Goal: Task Accomplishment & Management: Use online tool/utility

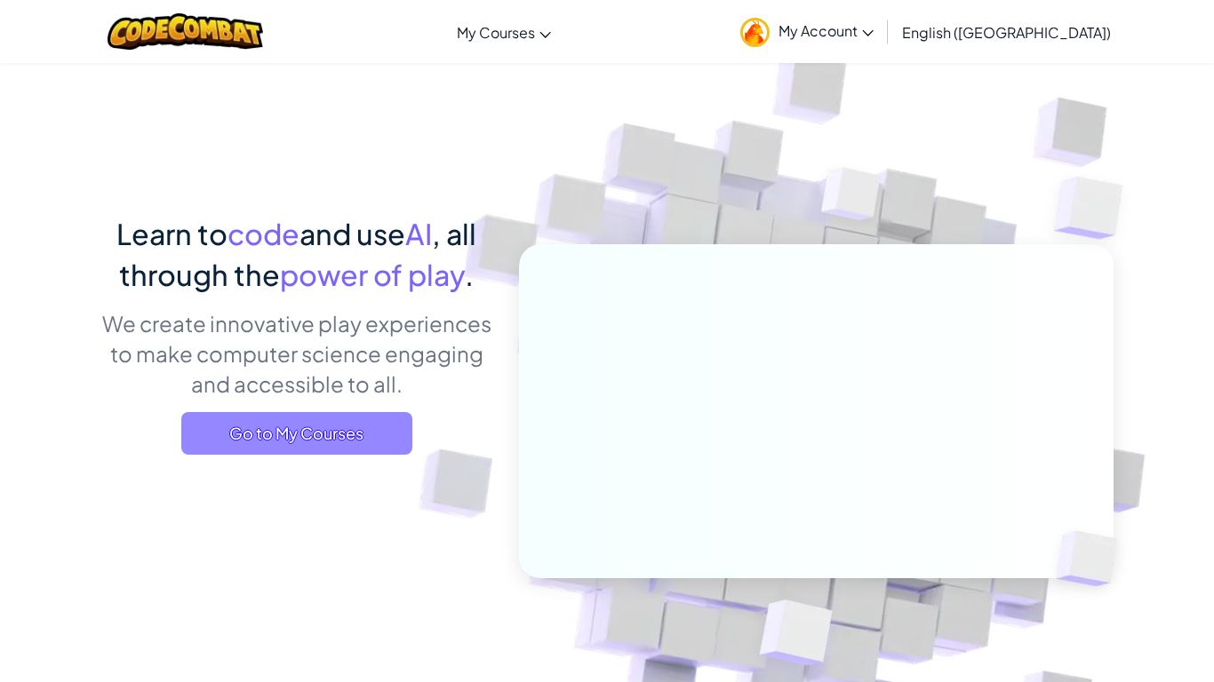
click at [237, 430] on span "Go to My Courses" at bounding box center [296, 433] width 231 height 43
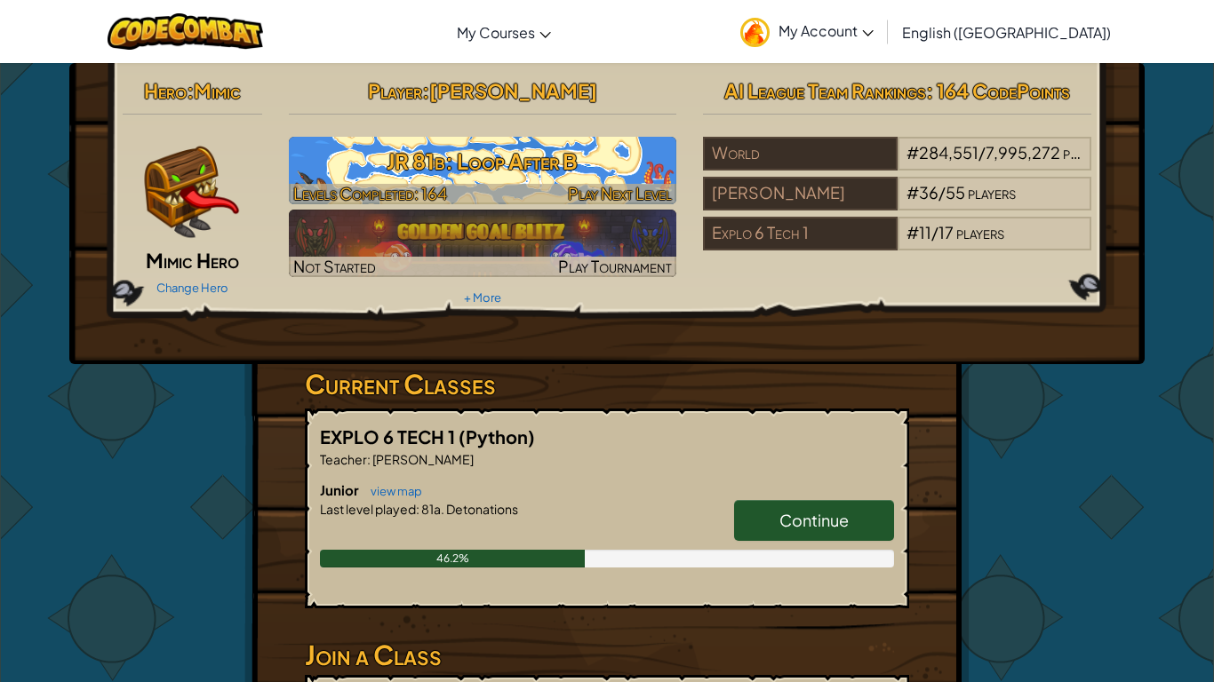
click at [333, 158] on h3 "JR 81b: Loop After B" at bounding box center [483, 161] width 388 height 40
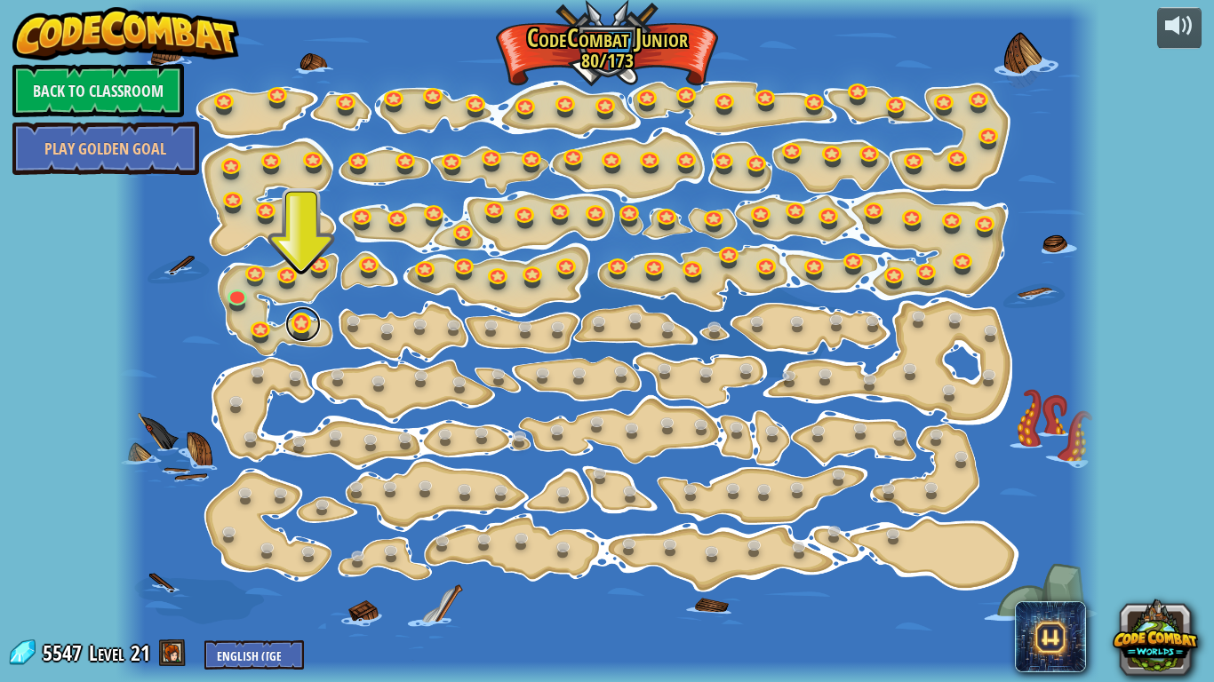
click at [305, 331] on link at bounding box center [303, 324] width 36 height 36
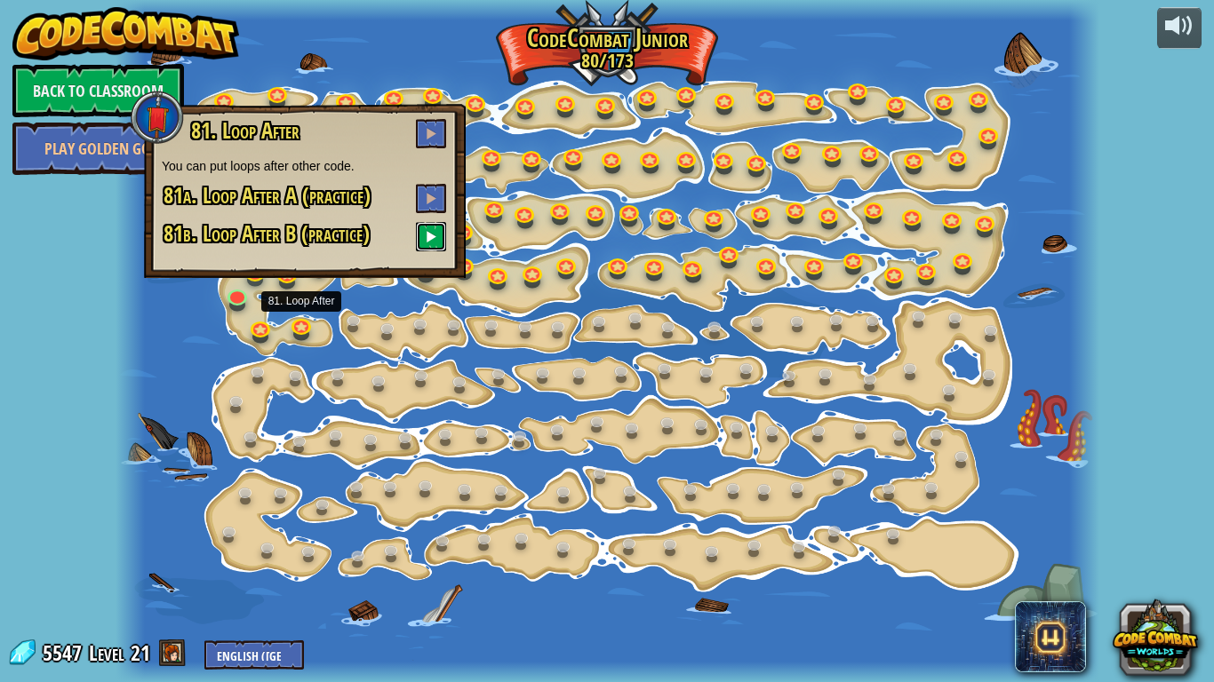
click at [419, 230] on button at bounding box center [431, 236] width 30 height 29
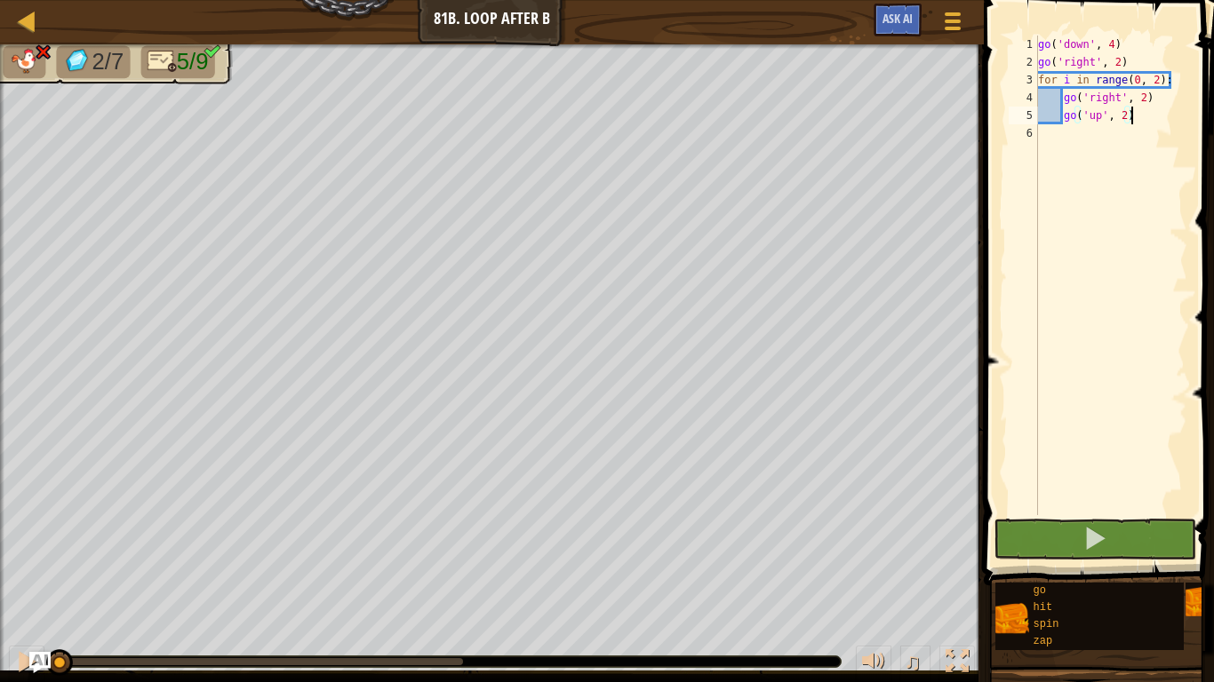
click at [1172, 82] on div "go ( 'down' , 4 ) go ( 'right' , 2 ) for i in range ( 0 , 2 ) : go ( 'right' , …" at bounding box center [1110, 293] width 153 height 515
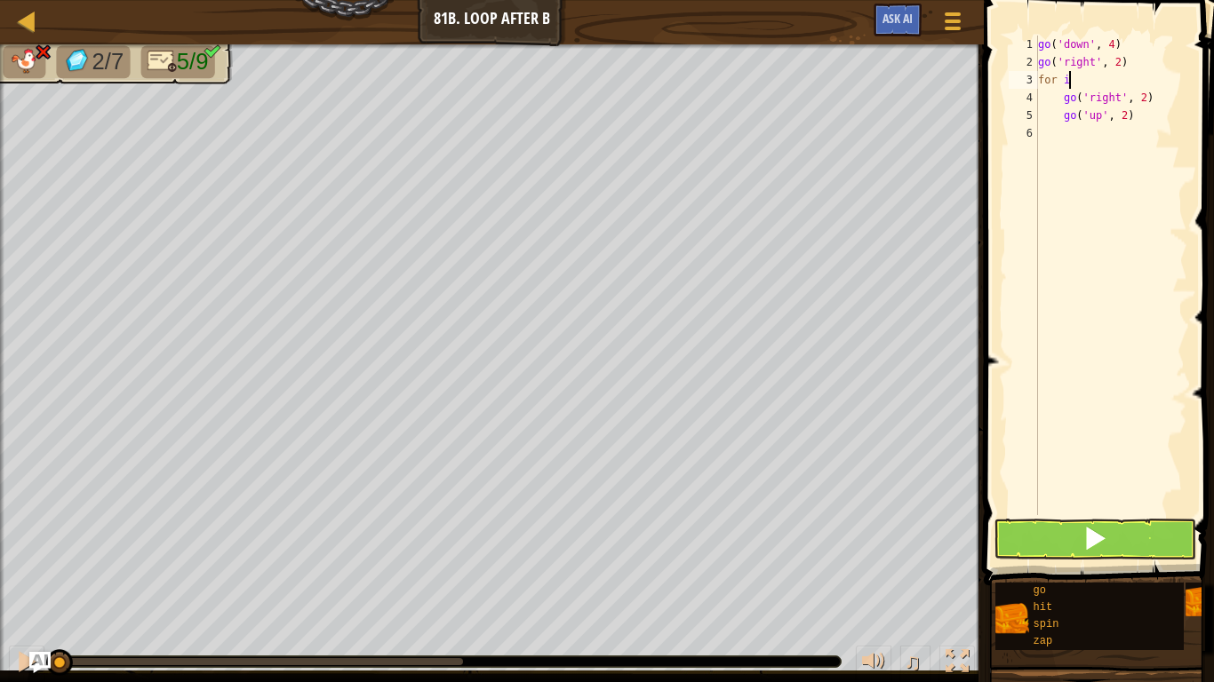
type textarea "f"
type textarea "g"
click at [1136, 61] on div "go ( 'right' , 2 ) go ( 'up' , 2 )" at bounding box center [1110, 293] width 153 height 515
click at [1156, 64] on div "go ( 'righ2) go ( 'up' , 2 )" at bounding box center [1110, 293] width 153 height 515
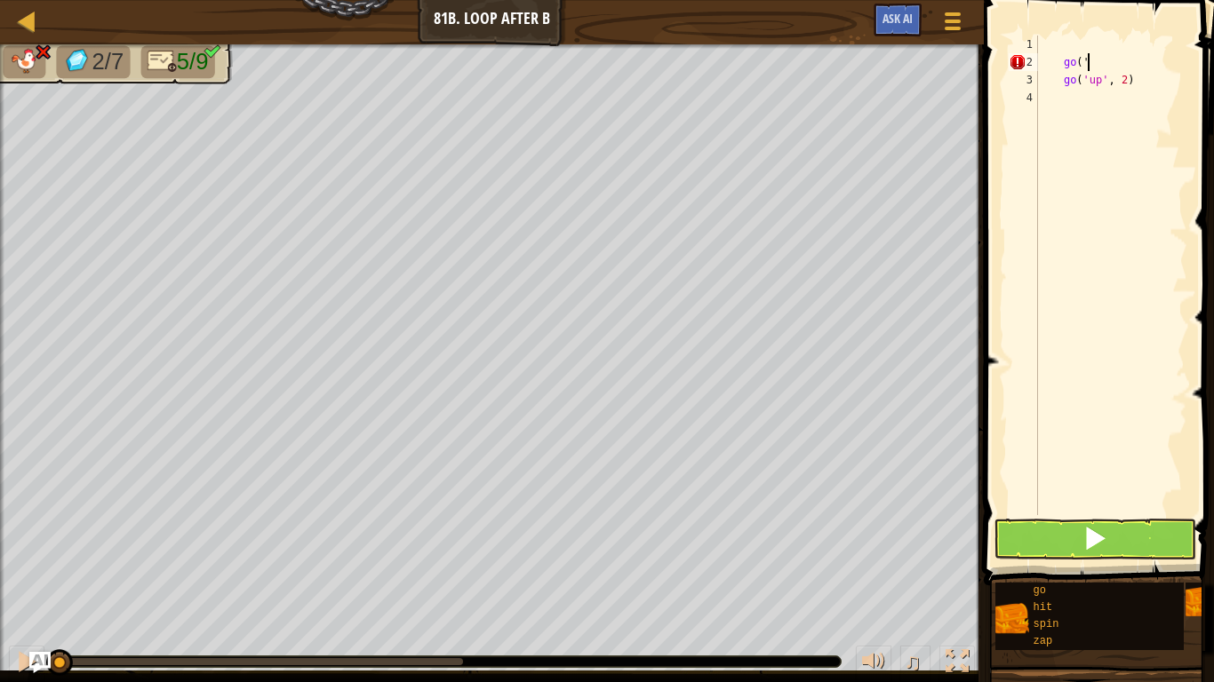
type textarea "g"
click at [1155, 64] on div "go ( 'up' , 2 )" at bounding box center [1110, 293] width 153 height 515
type textarea "g"
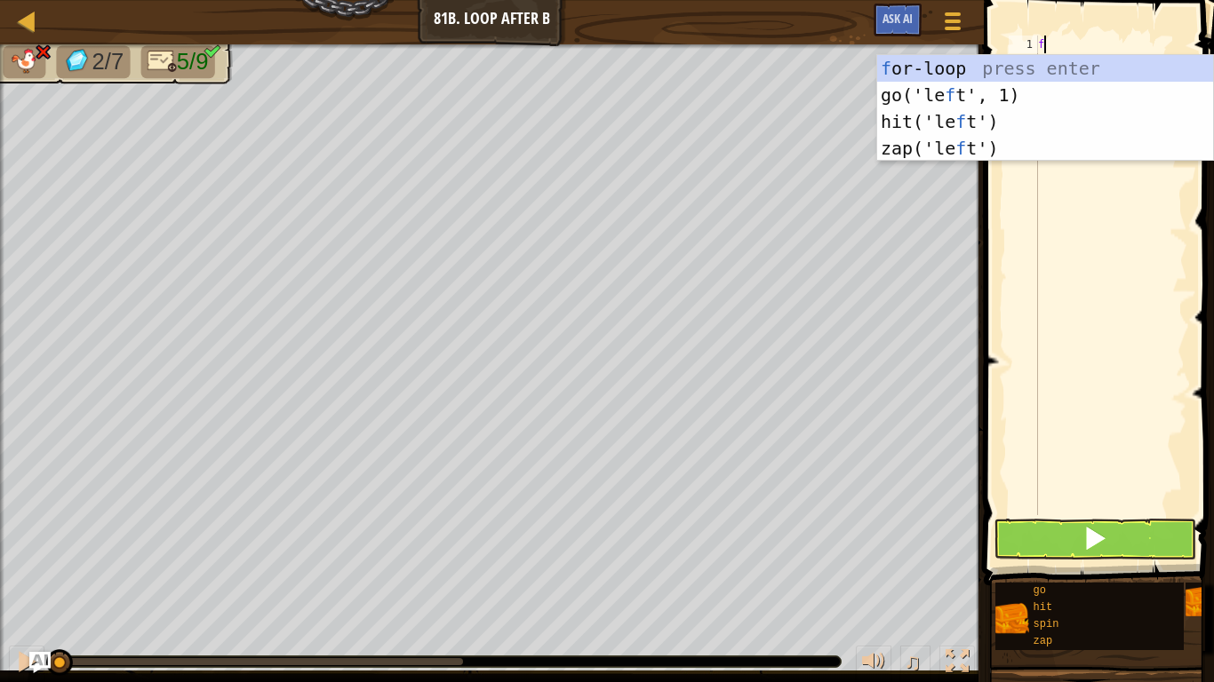
scroll to position [8, 0]
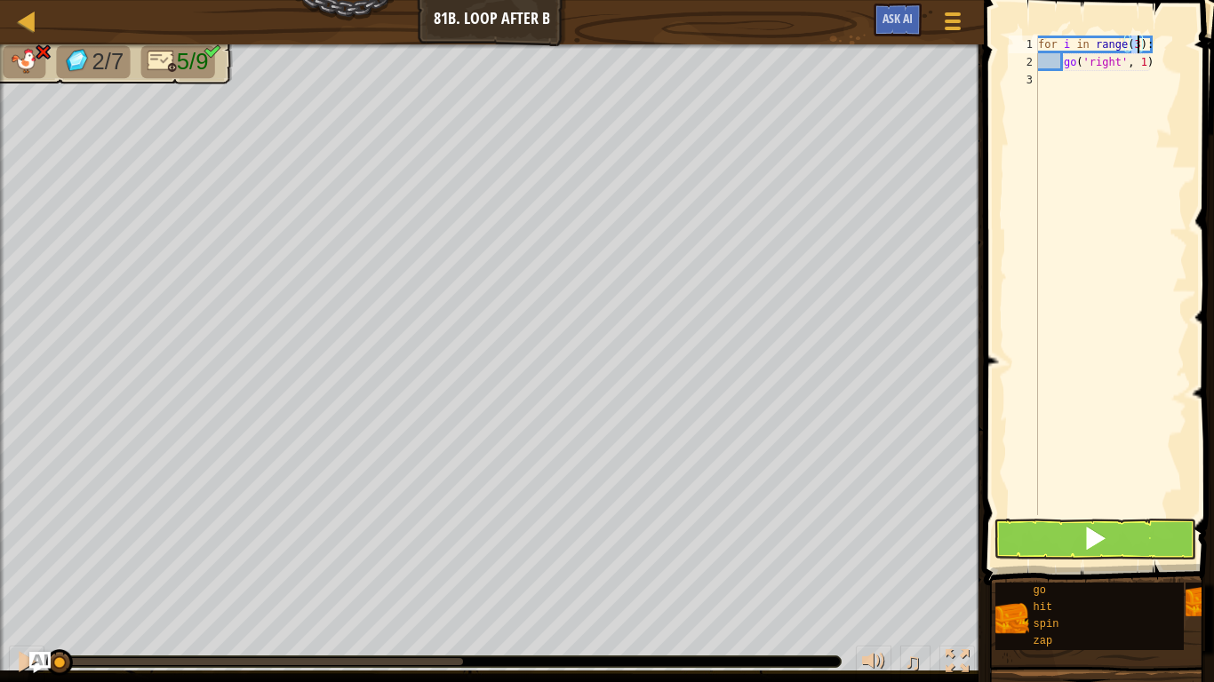
click at [1147, 70] on div "for i in range ( 3 ) : go ( 'right' , 1 )" at bounding box center [1110, 293] width 153 height 515
type textarea "g"
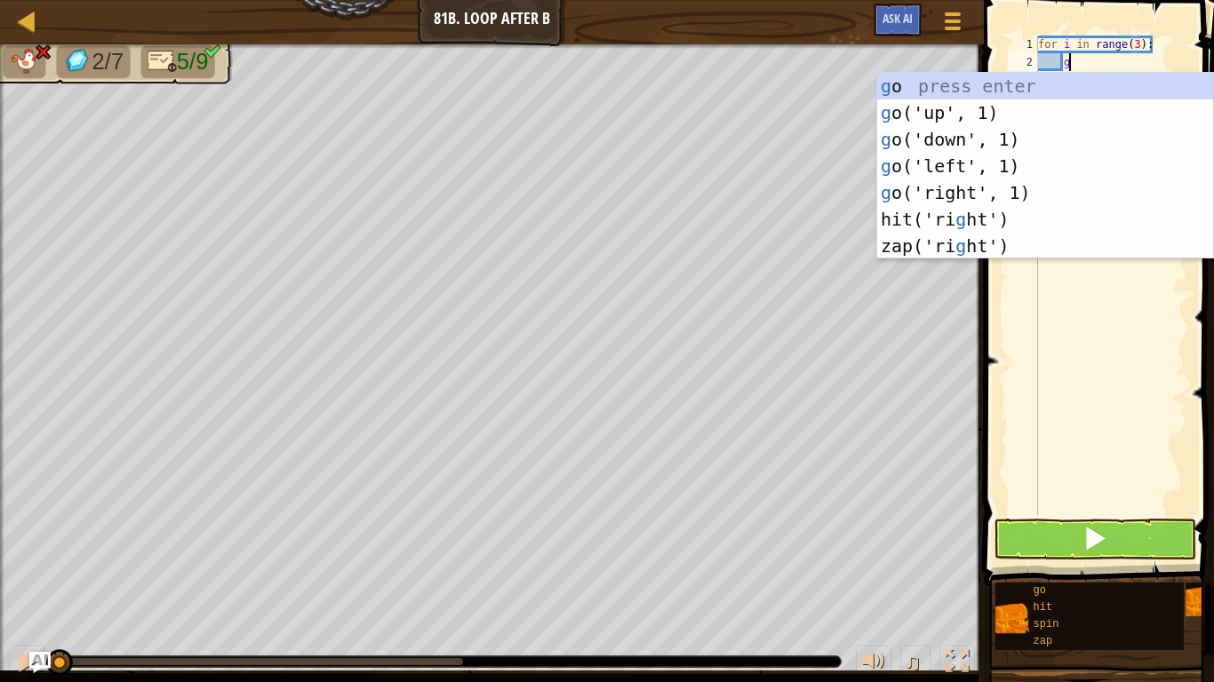
type textarea "gd"
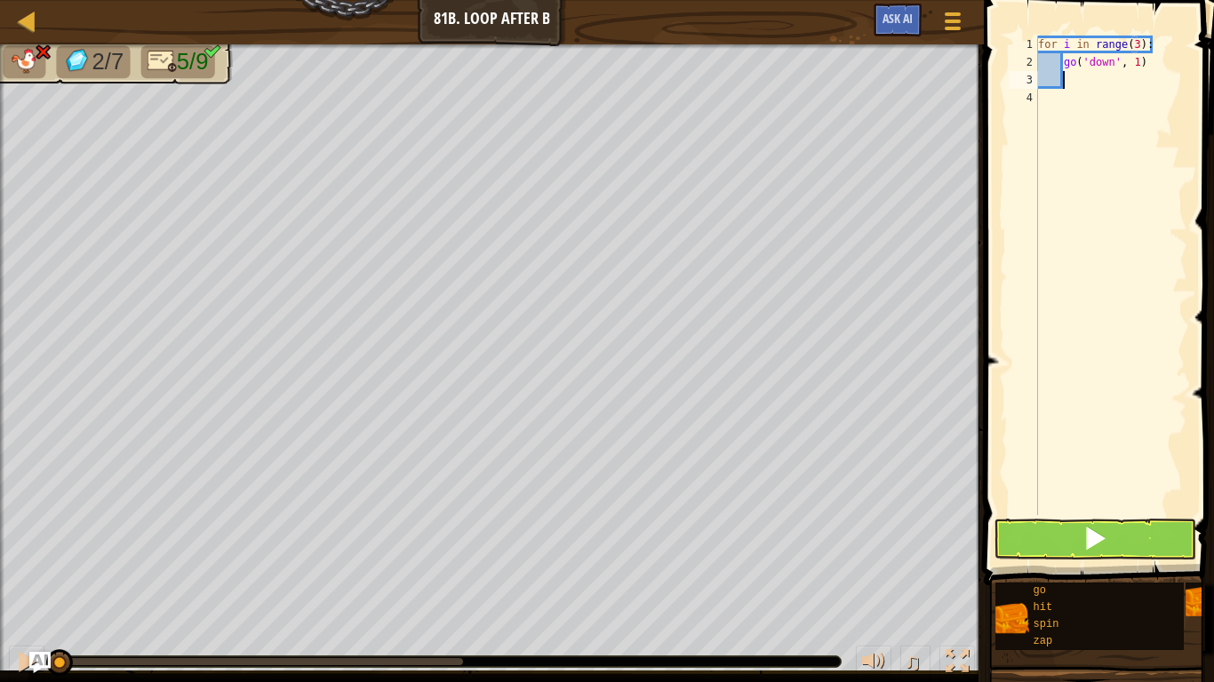
scroll to position [8, 3]
click at [1136, 65] on div "for i in range ( 3 ) : go ( 'down' , 1 )" at bounding box center [1110, 293] width 153 height 515
type textarea "go('down', 4)"
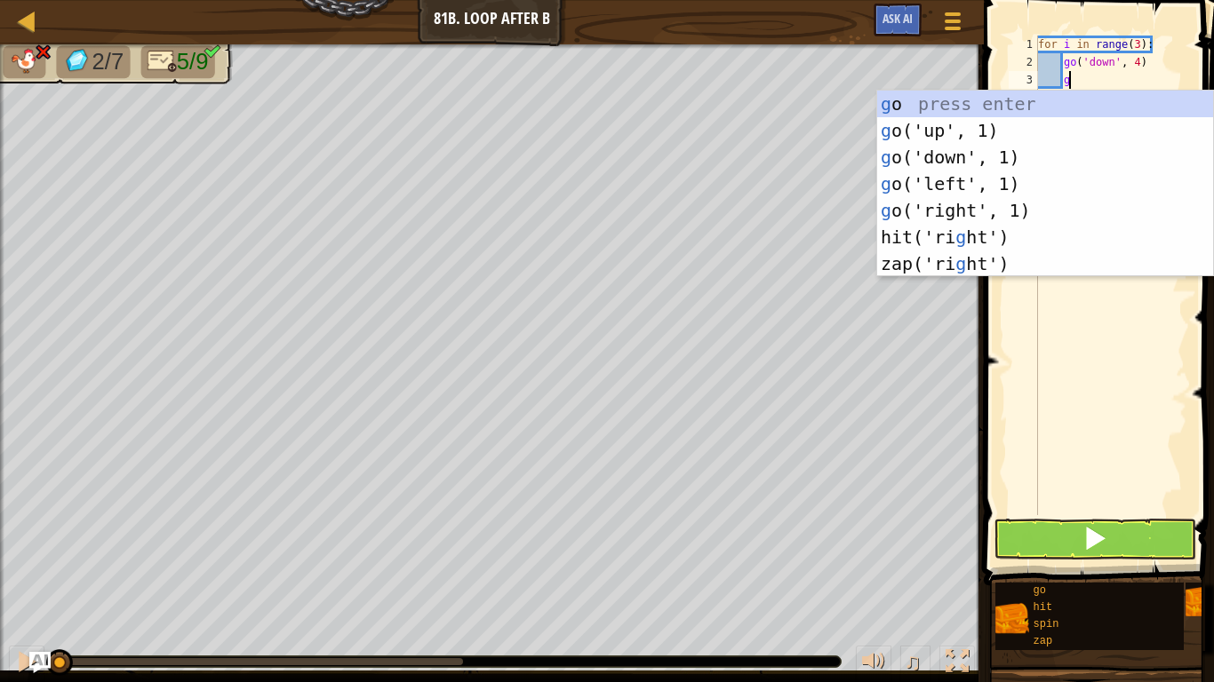
type textarea "gr"
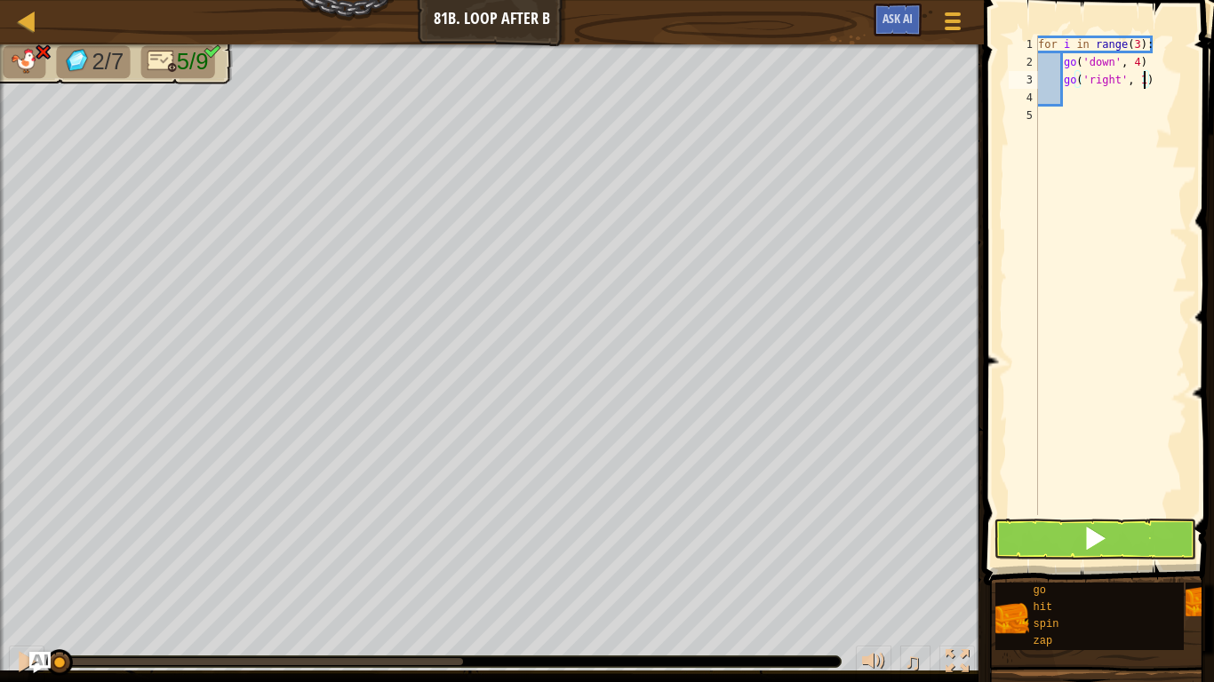
scroll to position [8, 16]
type textarea "go('right', 4)"
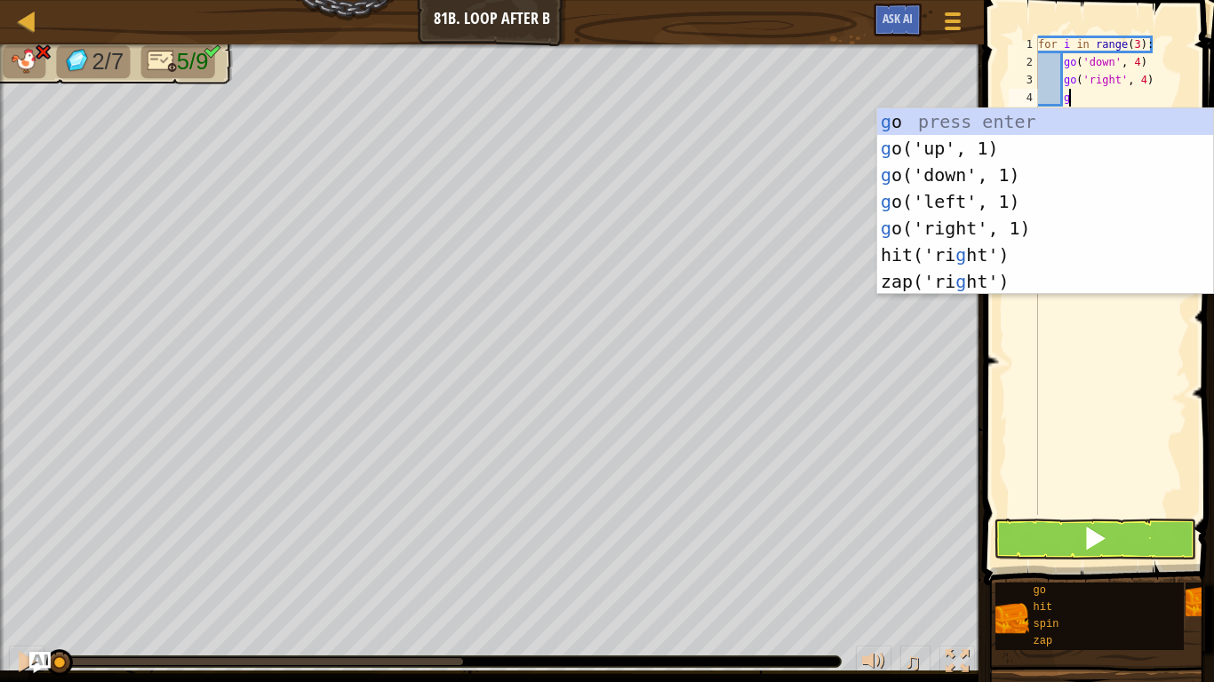
type textarea "gu"
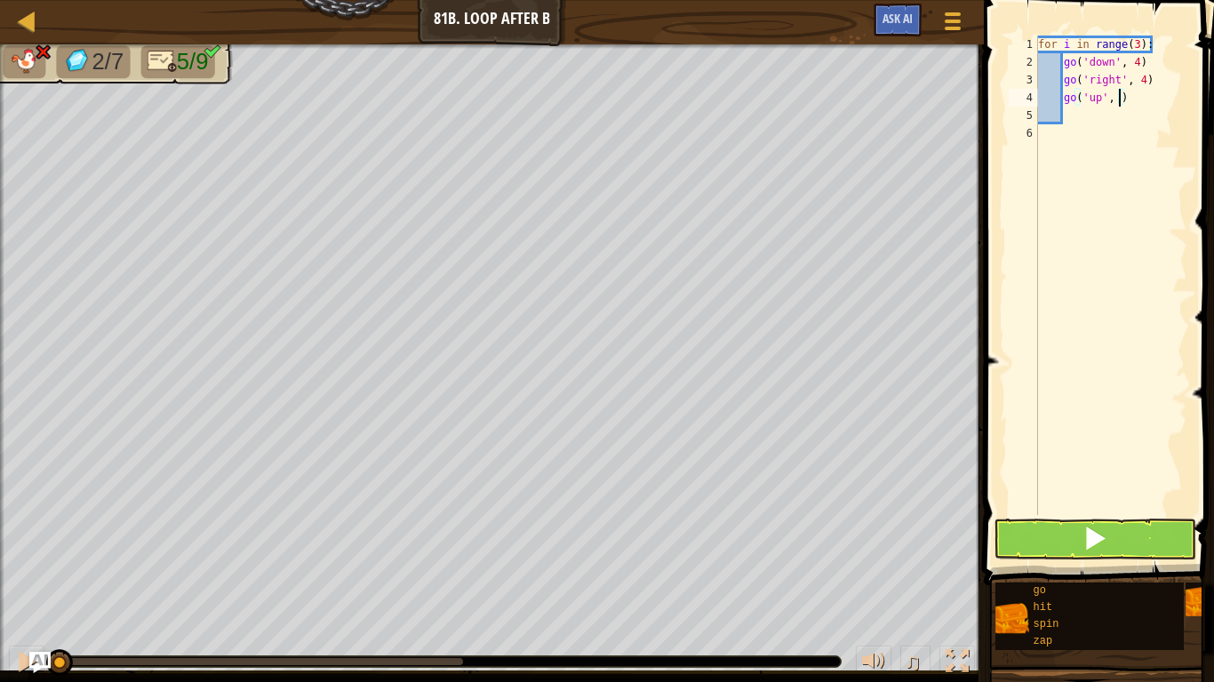
type textarea "go('up', 2)"
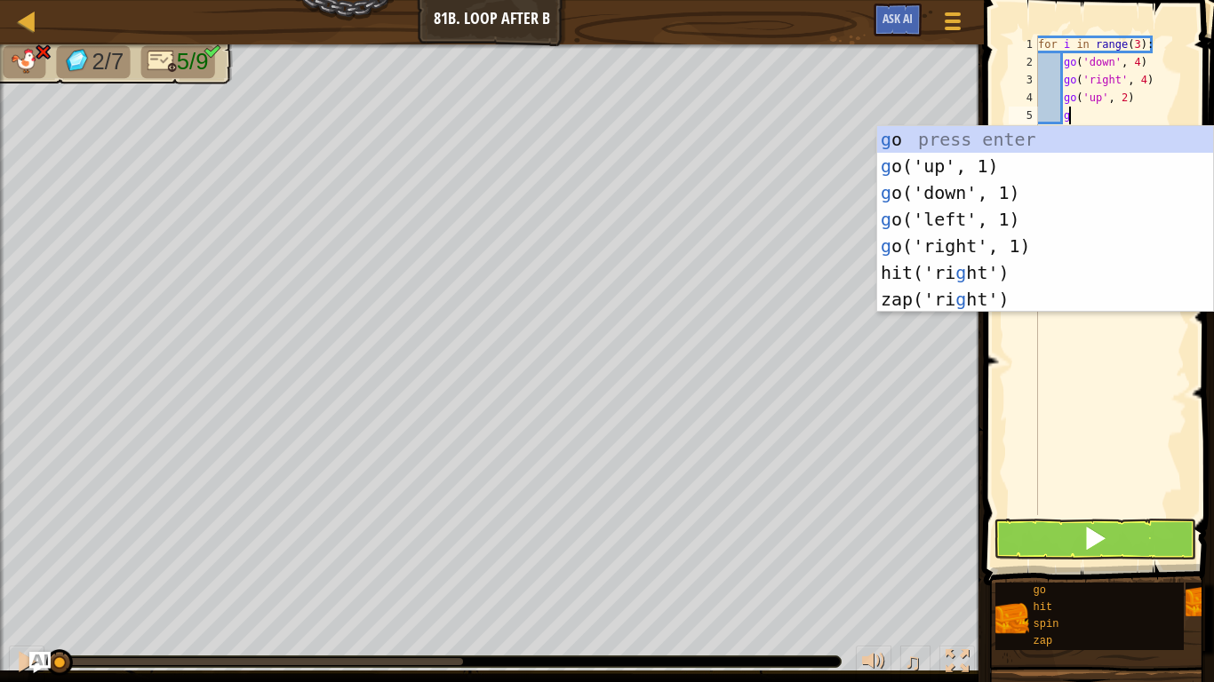
type textarea "gl"
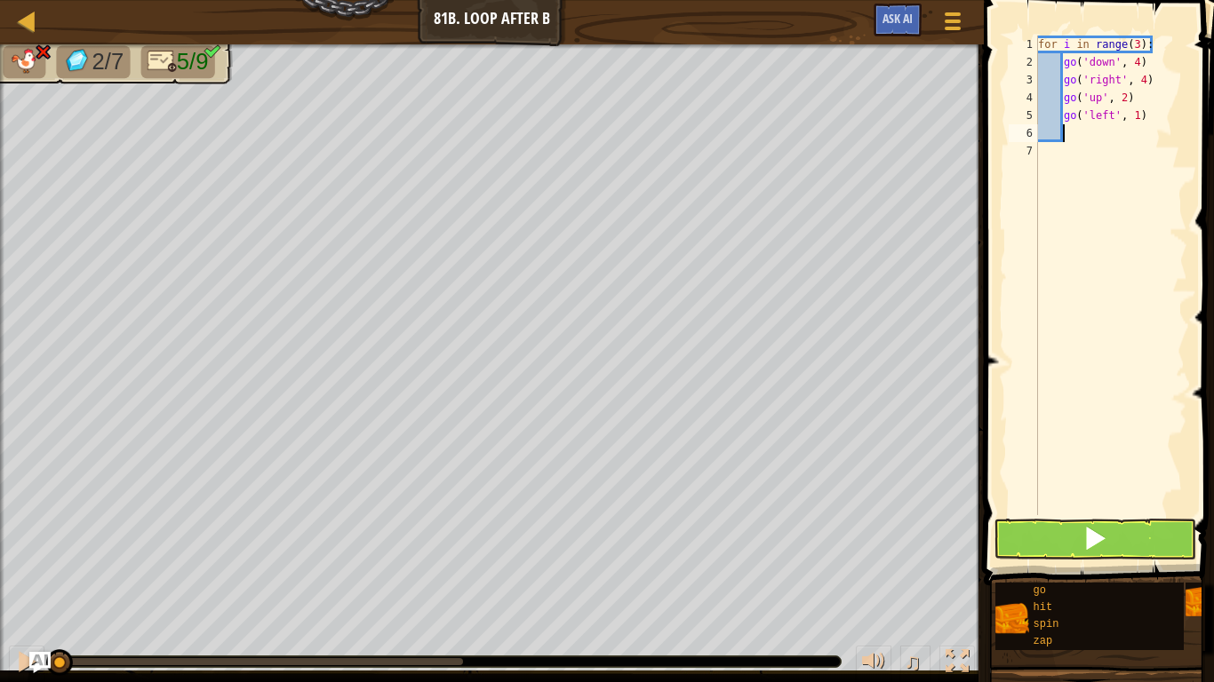
scroll to position [8, 3]
type textarea "go('left', 2)"
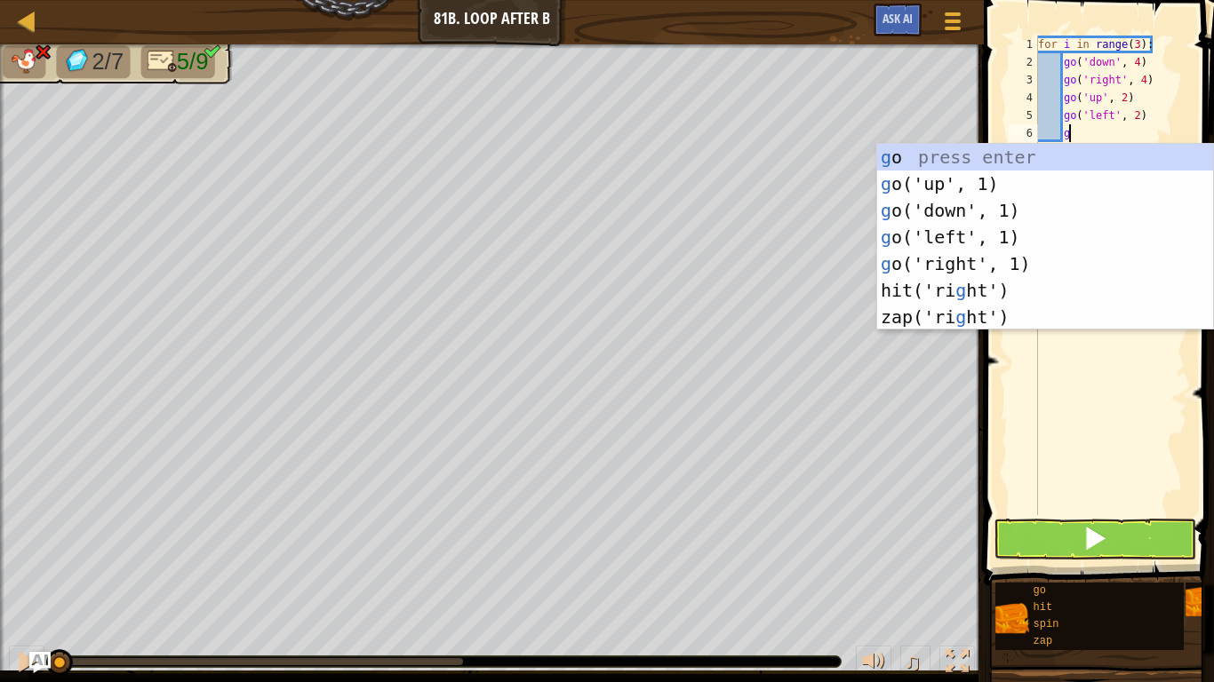
type textarea "gu"
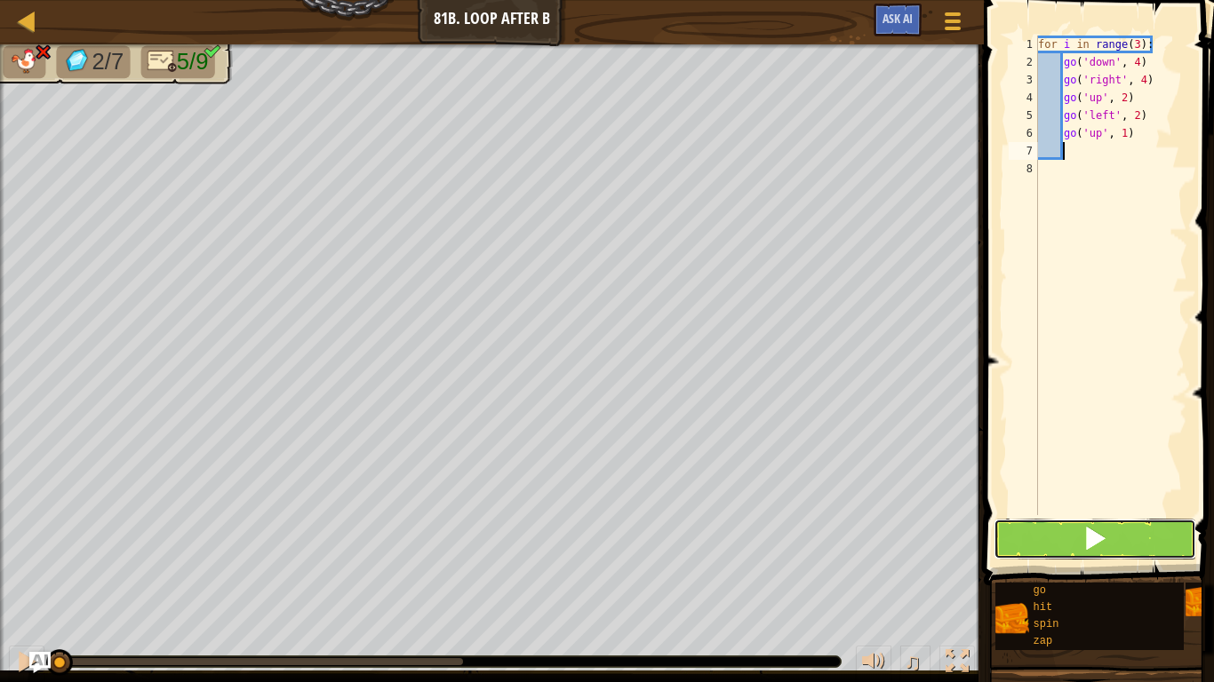
click at [1048, 533] on button at bounding box center [1094, 539] width 203 height 41
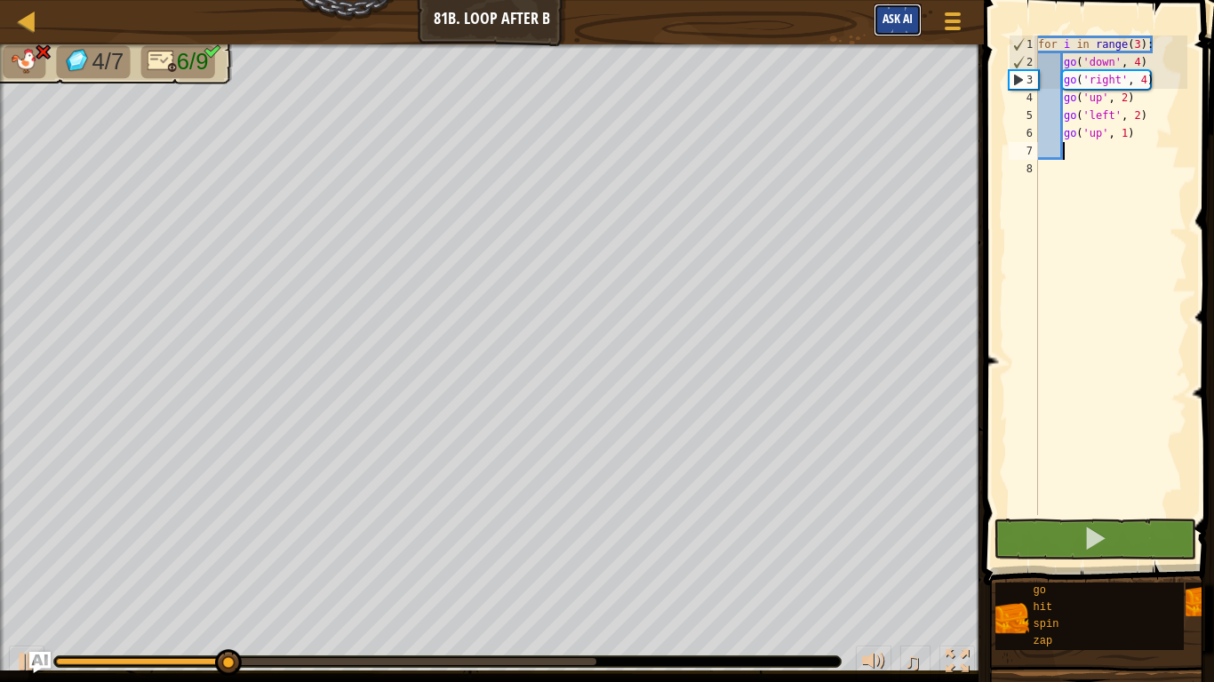
click at [908, 18] on span "Ask AI" at bounding box center [897, 18] width 30 height 17
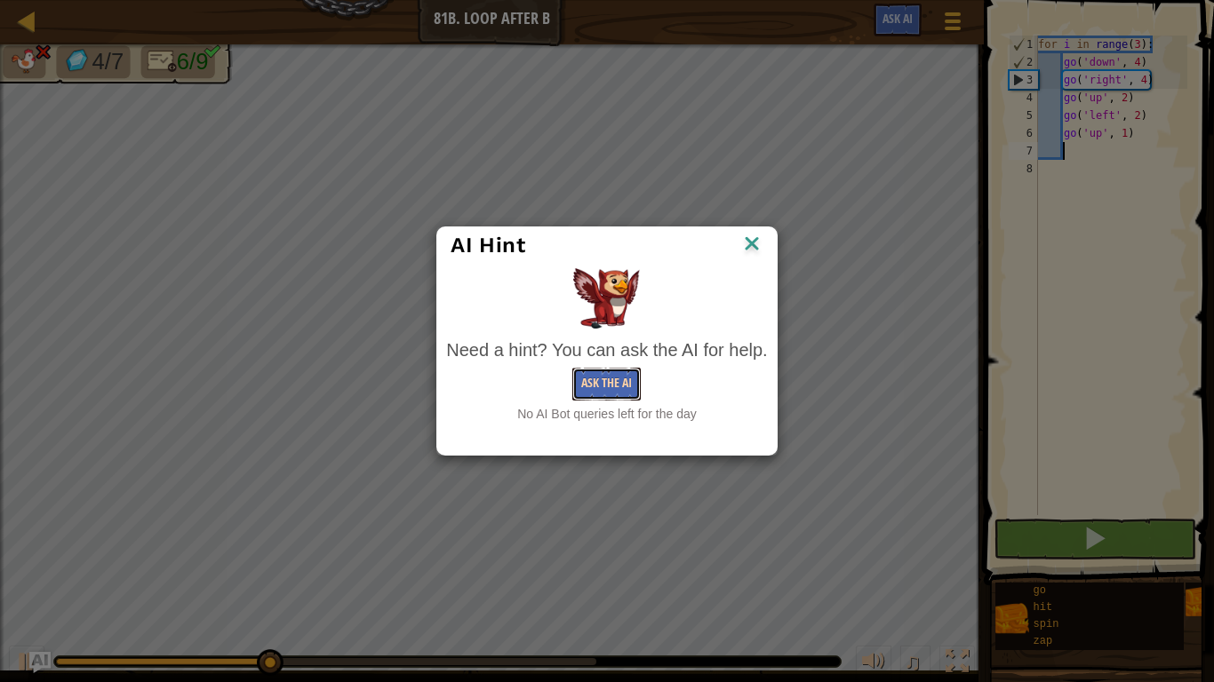
click at [584, 389] on button "Ask the AI" at bounding box center [606, 384] width 68 height 33
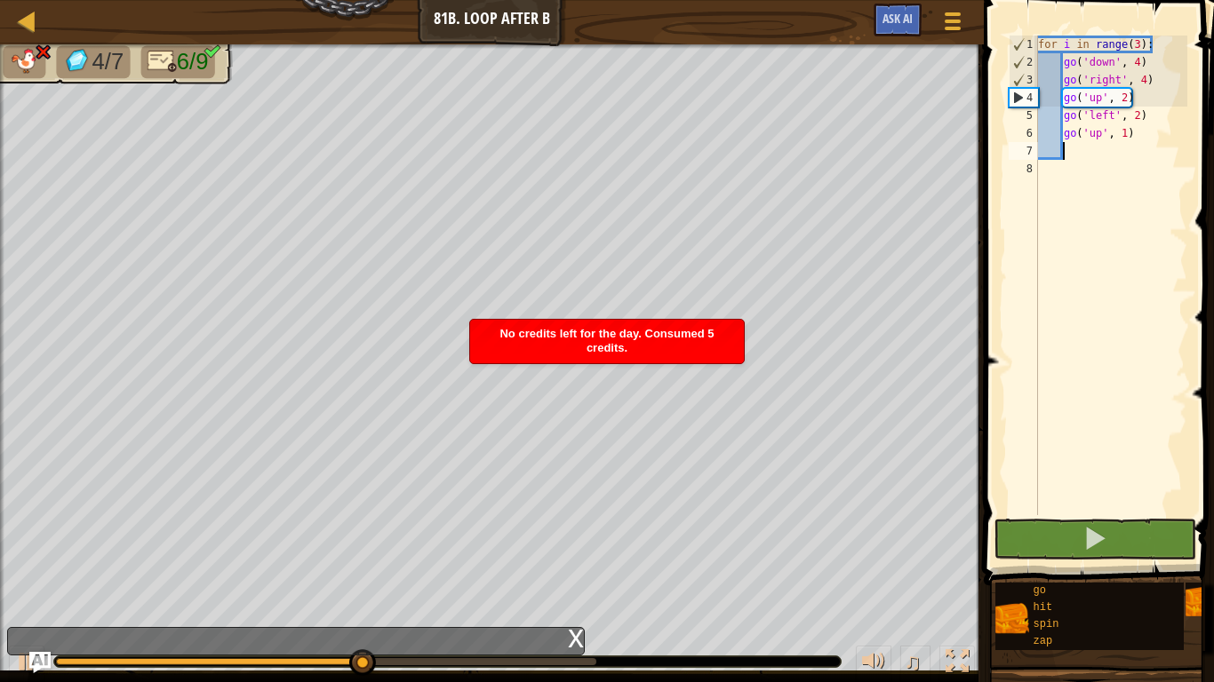
click at [570, 645] on div "x" at bounding box center [576, 637] width 16 height 18
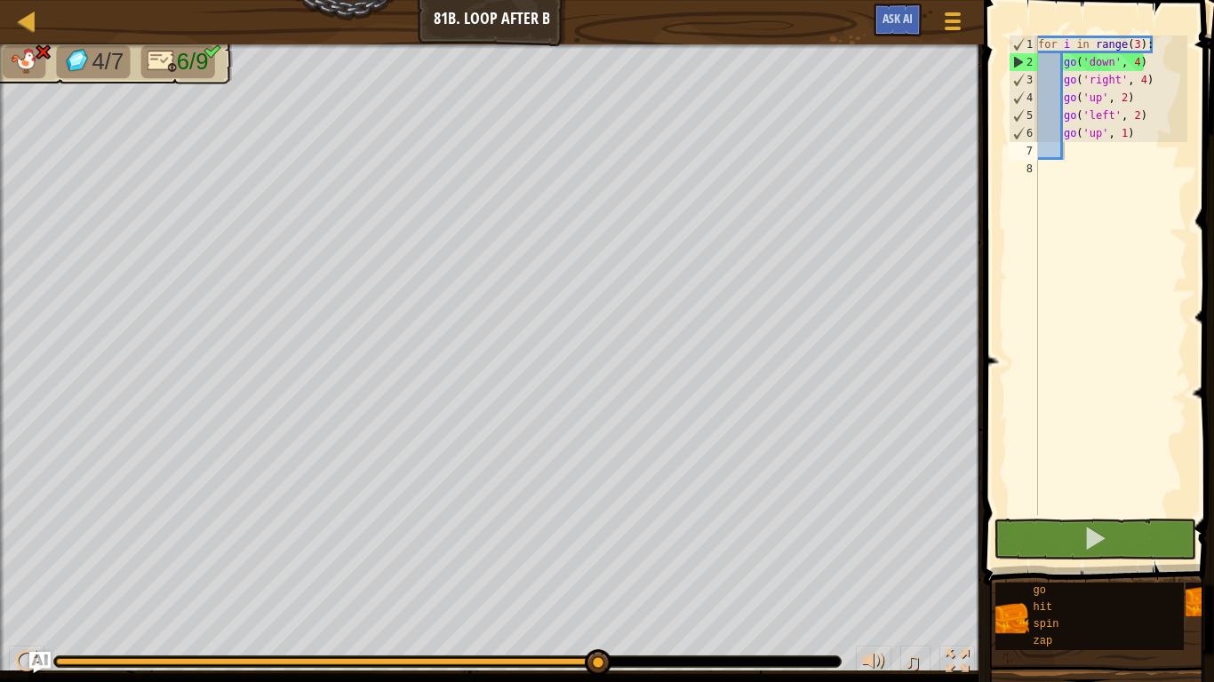
click at [1184, 360] on div "for i in range ( 3 ) : go ( 'down' , 4 ) go ( 'right' , 4 ) go ( 'up' , 2 ) go …" at bounding box center [1110, 293] width 153 height 515
click at [19, 655] on div at bounding box center [26, 661] width 23 height 23
click at [1154, 59] on div "for i in range ( 3 ) : go ( 'down' , 4 ) go ( 'right' , 4 ) go ( 'up' , 2 ) go …" at bounding box center [1110, 293] width 153 height 515
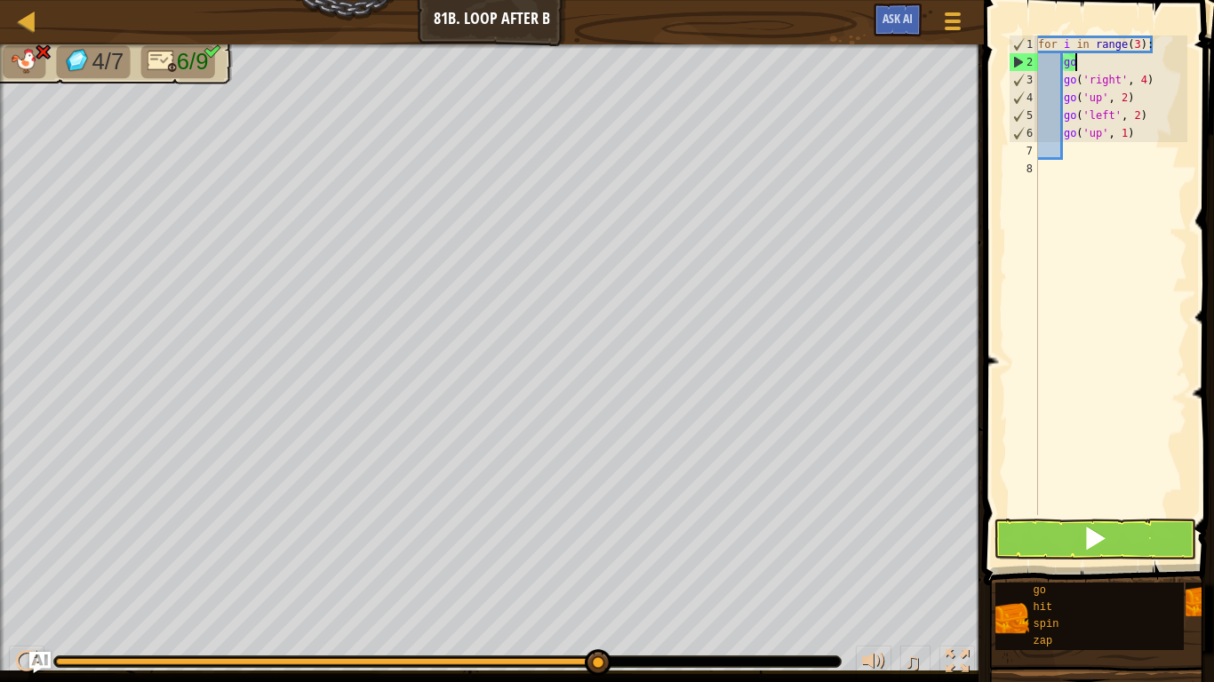
type textarea "g"
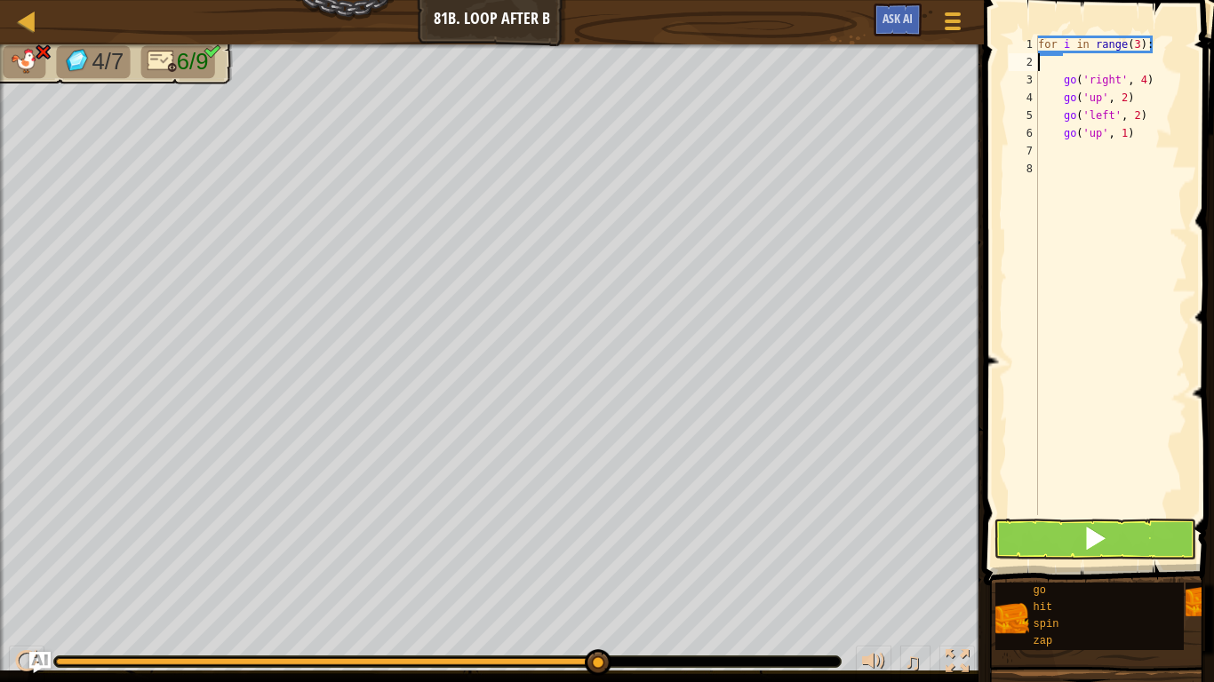
click at [1049, 66] on div "for i in range ( 3 ) : go ( 'right' , 4 ) go ( 'up' , 2 ) go ( 'left' , 2 ) go …" at bounding box center [1110, 293] width 153 height 515
type textarea "g"
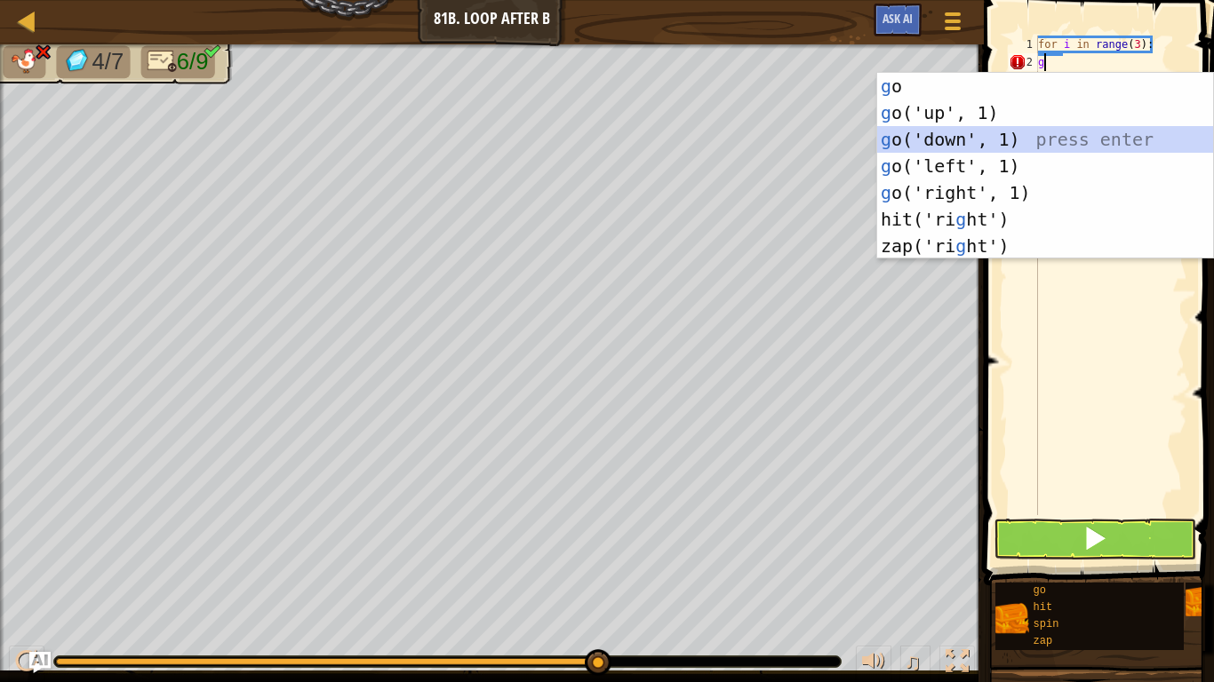
click at [931, 144] on div "g o press enter g o('up', 1) press enter g o('down', 1) press enter g o('left',…" at bounding box center [1045, 193] width 336 height 240
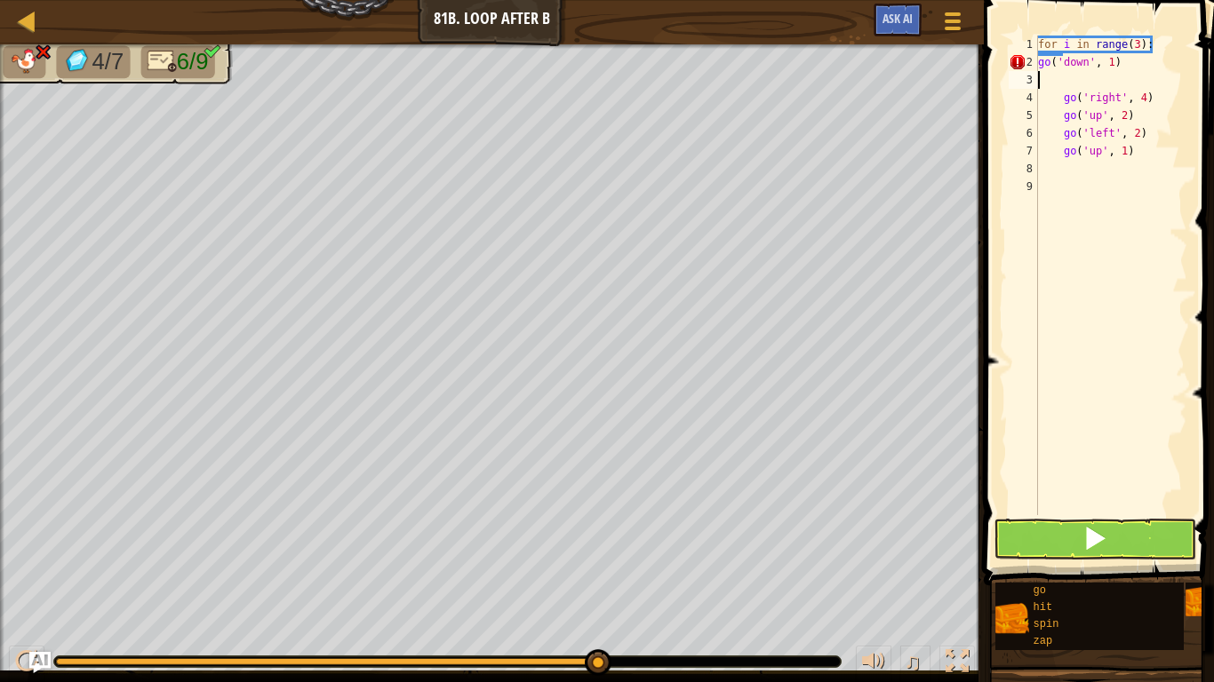
click at [1114, 63] on div "for i in range ( 3 ) : go ( 'down' , 1 ) go ( 'right' , 4 ) go ( 'up' , 2 ) go …" at bounding box center [1110, 293] width 153 height 515
click at [983, 194] on span at bounding box center [1100, 267] width 244 height 638
click at [999, 203] on span at bounding box center [1100, 267] width 244 height 638
click at [1001, 204] on span at bounding box center [1100, 267] width 244 height 638
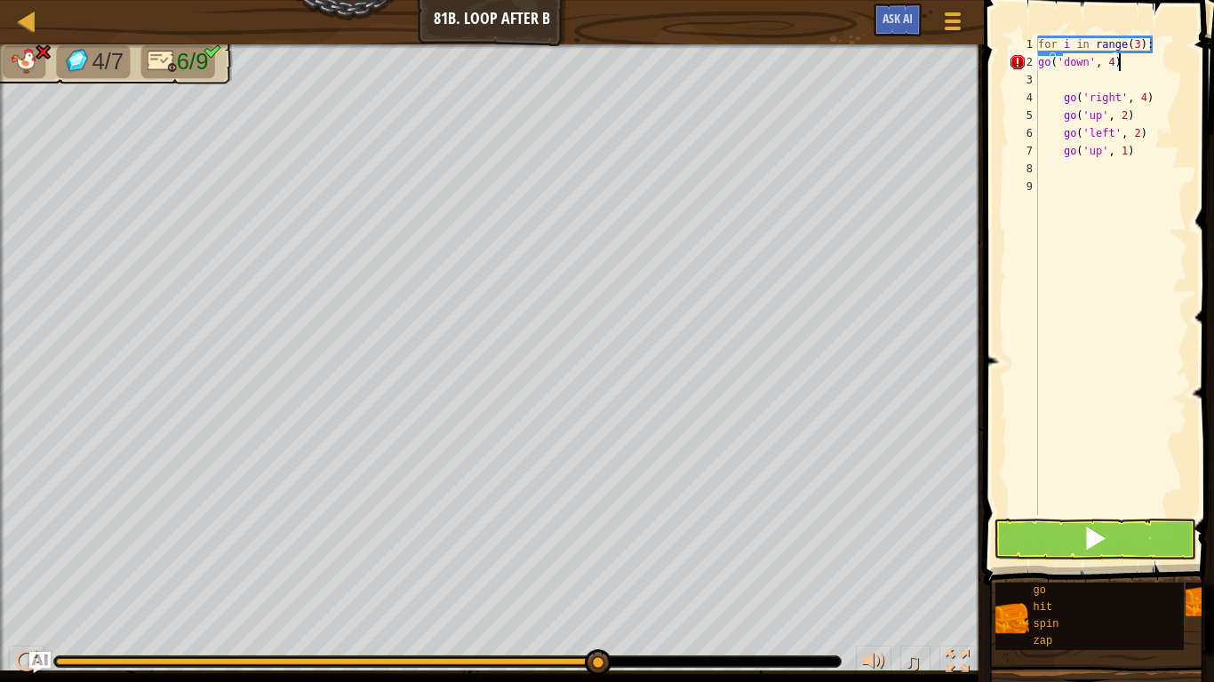
click at [1145, 64] on div "for i in range ( 3 ) : go ( 'down' , 4 ) go ( 'right' , 4 ) go ( 'up' , 2 ) go …" at bounding box center [1110, 293] width 153 height 515
type textarea "g"
type textarea "f"
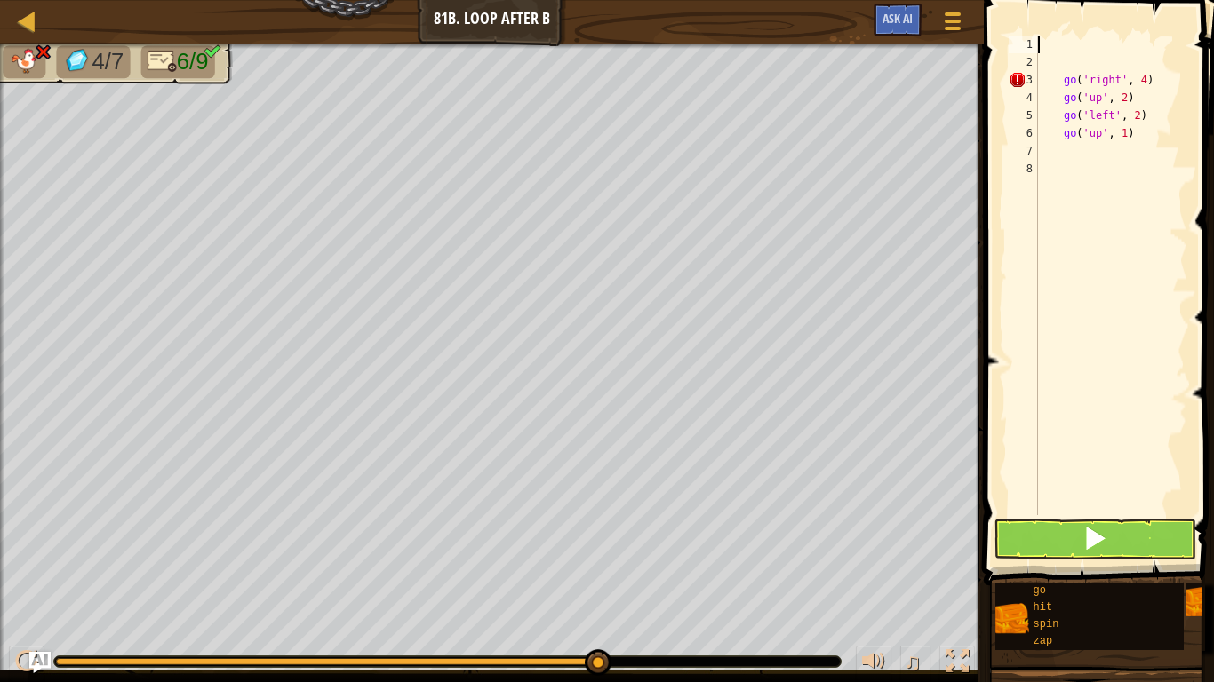
click at [1143, 140] on div "go ( 'right' , 4 ) go ( 'up' , 2 ) go ( 'left' , 2 ) go ( 'up' , 1 )" at bounding box center [1110, 293] width 153 height 515
type textarea "g"
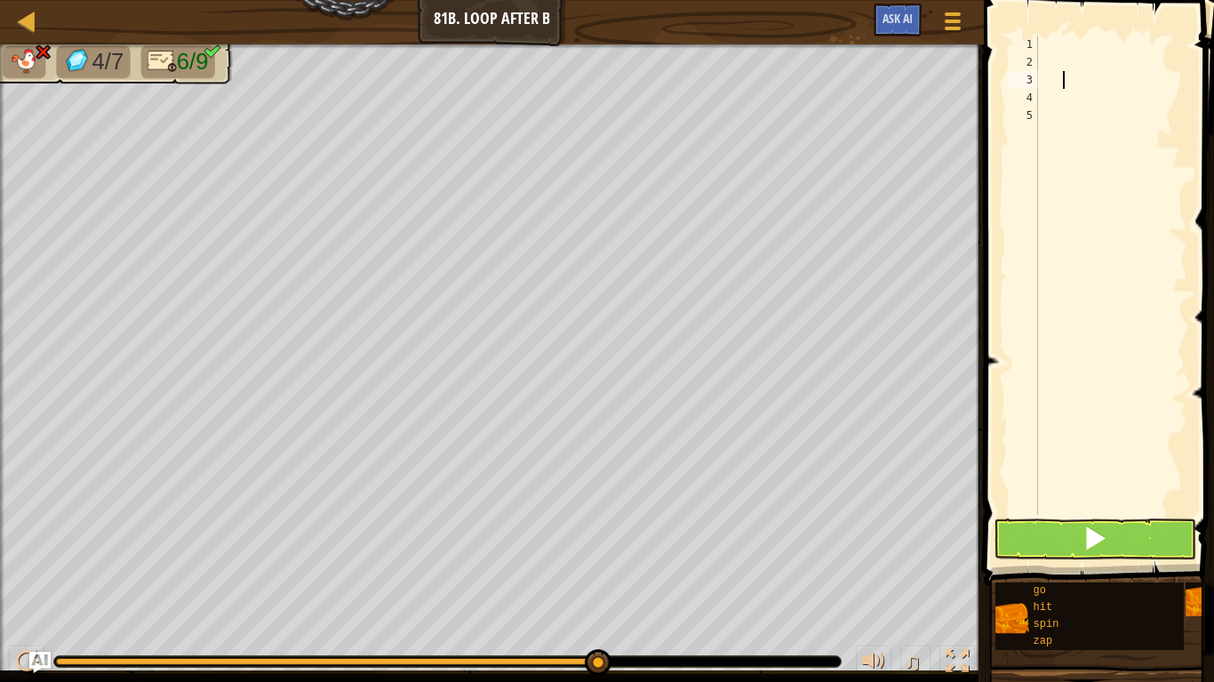
click at [1063, 46] on div at bounding box center [1110, 293] width 153 height 515
type textarea "h"
type textarea "f"
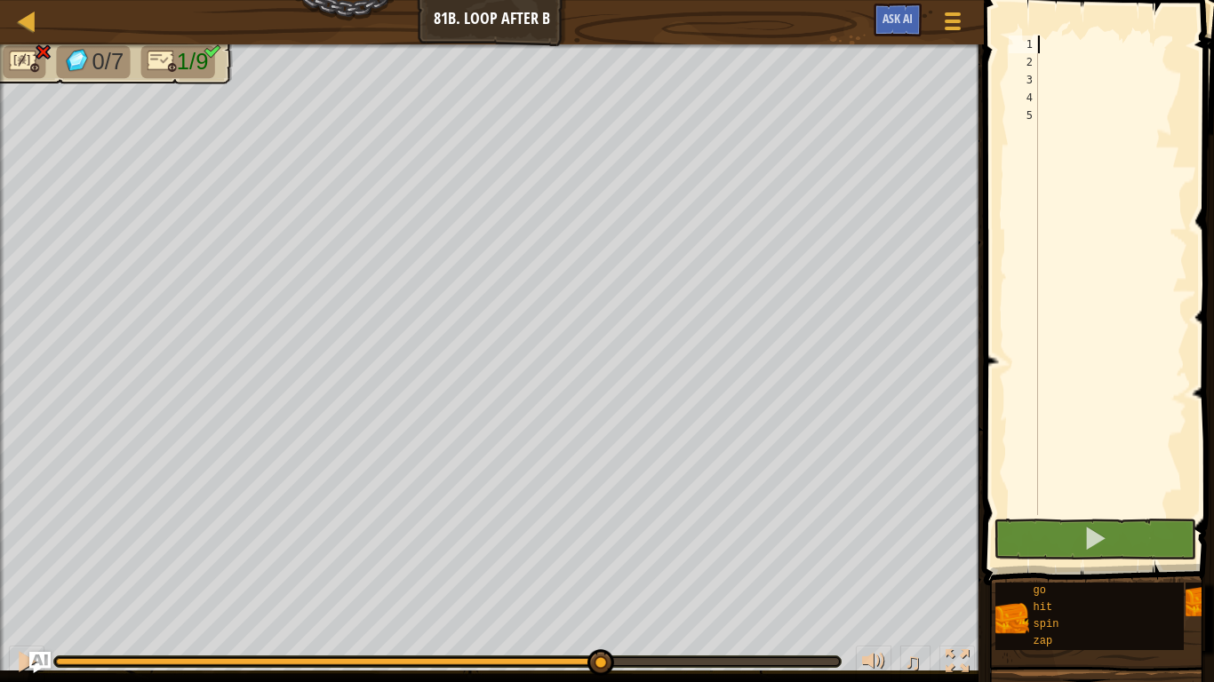
type textarea "f"
type textarea "g"
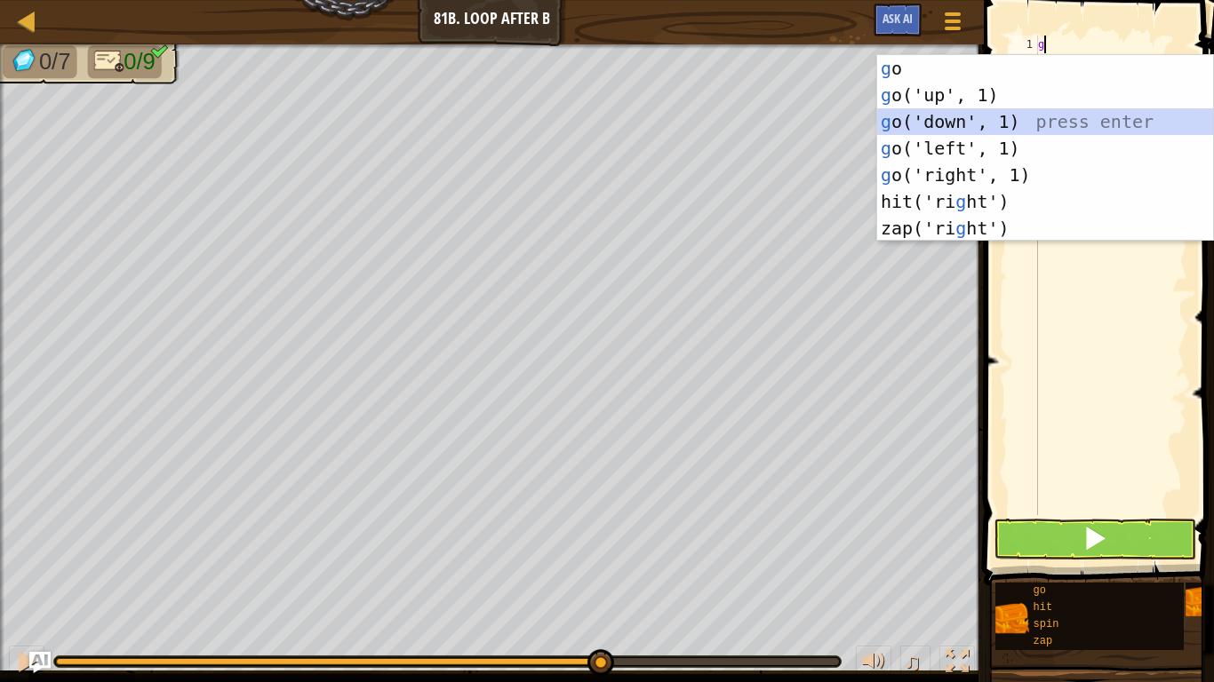
click at [976, 125] on div "g o press enter g o('up', 1) press enter g o('down', 1) press enter g o('left',…" at bounding box center [1045, 175] width 336 height 240
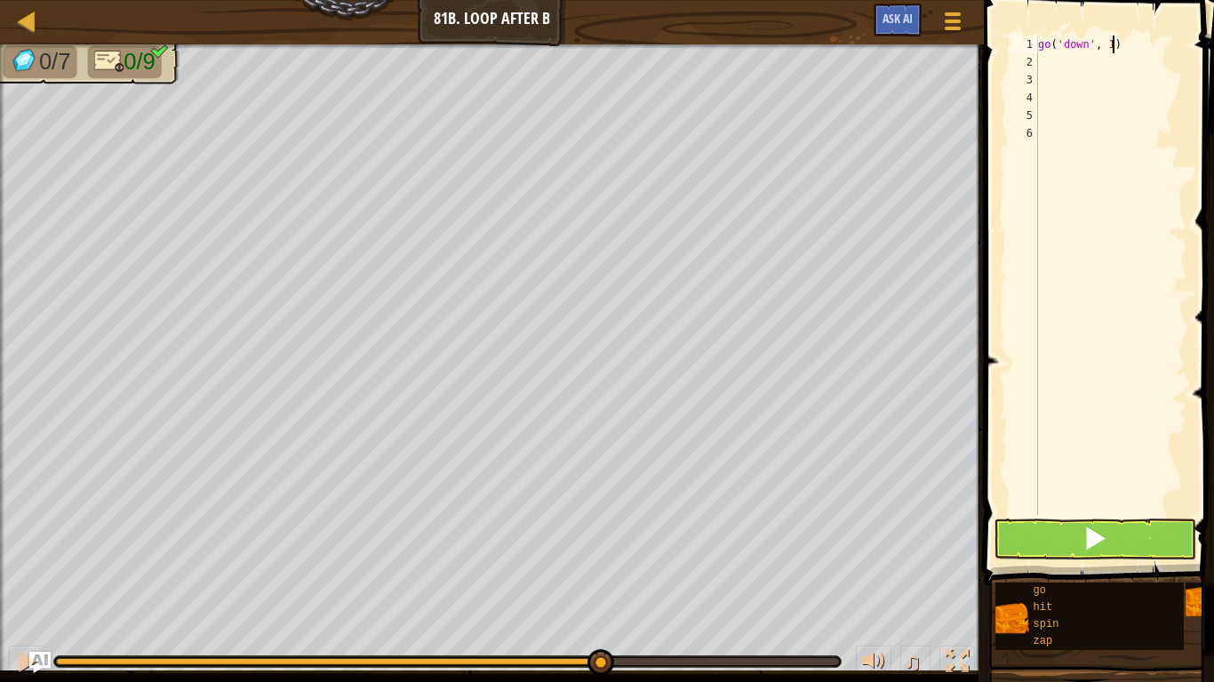
click at [1111, 46] on div "go ( 'down' , 1 )" at bounding box center [1110, 293] width 153 height 515
type textarea "go('down', 4)"
click at [1067, 65] on div "go ( 'down' , 4 )" at bounding box center [1110, 293] width 153 height 515
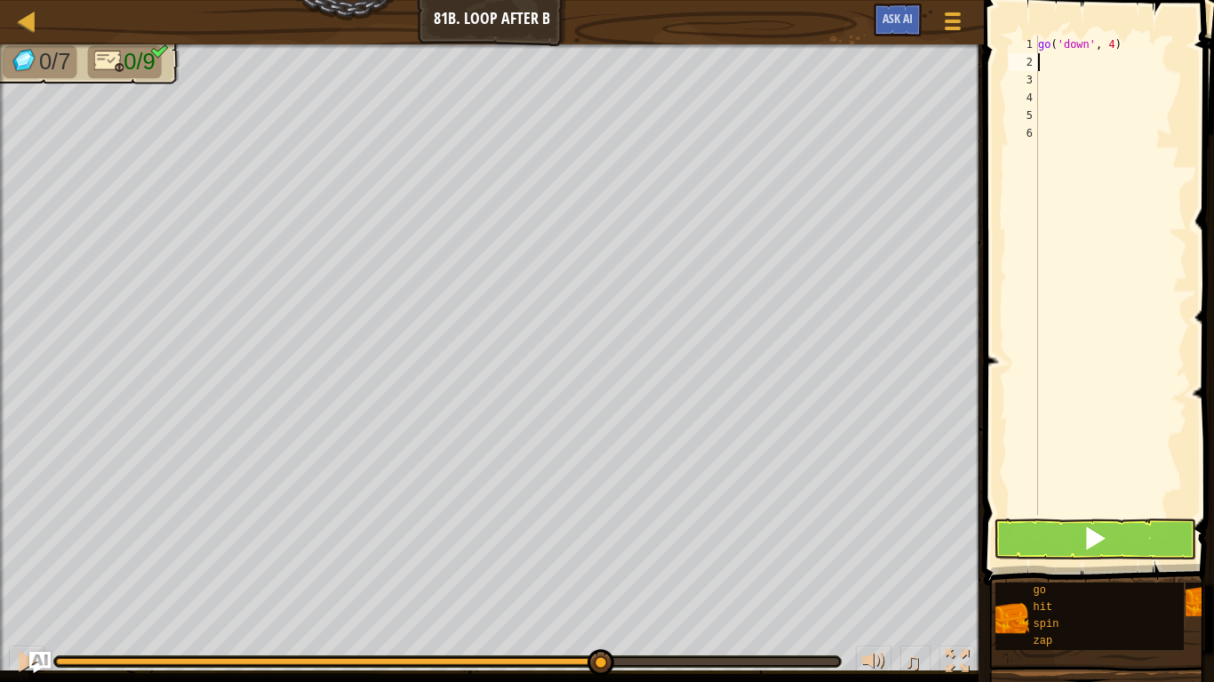
type textarea "f"
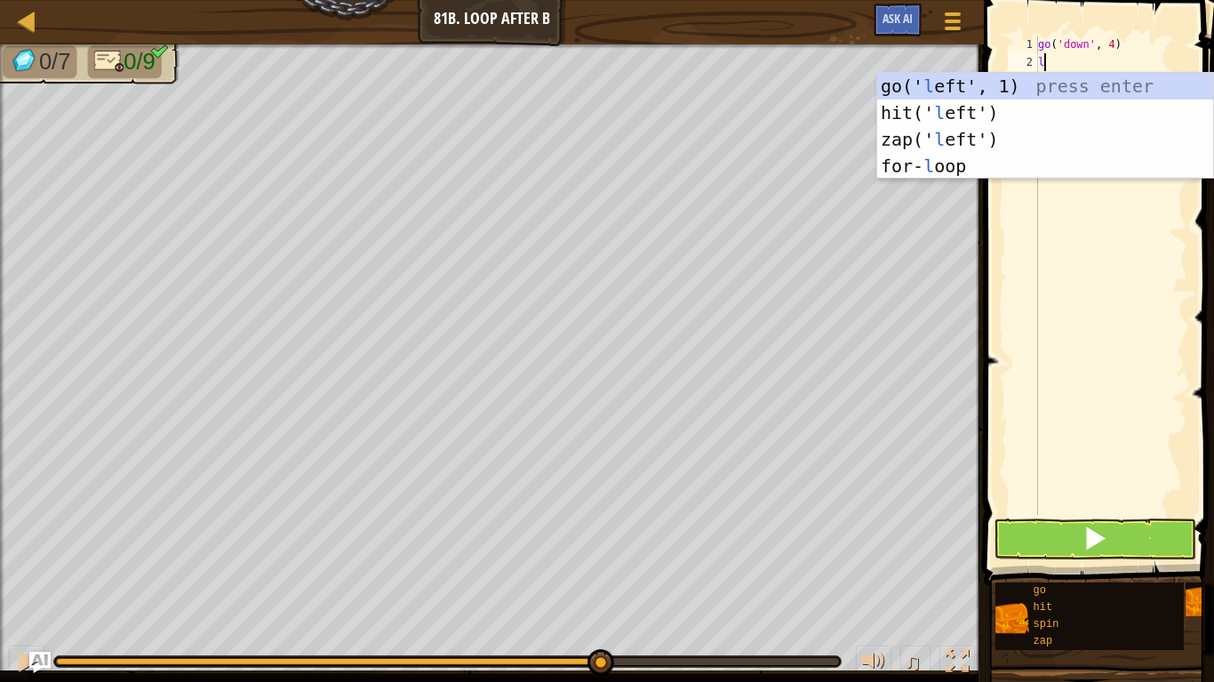
scroll to position [8, 1]
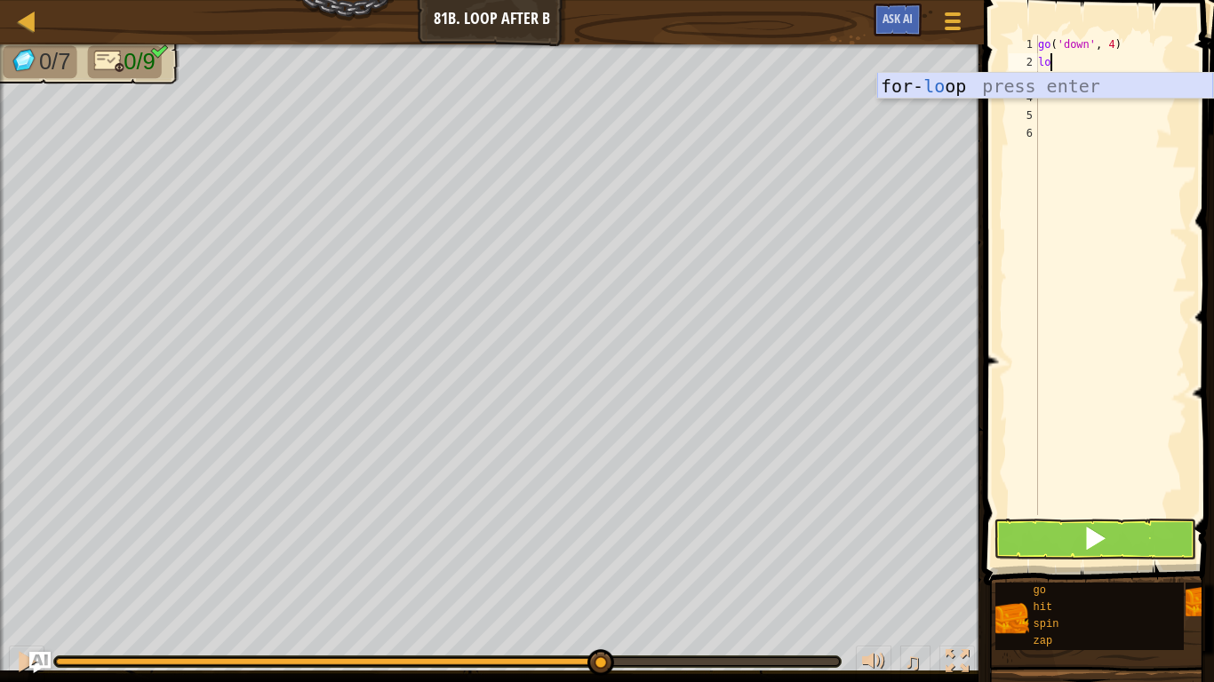
click at [986, 85] on div "for- lo op press enter" at bounding box center [1045, 113] width 336 height 80
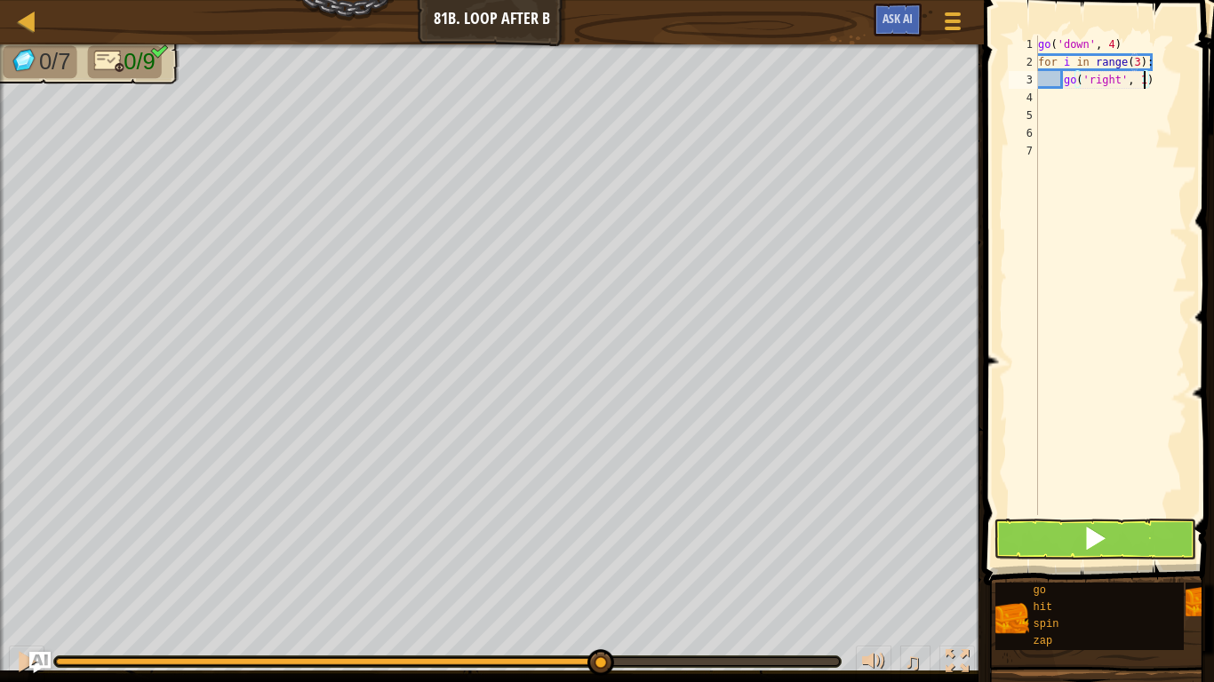
click at [1142, 84] on div "go ( 'down' , 4 ) for i in range ( 3 ) : go ( 'right' , 1 )" at bounding box center [1110, 293] width 153 height 515
type textarea "go('right', 4)"
click at [1075, 106] on div "go ( 'down' , 4 ) for i in range ( 3 ) : go ( 'right' , 4 )" at bounding box center [1110, 293] width 153 height 515
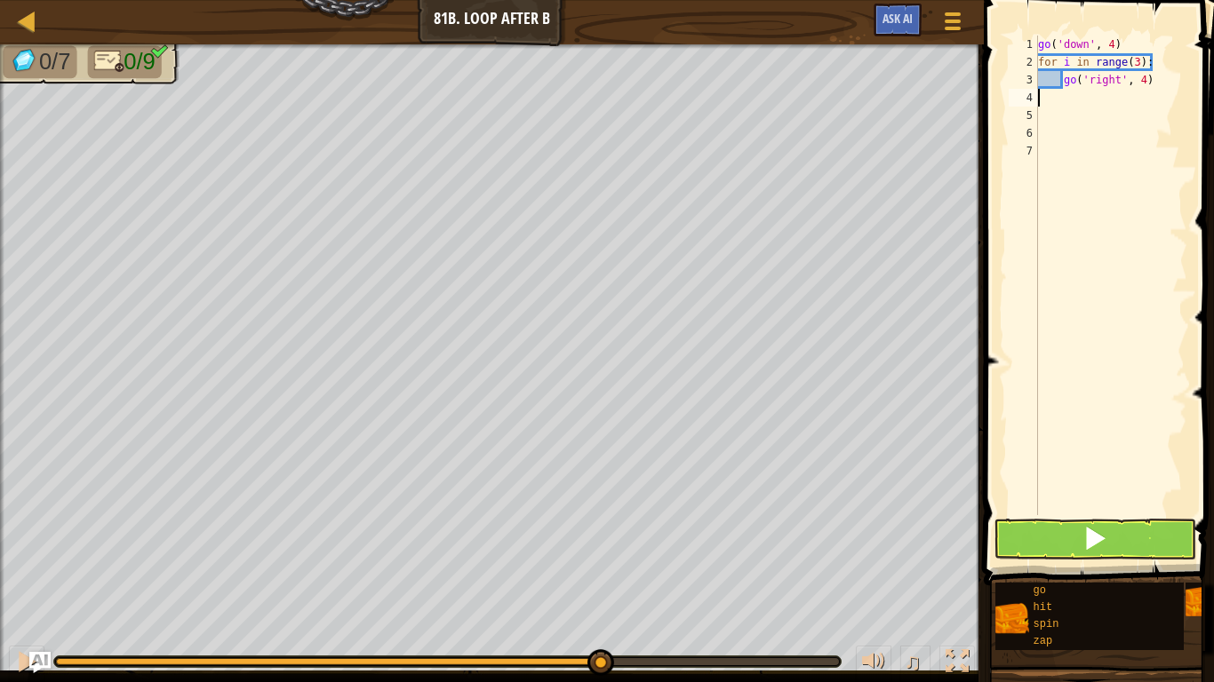
type textarea "g"
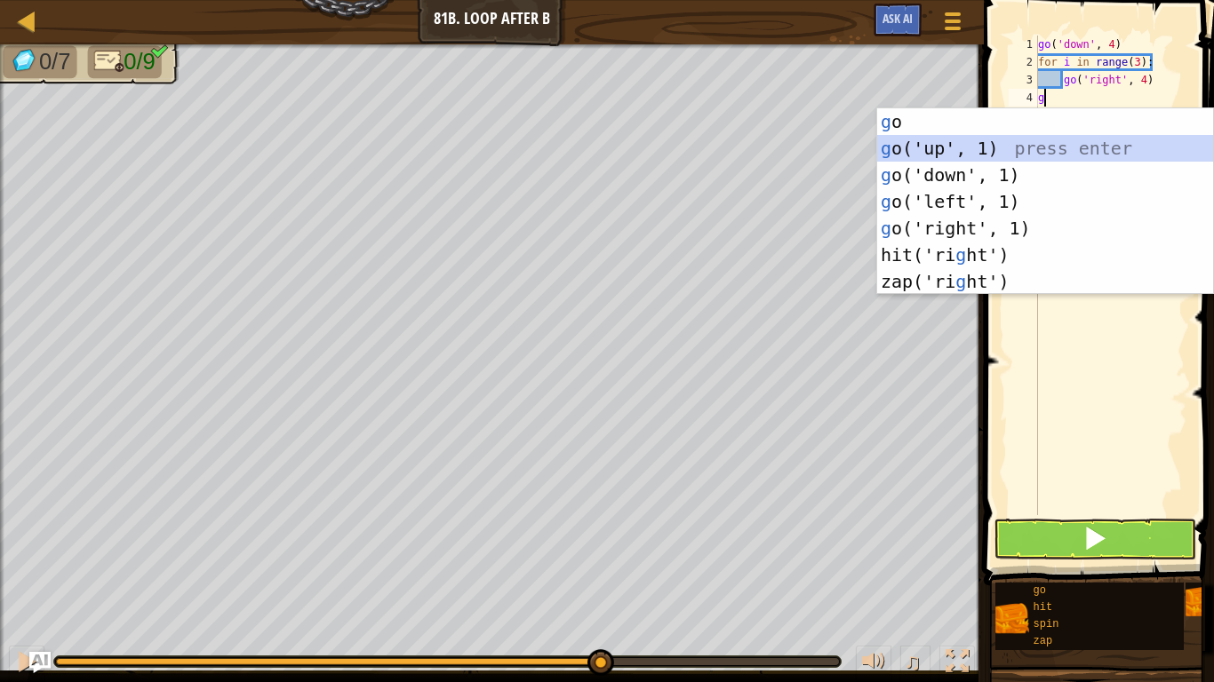
click at [929, 151] on div "g o press enter g o('up', 1) press enter g o('down', 1) press enter g o('left',…" at bounding box center [1045, 228] width 336 height 240
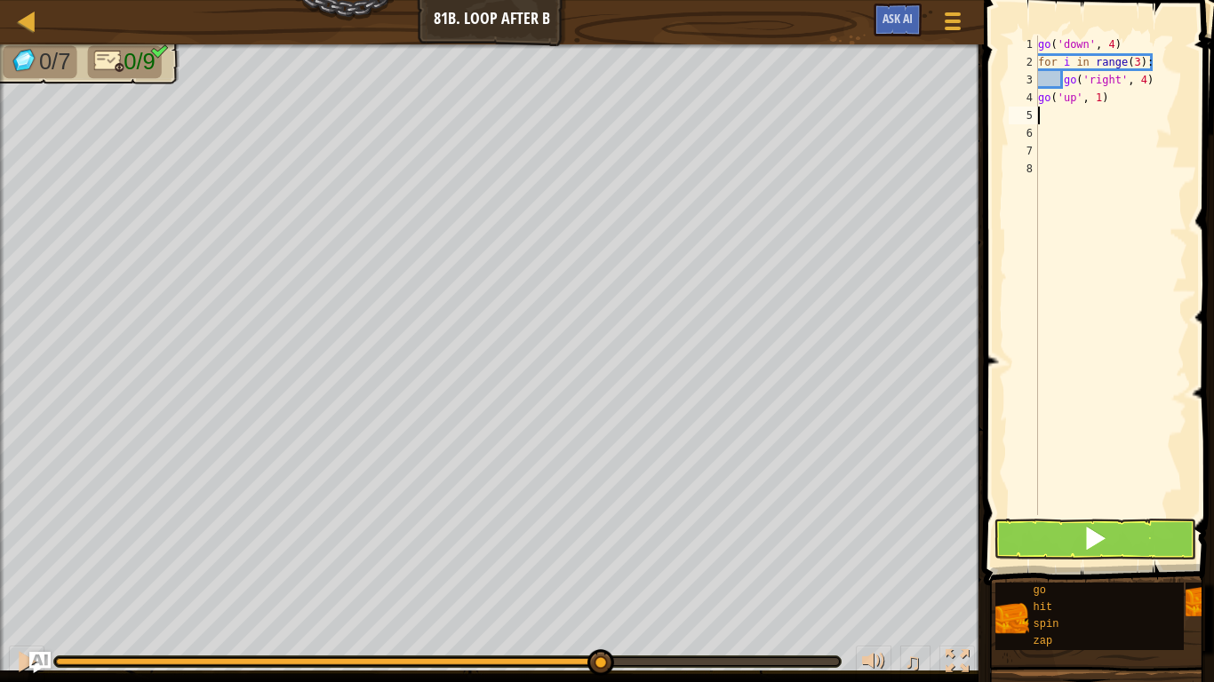
type textarea "2"
click at [1101, 95] on div "go ( 'down' , 4 ) for i in range ( 3 ) : go ( 'right' , 4 ) go ( 'up' , 1 )" at bounding box center [1110, 293] width 153 height 515
type textarea "go('up', 2)"
click at [1052, 115] on div "go ( 'down' , 4 ) for i in range ( 3 ) : go ( 'right' , 4 ) go ( 'up' , 2 )" at bounding box center [1110, 293] width 153 height 515
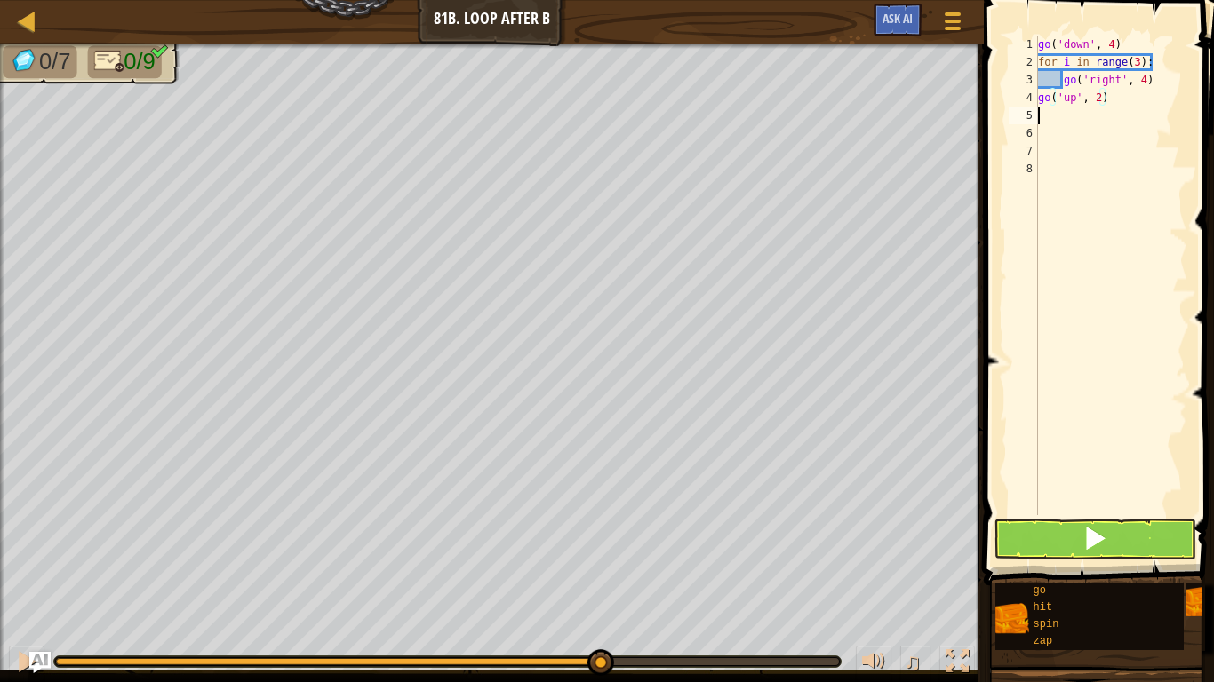
scroll to position [8, 0]
type textarea "g"
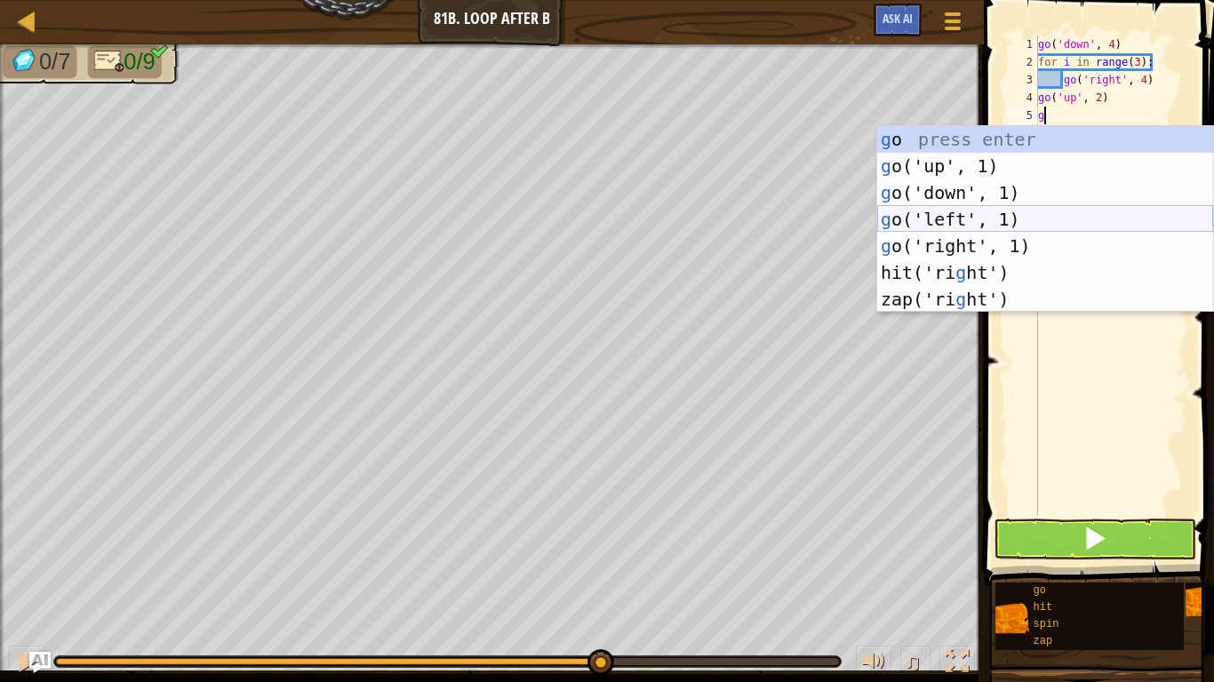
click at [1006, 223] on div "g o press enter g o('up', 1) press enter g o('down', 1) press enter g o('left',…" at bounding box center [1045, 246] width 336 height 240
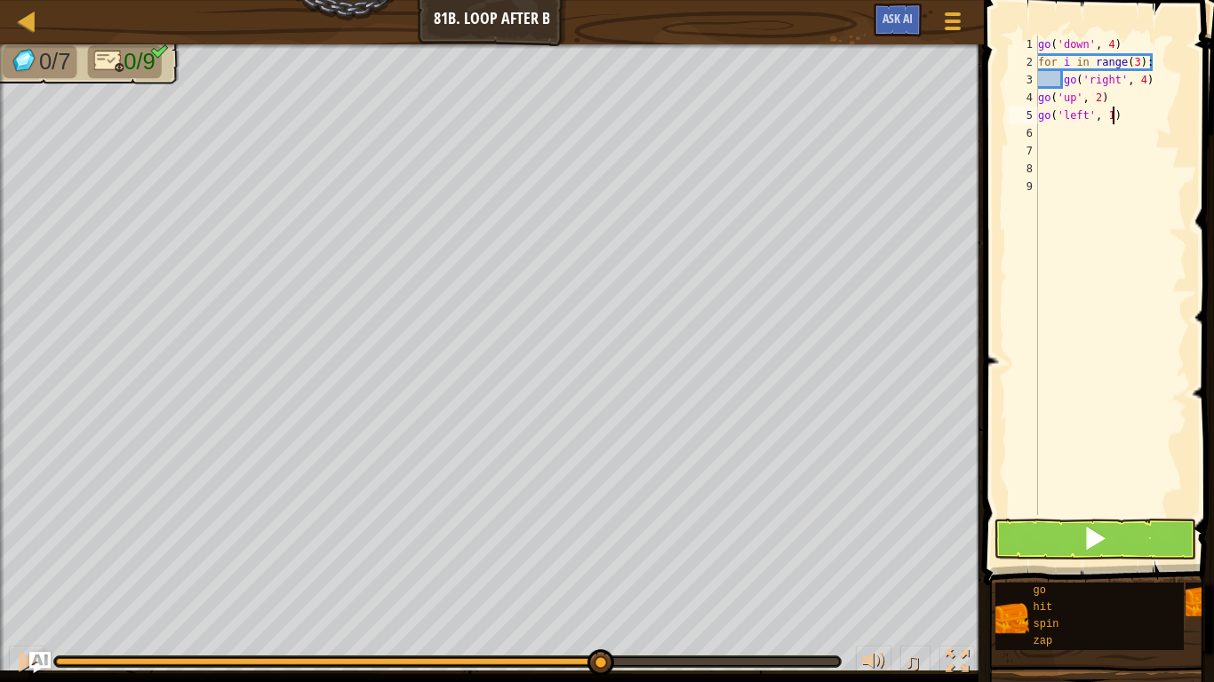
click at [1110, 117] on div "go ( 'down' , 4 ) for i in range ( 3 ) : go ( 'right' , 4 ) go ( 'up' , 2 ) go …" at bounding box center [1110, 293] width 153 height 515
type textarea "go('left', 2)"
click at [1049, 133] on div "go ( 'down' , 4 ) for i in range ( 3 ) : go ( 'right' , 4 ) go ( 'up' , 2 ) go …" at bounding box center [1110, 293] width 153 height 515
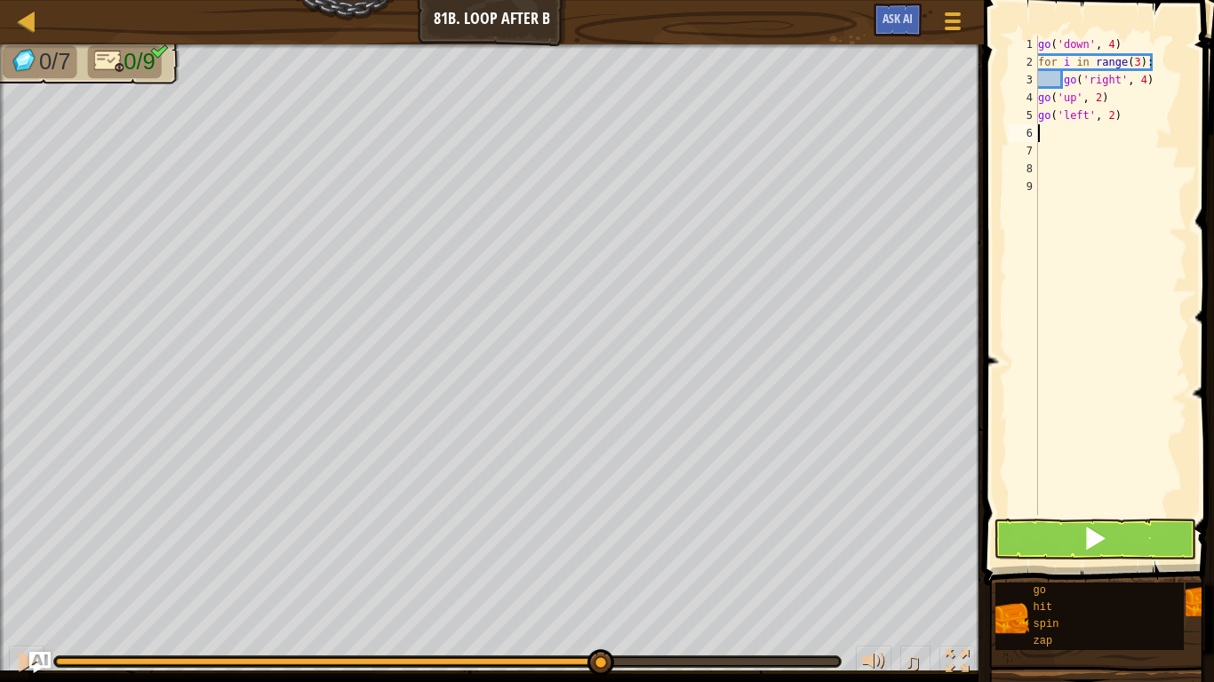
type textarea "g"
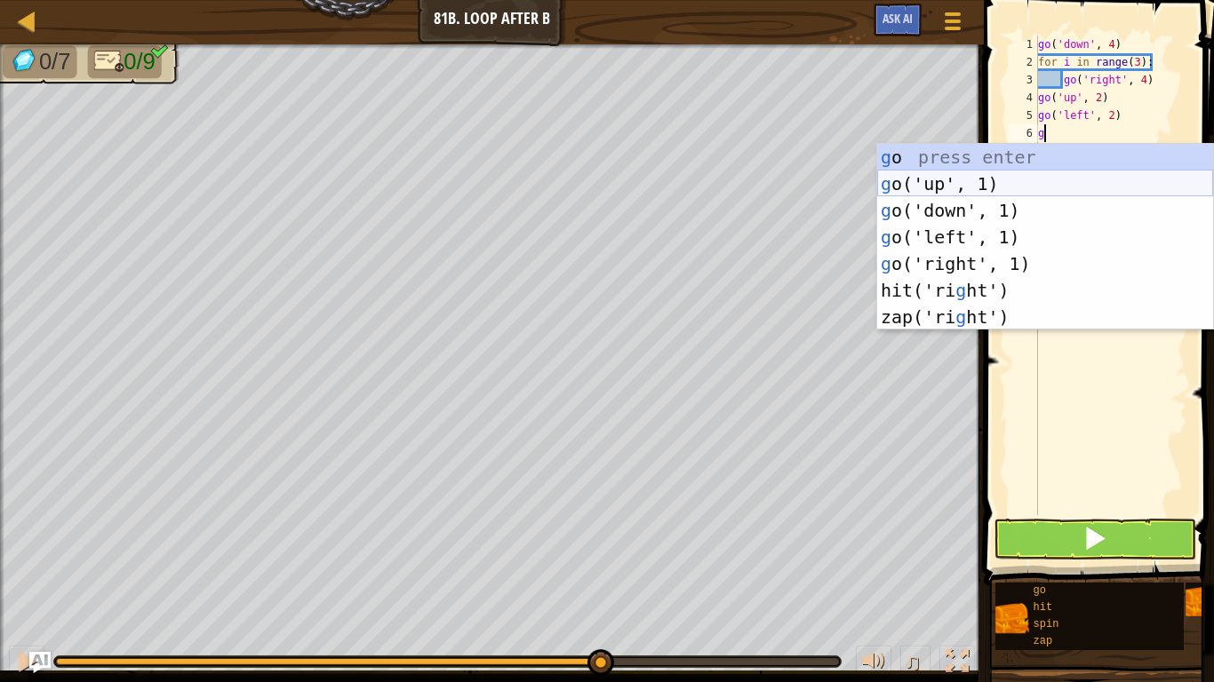
click at [990, 180] on div "g o press enter g o('up', 1) press enter g o('down', 1) press enter g o('left',…" at bounding box center [1045, 264] width 336 height 240
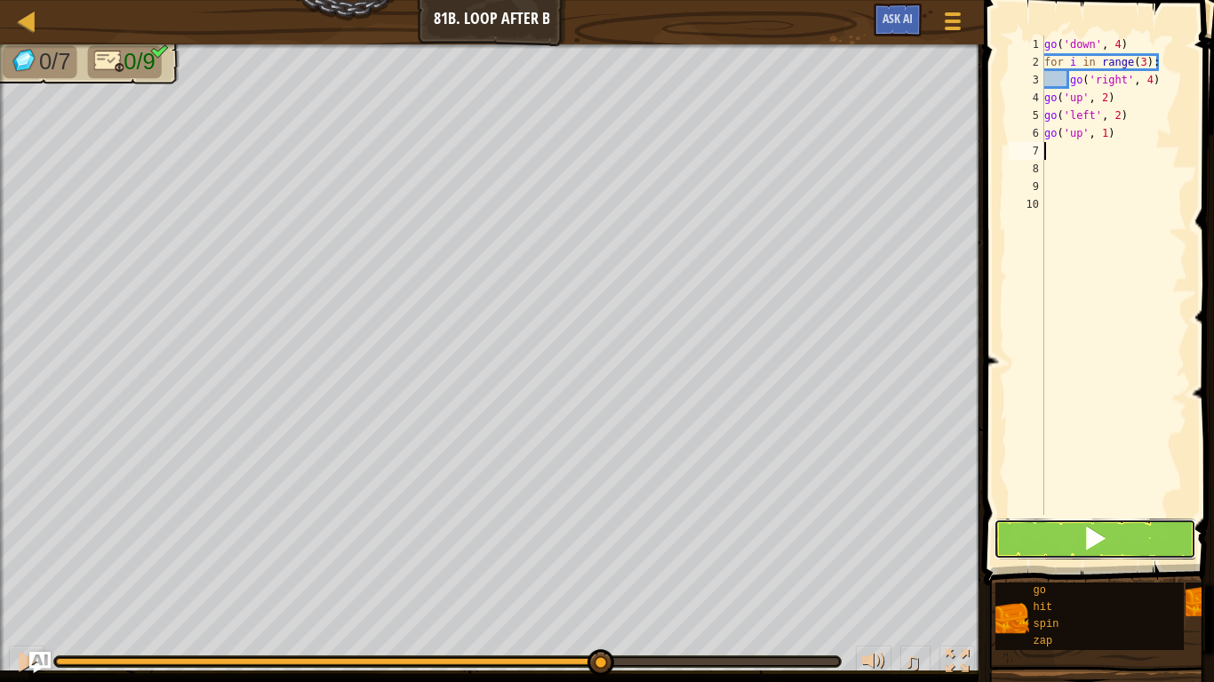
click at [1110, 527] on button at bounding box center [1094, 539] width 203 height 41
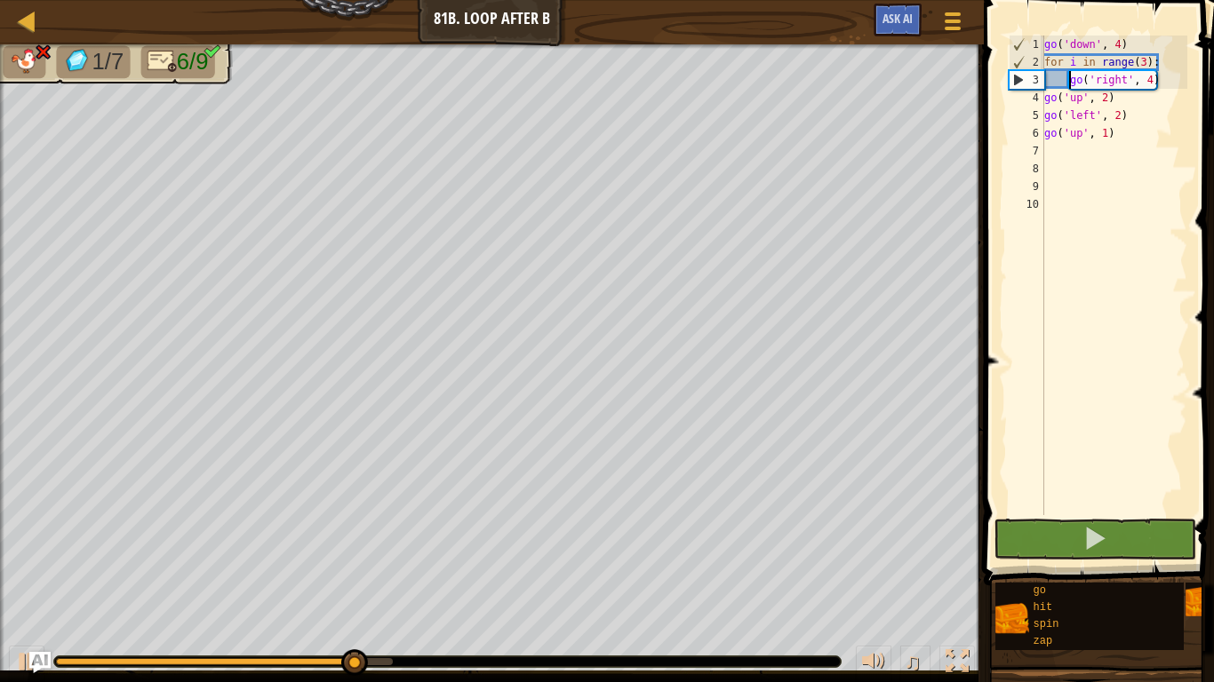
click at [1068, 81] on div "go ( 'down' , 4 ) for i in range ( 3 ) : go ( 'right' , 4 ) go ( 'up' , 2 ) go …" at bounding box center [1113, 293] width 147 height 515
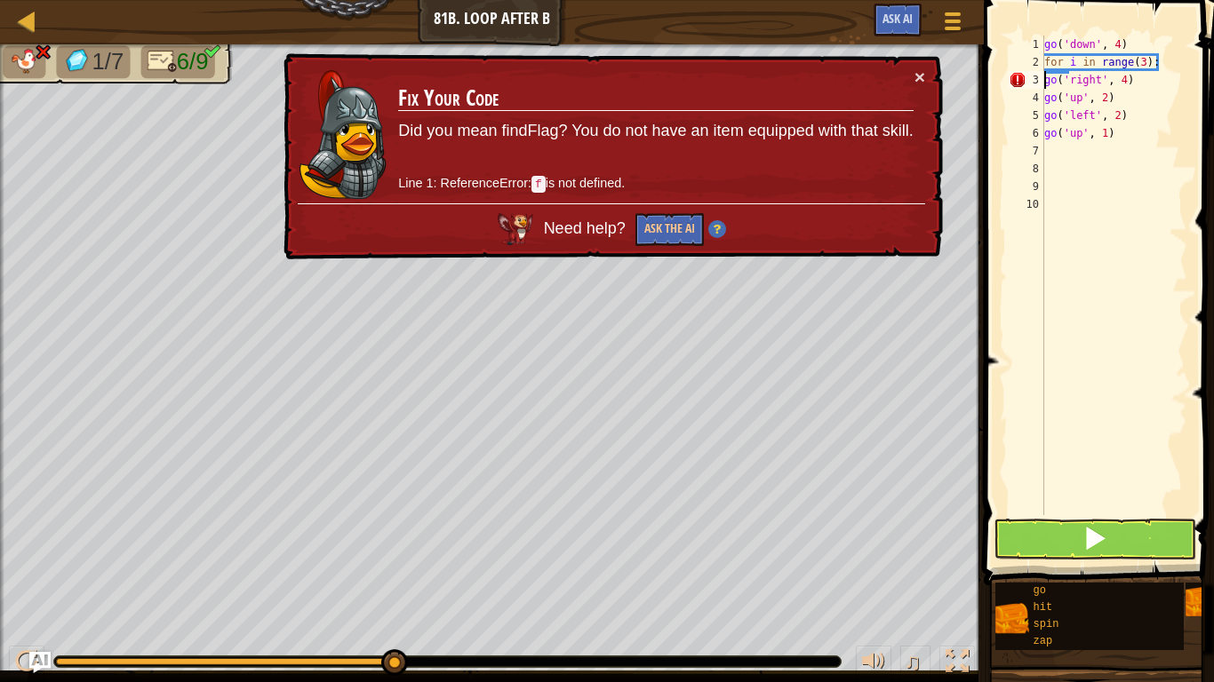
click at [1144, 73] on div "go ( 'down' , 4 ) for i in range ( 3 ) : go ( 'right' , 4 ) go ( 'up' , 2 ) go …" at bounding box center [1113, 293] width 147 height 515
click at [667, 243] on button "Ask the AI" at bounding box center [669, 229] width 68 height 33
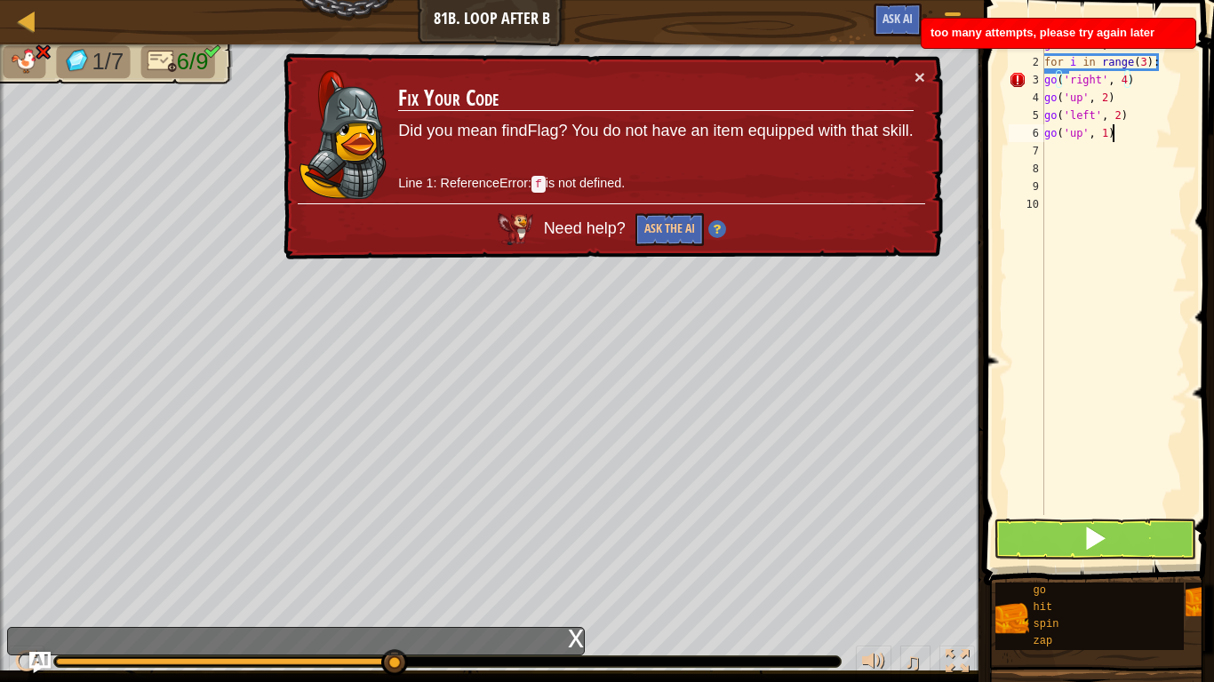
click at [1130, 137] on div "go ( 'down' , 4 ) for i in range ( 3 ) : go ( 'right' , 4 ) go ( 'up' , 2 ) go …" at bounding box center [1113, 293] width 147 height 515
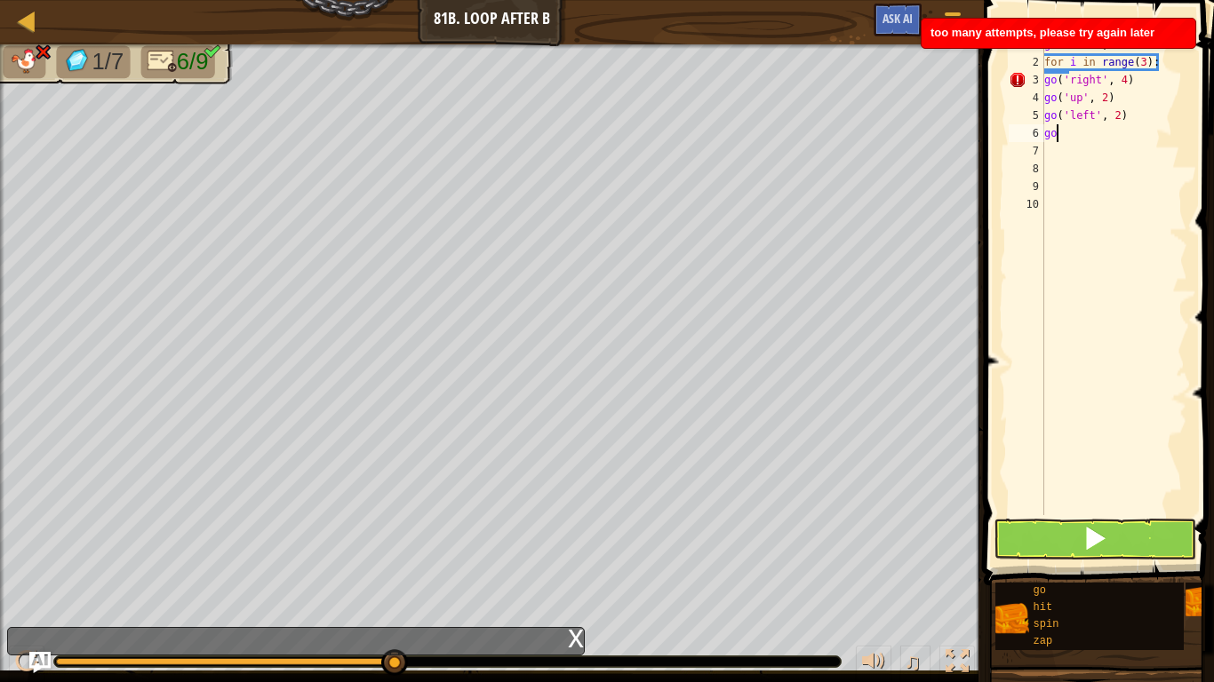
type textarea "g"
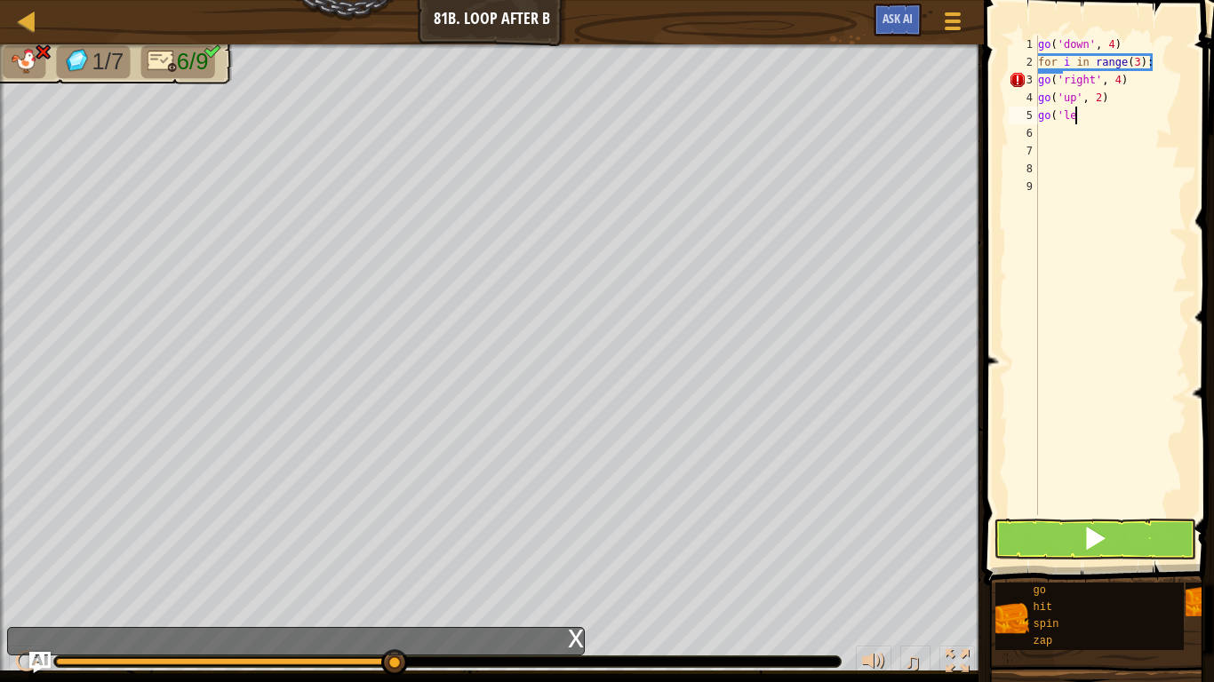
type textarea "g"
type textarea "f"
click at [0, 102] on div at bounding box center [2, 370] width 4 height 653
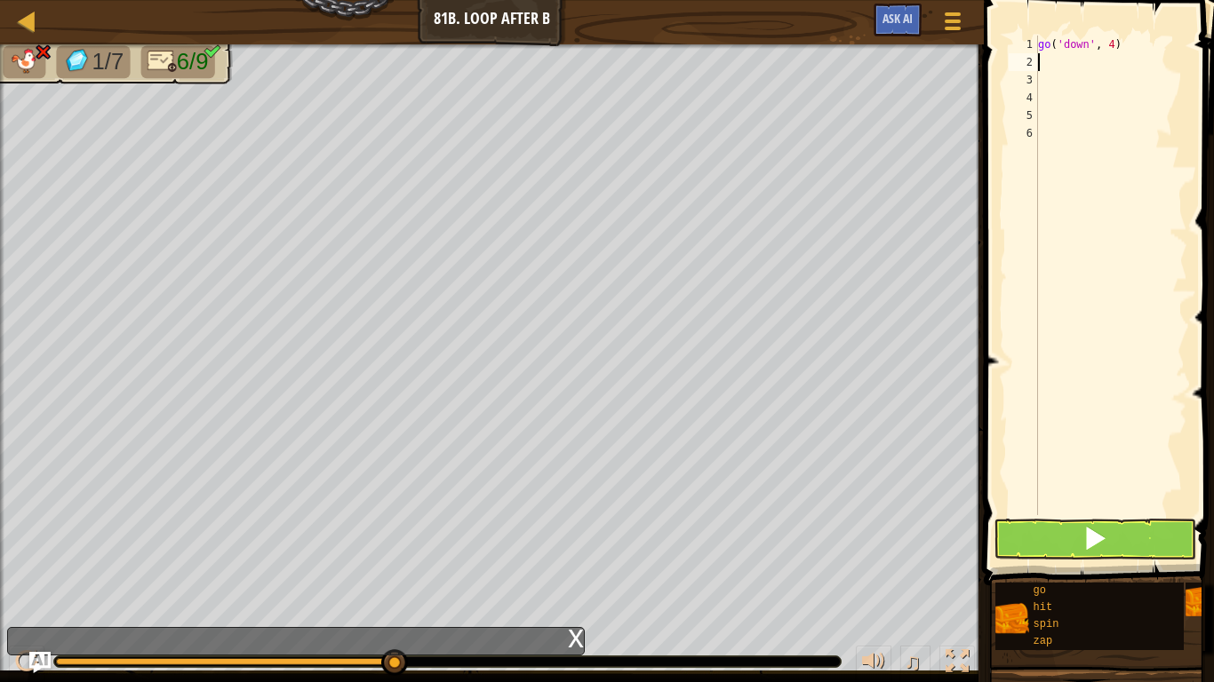
click at [1083, 68] on div "go ( 'down' , 4 )" at bounding box center [1110, 293] width 153 height 515
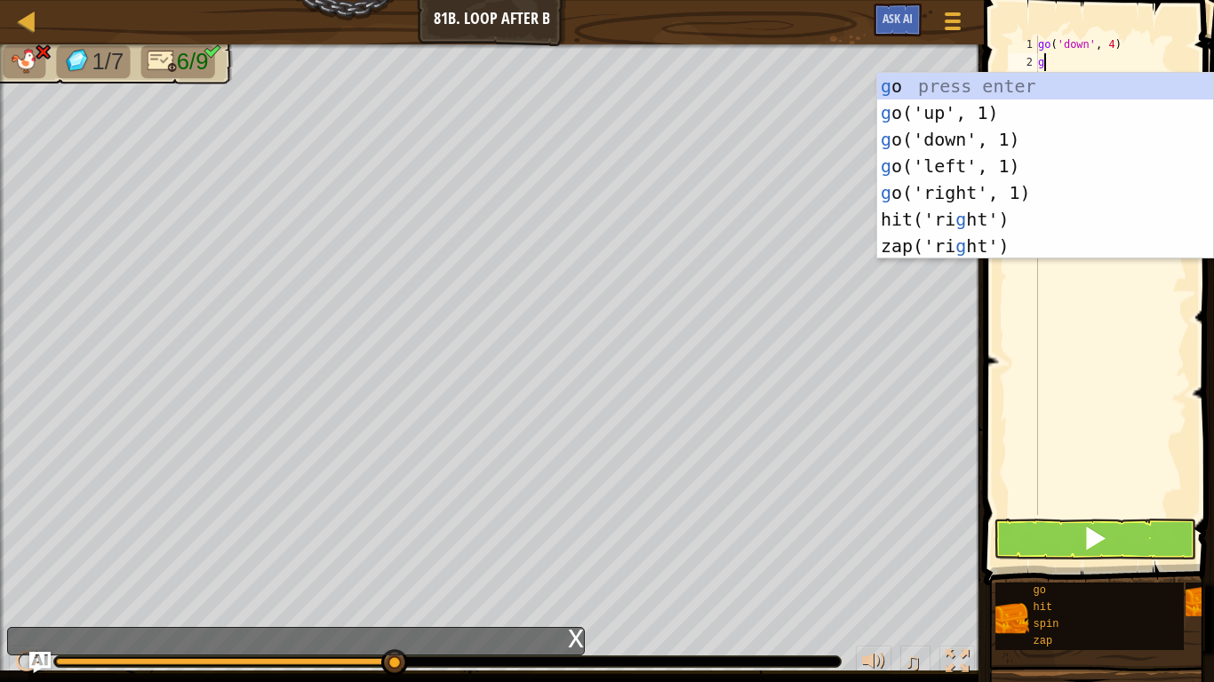
type textarea "gr"
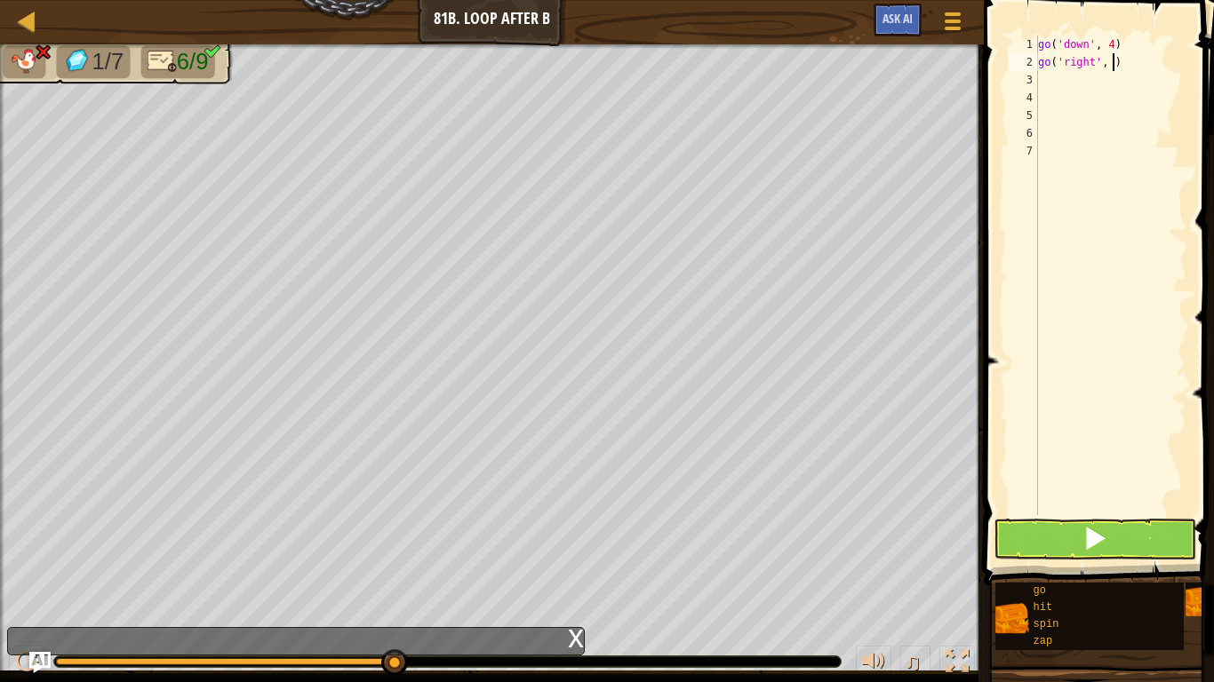
type textarea "go('right', 4)"
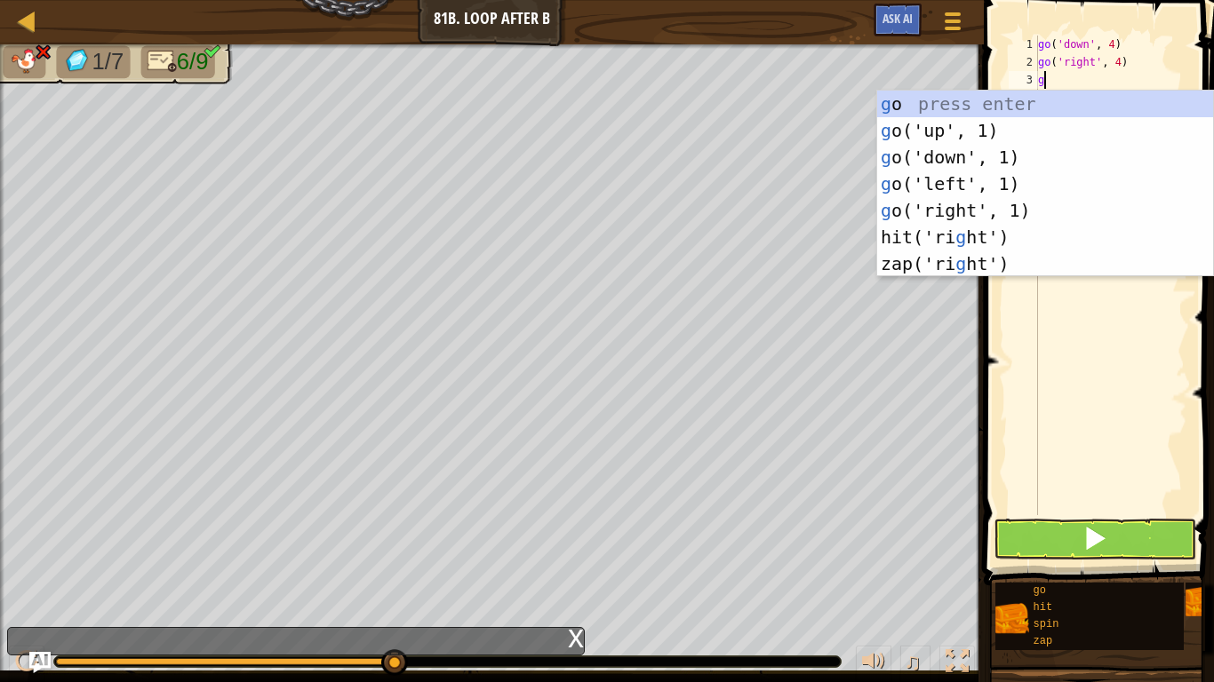
type textarea "gu"
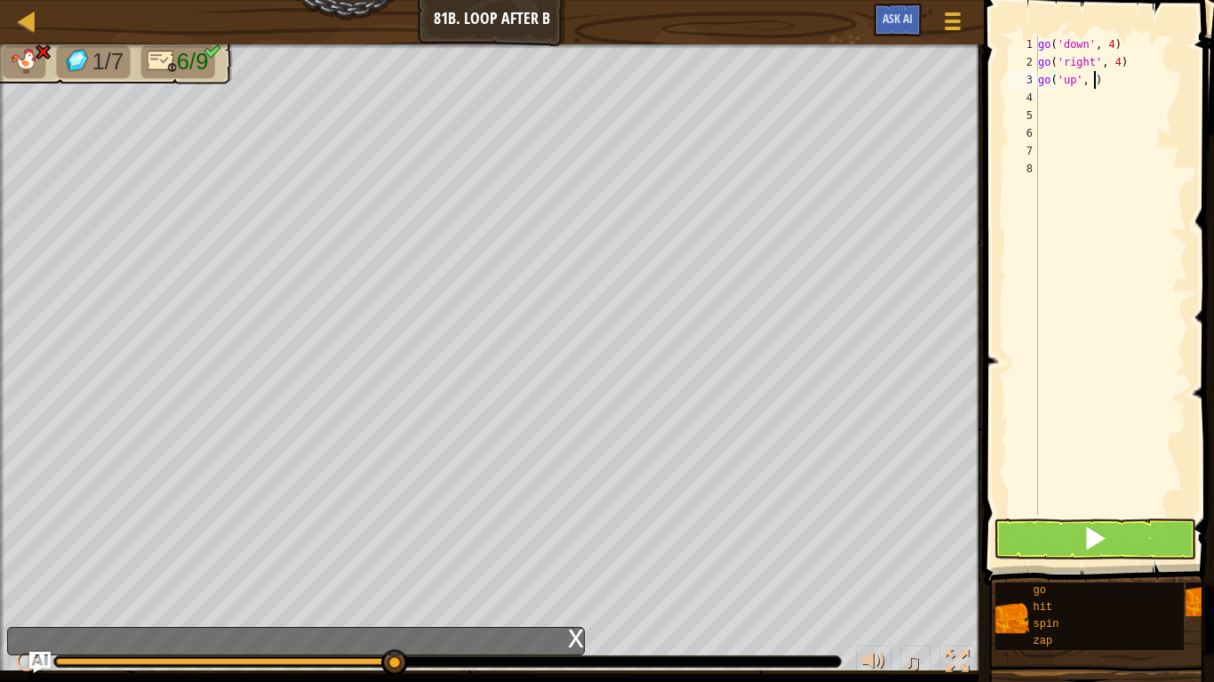
type textarea "go('up', 2)"
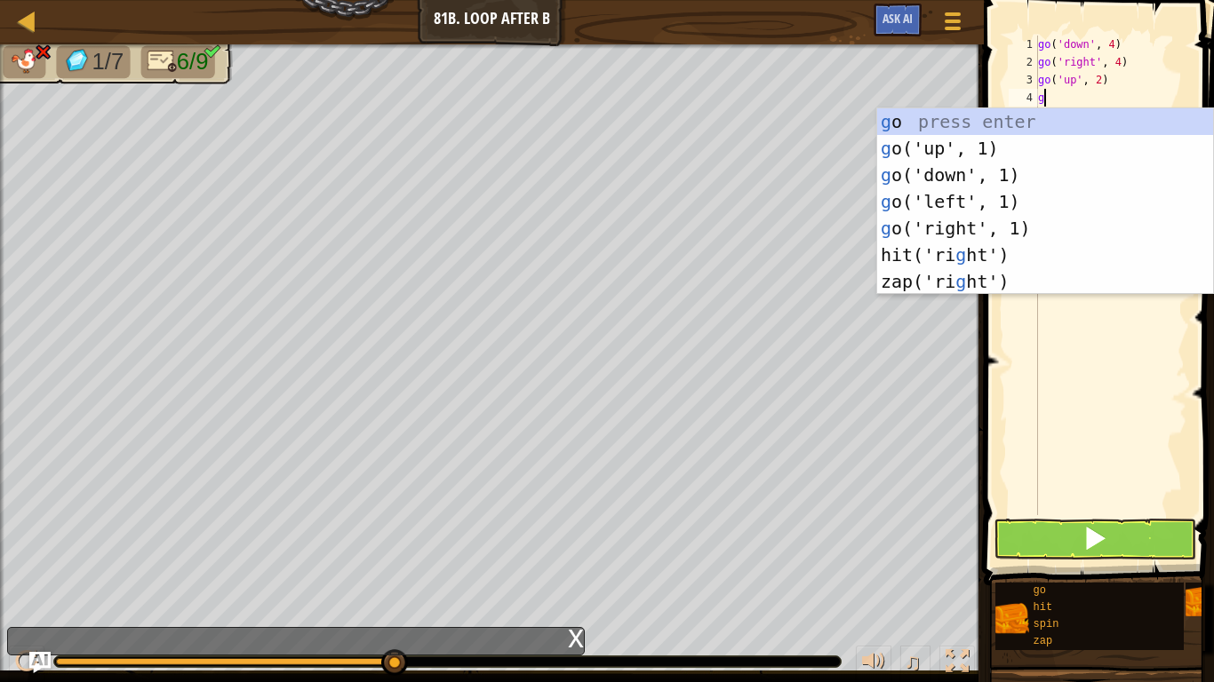
type textarea "gl"
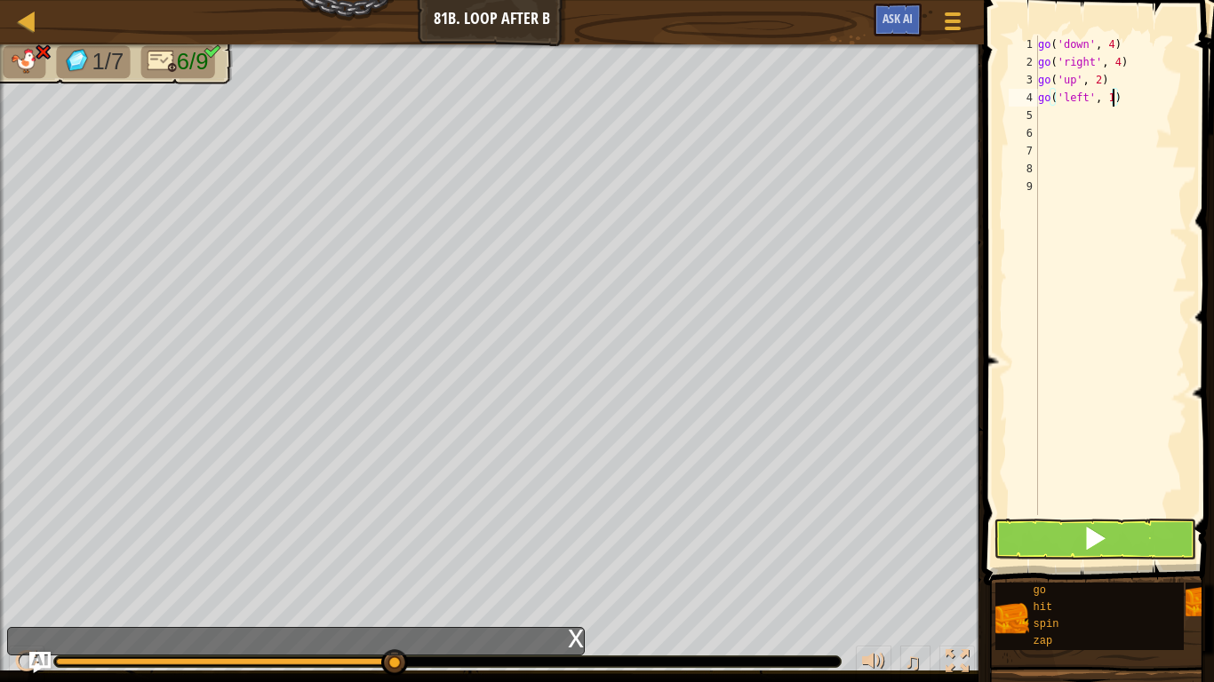
scroll to position [8, 12]
type textarea "go('left', 2)"
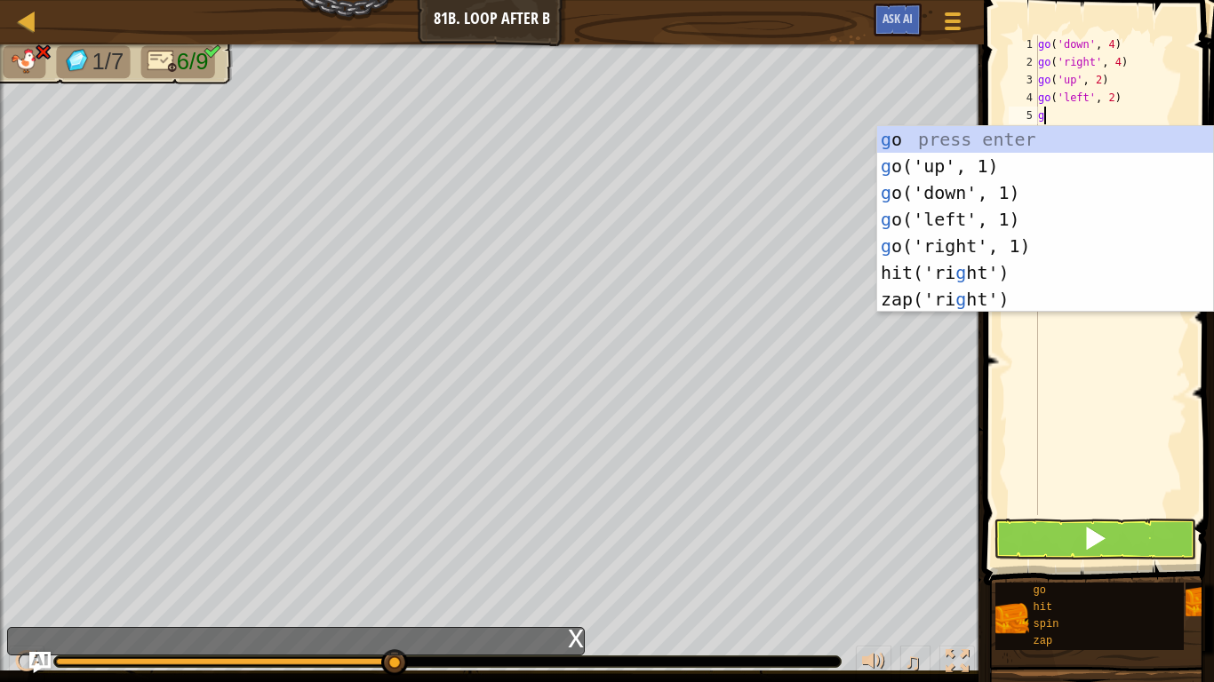
type textarea "go('up', 1)"
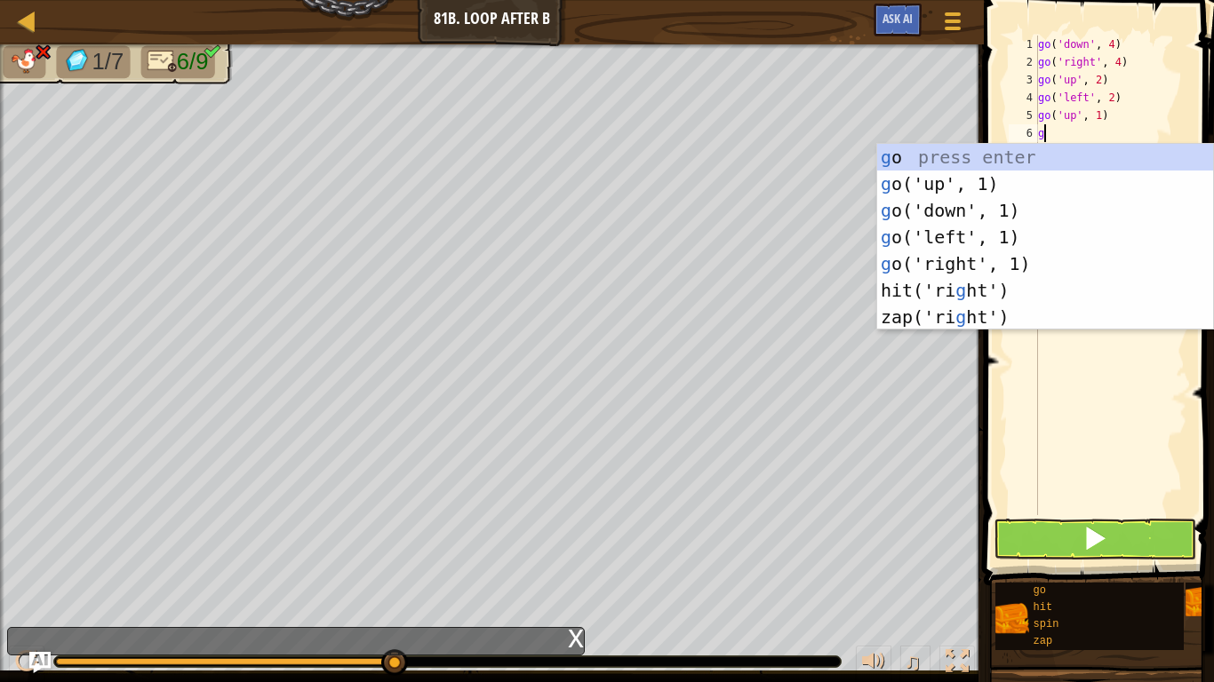
type textarea "gr"
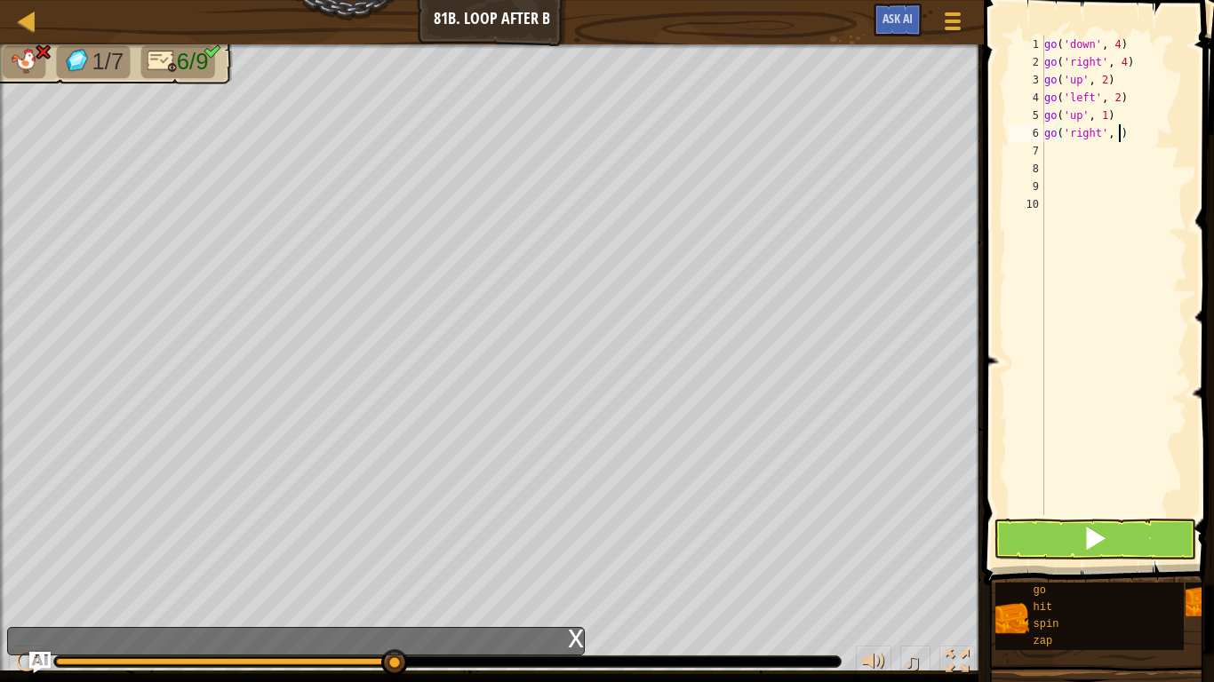
type textarea "go('right', 2)"
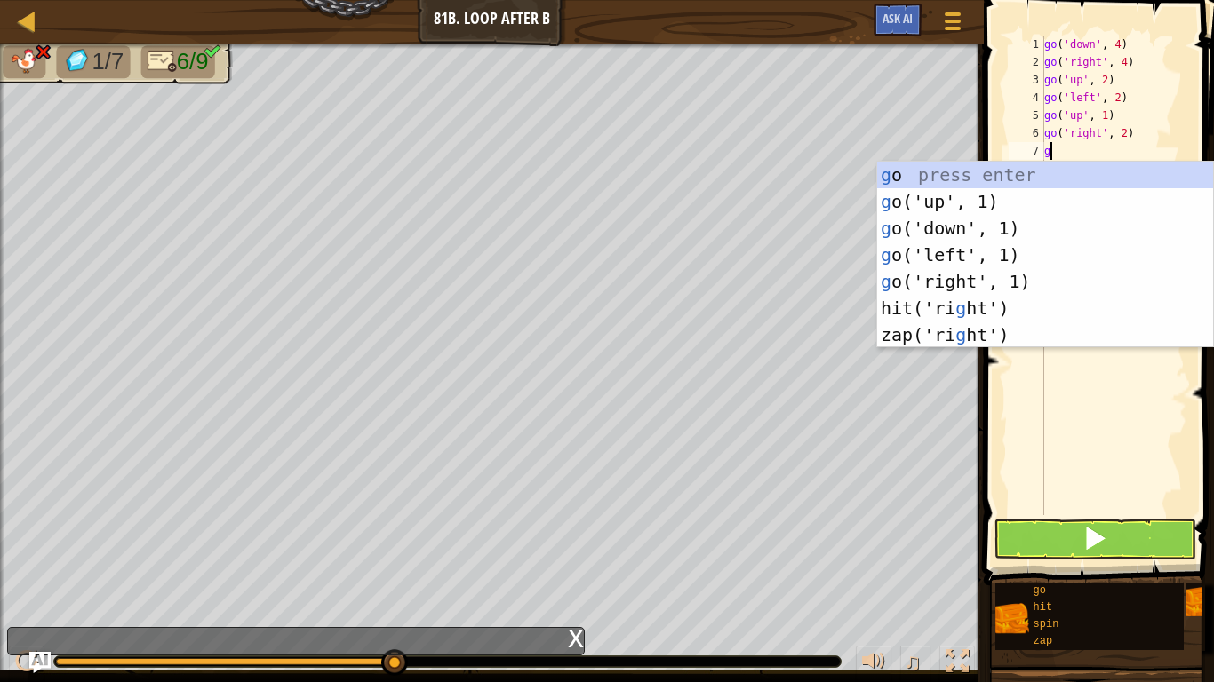
type textarea "gu"
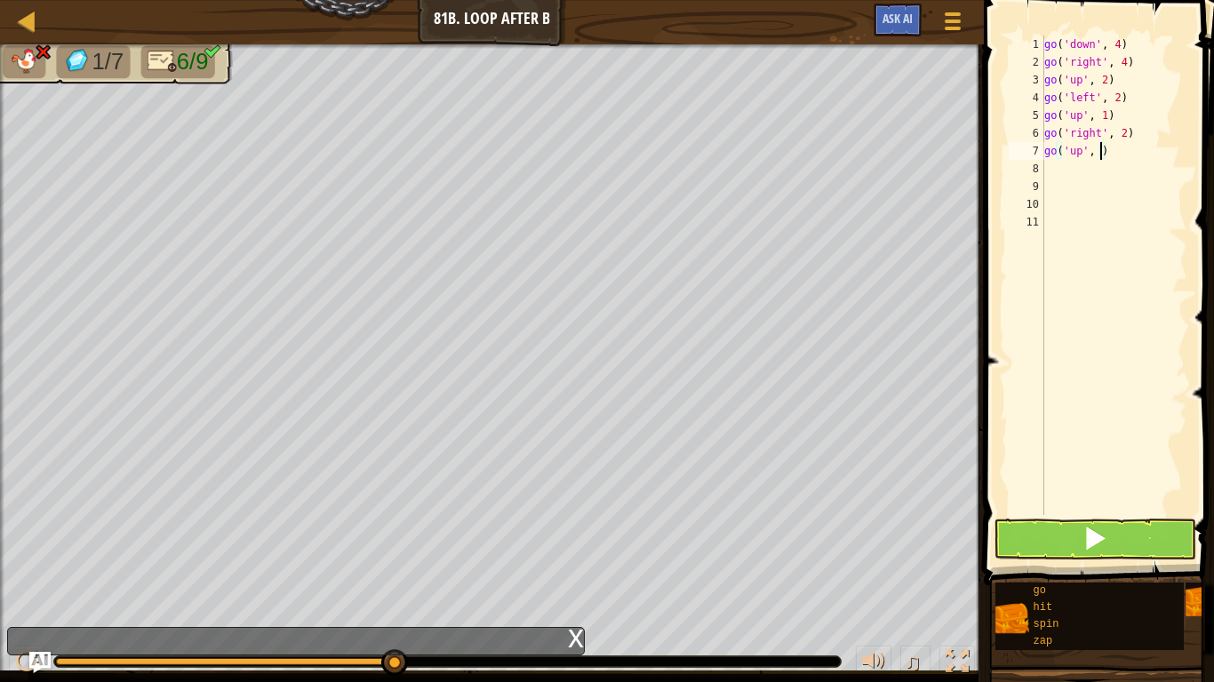
type textarea "go('up', 2)"
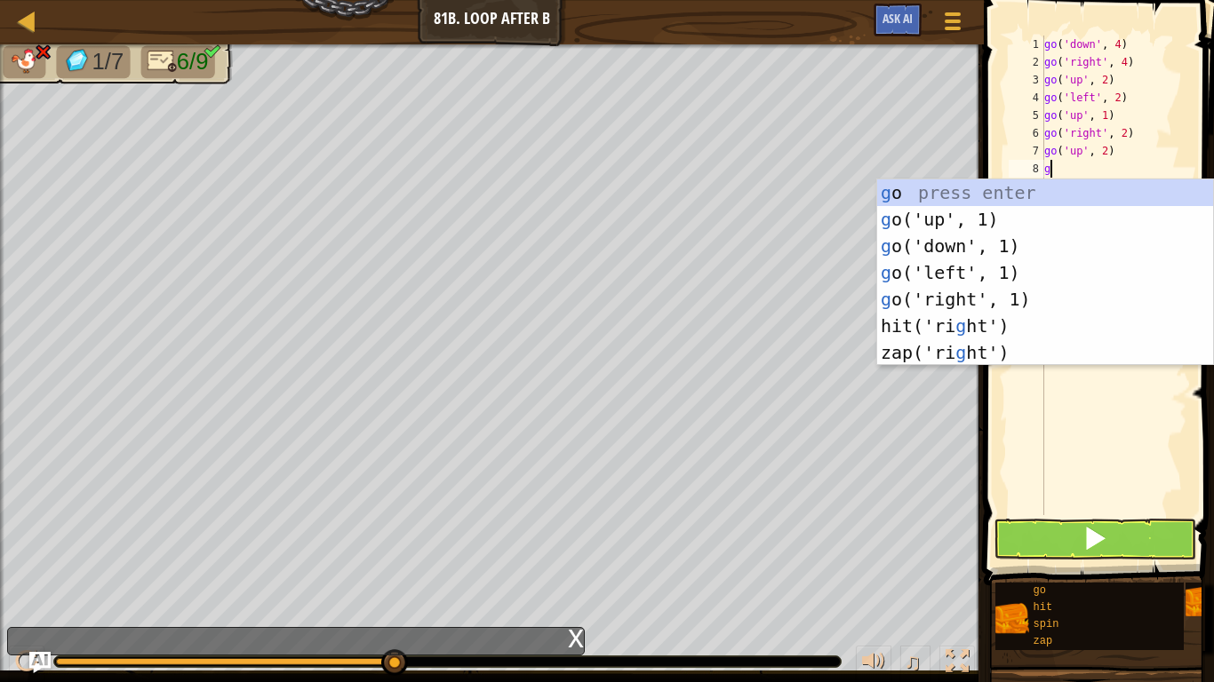
type textarea "gl"
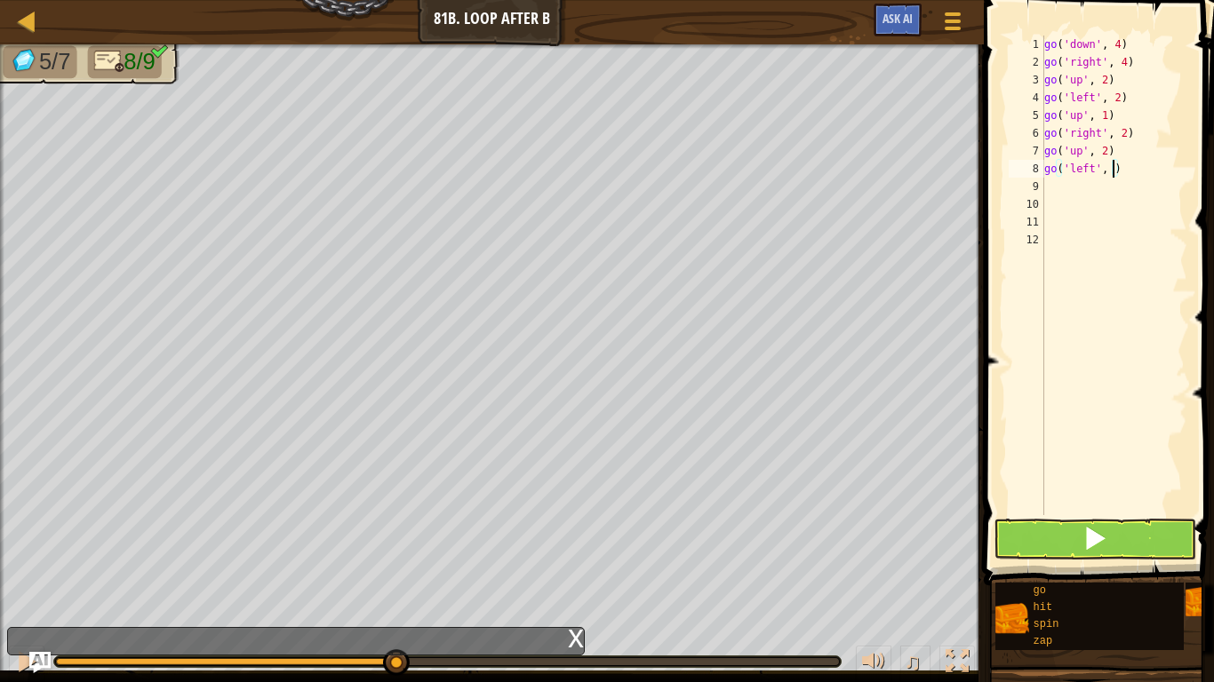
type textarea "go('left', 2)"
type textarea "go('up', 1)"
click at [1114, 550] on button at bounding box center [1094, 539] width 203 height 41
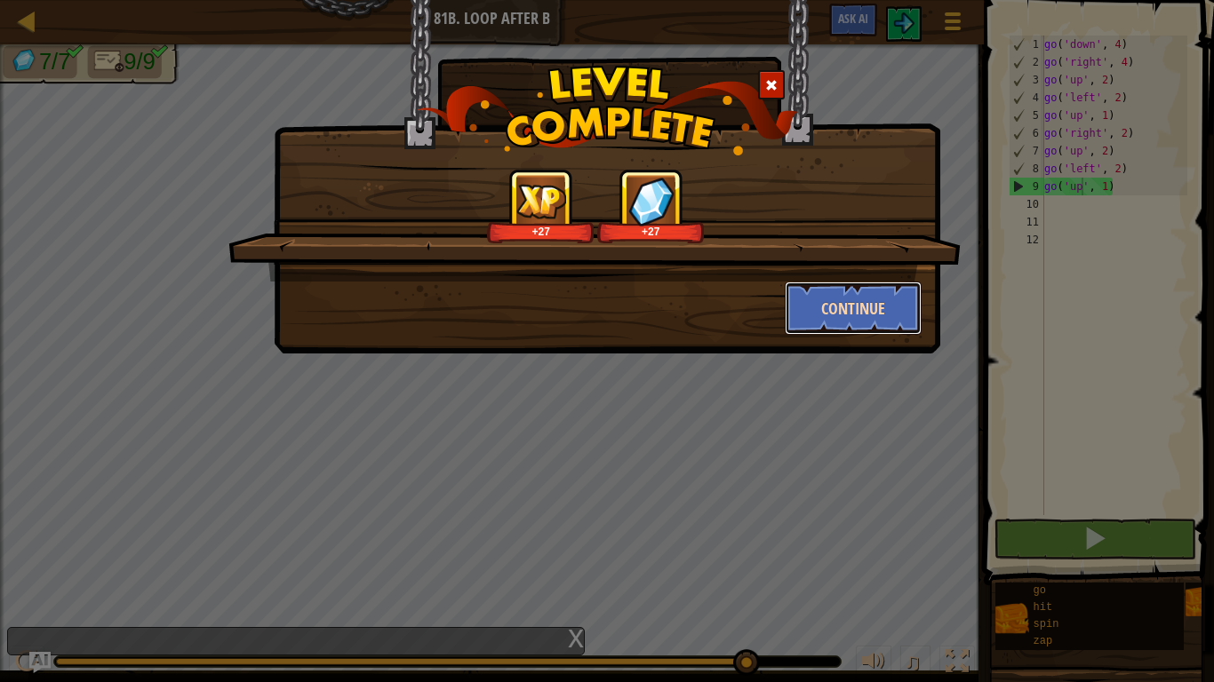
click at [819, 322] on button "Continue" at bounding box center [853, 308] width 138 height 53
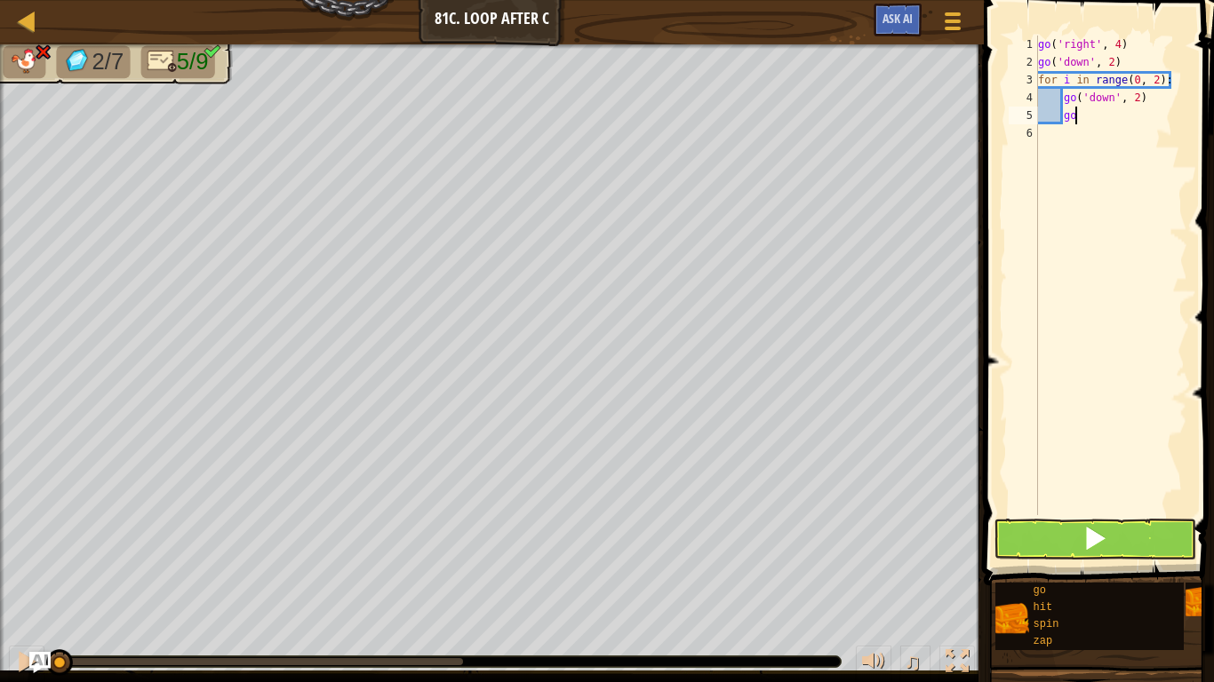
type textarea "g"
type textarea "f"
type textarea "g"
type textarea "go('right', 4)"
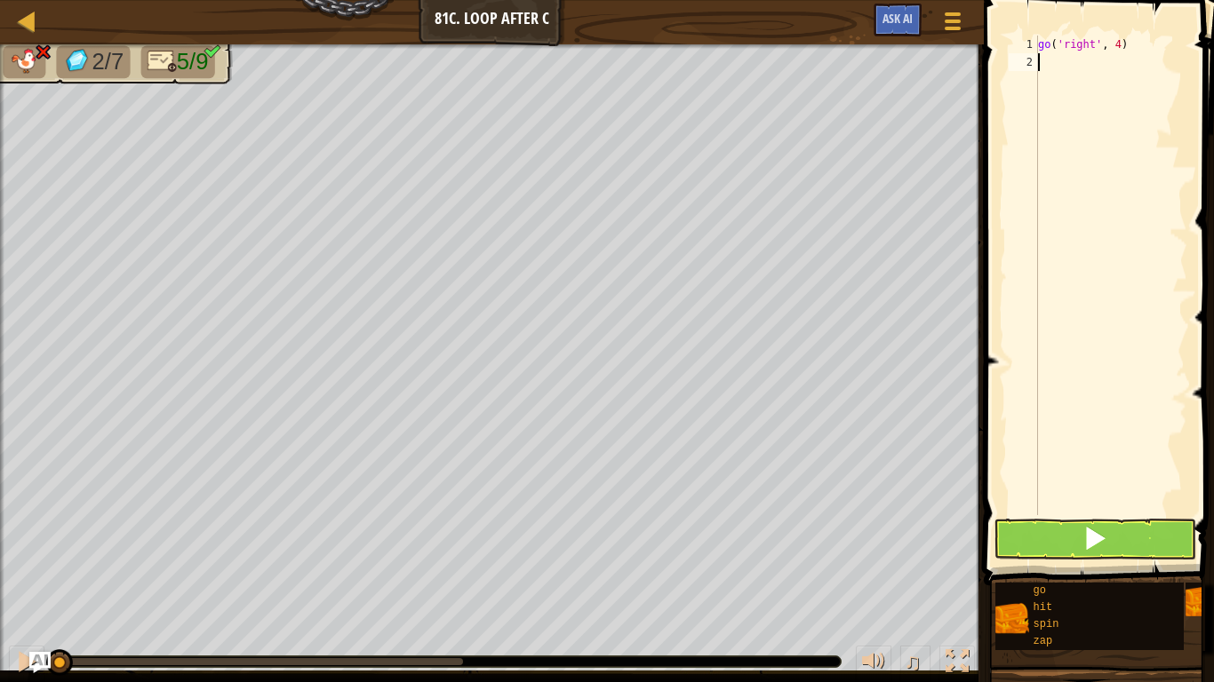
type textarea "go('right', 4)"
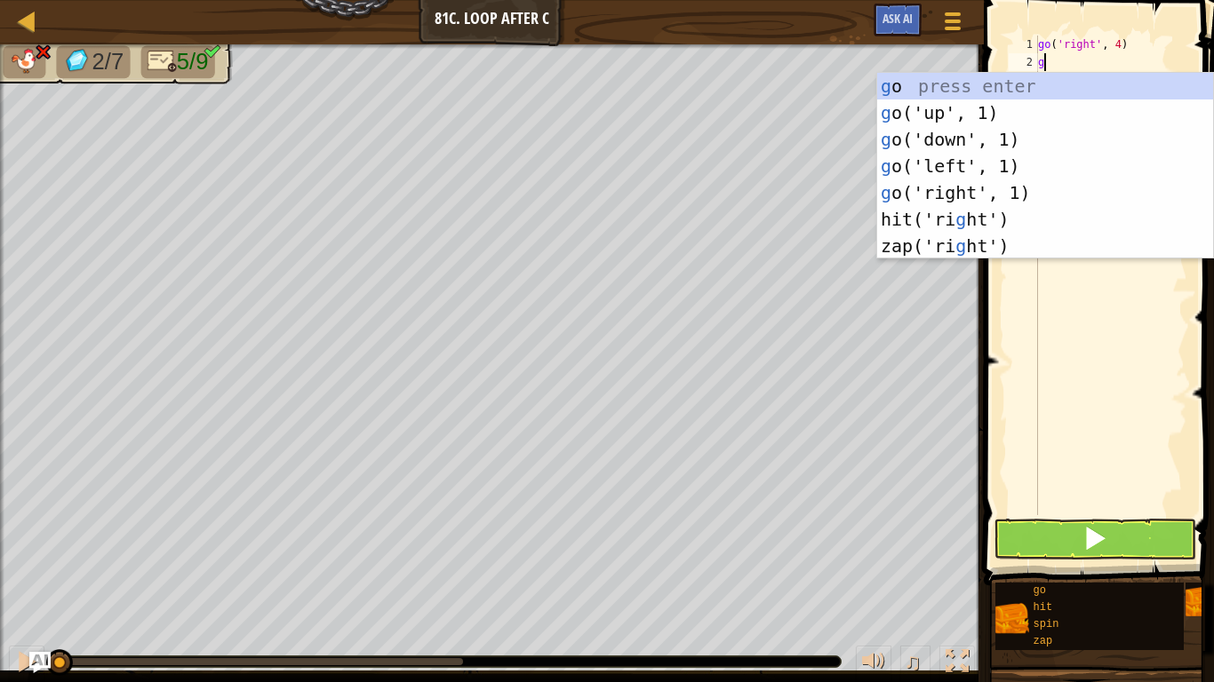
scroll to position [8, 0]
type textarea "gd"
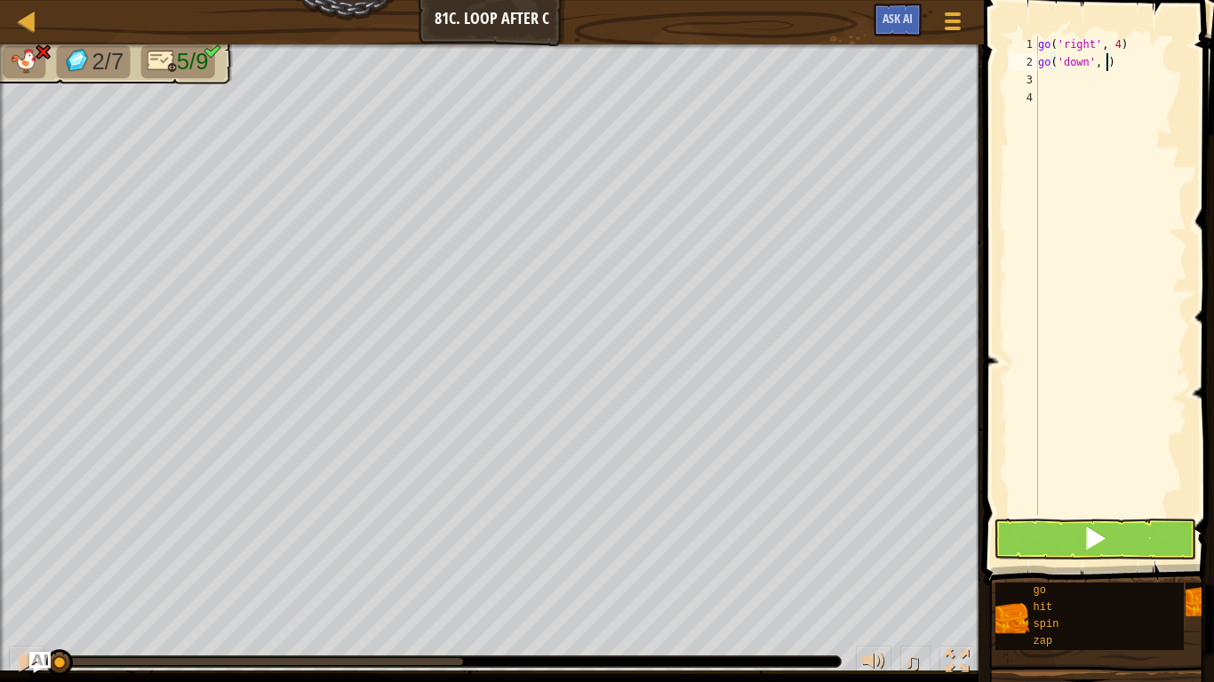
type textarea "go('down', 4)"
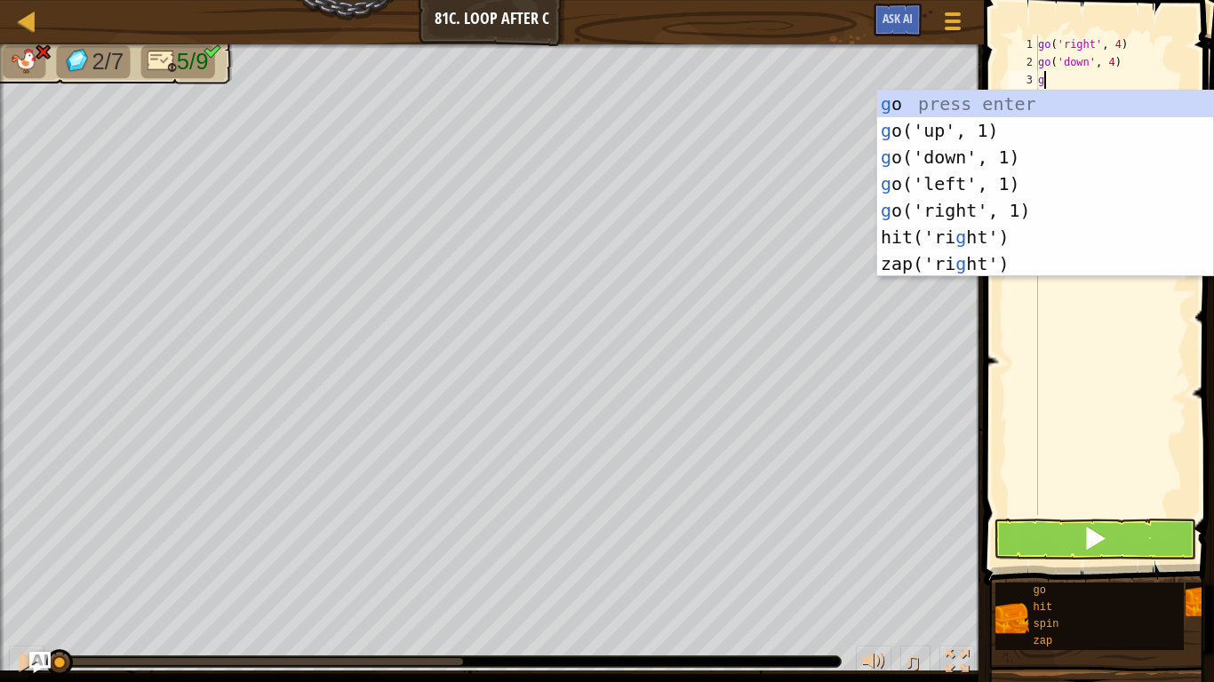
type textarea "gl"
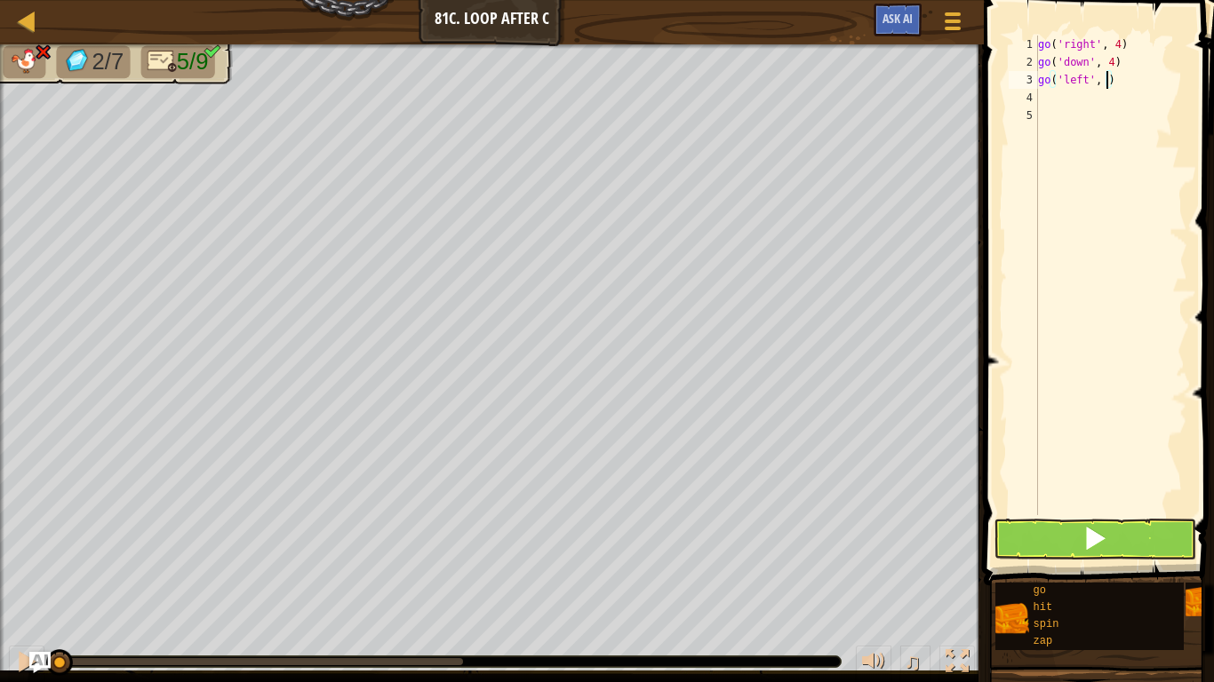
type textarea "go('left', 2)"
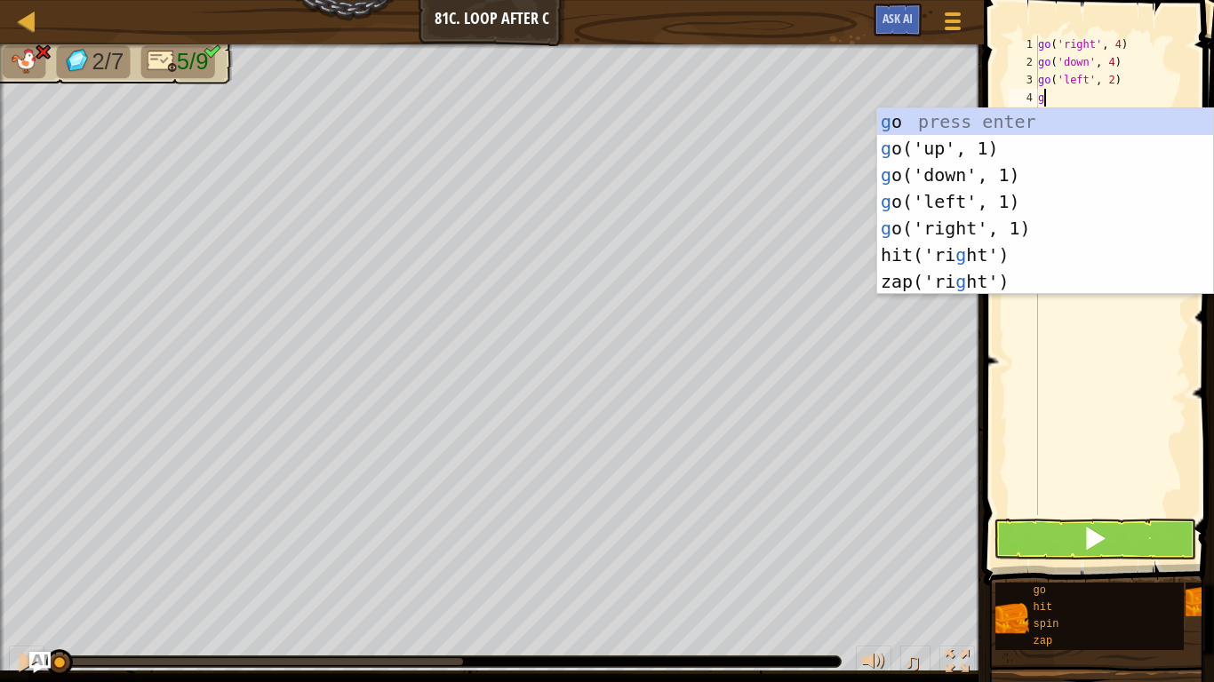
type textarea "gu"
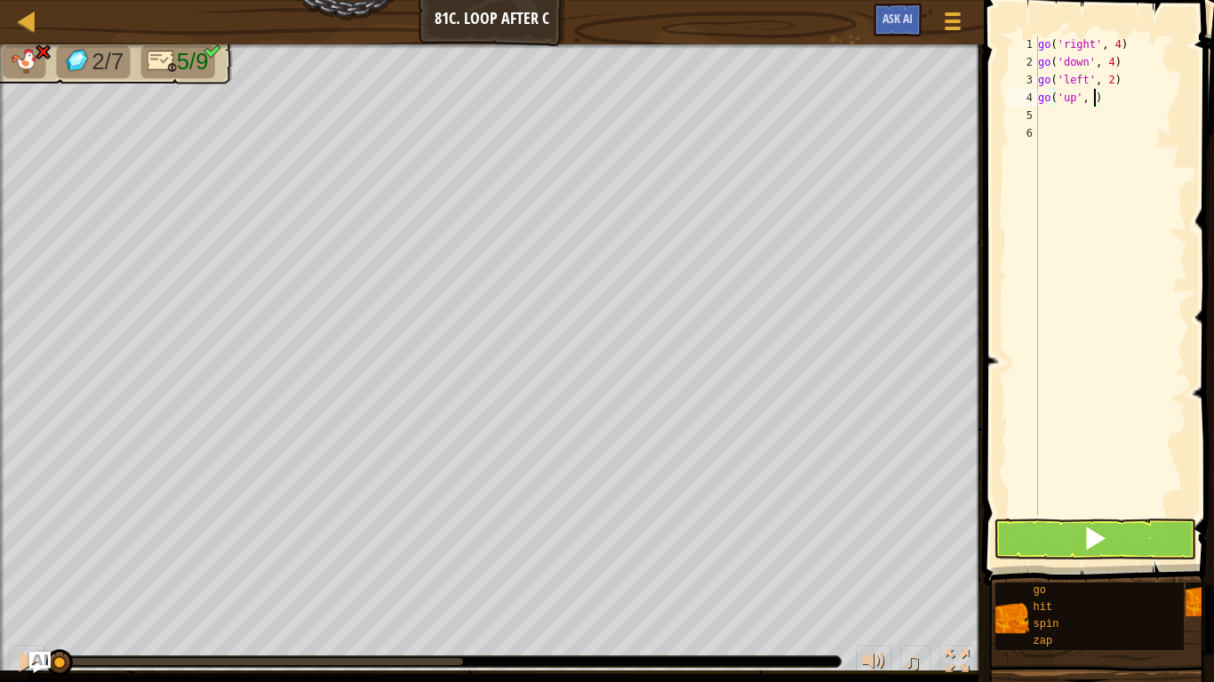
type textarea "go('up', 2)"
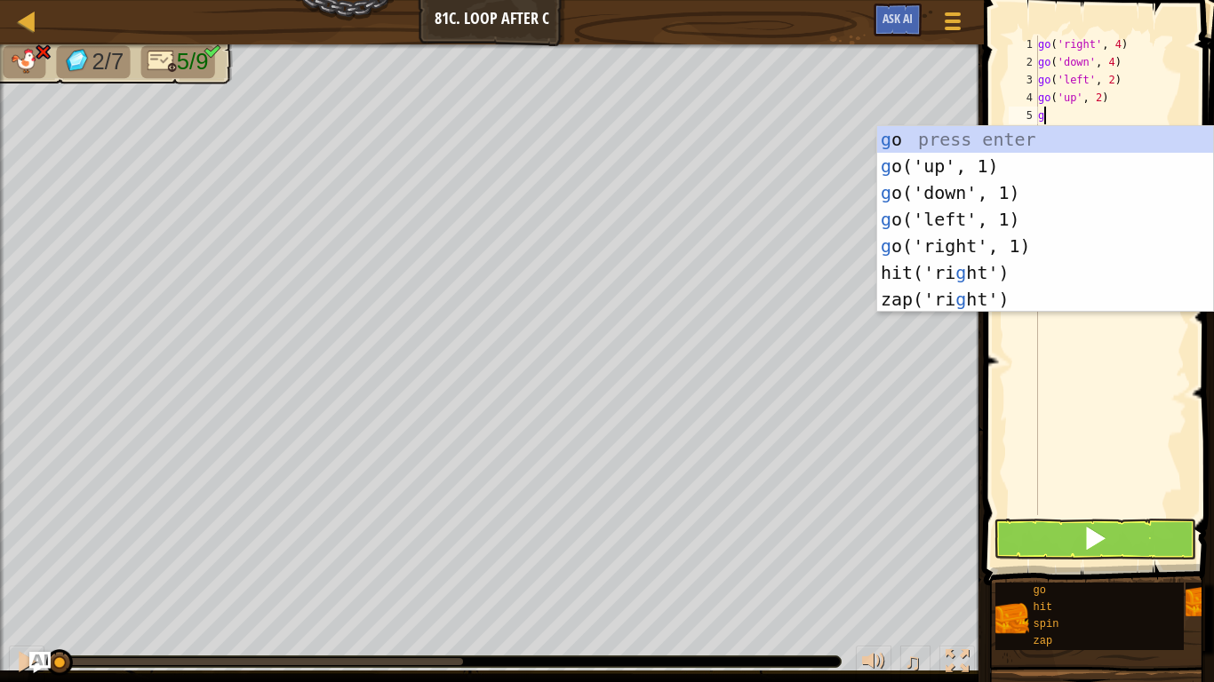
type textarea "gl"
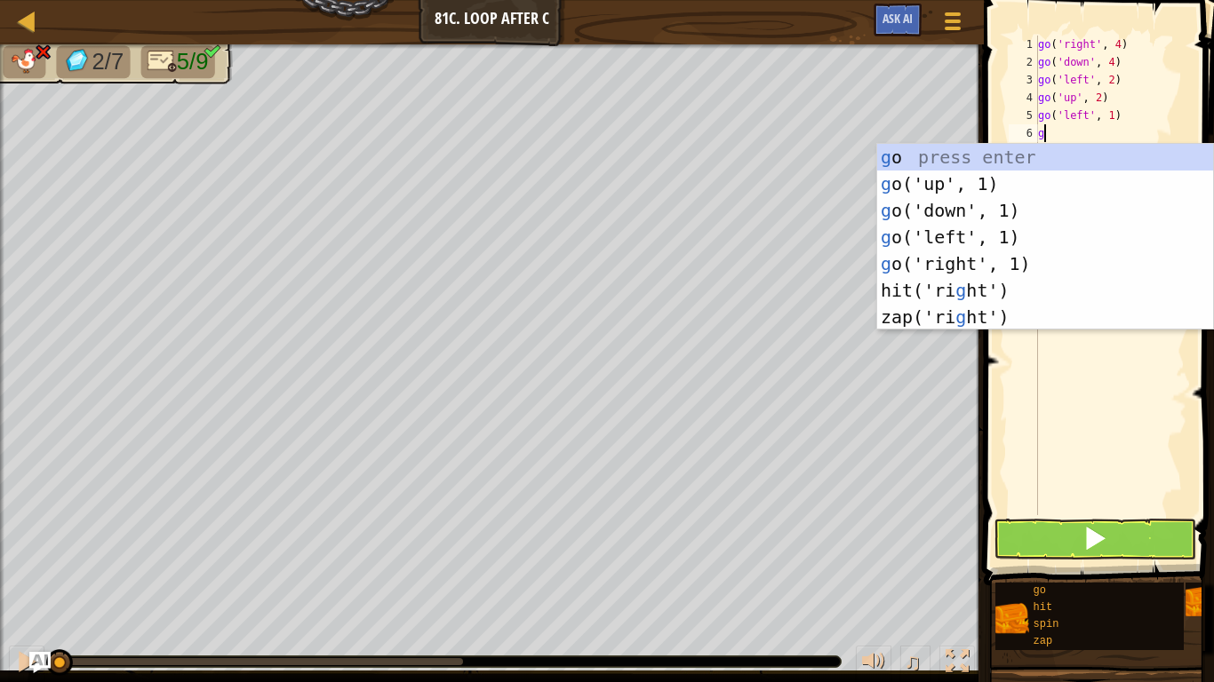
type textarea "gd"
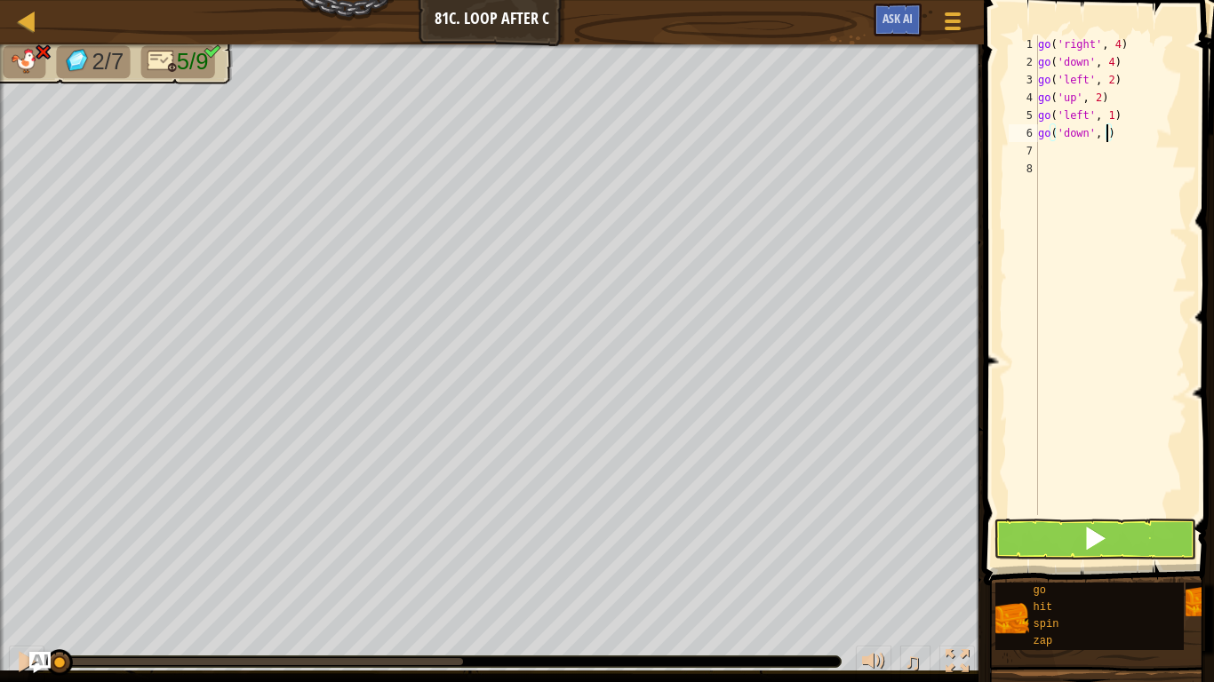
type textarea "go('down', 2)"
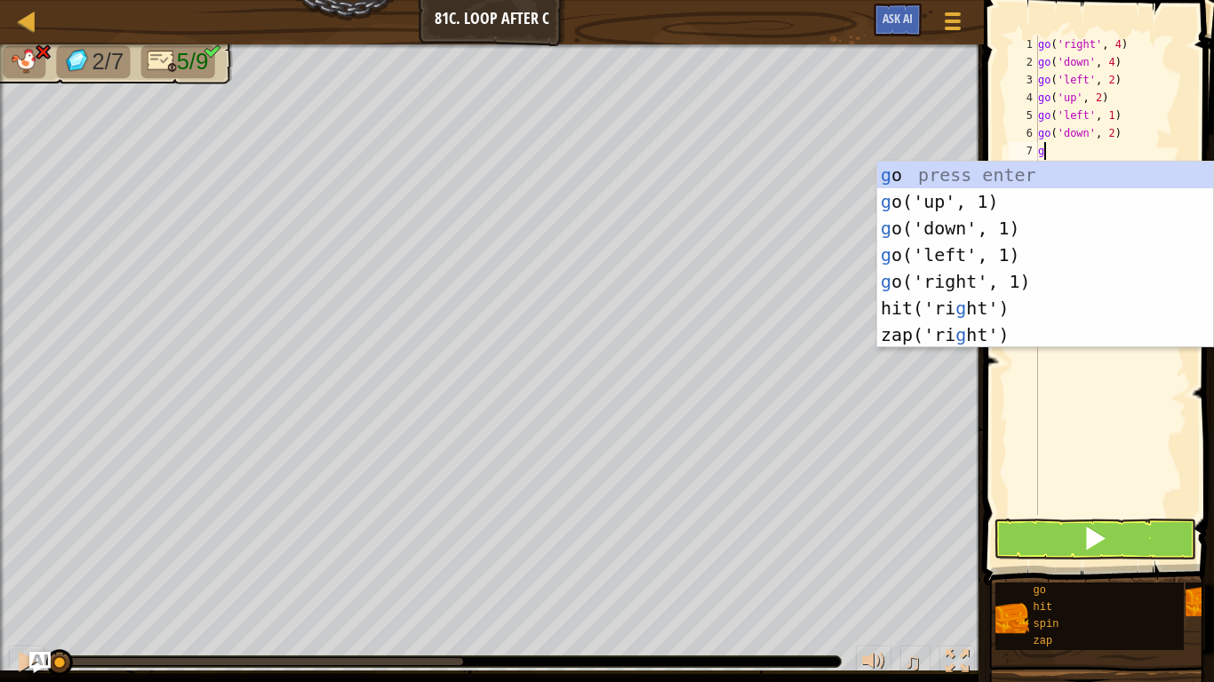
type textarea "gl"
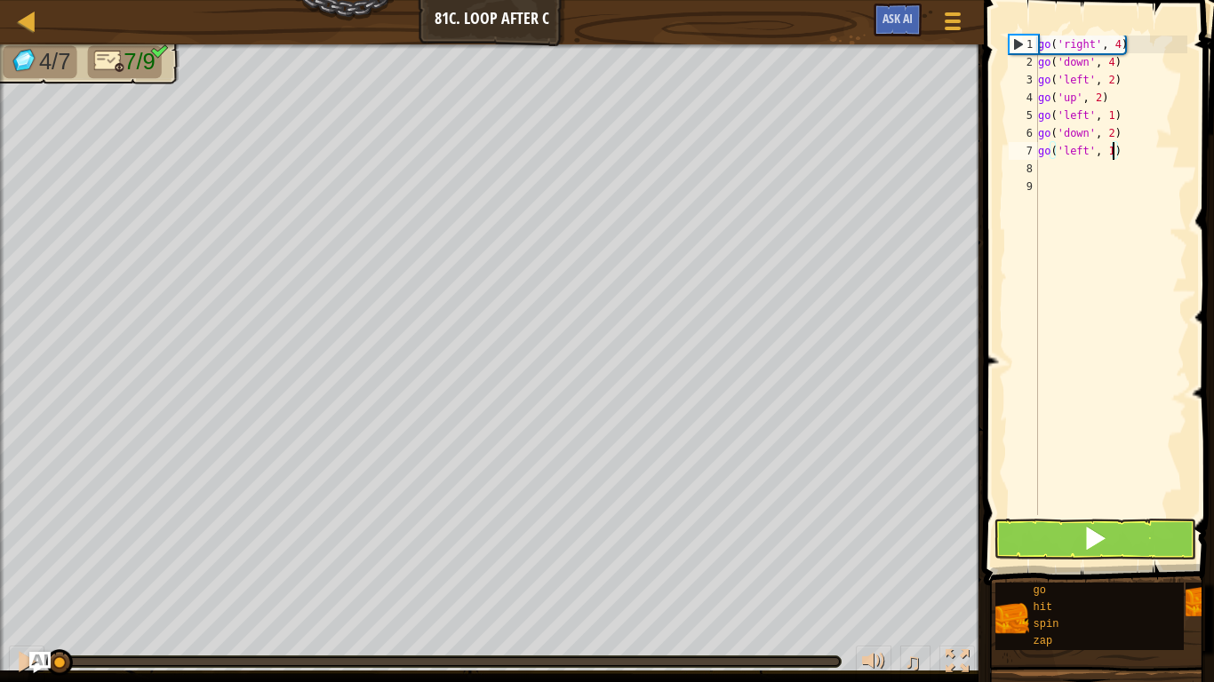
type textarea "go('left', 12)"
type textarea "go('left', 2)"
type textarea "go('up', 2)"
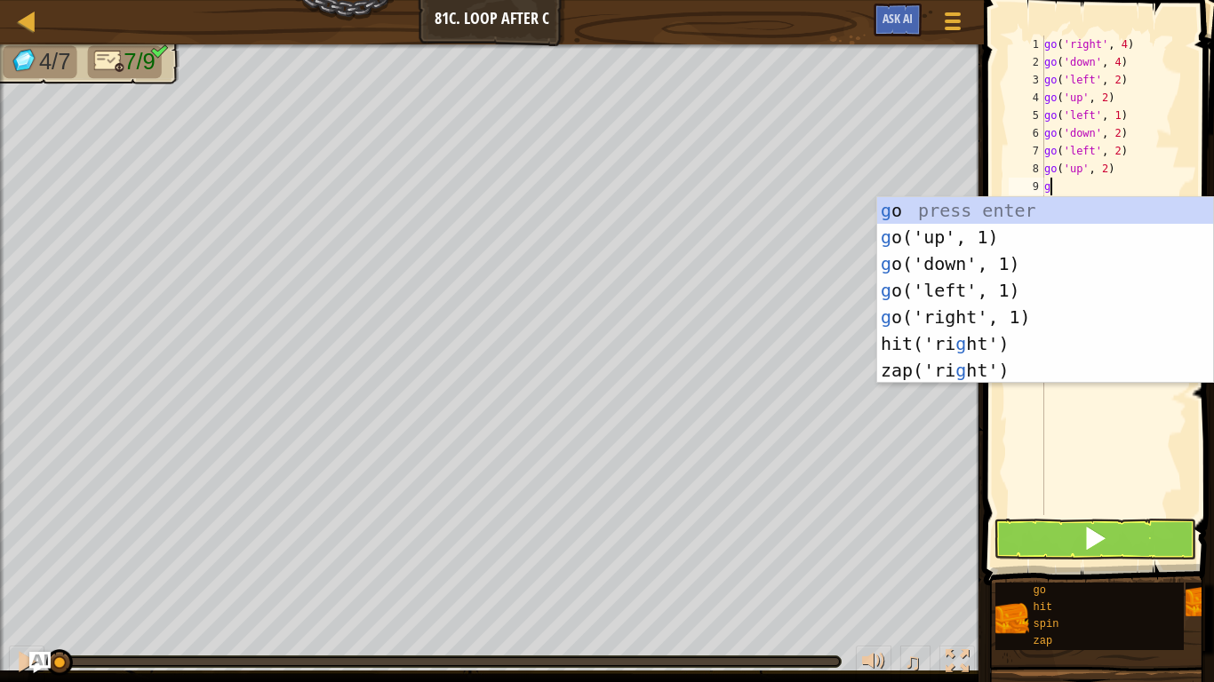
type textarea "gl"
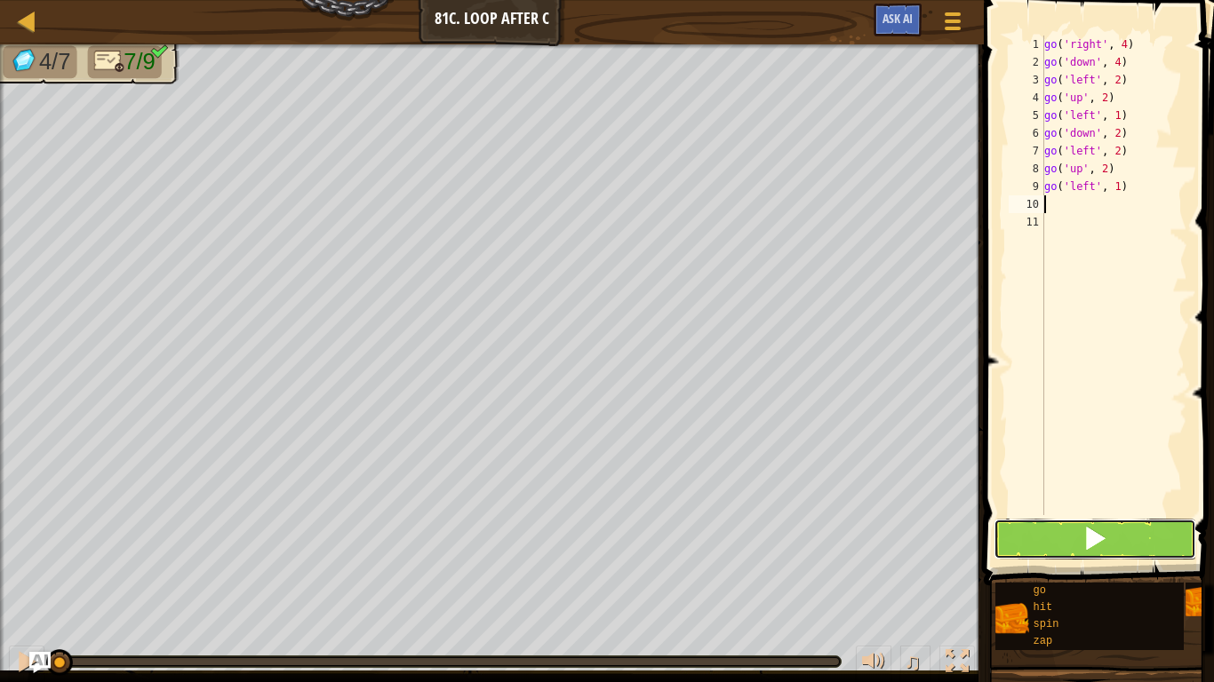
click at [1040, 527] on button at bounding box center [1094, 539] width 203 height 41
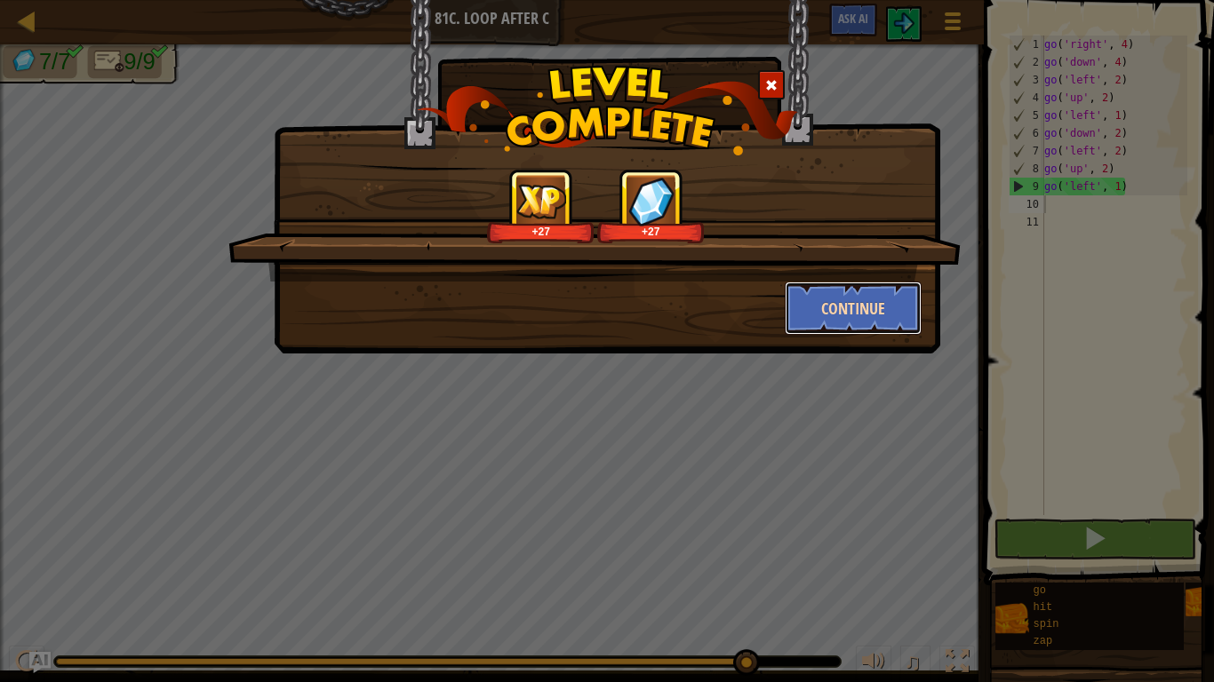
click at [843, 309] on button "Continue" at bounding box center [853, 308] width 138 height 53
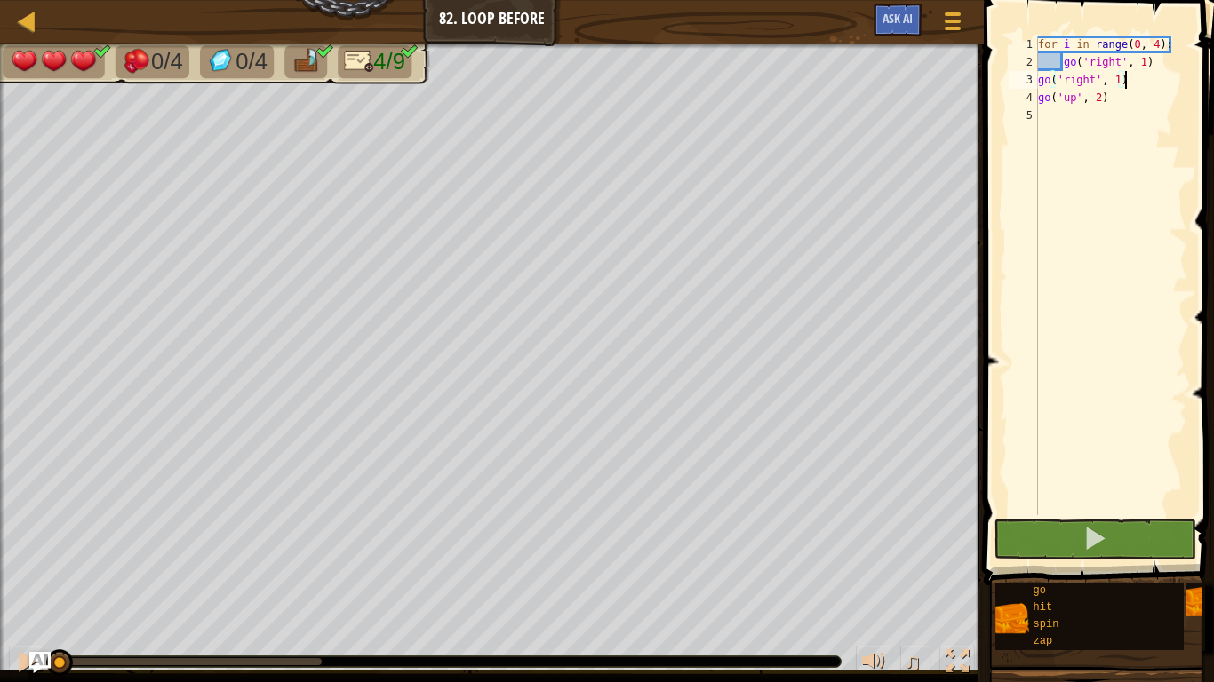
click at [1145, 75] on div "for i in range ( 0 , 4 ) : go ( 'right' , 1 ) go ( 'right' , 1 ) go ( 'up' , 2 )" at bounding box center [1110, 293] width 153 height 515
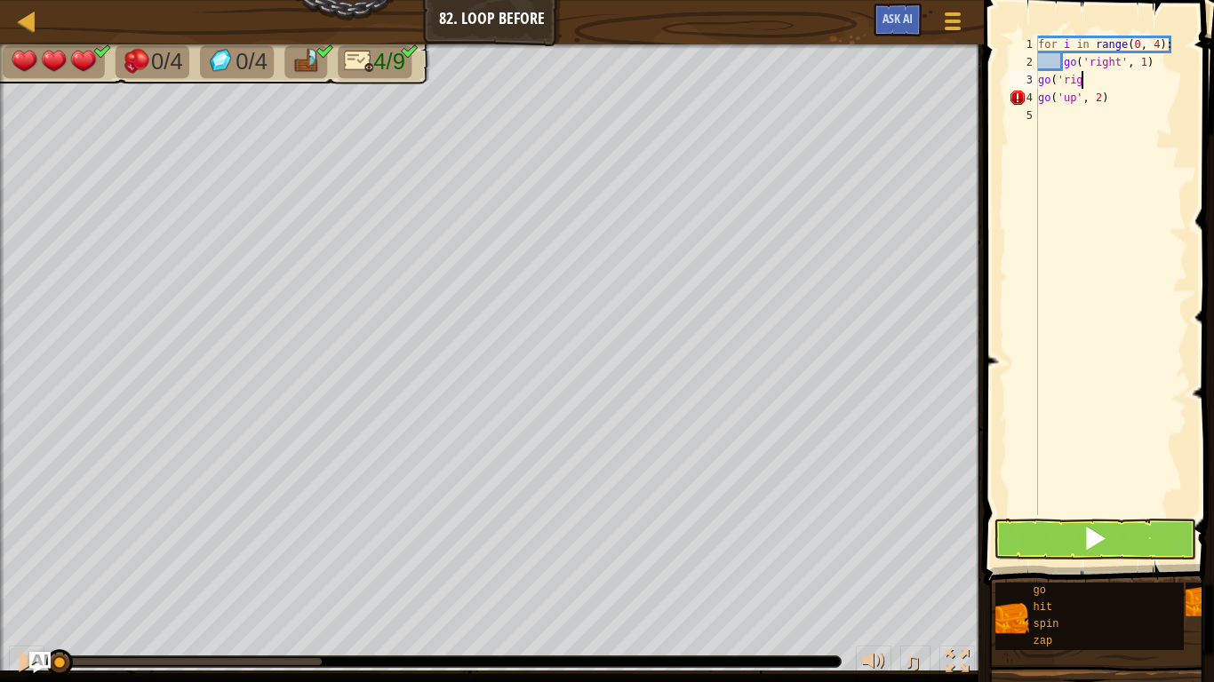
scroll to position [8, 2]
type textarea "g"
click at [1121, 97] on div "for i in range ( 0 , 4 ) : go ( 'right' , 1 ) go ( 'up' , 2 )" at bounding box center [1110, 293] width 153 height 515
type textarea "g"
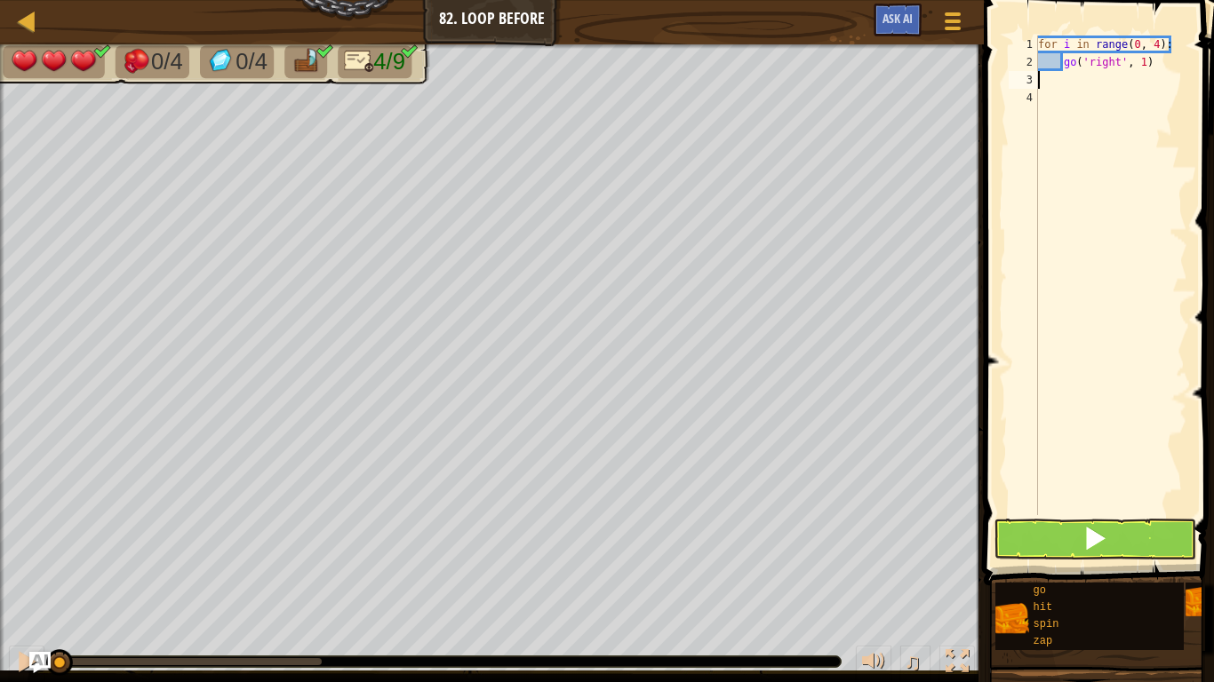
type textarea "go('right', 1)"
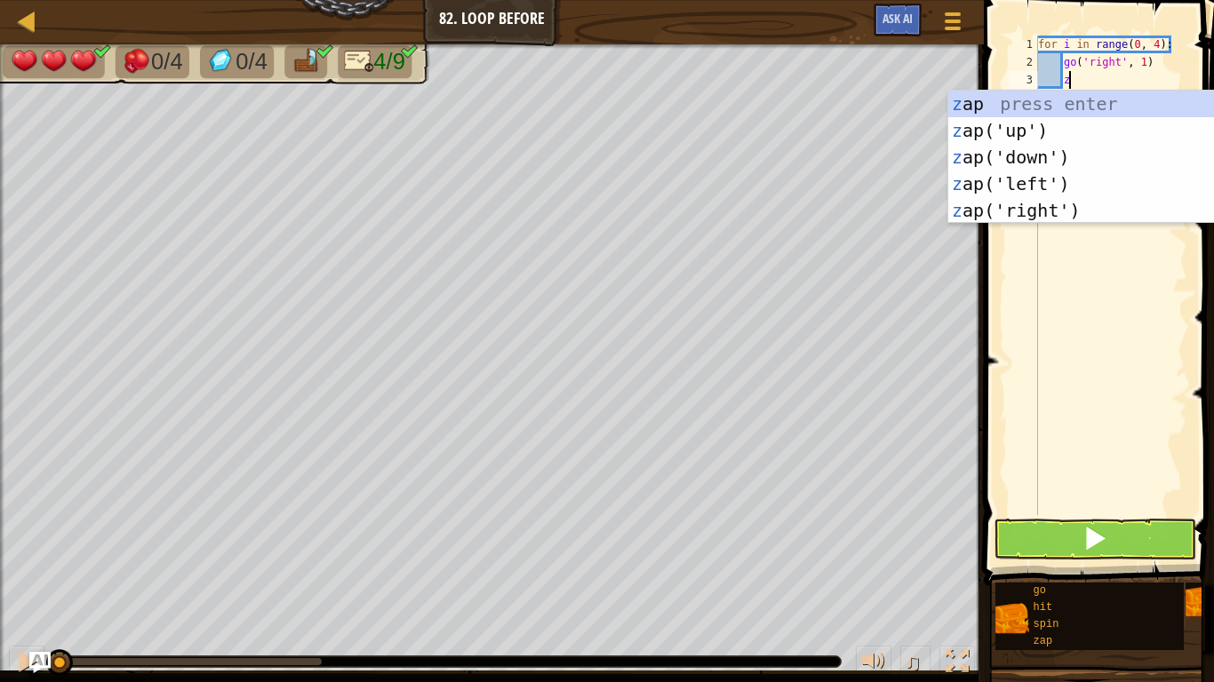
type textarea "zap('up')"
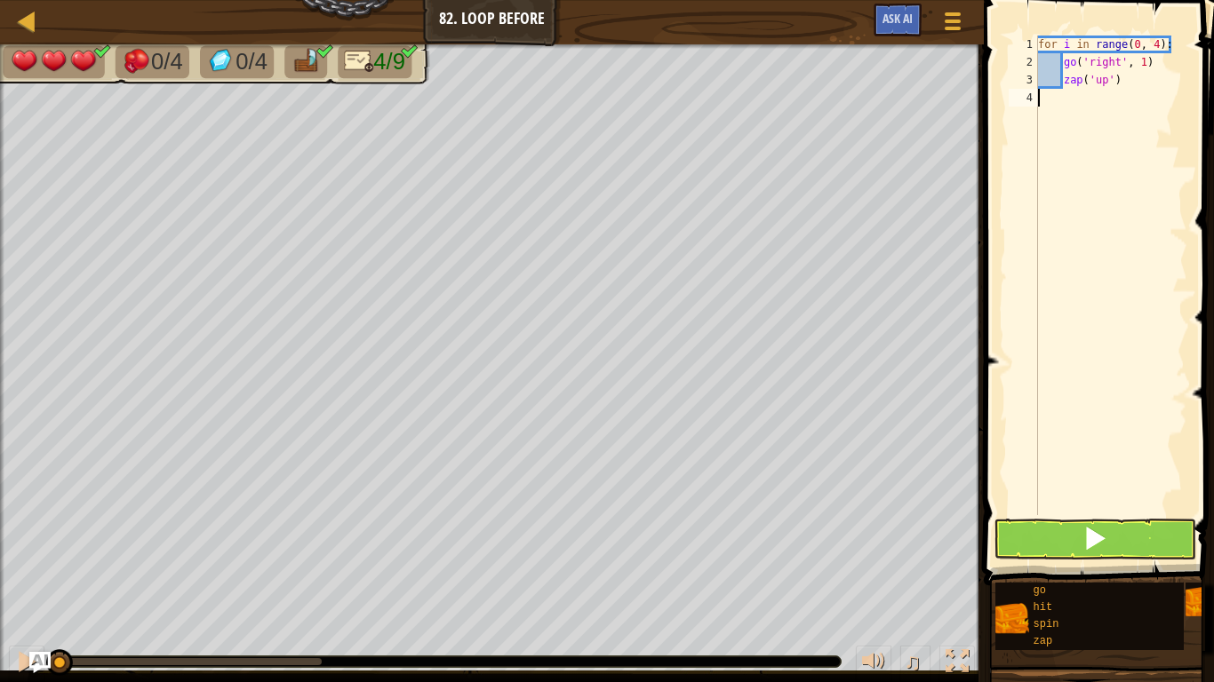
scroll to position [8, 0]
type textarea "zap('up')"
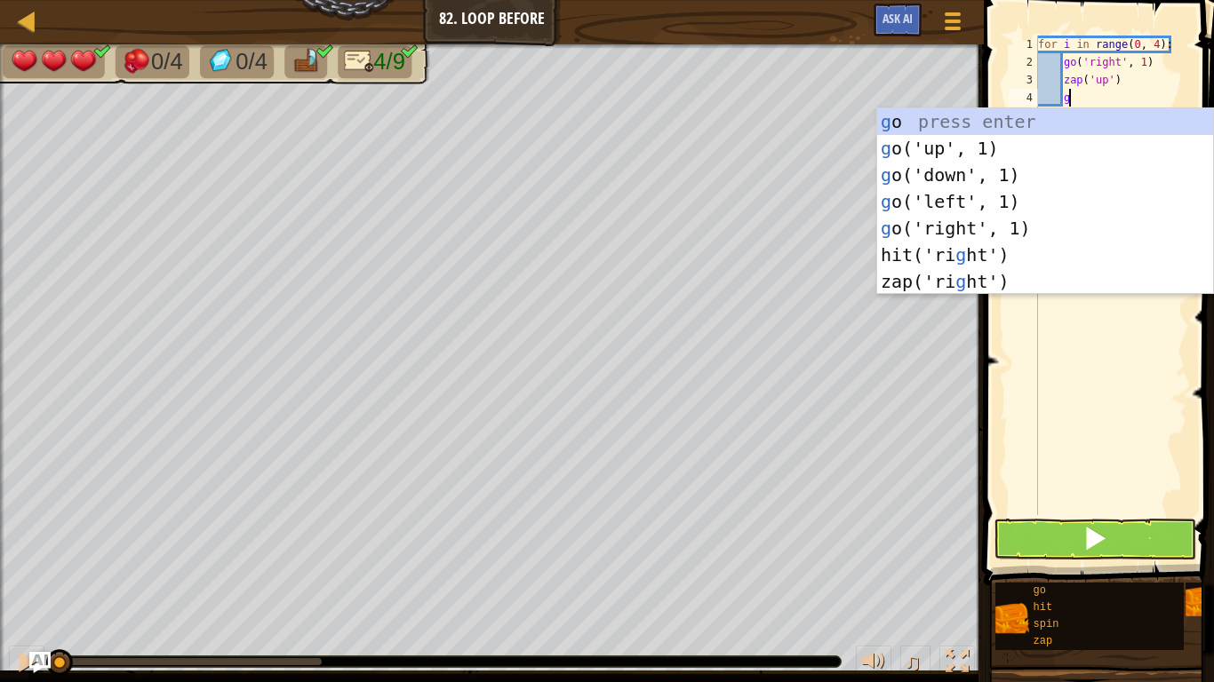
type textarea "go('up', 1)"
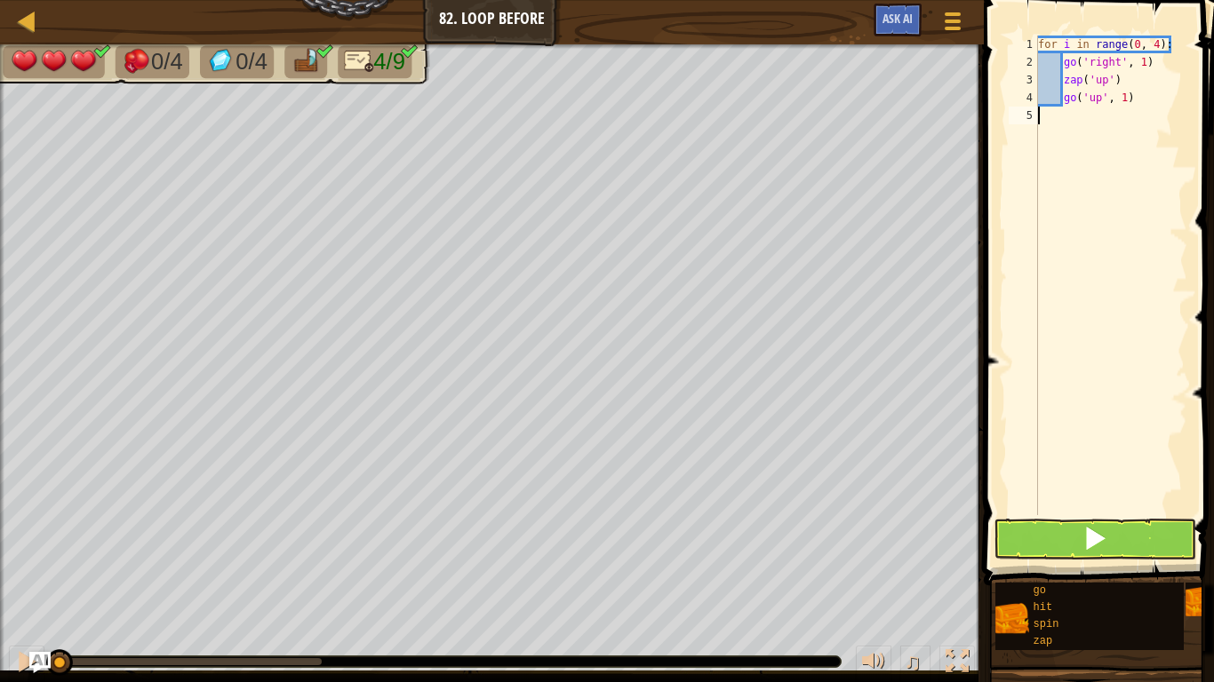
scroll to position [8, 0]
click at [1114, 545] on button at bounding box center [1094, 539] width 203 height 41
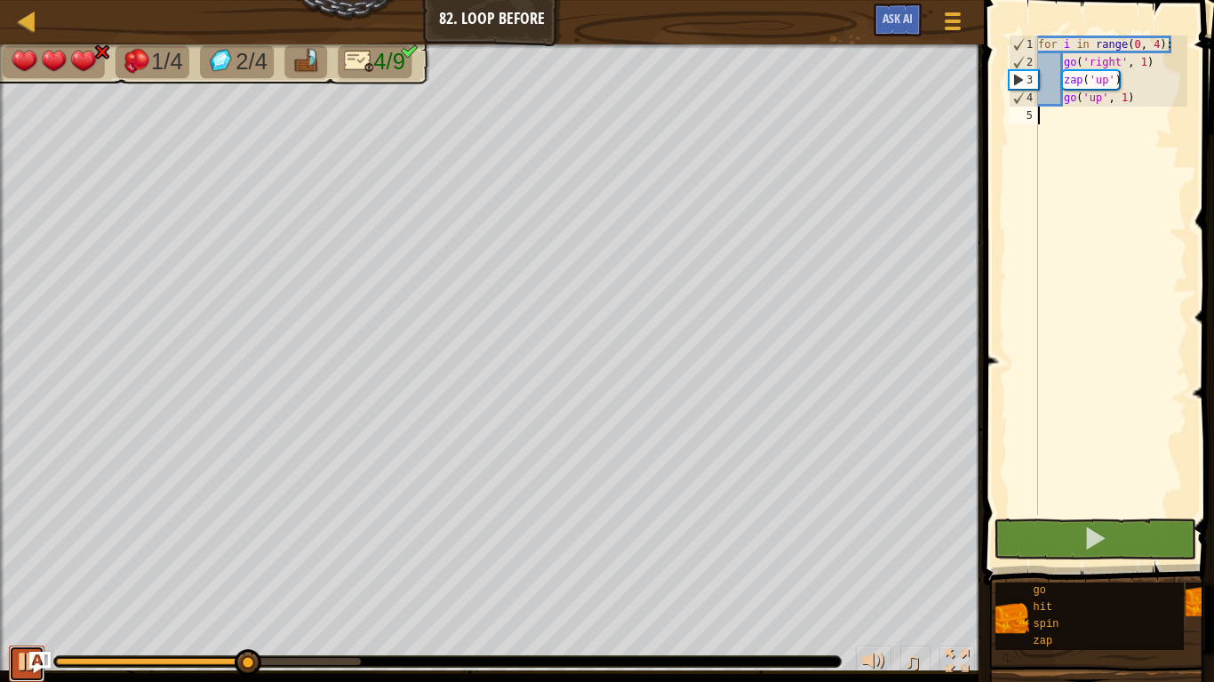
click at [14, 662] on button at bounding box center [27, 664] width 36 height 36
click at [888, 20] on span "Ask AI" at bounding box center [897, 18] width 30 height 17
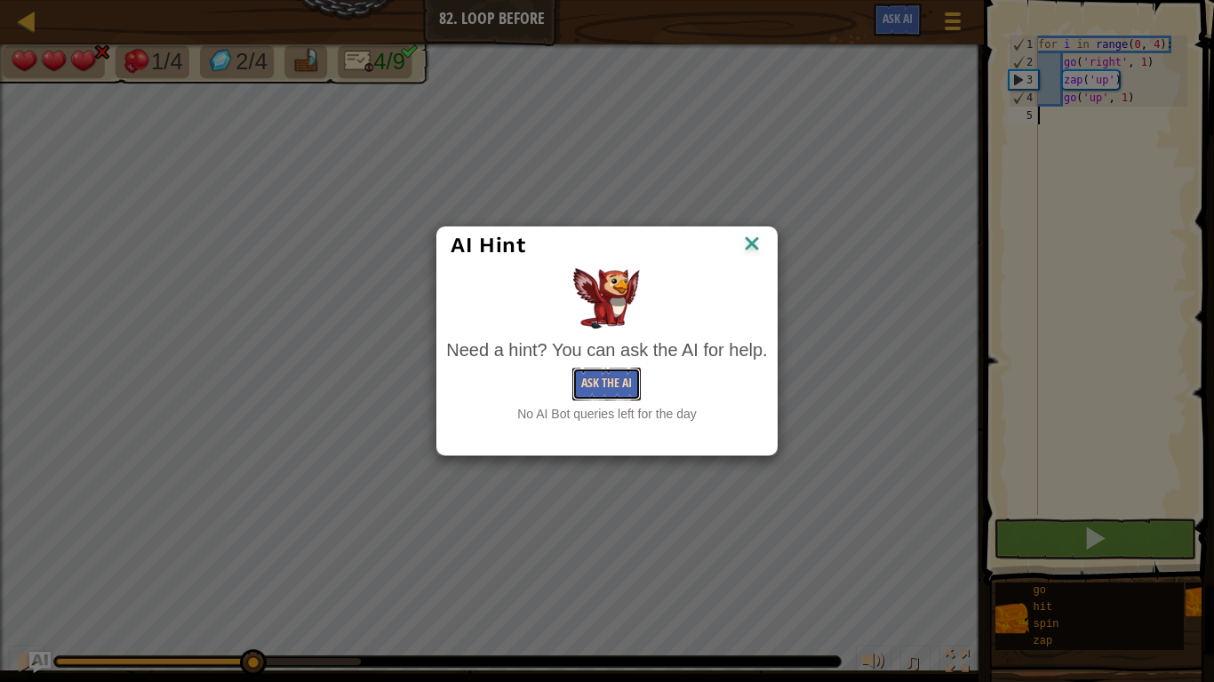
click at [607, 387] on button "Ask the AI" at bounding box center [606, 384] width 68 height 33
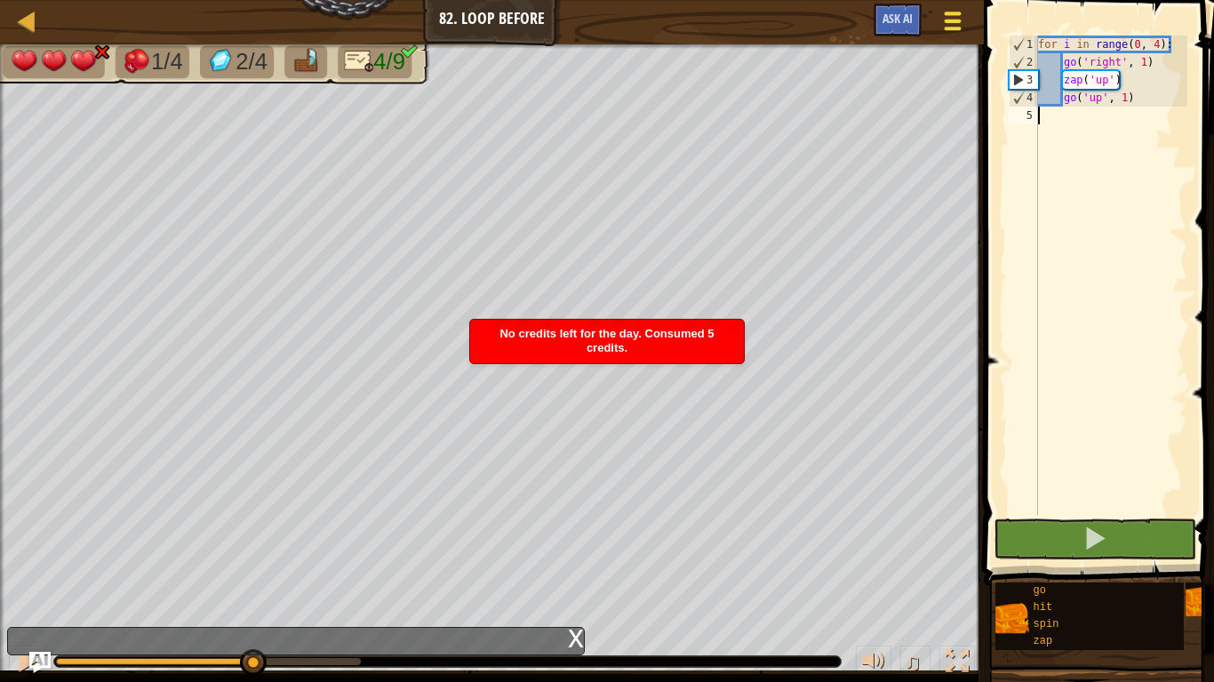
click at [943, 16] on div at bounding box center [952, 21] width 24 height 26
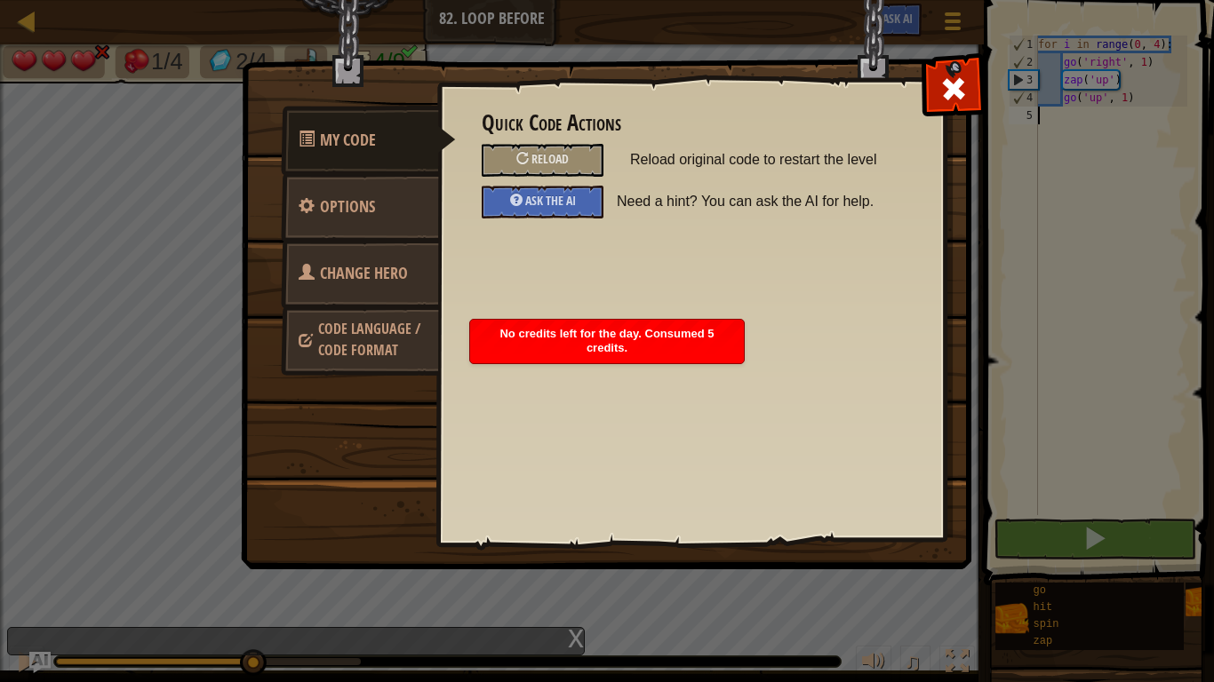
click at [338, 345] on span "Code Language / Code Format" at bounding box center [369, 339] width 102 height 41
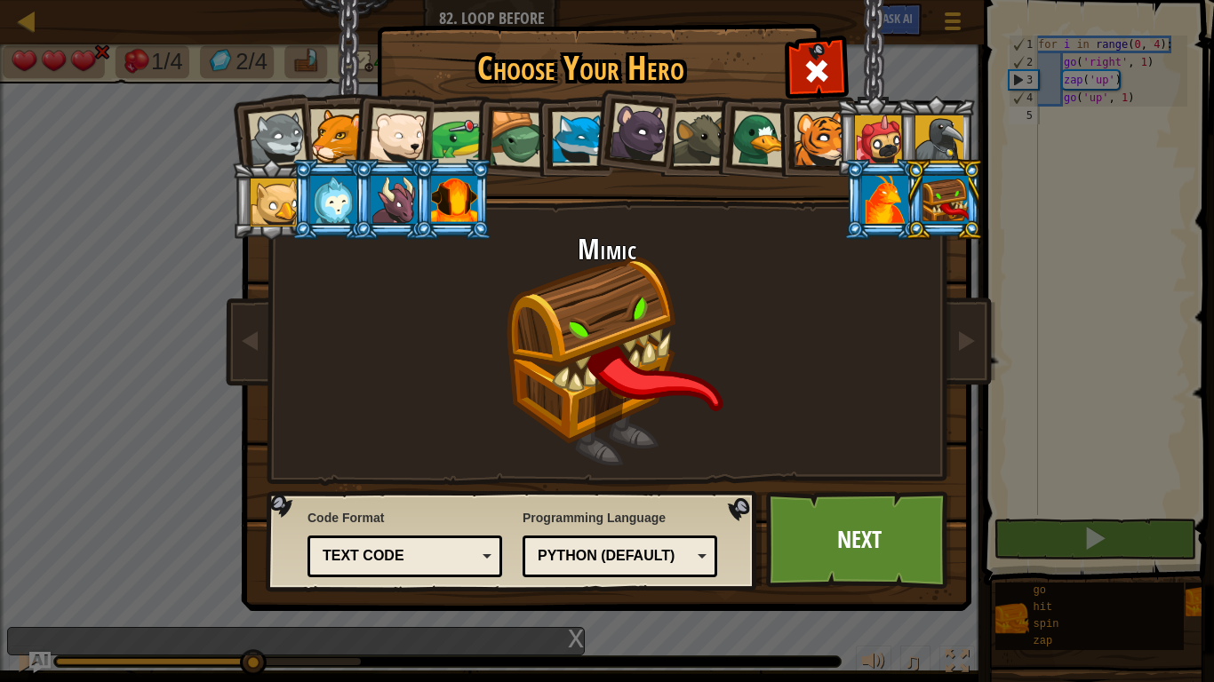
click at [618, 555] on div "Python (Default)" at bounding box center [614, 556] width 154 height 20
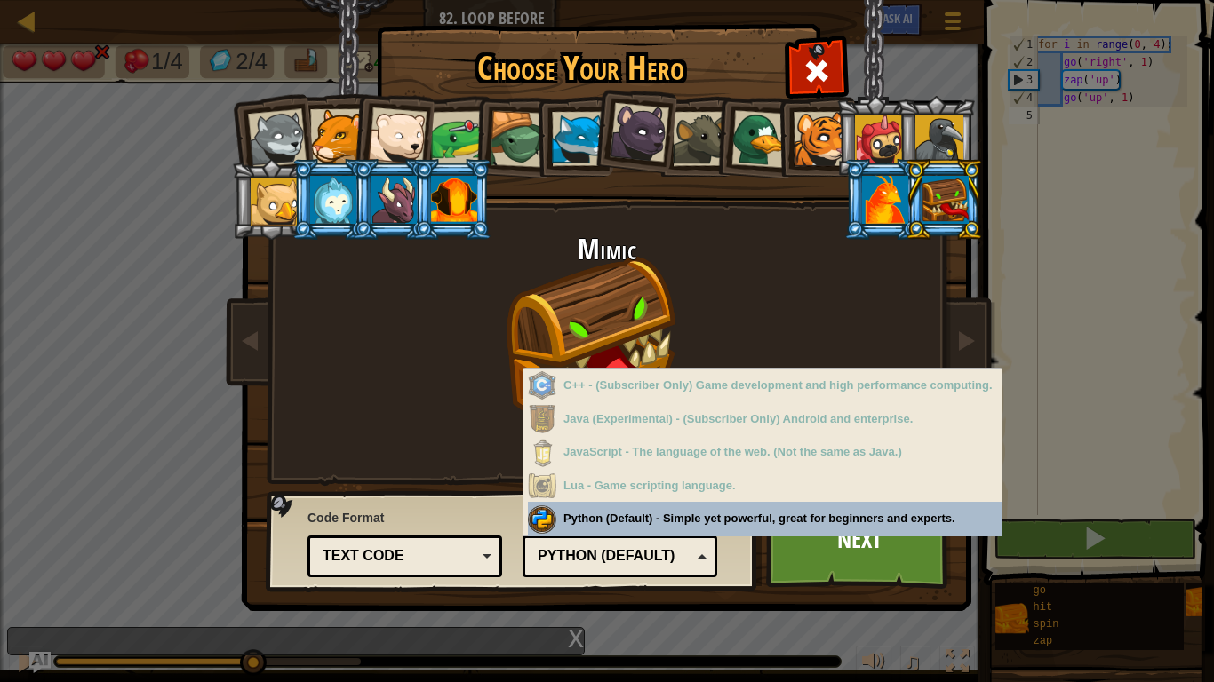
click at [436, 574] on div "Text code Blocks and code Blocks Blocks (Icons) Text code" at bounding box center [404, 557] width 195 height 42
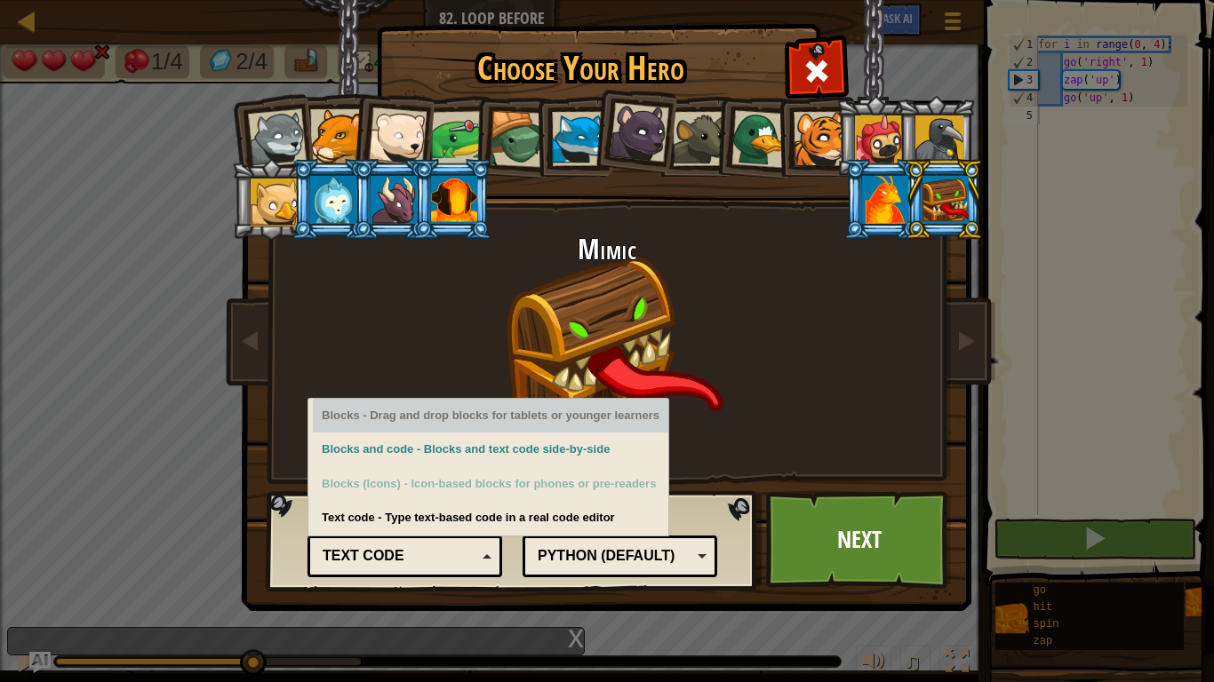
click at [448, 426] on div "Blocks - Drag and drop blocks for tablets or younger learners" at bounding box center [490, 416] width 355 height 35
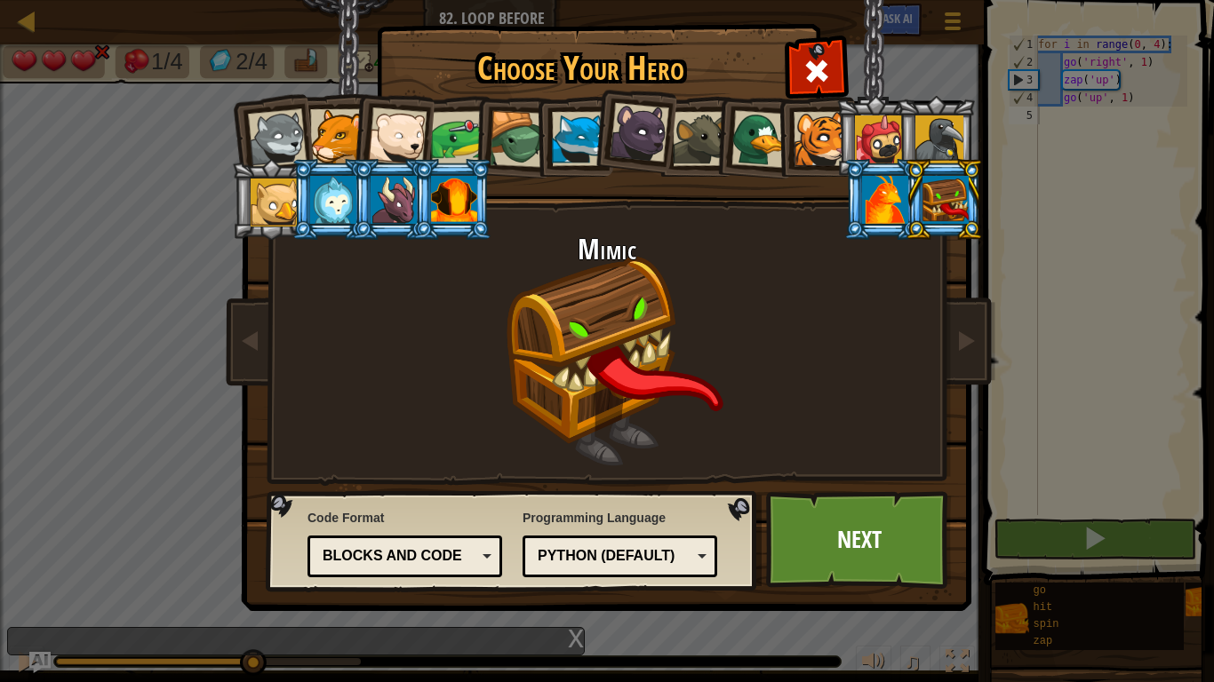
click at [453, 198] on div at bounding box center [454, 200] width 46 height 48
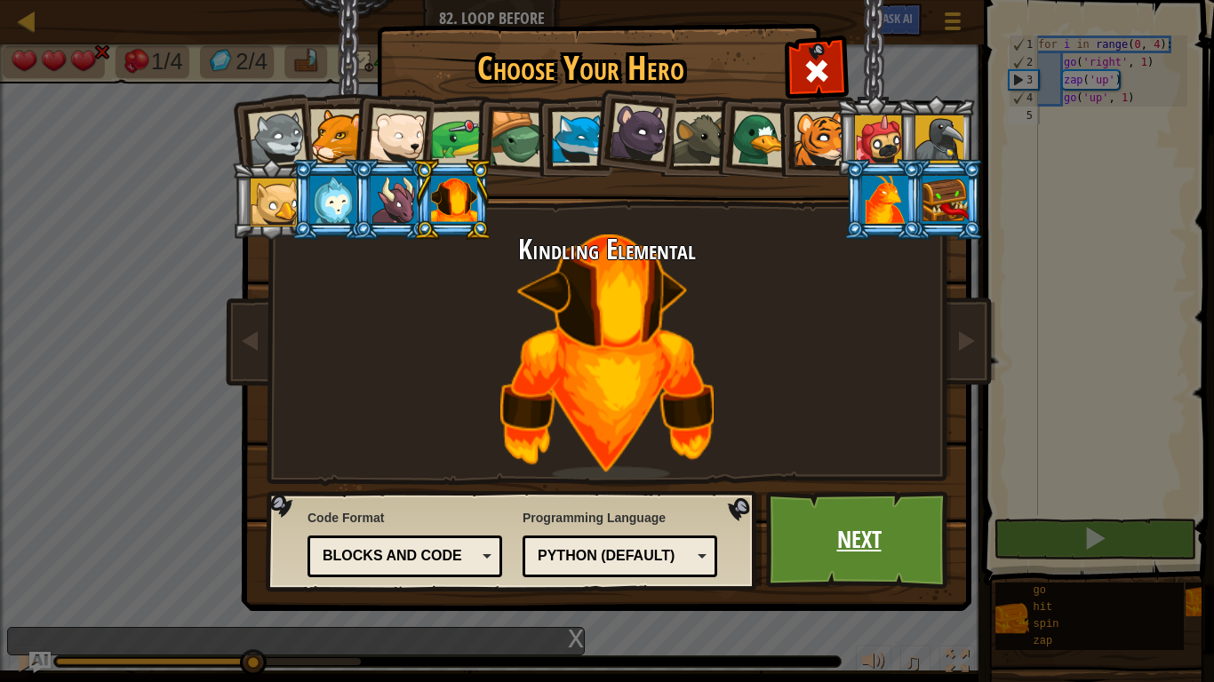
click at [856, 550] on link "Next" at bounding box center [859, 540] width 186 height 98
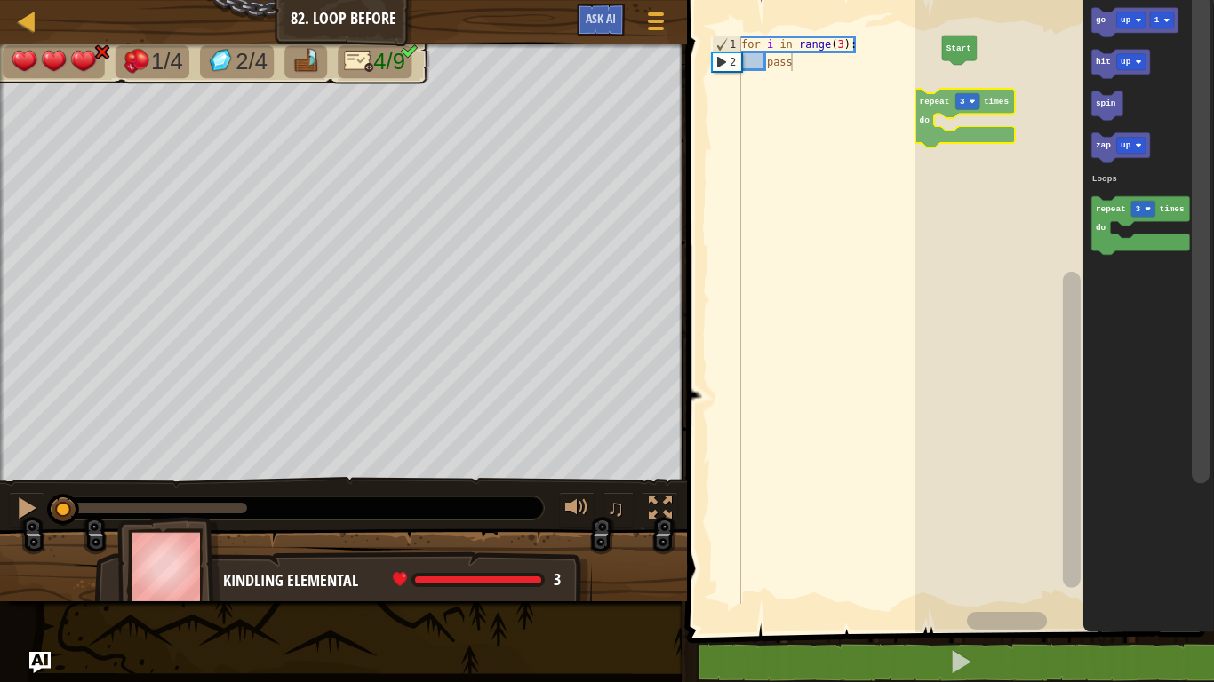
click at [929, 80] on div "Loops Start go up 1 hit up spin zap up repeat 3 times do Loops repeat 3 times do" at bounding box center [1064, 311] width 298 height 641
click at [897, 71] on div "1 2 for i in range ( 3 ) : pass ההההההההההההההההההההההההההההההההההההההההההההההה…" at bounding box center [947, 349] width 532 height 680
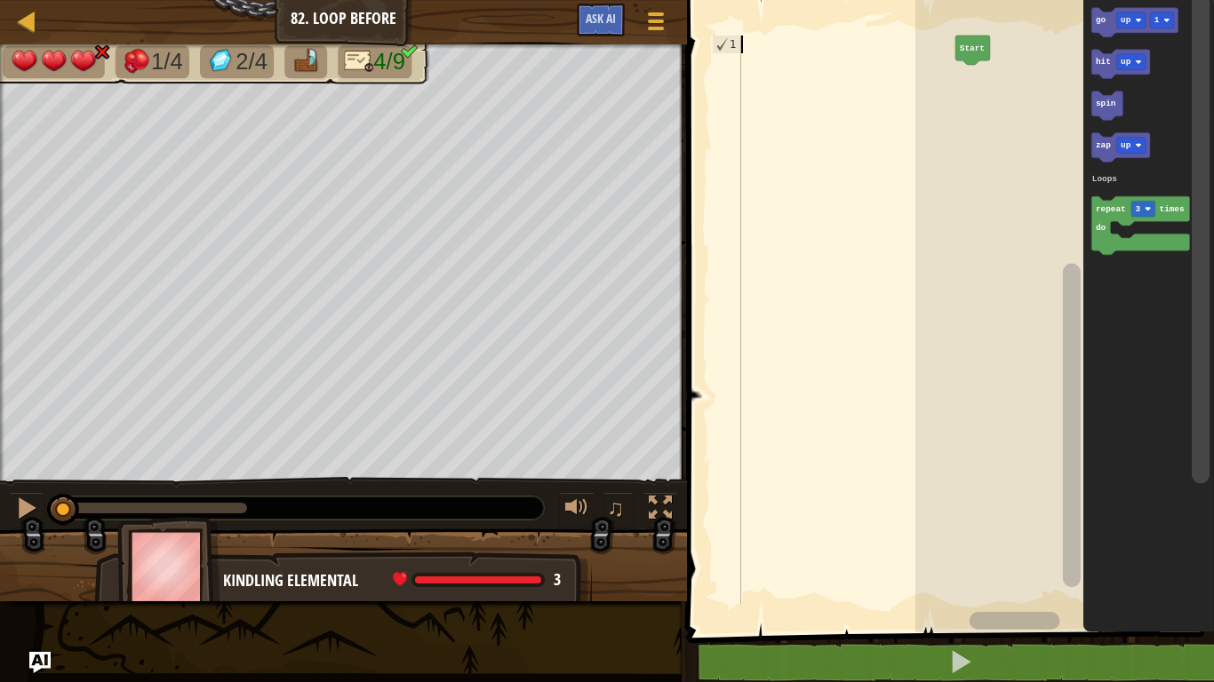
click at [897, 71] on div at bounding box center [839, 338] width 204 height 604
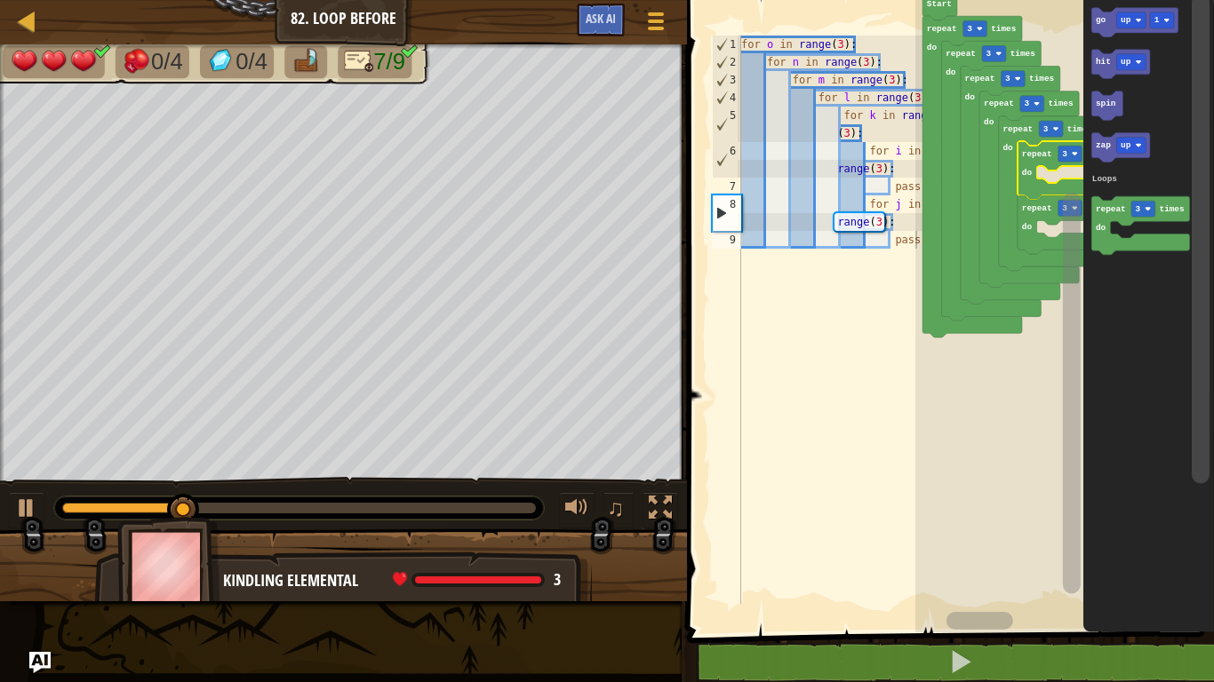
click at [1064, 230] on rect "Blockly Workspace" at bounding box center [1071, 393] width 18 height 402
click at [1049, 226] on rect "Blockly Workspace" at bounding box center [1064, 311] width 298 height 641
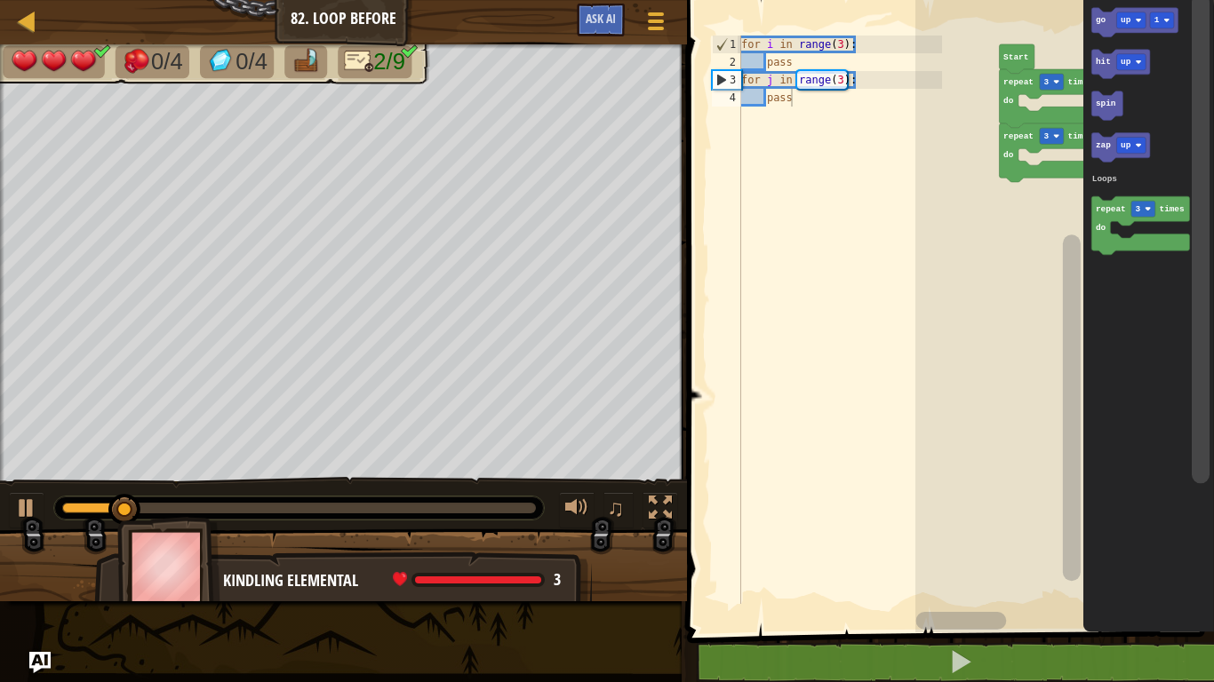
click at [992, 92] on rect "Blockly Workspace" at bounding box center [1064, 311] width 298 height 641
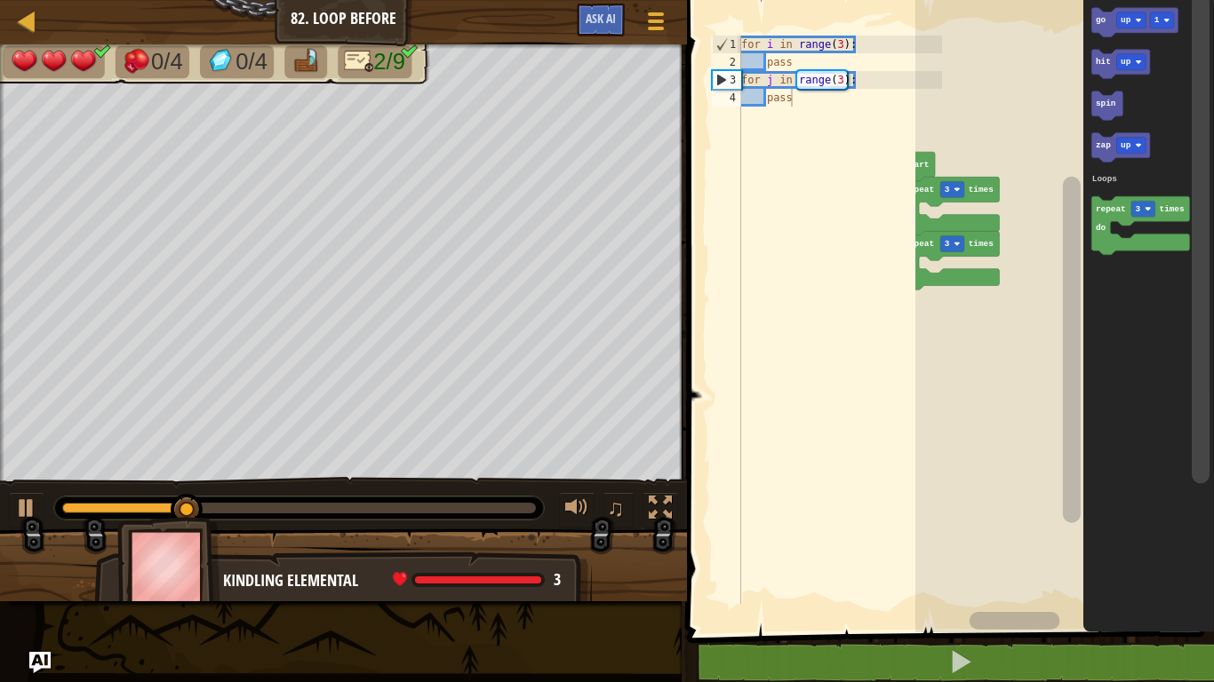
click at [443, 209] on div "Map Junior 82. Loop Before Game Menu Ask AI 1 ההההההההההההההההההההההההההההההההה…" at bounding box center [607, 341] width 1214 height 682
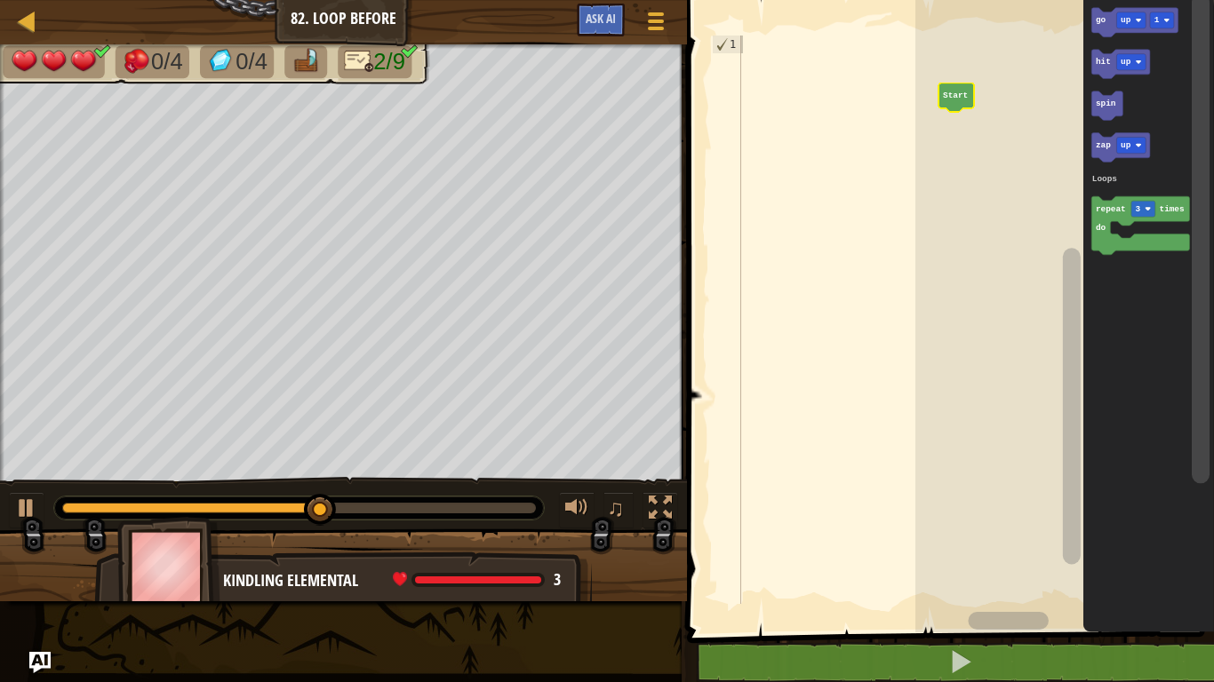
click at [975, 198] on rect "Blockly Workspace" at bounding box center [1064, 311] width 298 height 641
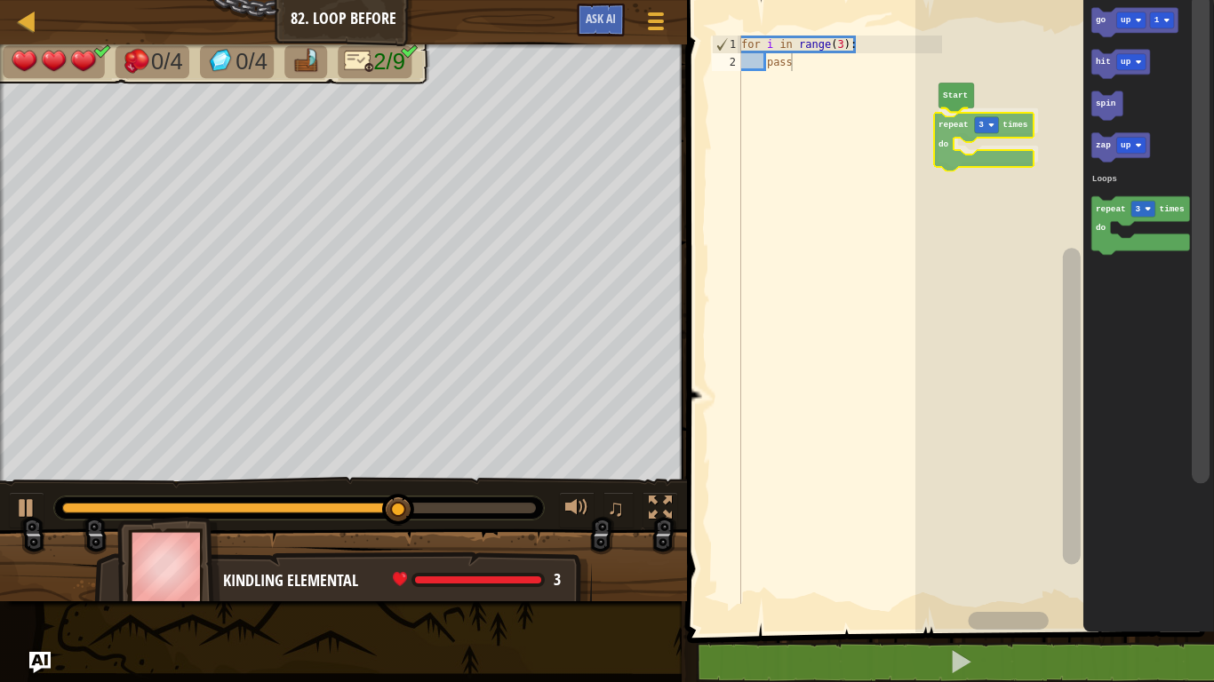
click at [992, 138] on div "Loops Start repeat 3 times do go up 1 hit up spin zap up repeat 3 times do Loop…" at bounding box center [1064, 311] width 298 height 641
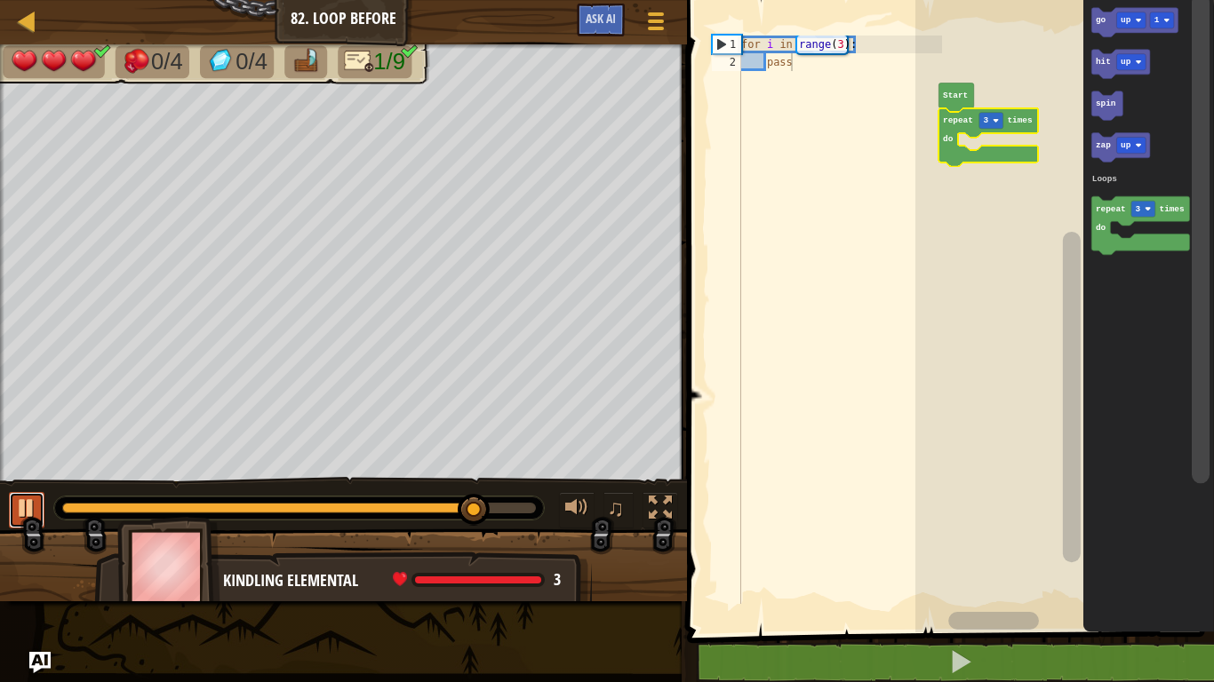
click at [35, 505] on div at bounding box center [26, 508] width 23 height 23
click at [64, 518] on div at bounding box center [299, 508] width 490 height 23
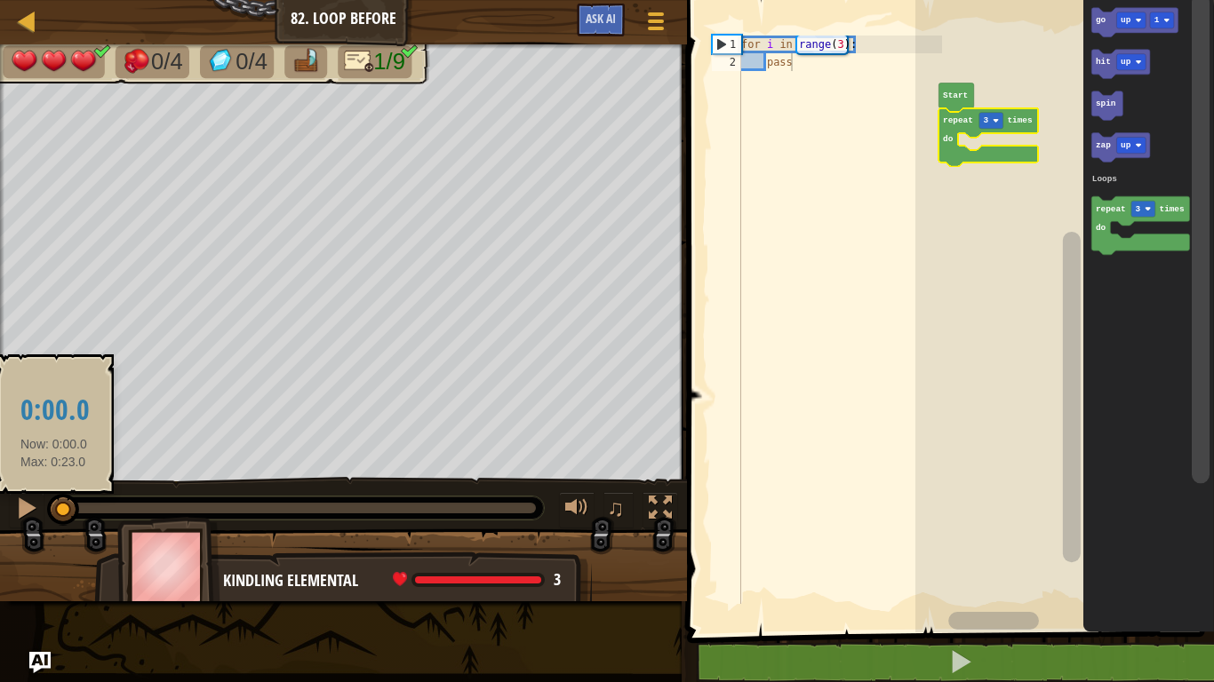
drag, startPoint x: 73, startPoint y: 509, endPoint x: 50, endPoint y: 507, distance: 23.2
click at [62, 507] on div at bounding box center [63, 508] width 2 height 11
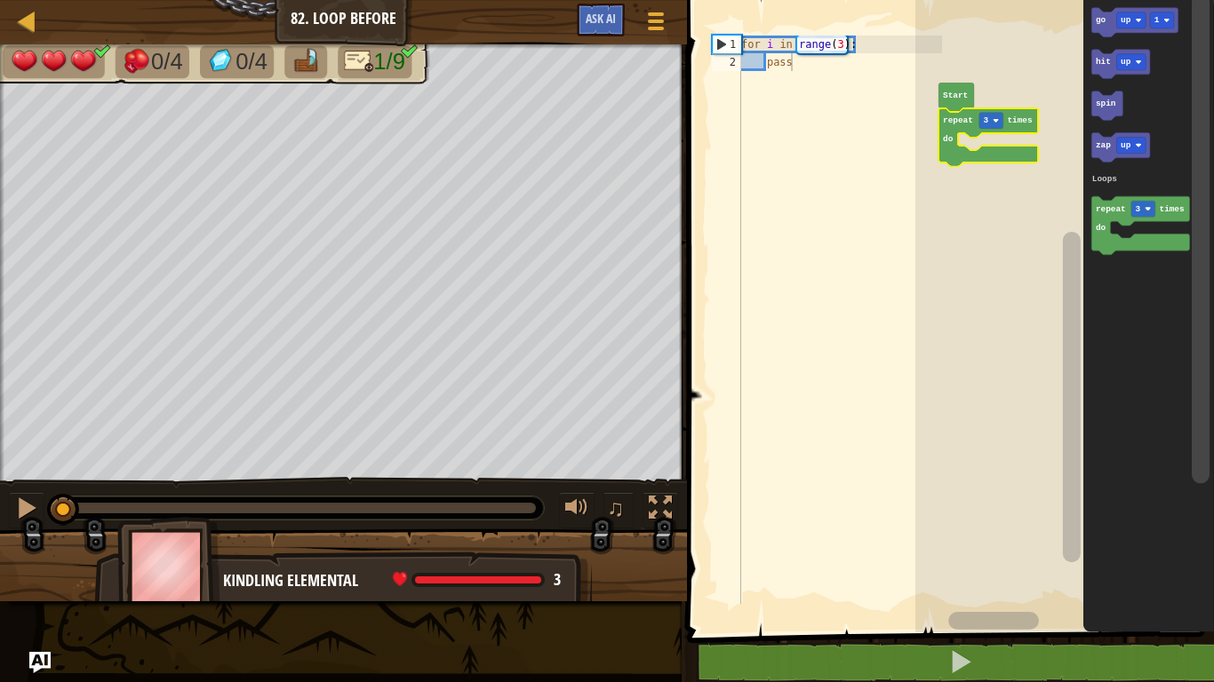
type textarea "pass"
click at [742, 235] on div "for i in range ( 3 ) : pass" at bounding box center [839, 338] width 204 height 604
click at [1150, 370] on icon "Blockly Workspace" at bounding box center [1147, 311] width 131 height 641
click at [986, 116] on text "3" at bounding box center [985, 120] width 5 height 10
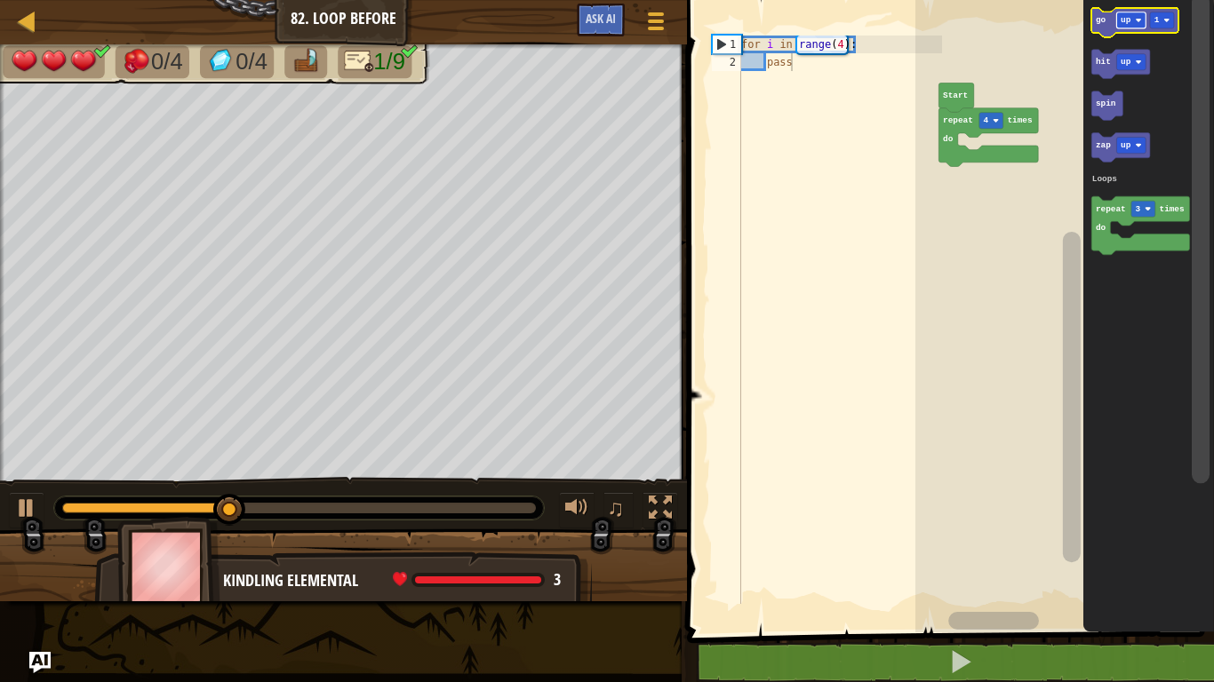
click at [1129, 20] on text "up" at bounding box center [1125, 20] width 11 height 10
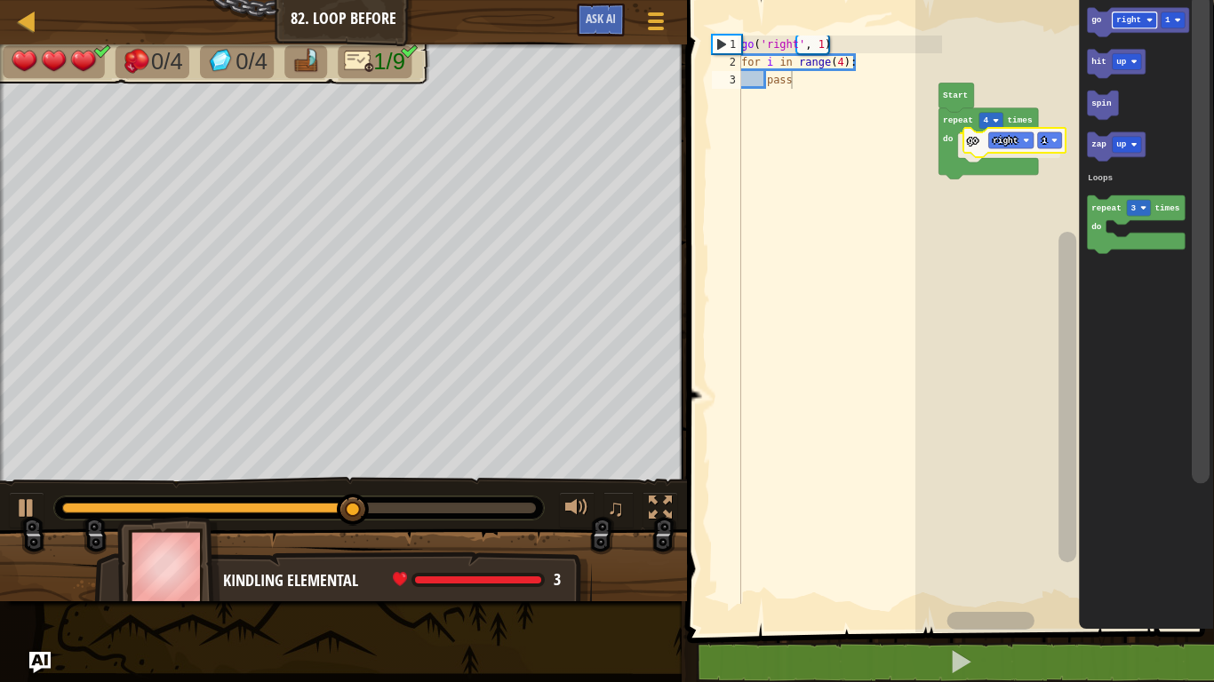
click at [999, 134] on div "Loops Start repeat 4 times do go right 1 go right 1 hit up spin zap up repeat 3…" at bounding box center [1064, 311] width 298 height 641
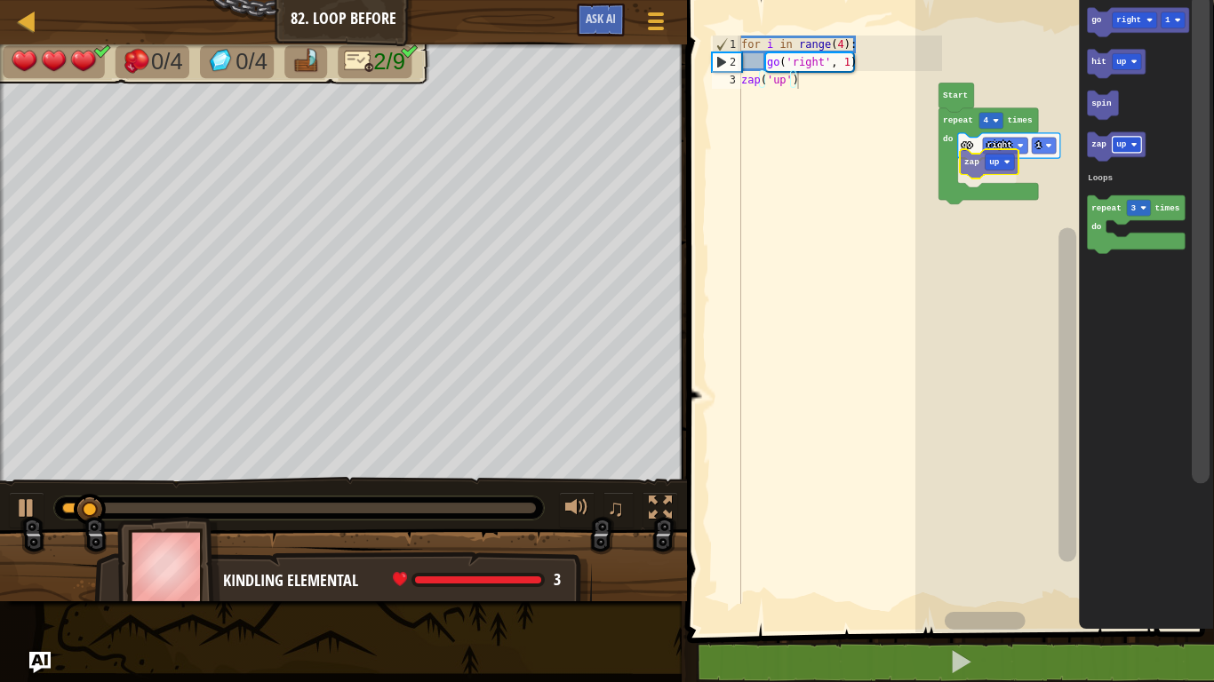
click at [984, 168] on div "Loops Start repeat 4 times do go right 1 zap up go right 1 hit up spin zap up r…" at bounding box center [1064, 311] width 298 height 641
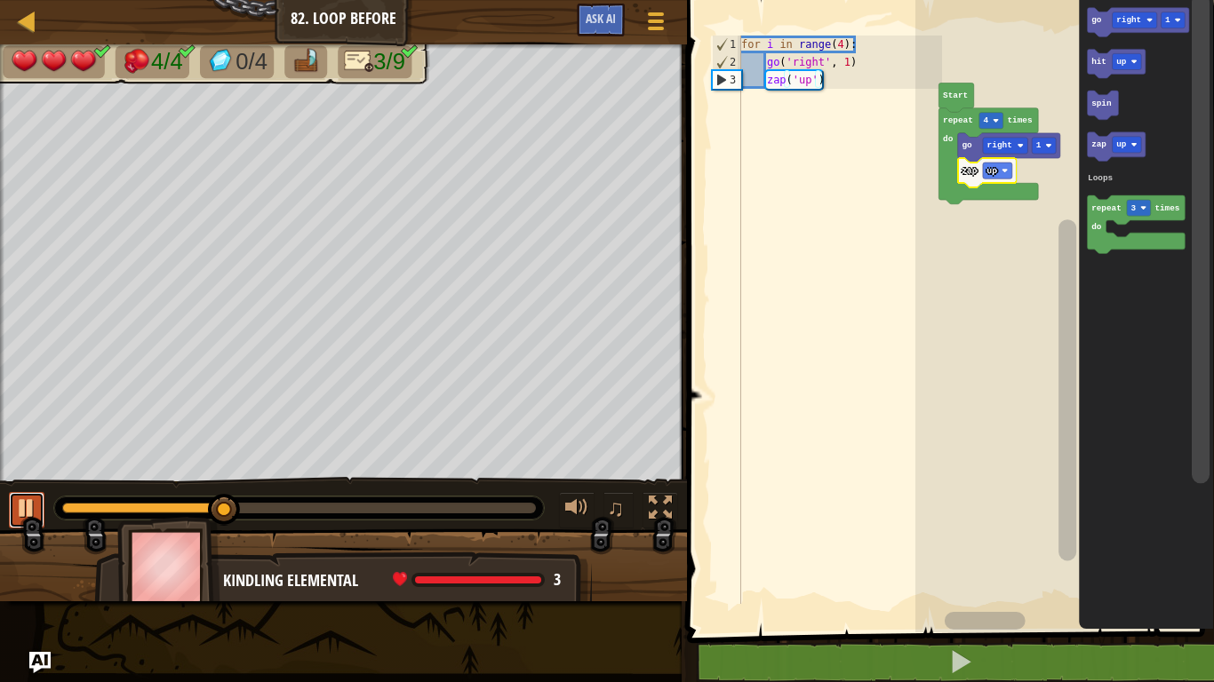
click at [9, 519] on button at bounding box center [27, 510] width 36 height 36
click at [1142, 21] on rect "Blockly Workspace" at bounding box center [1133, 20] width 45 height 16
click at [1144, 16] on rect "Blockly Workspace" at bounding box center [1133, 20] width 45 height 16
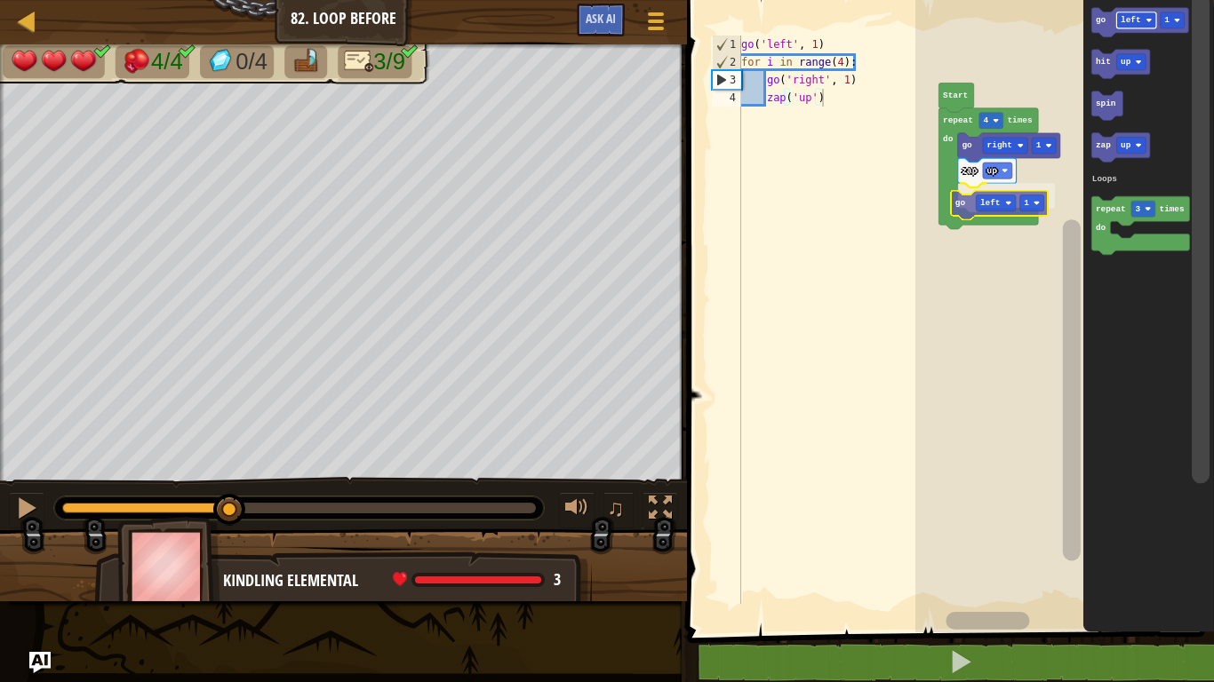
click at [980, 200] on div "Loops Start repeat 4 times do go right 1 zap up go left 1 go left 1 hit up spin…" at bounding box center [1064, 311] width 298 height 641
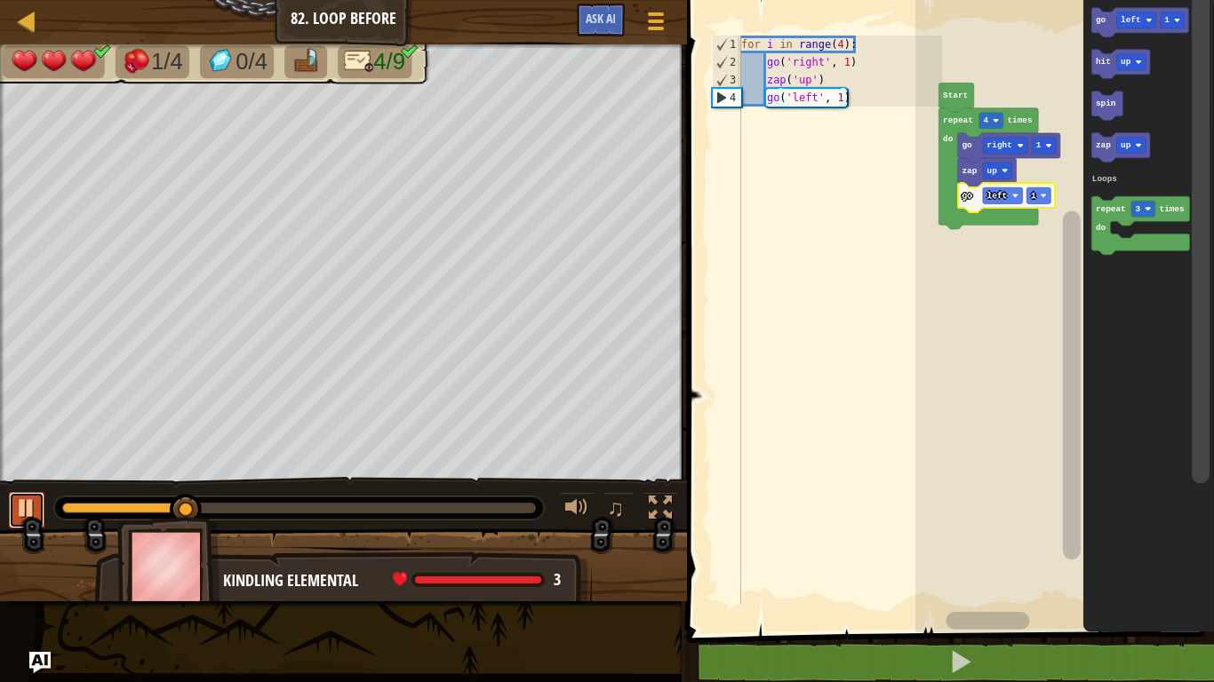
click at [15, 497] on div at bounding box center [26, 508] width 23 height 23
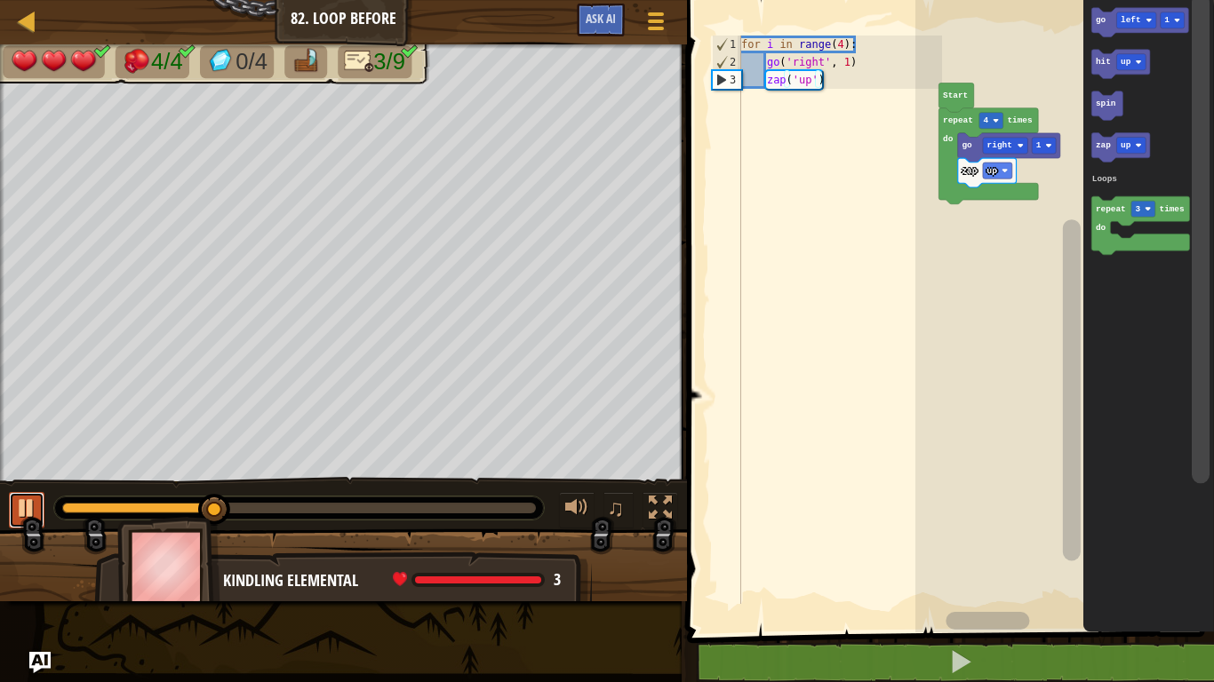
click at [21, 499] on div at bounding box center [26, 508] width 23 height 23
click at [1130, 20] on text "left" at bounding box center [1130, 20] width 20 height 10
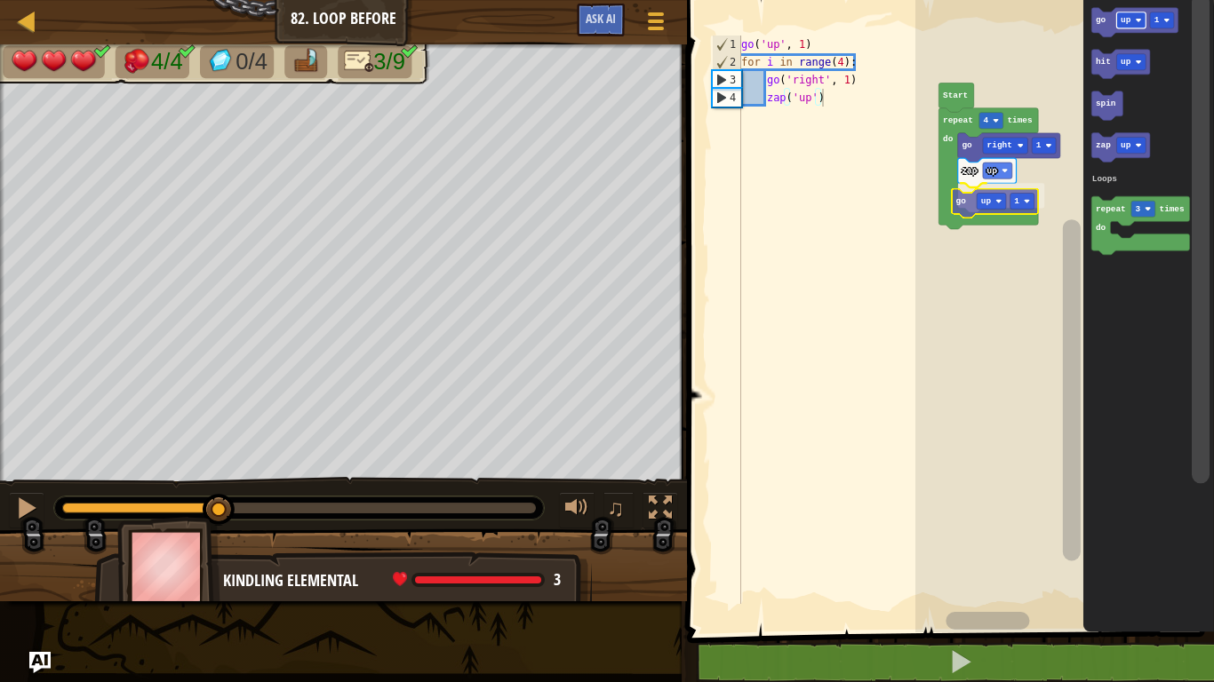
click at [984, 196] on div "Loops Start repeat 4 times do go right 1 zap up go up 1 go up 1 hit up spin zap…" at bounding box center [1064, 311] width 298 height 641
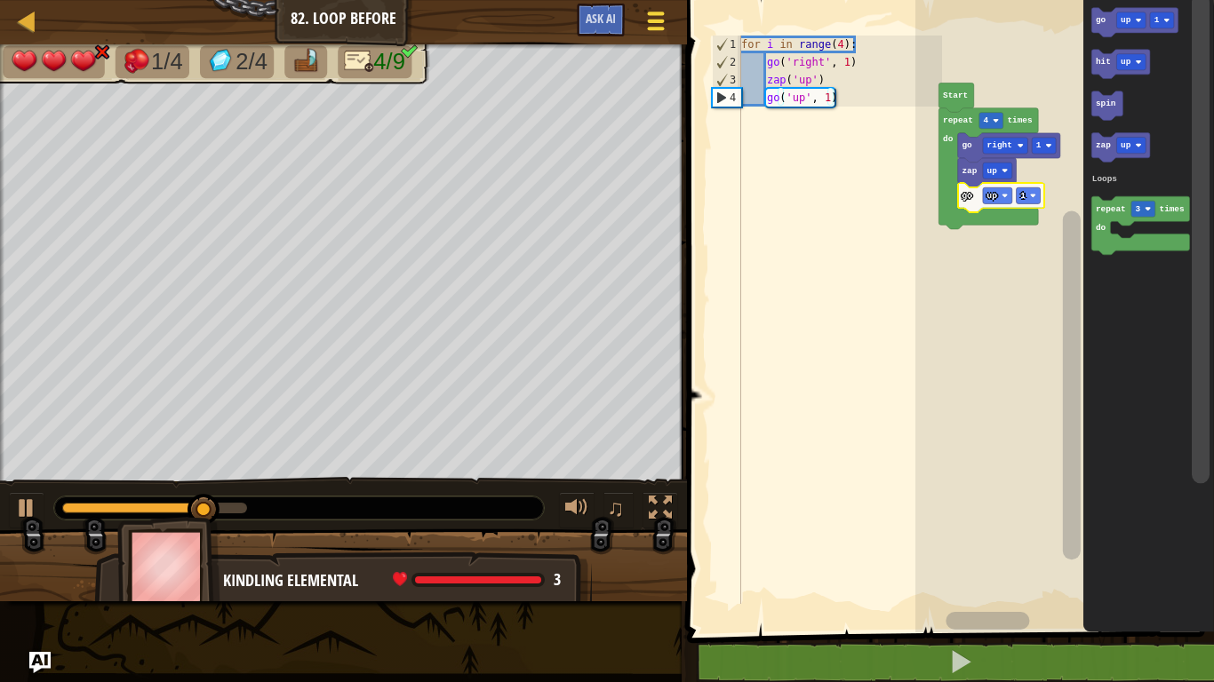
click at [651, 30] on div at bounding box center [655, 21] width 24 height 26
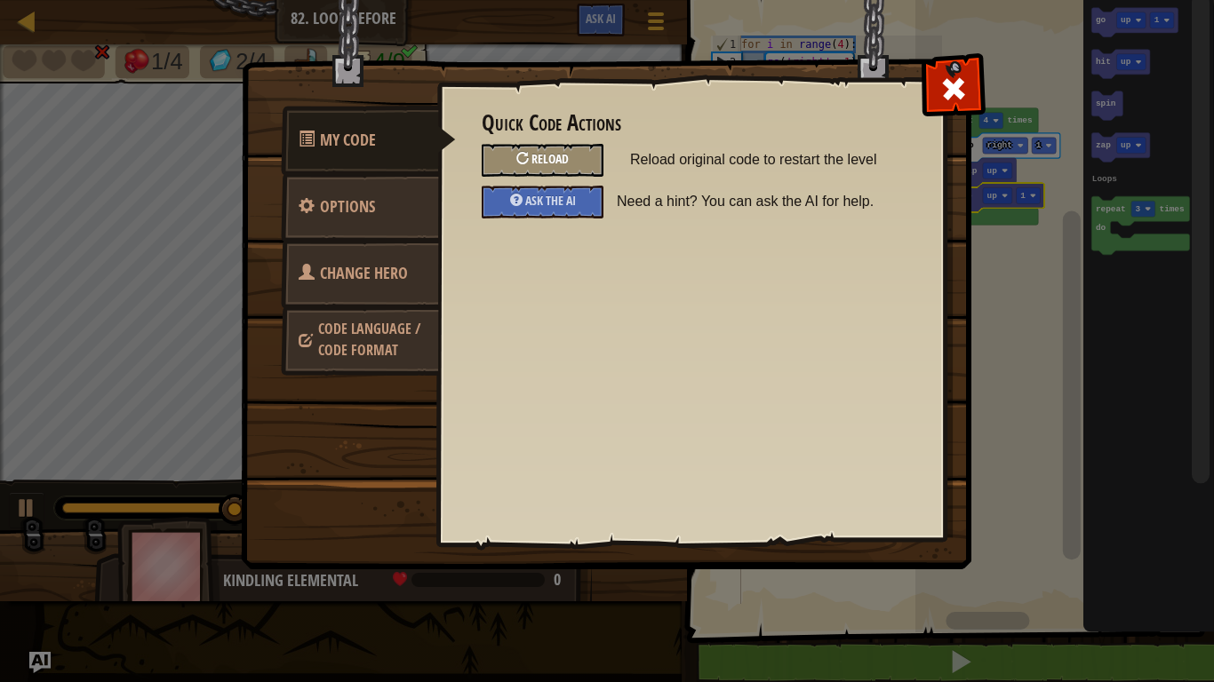
click at [548, 157] on span "Reload" at bounding box center [549, 158] width 37 height 17
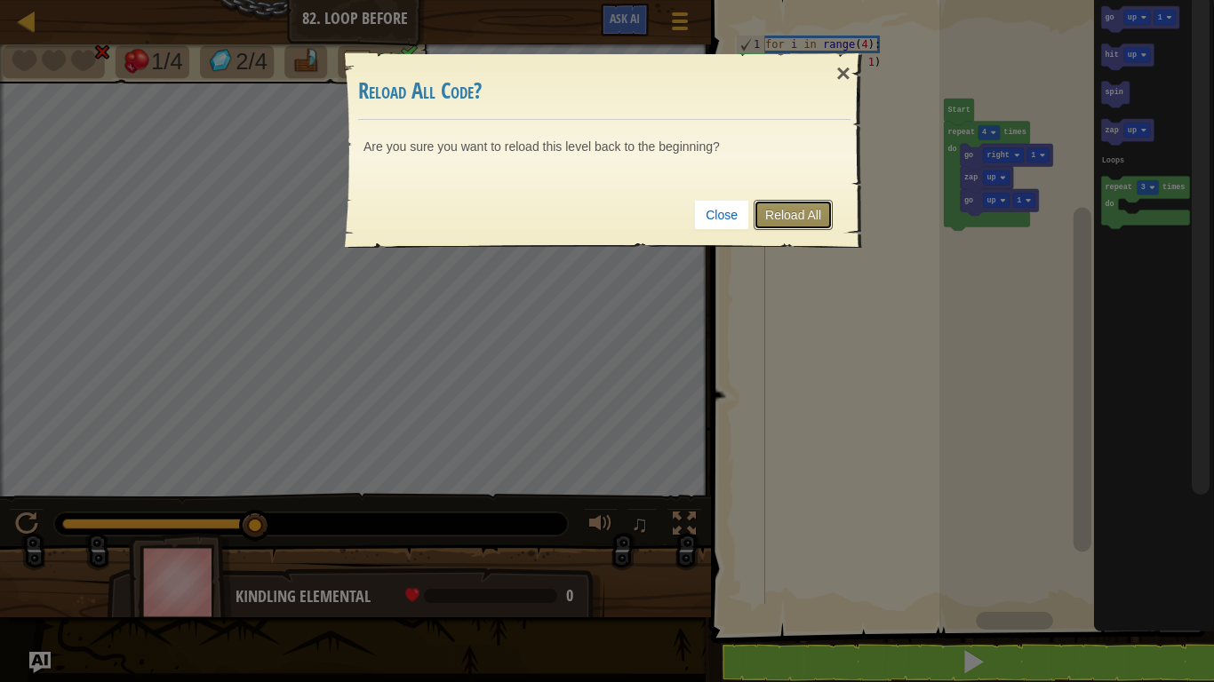
click at [776, 222] on link "Reload All" at bounding box center [792, 215] width 79 height 30
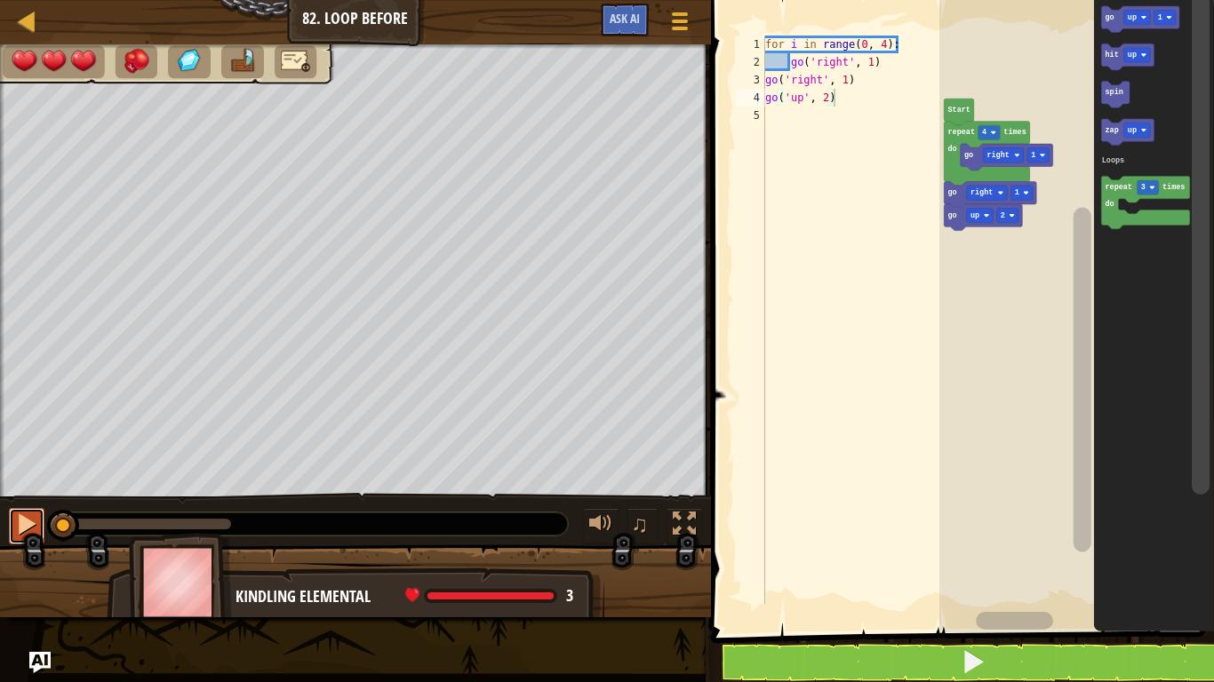
click at [10, 520] on button at bounding box center [27, 526] width 36 height 36
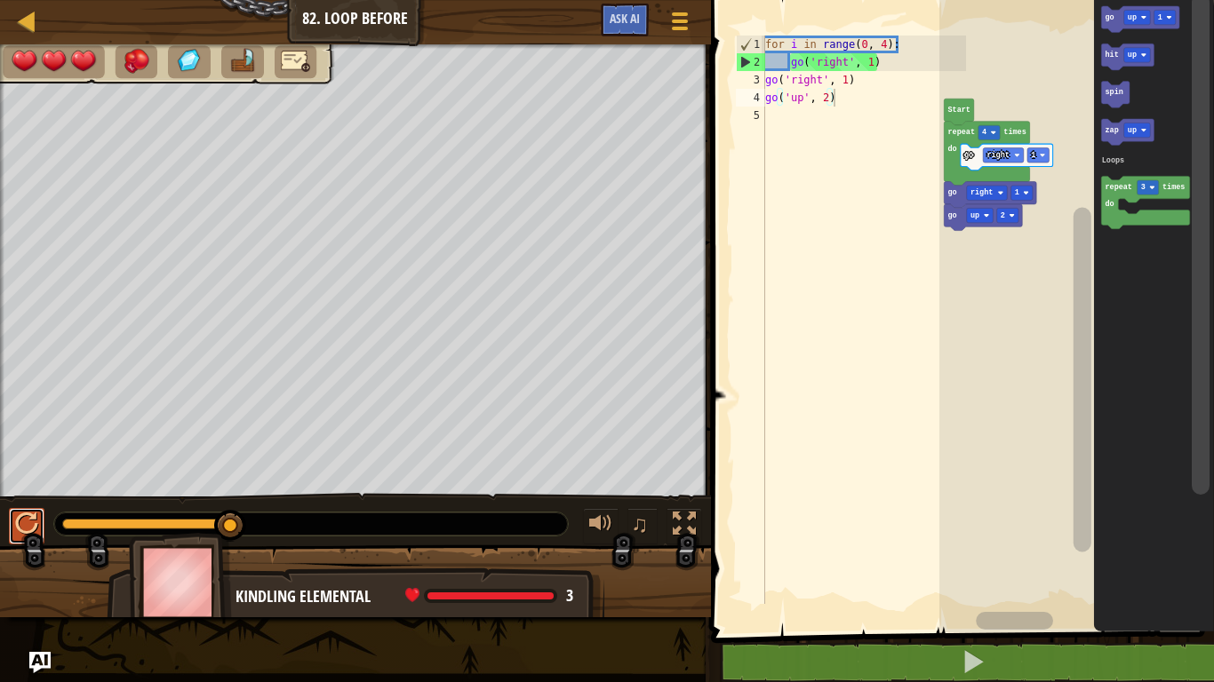
click at [13, 514] on button at bounding box center [27, 526] width 36 height 36
click at [13, 513] on button at bounding box center [27, 526] width 36 height 36
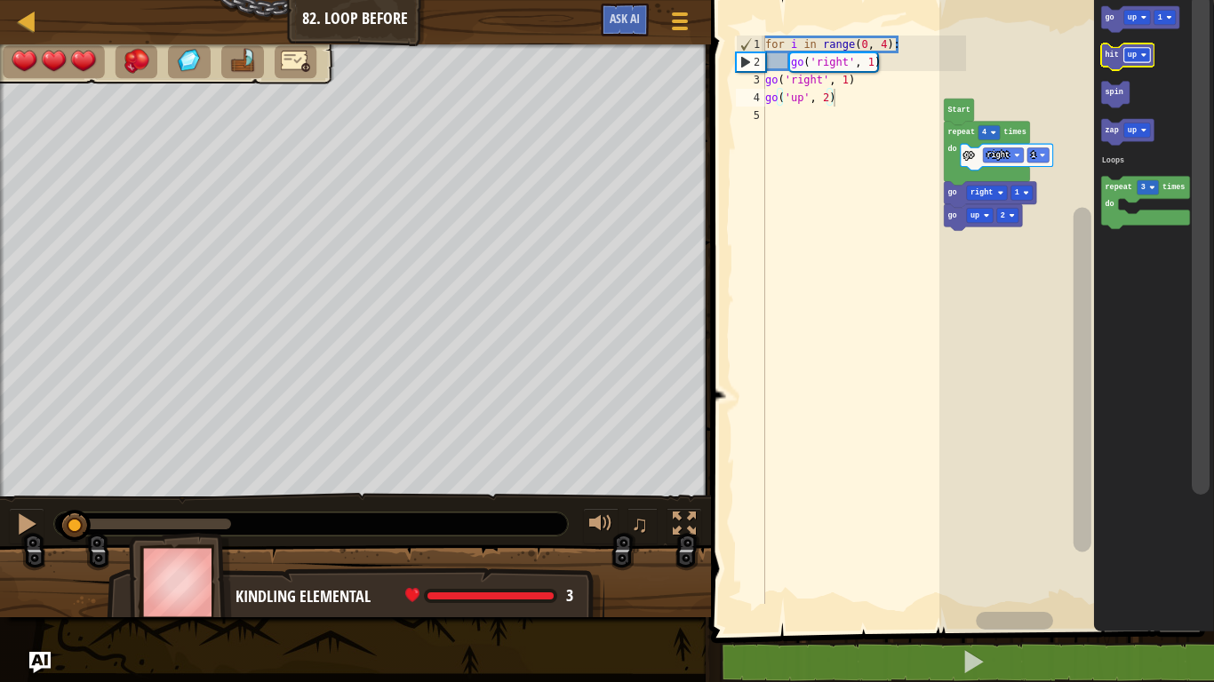
click at [1137, 56] on rect "Blockly Workspace" at bounding box center [1136, 55] width 27 height 14
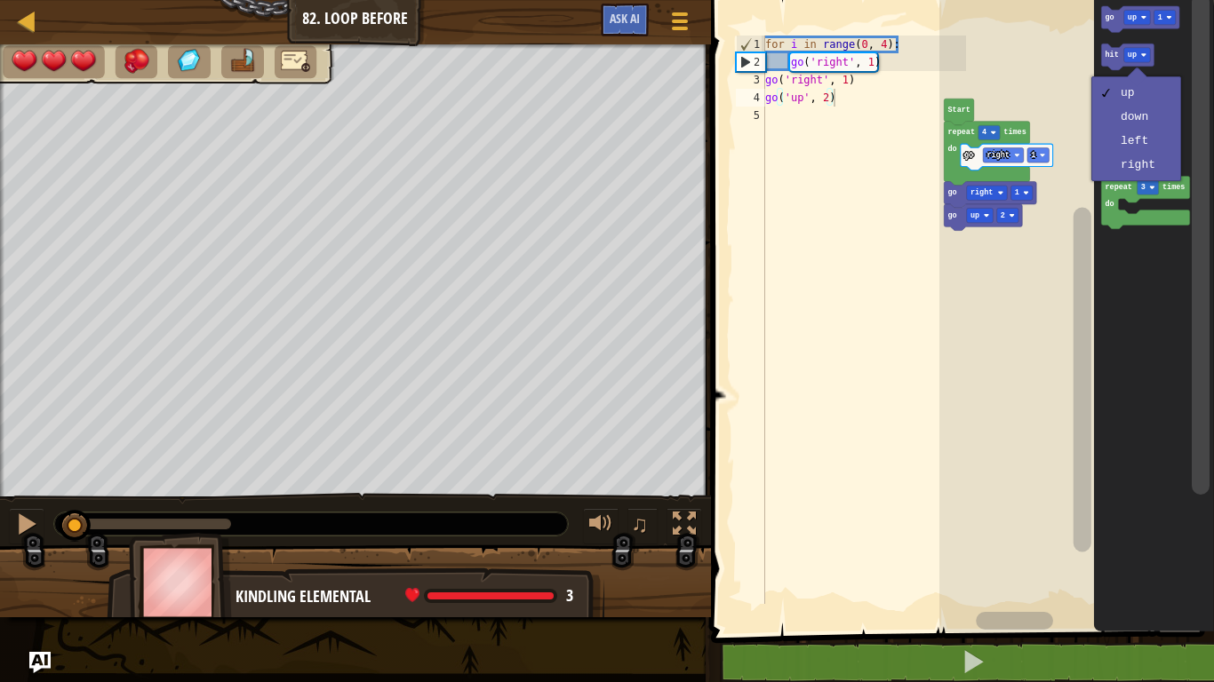
click at [1030, 18] on rect "Blockly Workspace" at bounding box center [1076, 311] width 275 height 641
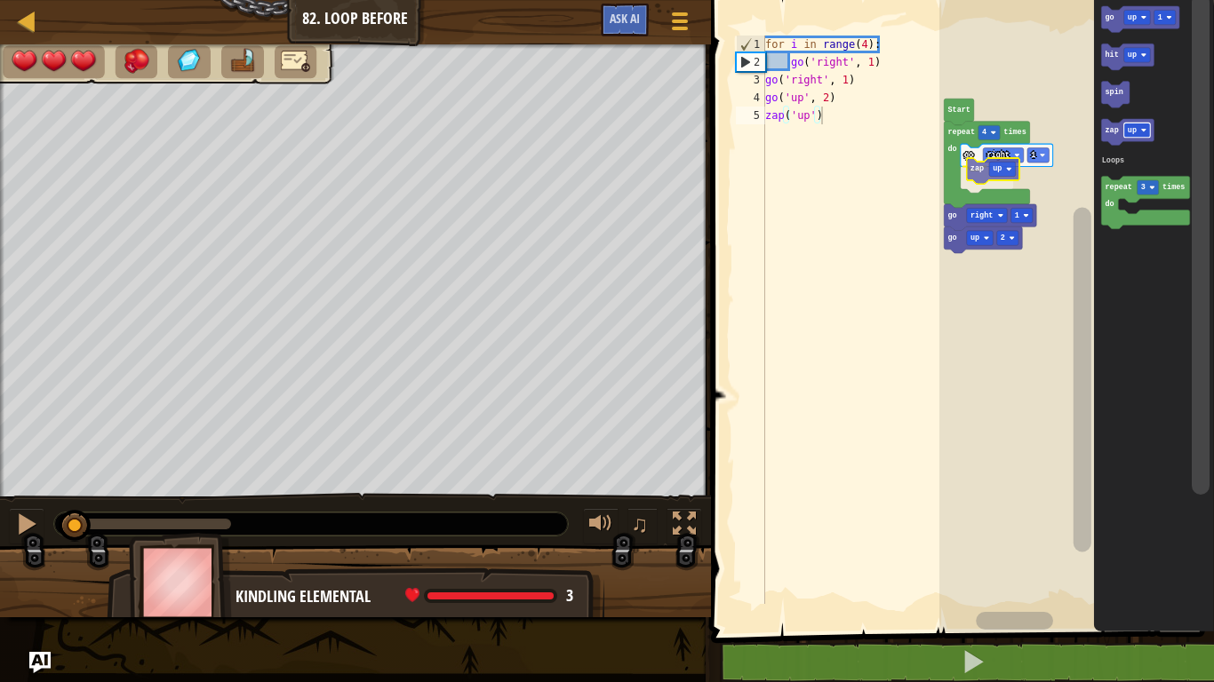
click at [991, 174] on div "Loops go right 1 zap up repeat 4 times do go right 1 go up 2 Start go up 1 hit …" at bounding box center [1076, 311] width 275 height 641
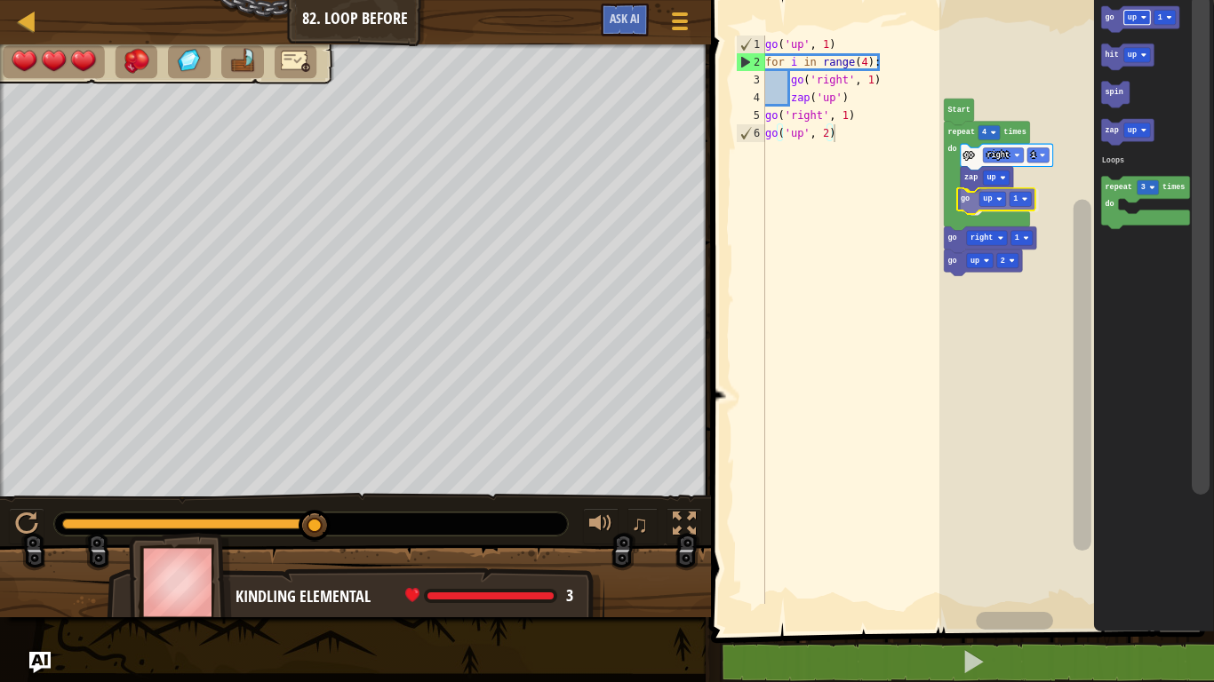
click at [993, 195] on div "Loops go right 1 zap up go up 1 repeat 4 times do go right 1 go up 2 Start go u…" at bounding box center [1076, 311] width 275 height 641
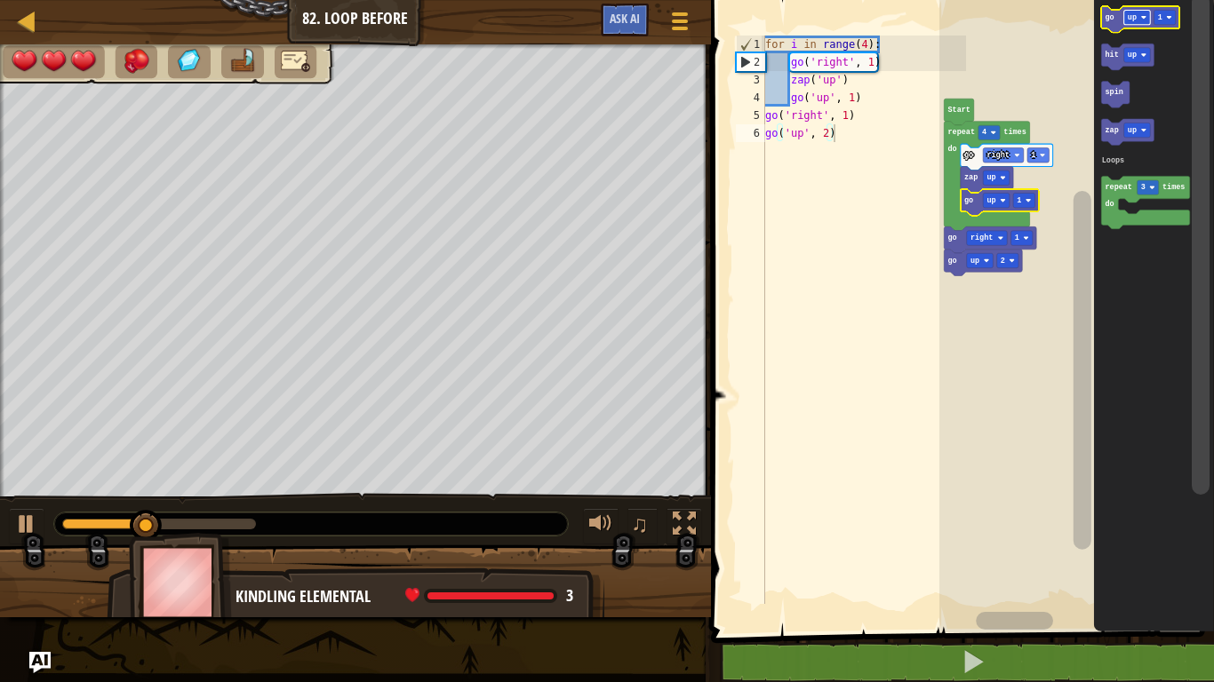
click at [1128, 21] on text "up" at bounding box center [1131, 17] width 9 height 9
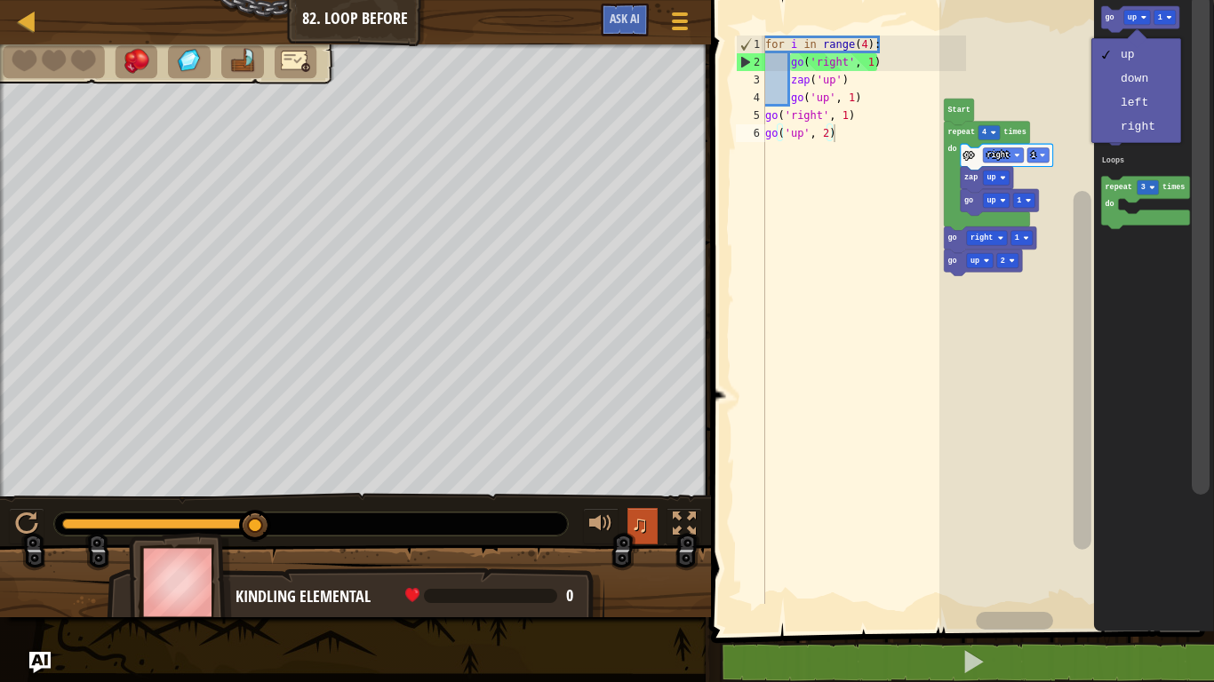
click at [643, 532] on span "♫" at bounding box center [640, 524] width 18 height 27
click at [4, 528] on div "♫" at bounding box center [355, 519] width 711 height 53
click at [35, 521] on div at bounding box center [26, 524] width 23 height 23
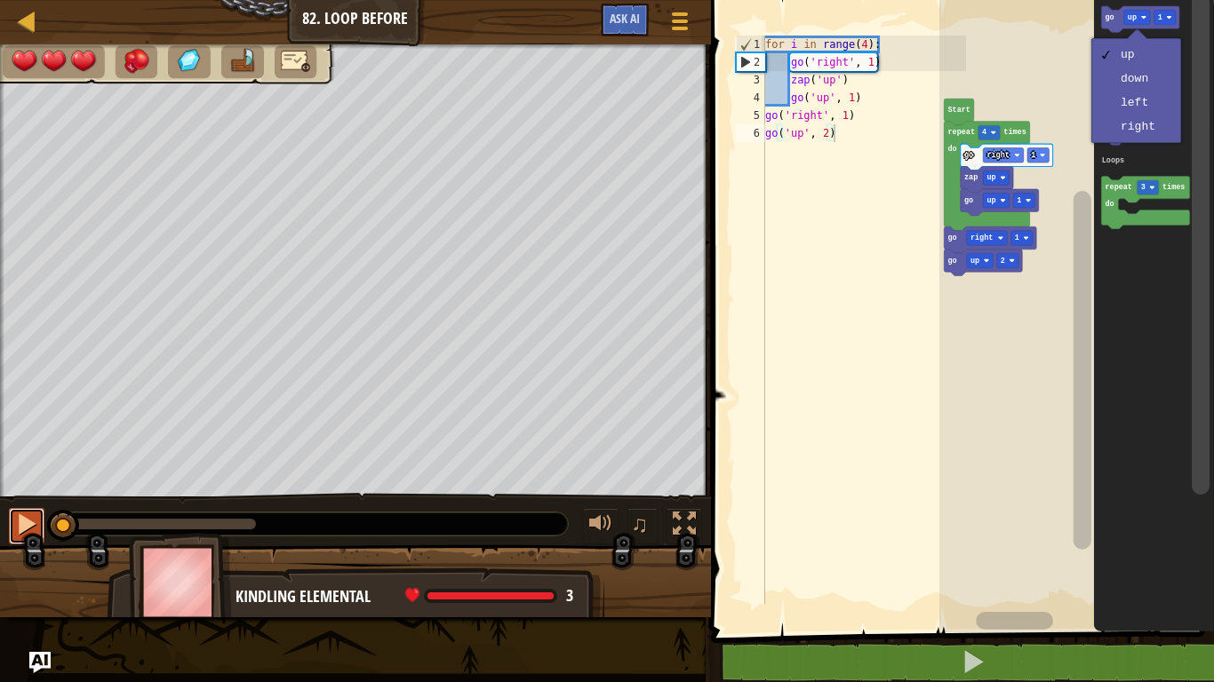
click at [0, 0] on div at bounding box center [0, 0] width 0 height 0
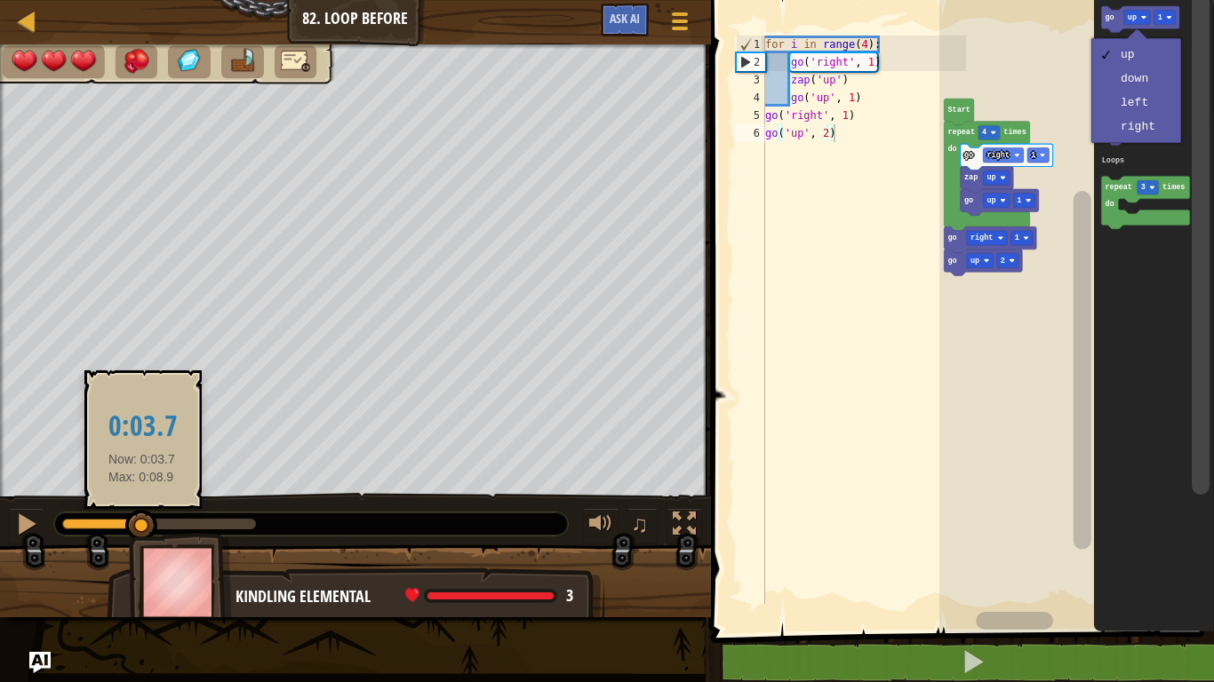
drag, startPoint x: 59, startPoint y: 522, endPoint x: 145, endPoint y: 511, distance: 86.9
click at [145, 511] on div at bounding box center [141, 526] width 32 height 32
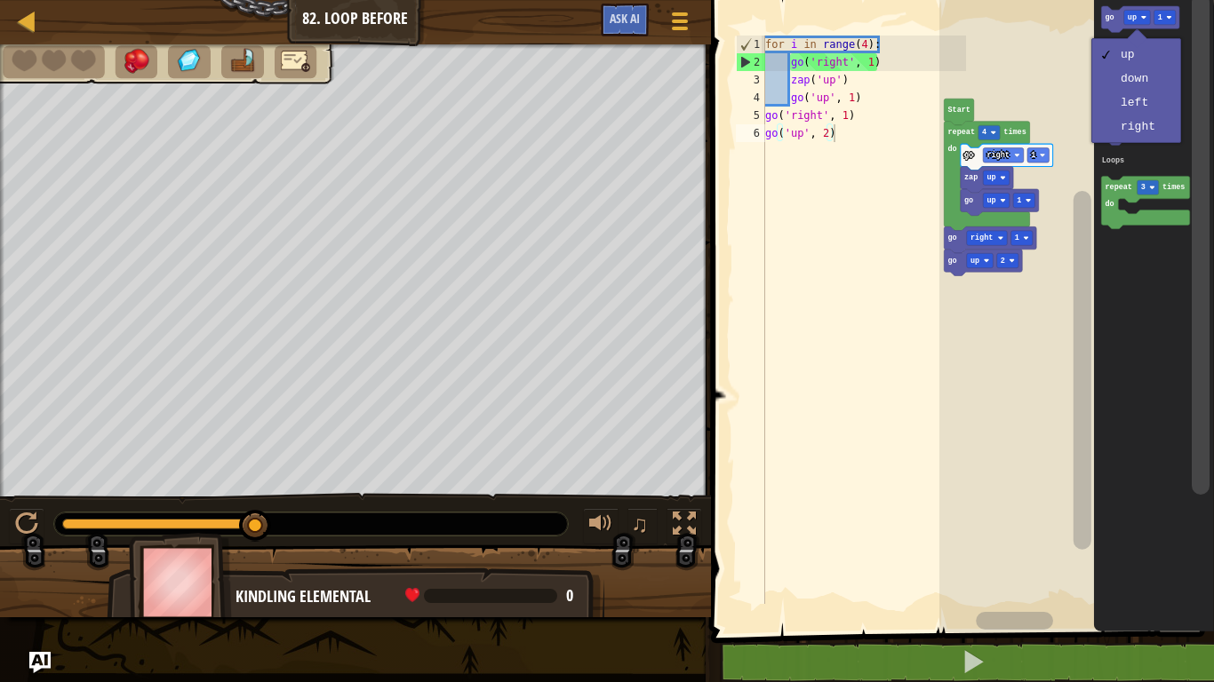
drag, startPoint x: 139, startPoint y: 521, endPoint x: 286, endPoint y: 522, distance: 147.5
click at [286, 522] on div at bounding box center [310, 524] width 513 height 23
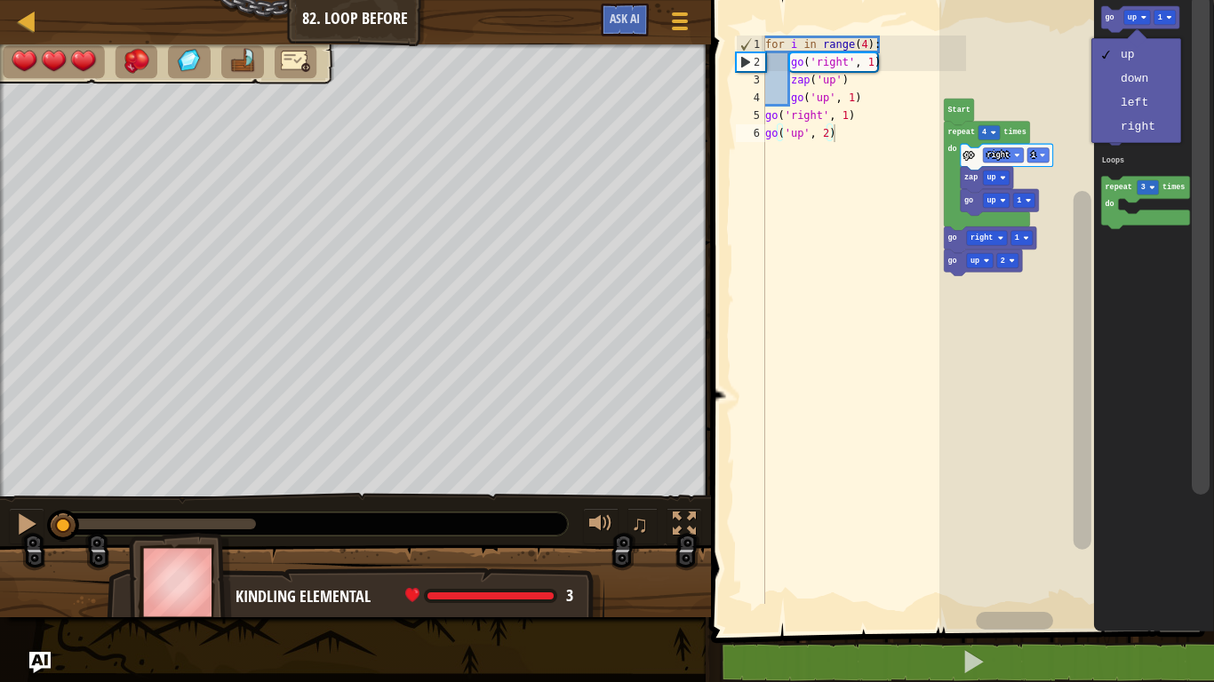
click at [58, 458] on div "♫ Kindling Elemental 3 x: 6 y: 14 x: 14 y: 14 action: move" at bounding box center [607, 330] width 1214 height 573
click at [86, 426] on div "♫ Kindling Elemental 3 x: 14 y: 14 No target action: power-up" at bounding box center [607, 330] width 1214 height 573
click at [88, 474] on div "♫ Kindling Elemental 3 x: 14 y: 14 No target action: power-up" at bounding box center [607, 330] width 1214 height 573
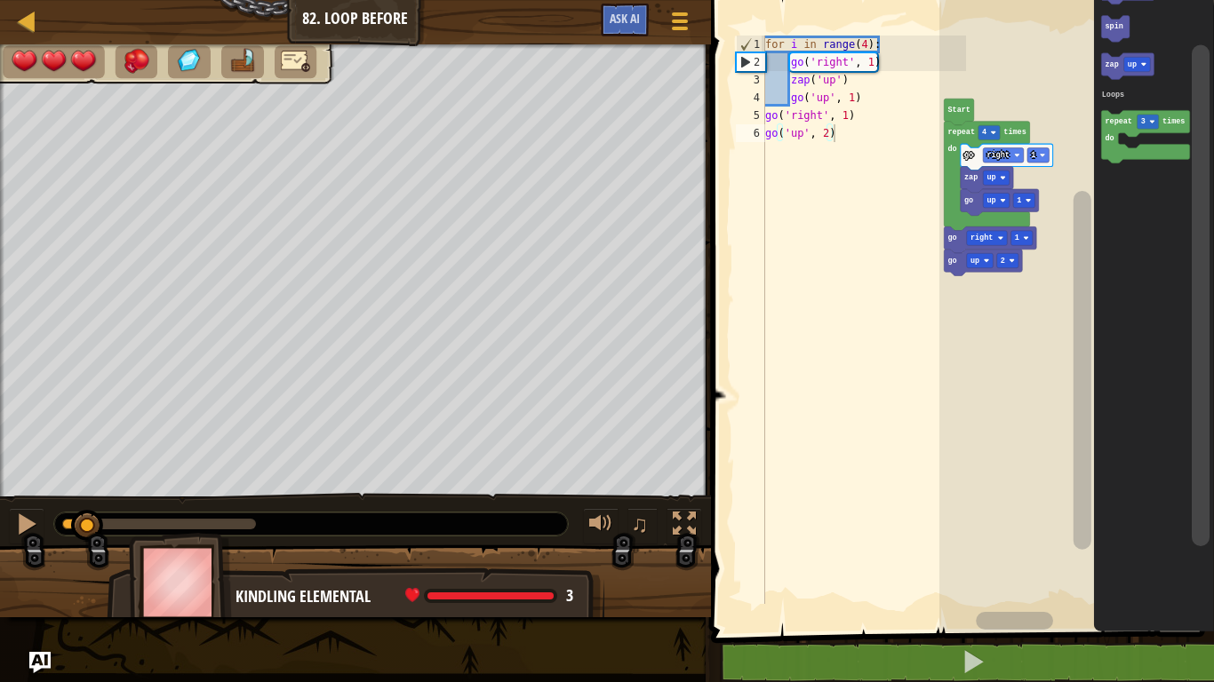
click at [1213, 313] on icon "Blockly Workspace" at bounding box center [1154, 311] width 120 height 641
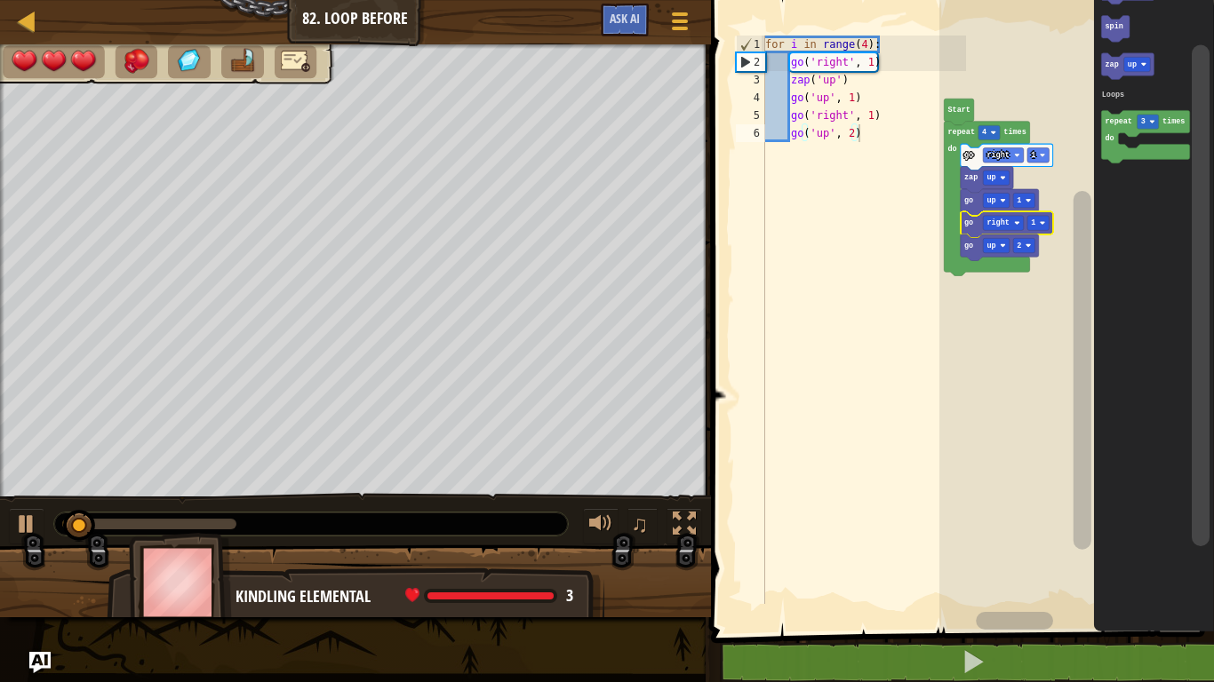
click at [60, 527] on div at bounding box center [310, 524] width 513 height 23
click at [39, 531] on button at bounding box center [27, 526] width 36 height 36
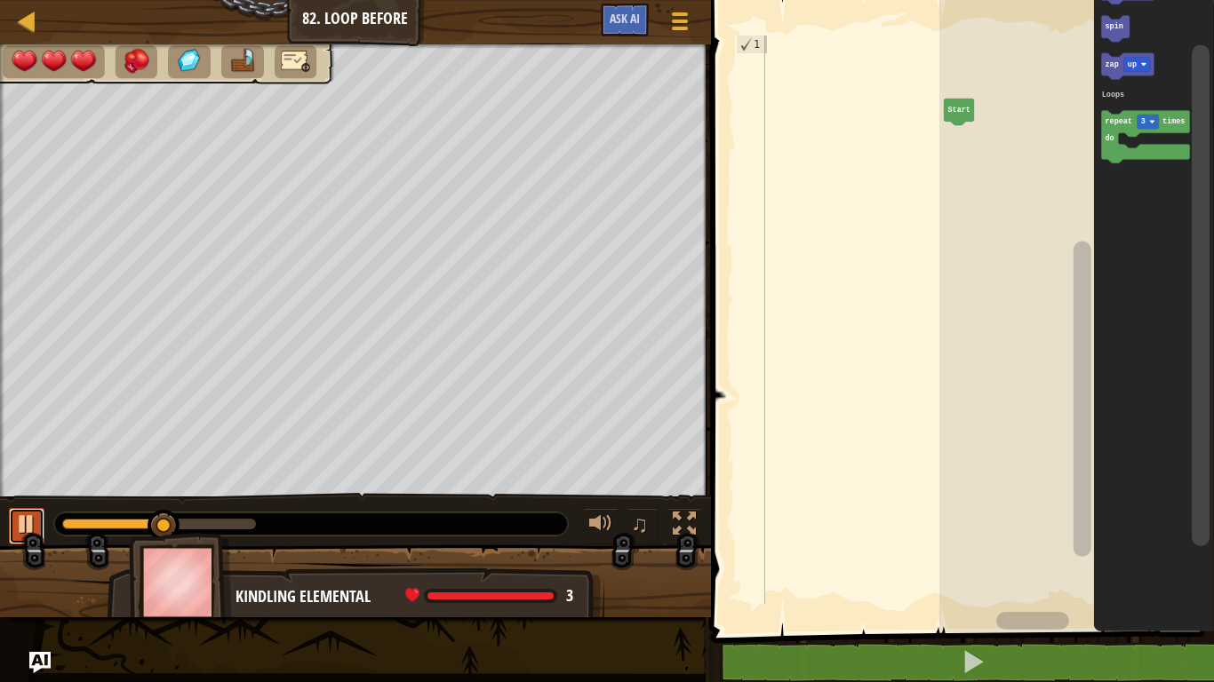
click at [23, 521] on div at bounding box center [26, 524] width 23 height 23
click at [71, 523] on div at bounding box center [115, 524] width 107 height 11
drag, startPoint x: 69, startPoint y: 525, endPoint x: 40, endPoint y: 523, distance: 29.4
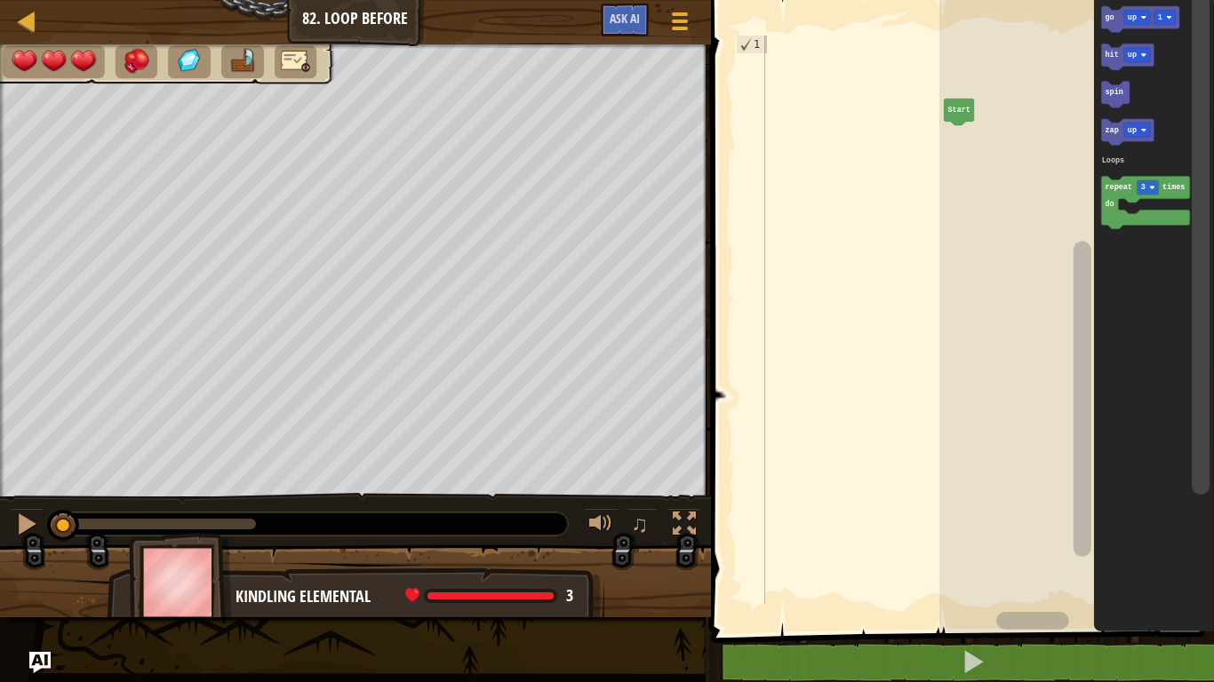
click at [969, 423] on rect "Blockly Workspace" at bounding box center [1076, 311] width 275 height 641
click at [0, 641] on div "Map Junior 82. Loop Before Game Menu Ask AI 1 ההההההההההההההההההההההההההההההההה…" at bounding box center [607, 341] width 1214 height 682
click at [0, 356] on div at bounding box center [2, 284] width 4 height 480
click at [1210, 273] on rect "Blockly Workspace" at bounding box center [1200, 312] width 22 height 637
click at [0, 359] on div at bounding box center [2, 284] width 4 height 480
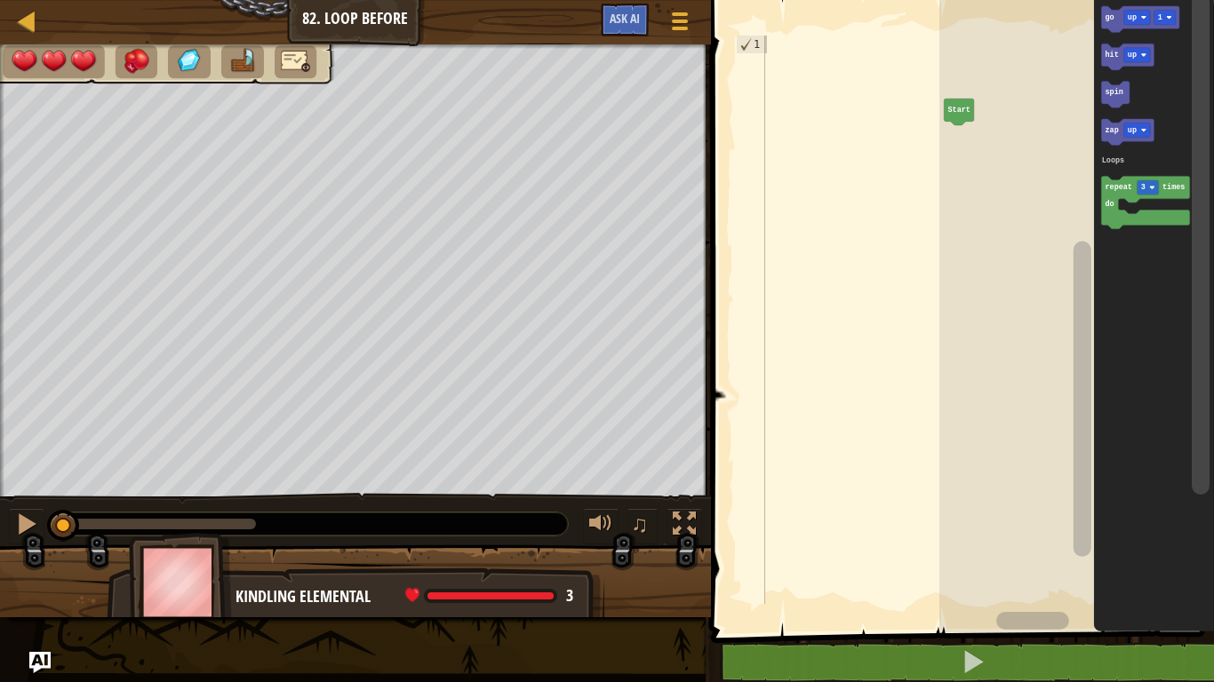
click at [0, 347] on div at bounding box center [2, 284] width 4 height 480
click at [0, 352] on div at bounding box center [2, 284] width 4 height 480
click at [0, 346] on div at bounding box center [2, 284] width 4 height 480
click at [0, 341] on div at bounding box center [2, 284] width 4 height 480
click at [0, 346] on div at bounding box center [2, 284] width 4 height 480
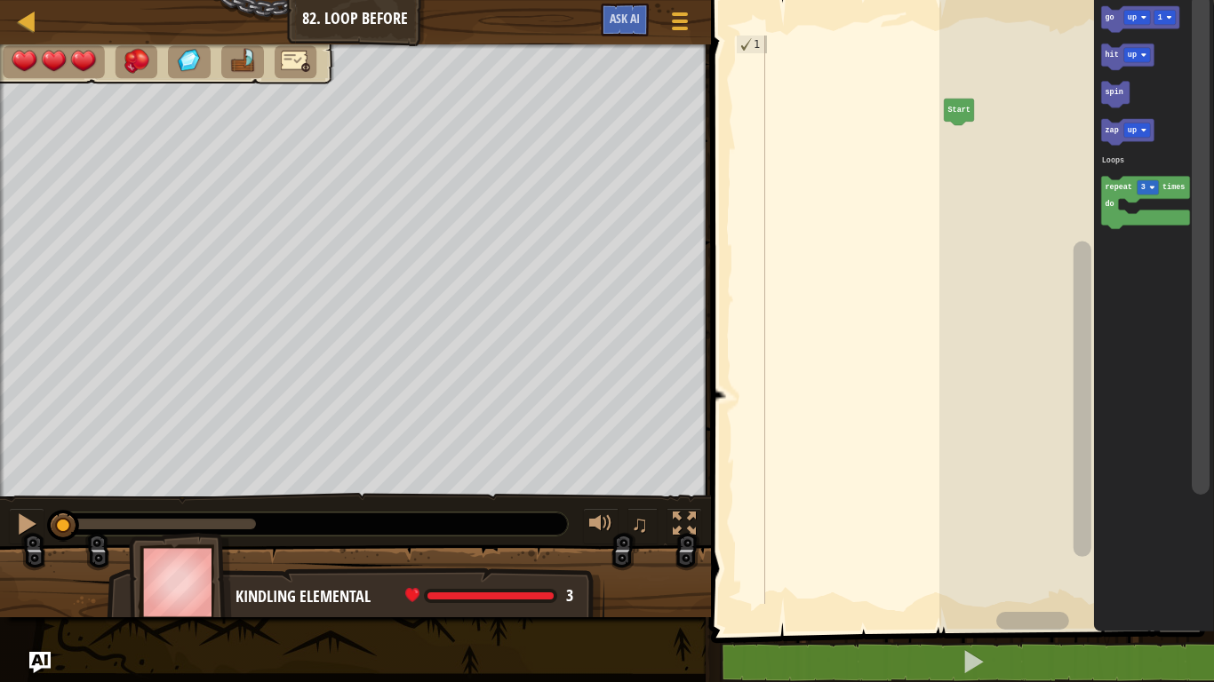
click at [0, 344] on div at bounding box center [2, 284] width 4 height 480
click at [687, 31] on div at bounding box center [679, 21] width 24 height 26
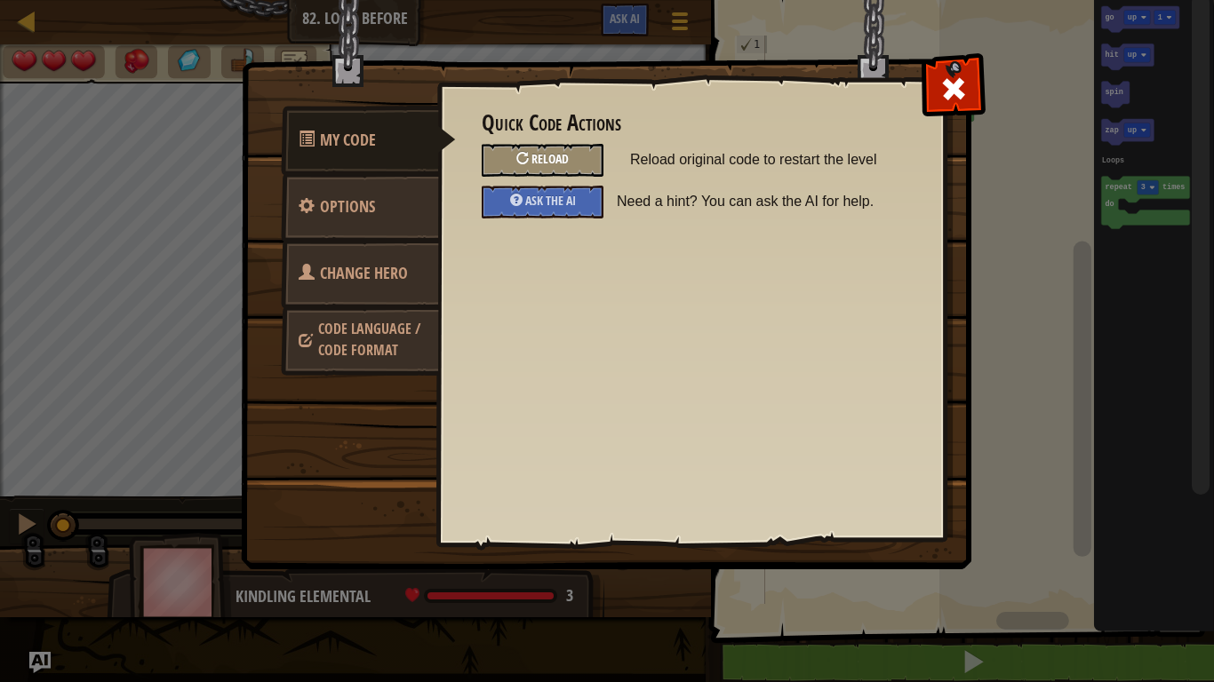
click at [586, 161] on div "Reload" at bounding box center [543, 160] width 122 height 33
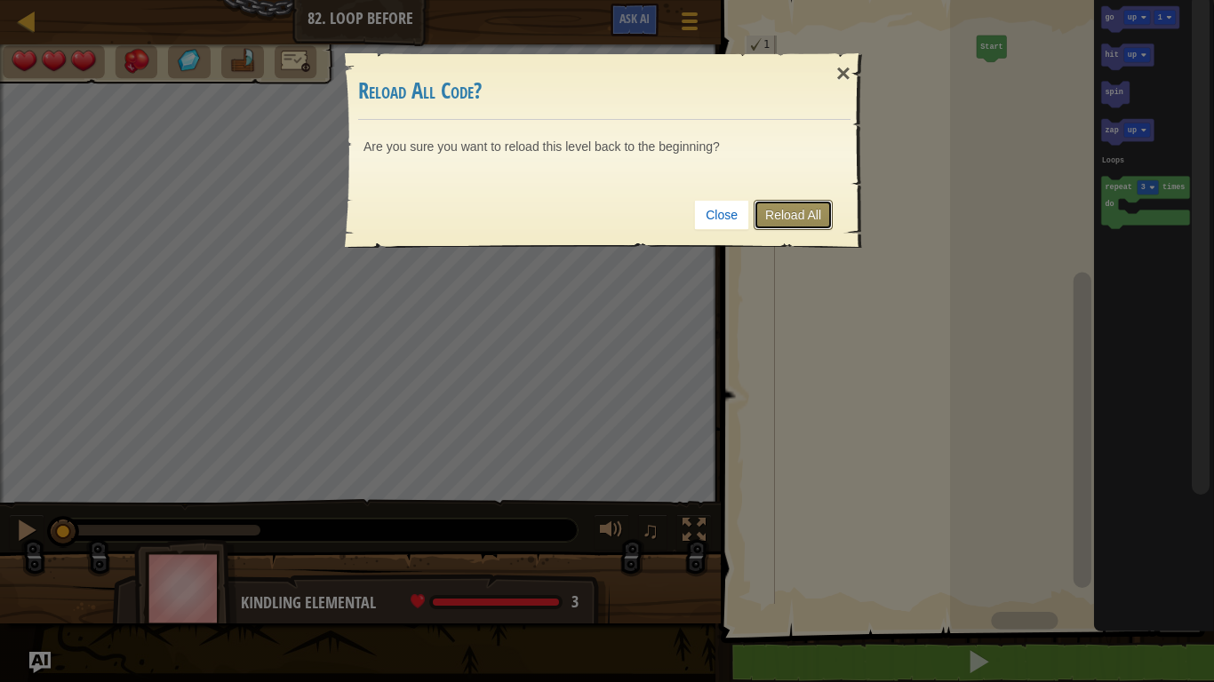
click at [801, 211] on link "Reload All" at bounding box center [792, 215] width 79 height 30
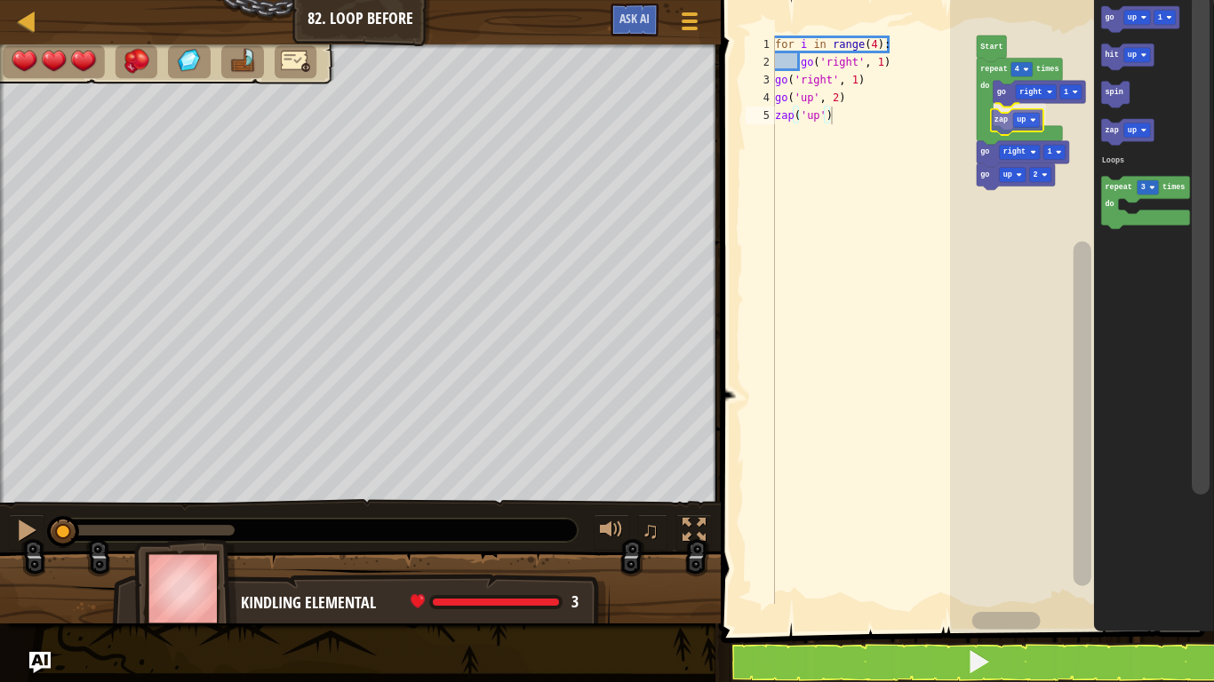
click at [1003, 123] on div "Loops go right 1 zap up go up 2 go right 1 repeat 4 times do Start go up 1 hit …" at bounding box center [1082, 311] width 264 height 641
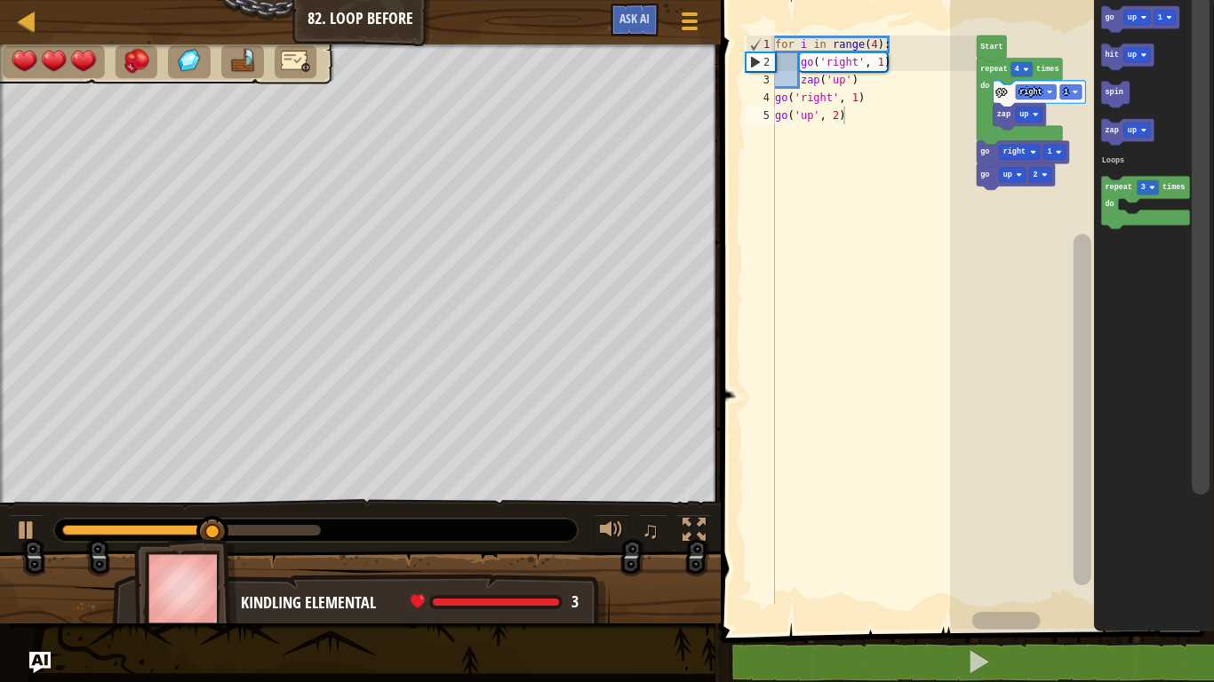
click at [1066, 127] on div "Loops go right 1 zap up go up 2 go right 1 repeat 4 times do Start go up 1 hit …" at bounding box center [1082, 311] width 264 height 641
click at [1112, 48] on g "go up 1 hit up spin zap up repeat 3 times do Loops" at bounding box center [1145, 117] width 89 height 223
click at [1113, 23] on icon "Blockly Workspace" at bounding box center [1140, 19] width 78 height 27
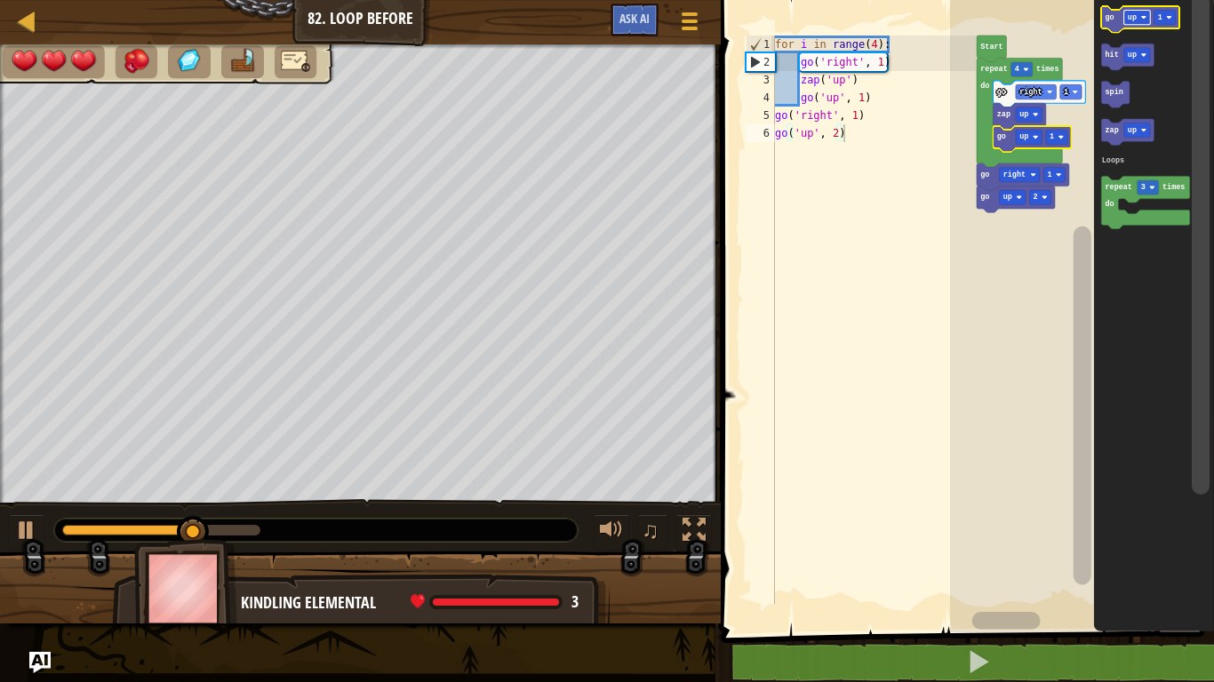
click at [1142, 17] on image "Blockly Workspace" at bounding box center [1142, 16] width 5 height 5
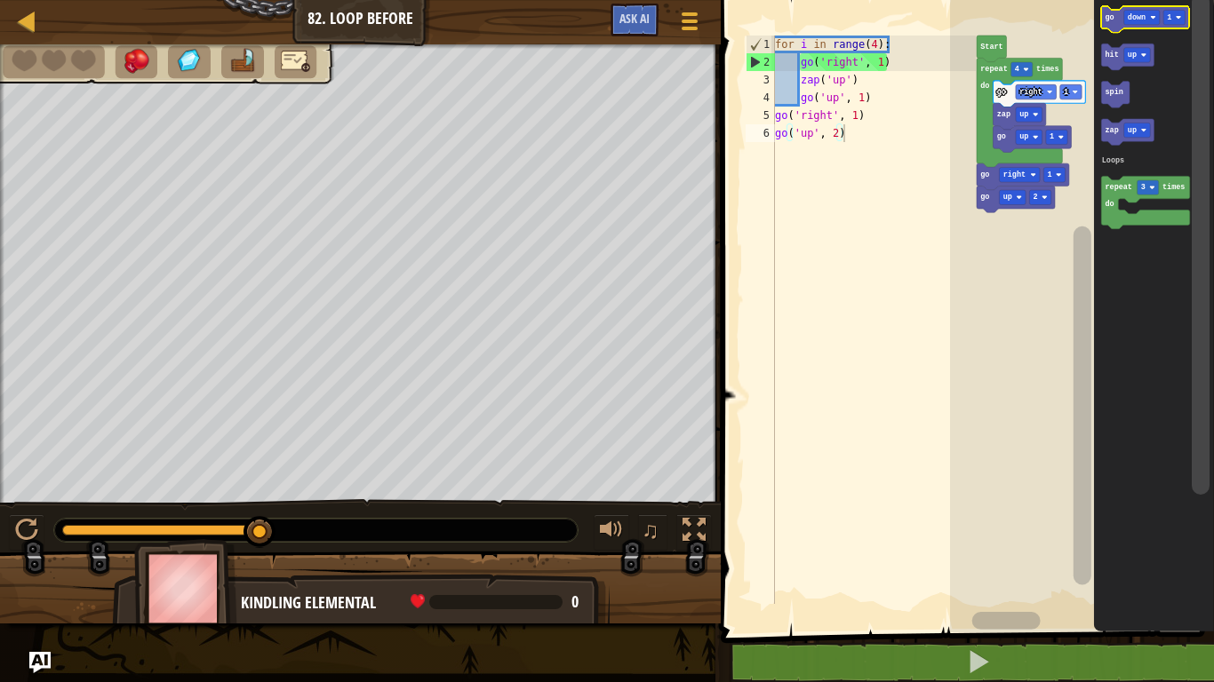
click at [1108, 23] on icon "Blockly Workspace" at bounding box center [1145, 19] width 88 height 27
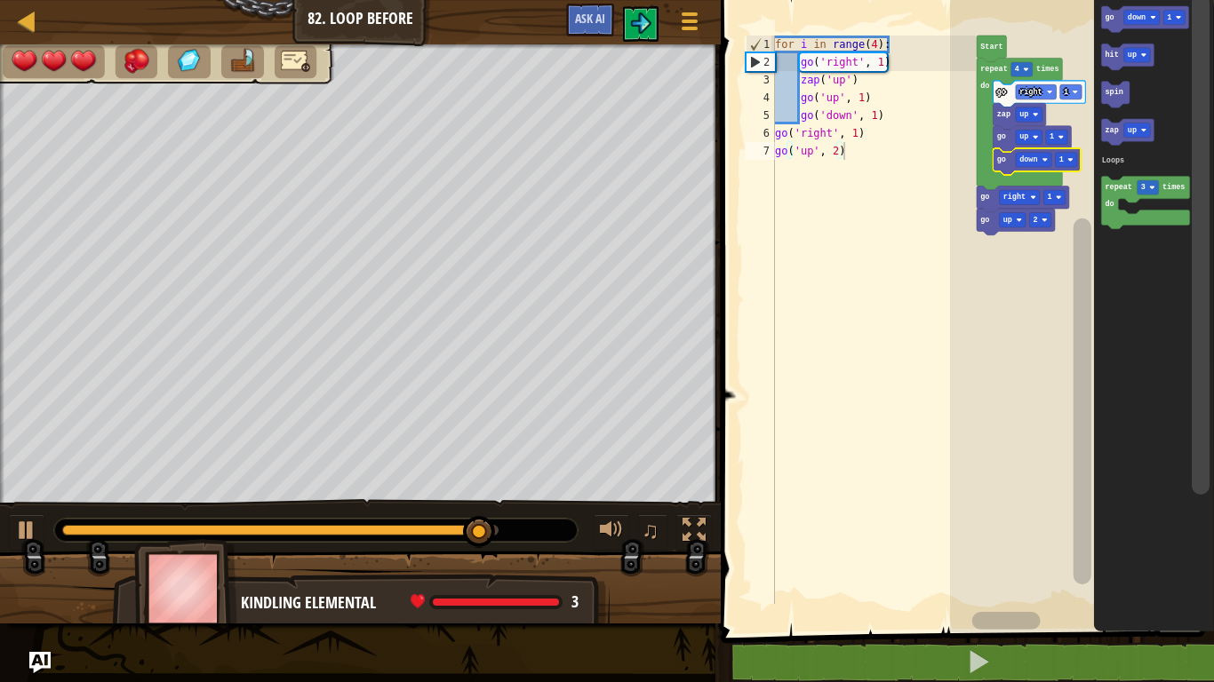
click at [0, 593] on div at bounding box center [360, 595] width 720 height 89
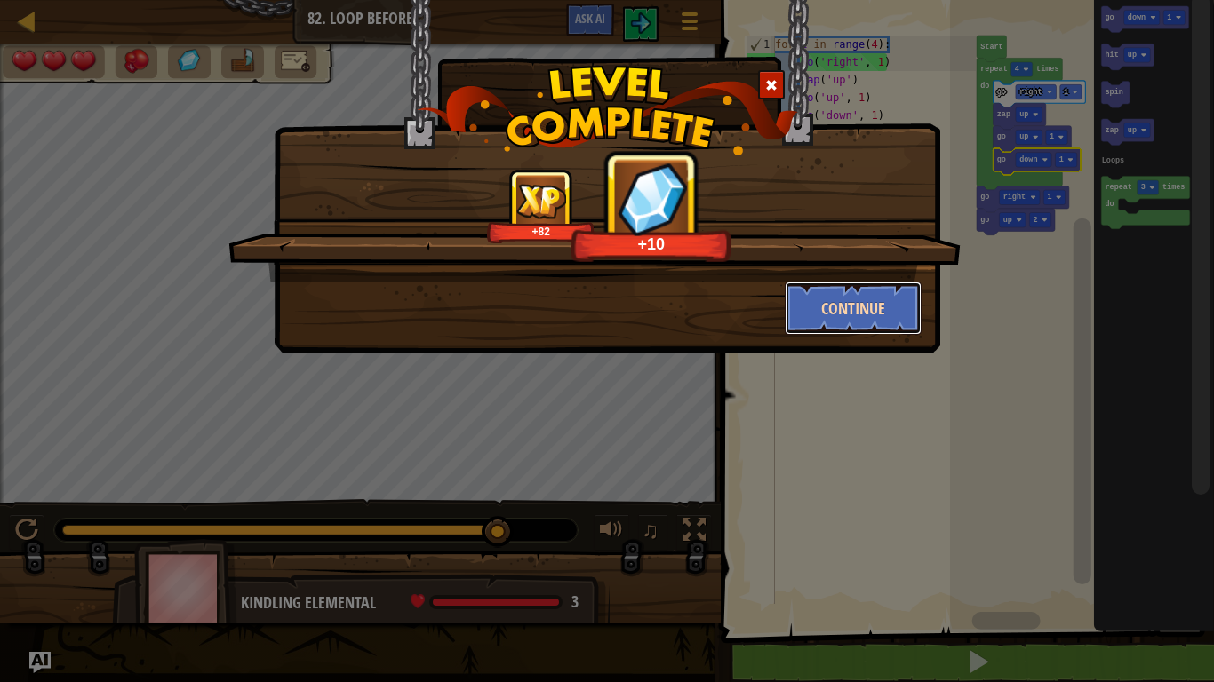
click at [864, 298] on button "Continue" at bounding box center [853, 308] width 138 height 53
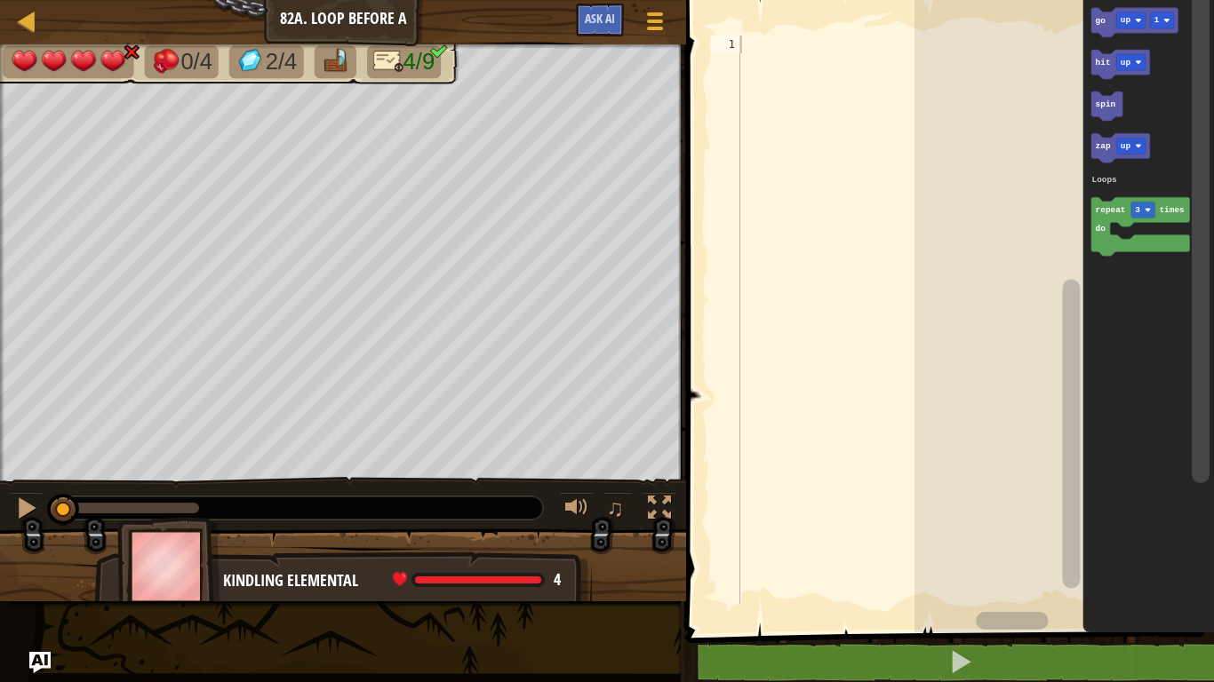
click at [768, 46] on div at bounding box center [838, 338] width 204 height 604
click at [653, 20] on span at bounding box center [655, 22] width 17 height 4
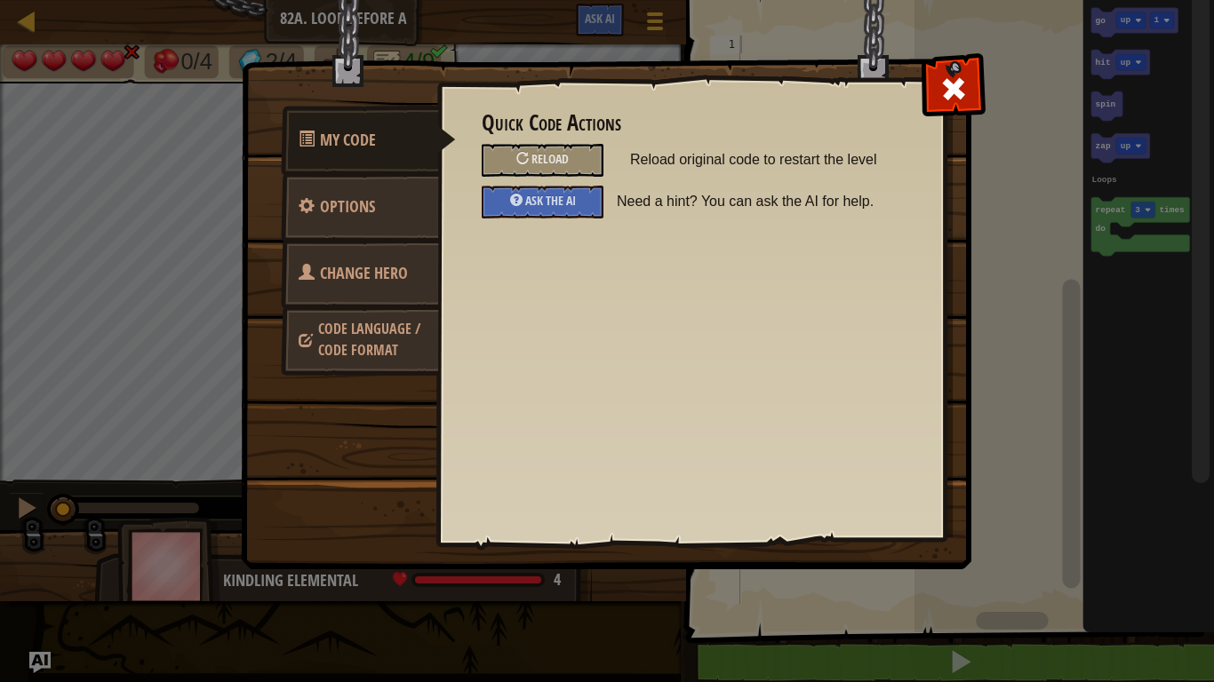
click at [429, 330] on link "Code Language / Code Format" at bounding box center [360, 340] width 158 height 68
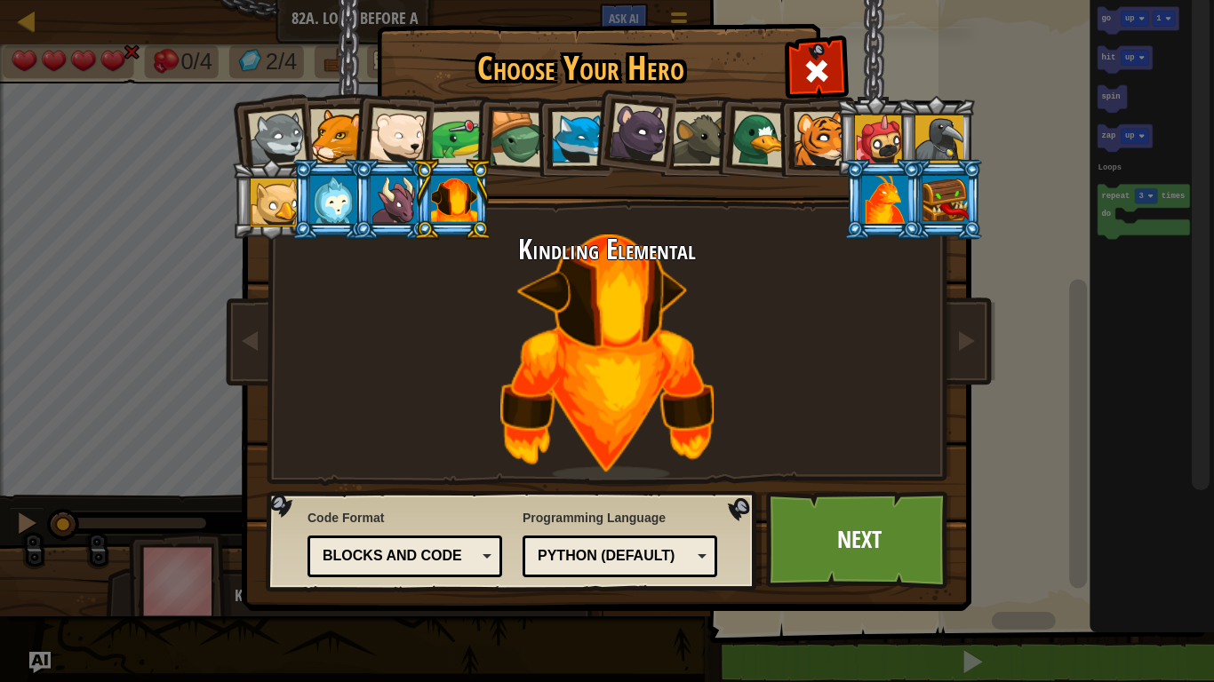
click at [413, 543] on div "Blocks and code" at bounding box center [404, 557] width 171 height 28
click at [869, 122] on div at bounding box center [879, 139] width 48 height 48
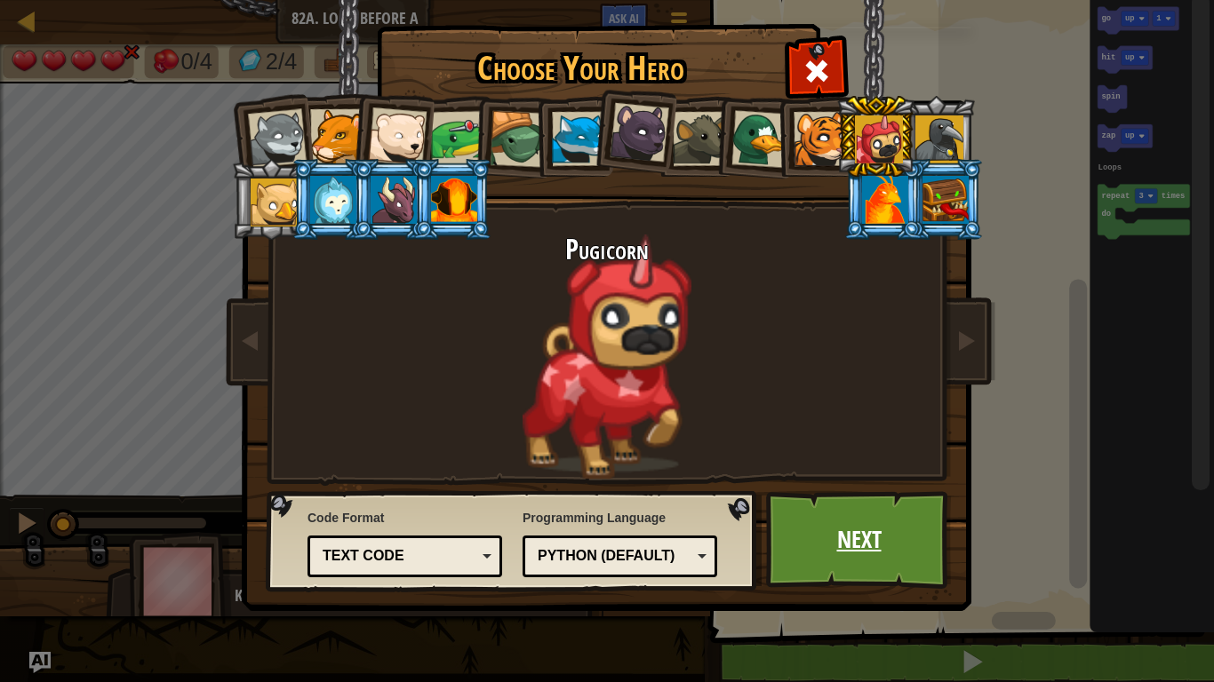
click at [855, 525] on link "Next" at bounding box center [859, 540] width 186 height 98
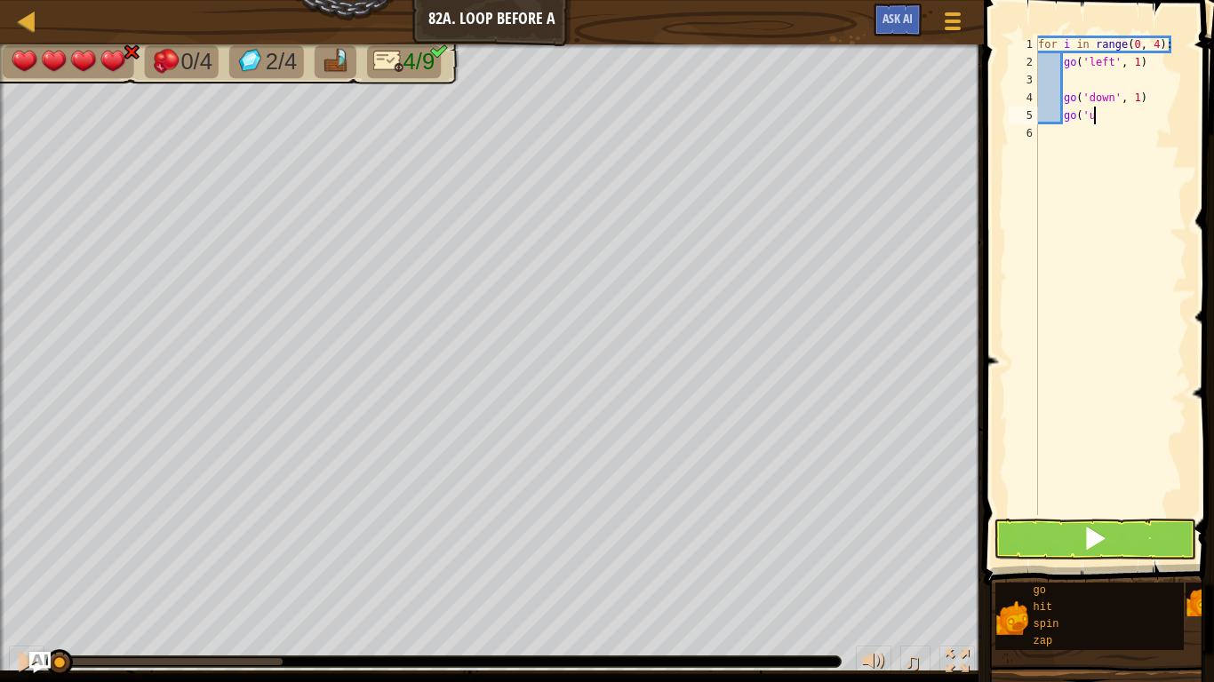
type textarea "g"
type textarea "for i in range(0, 4):"
type textarea "f"
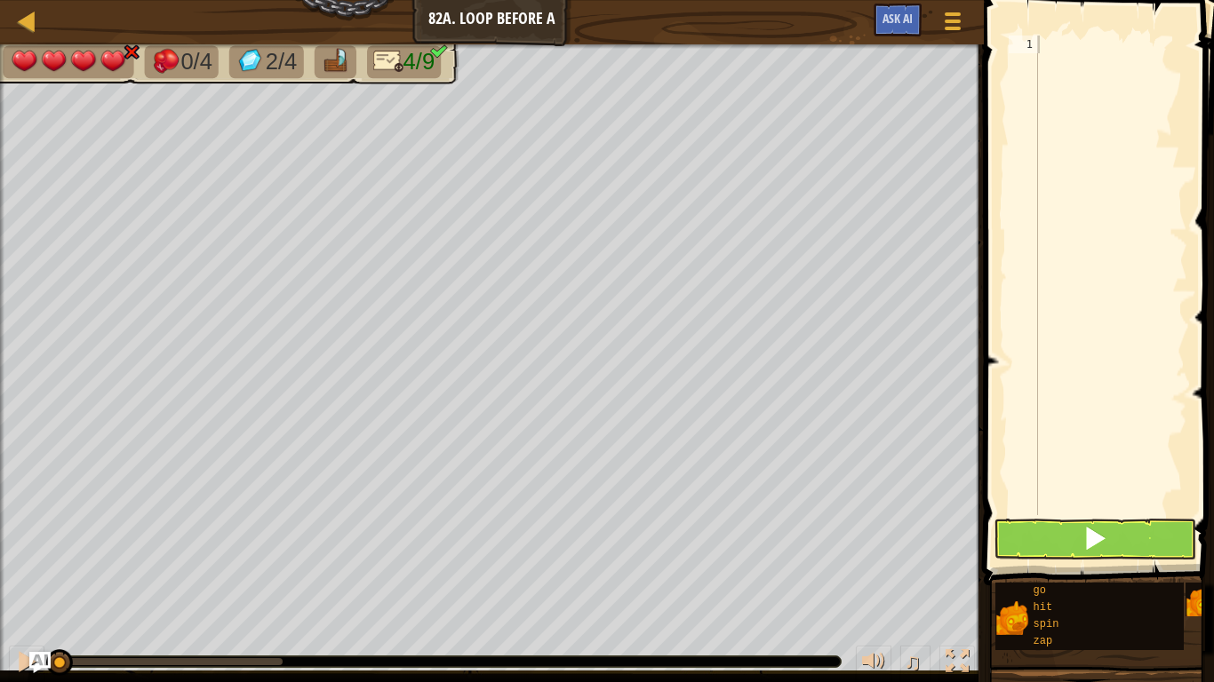
click at [1150, 131] on div at bounding box center [1110, 293] width 153 height 515
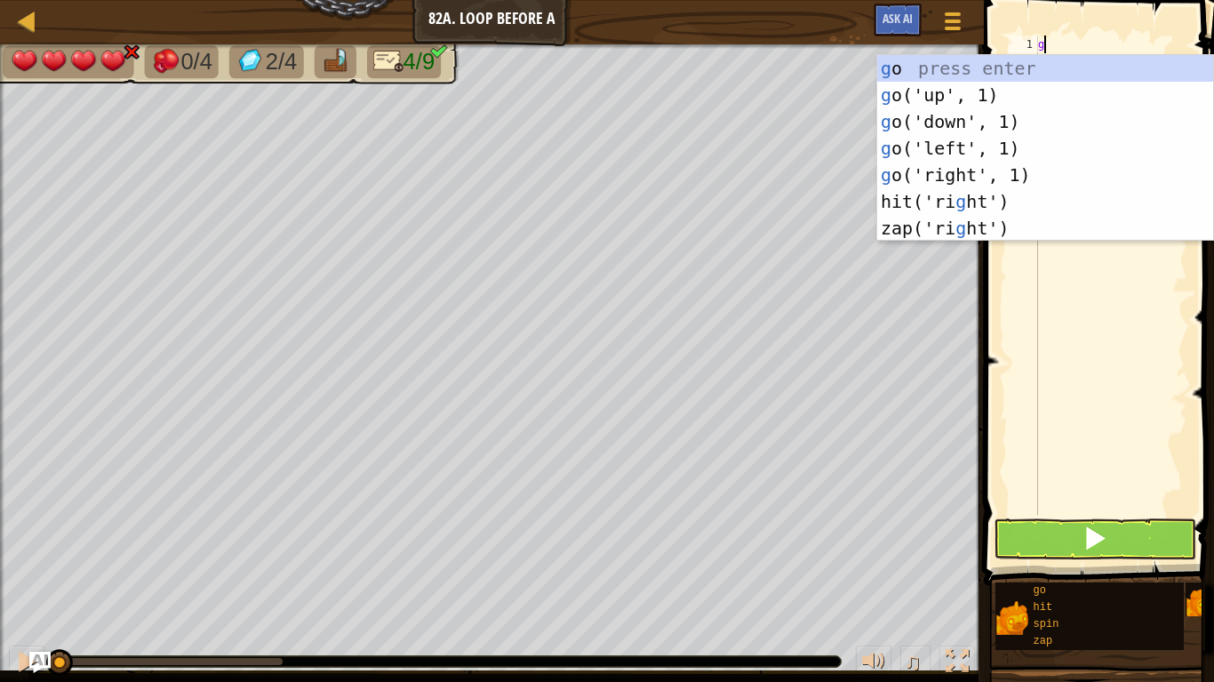
scroll to position [8, 0]
type textarea "gl"
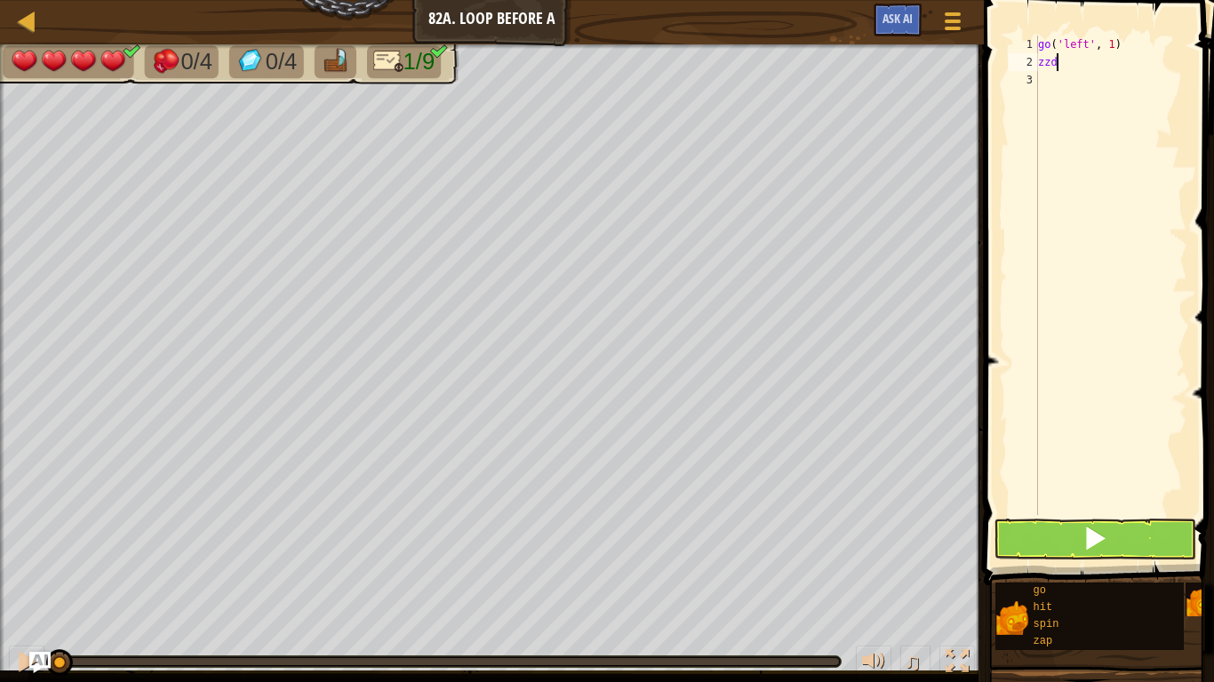
scroll to position [8, 1]
type textarea "z"
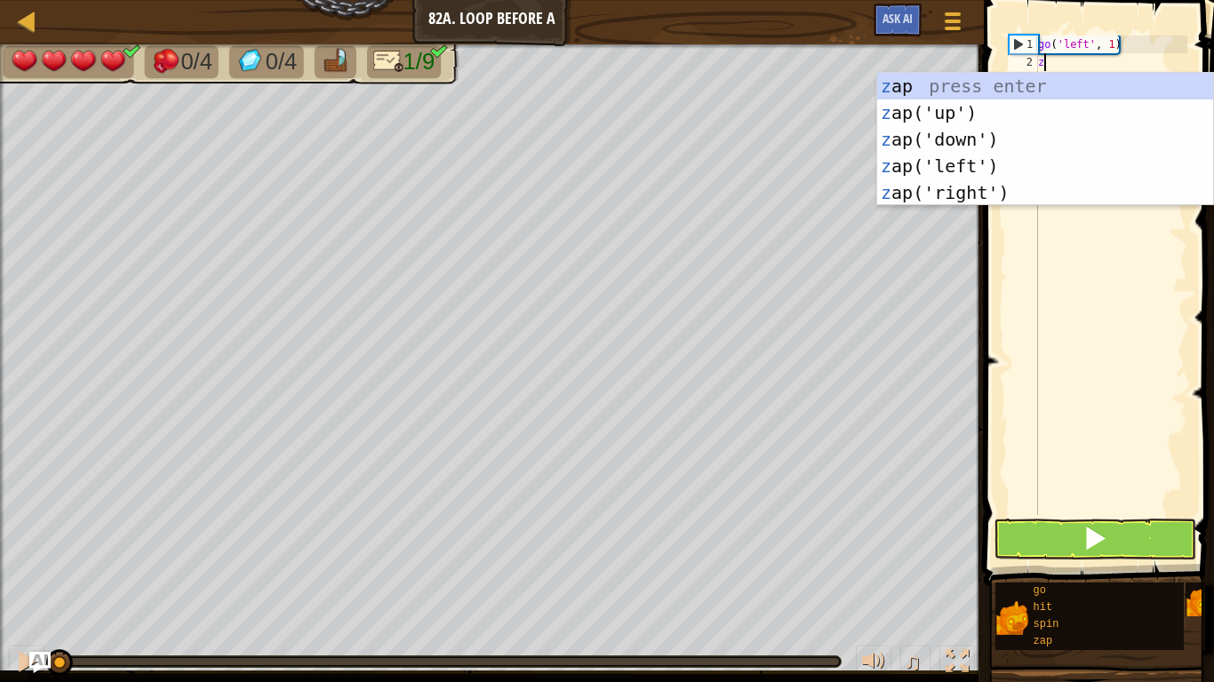
type textarea "zd"
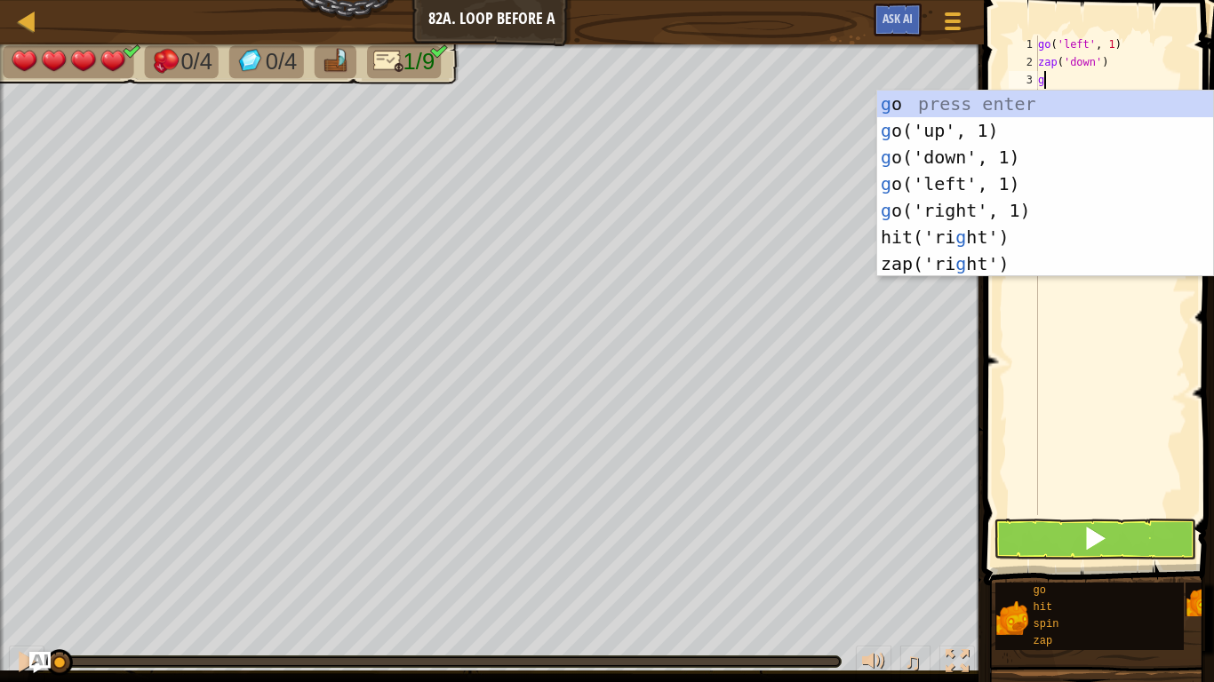
type textarea "gd"
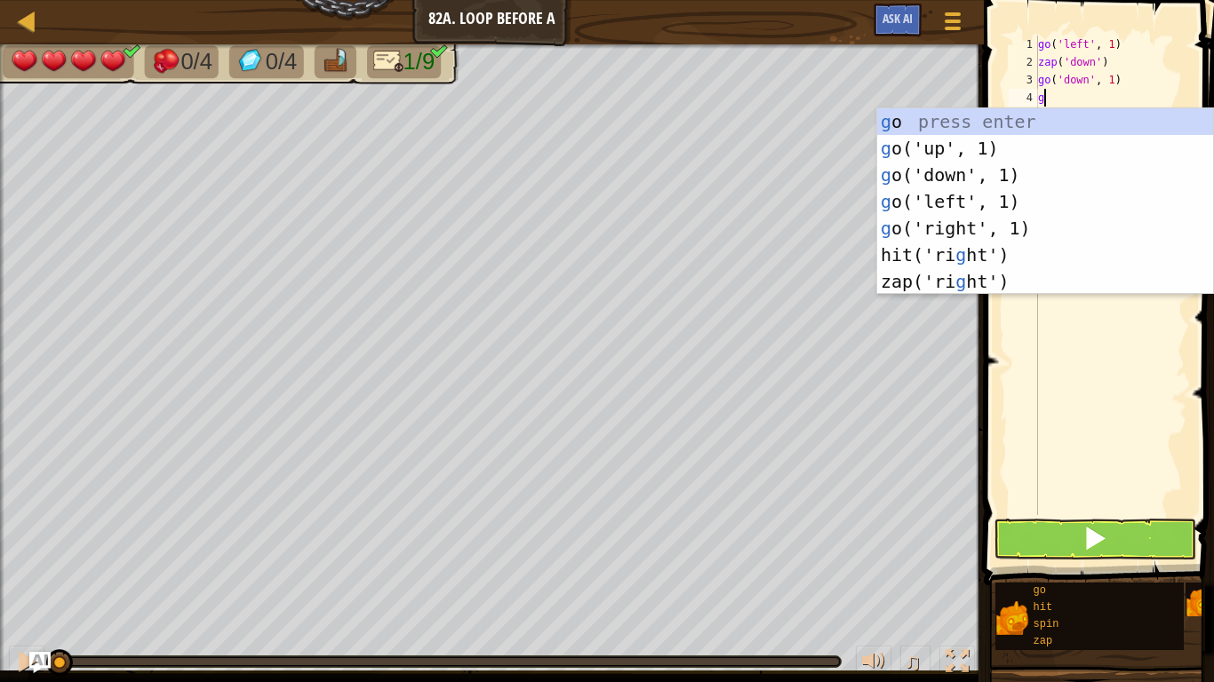
type textarea "gu"
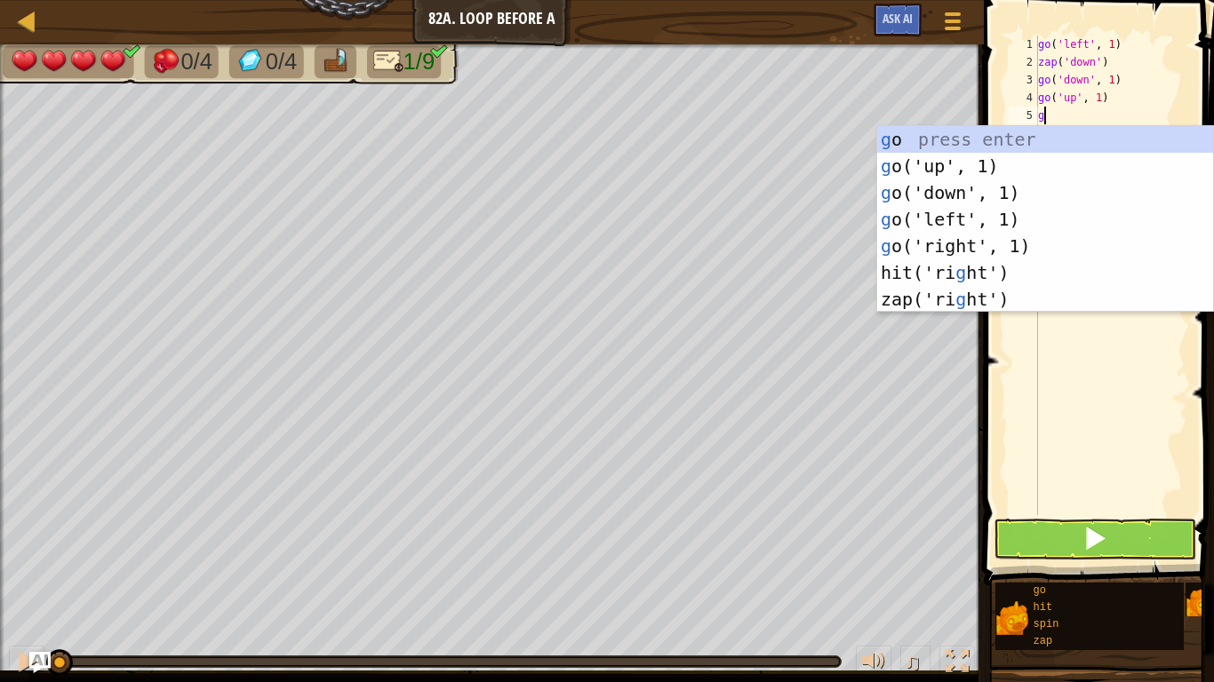
type textarea "gl"
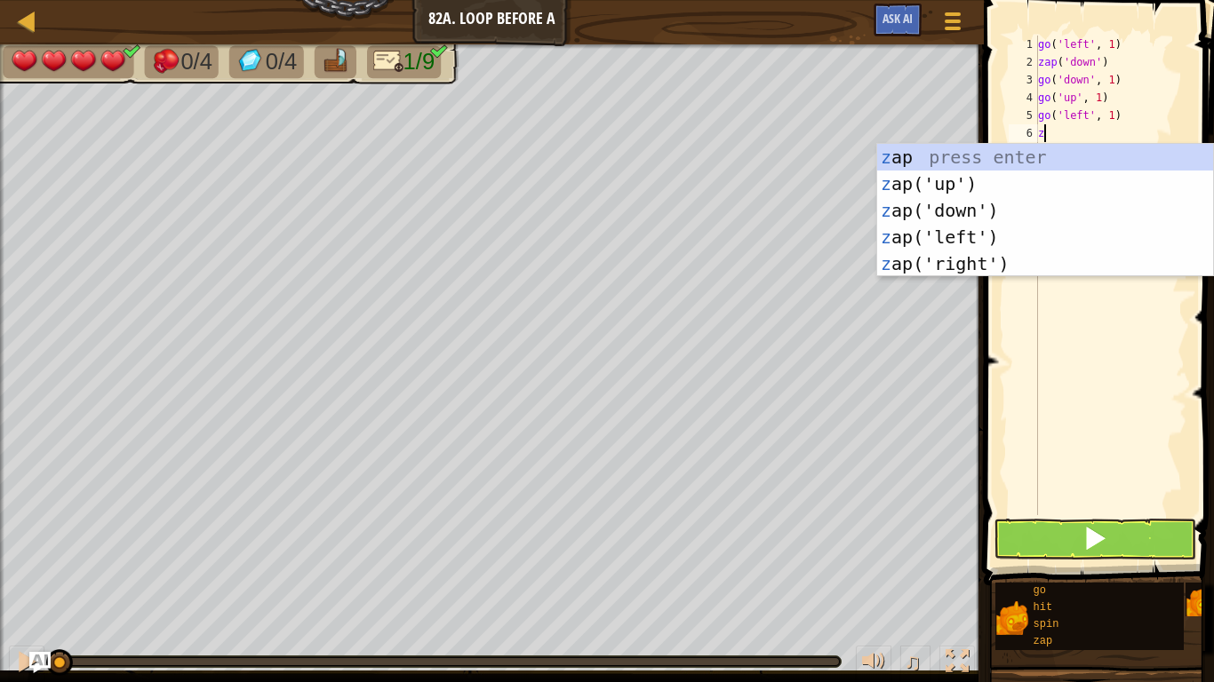
type textarea "zd"
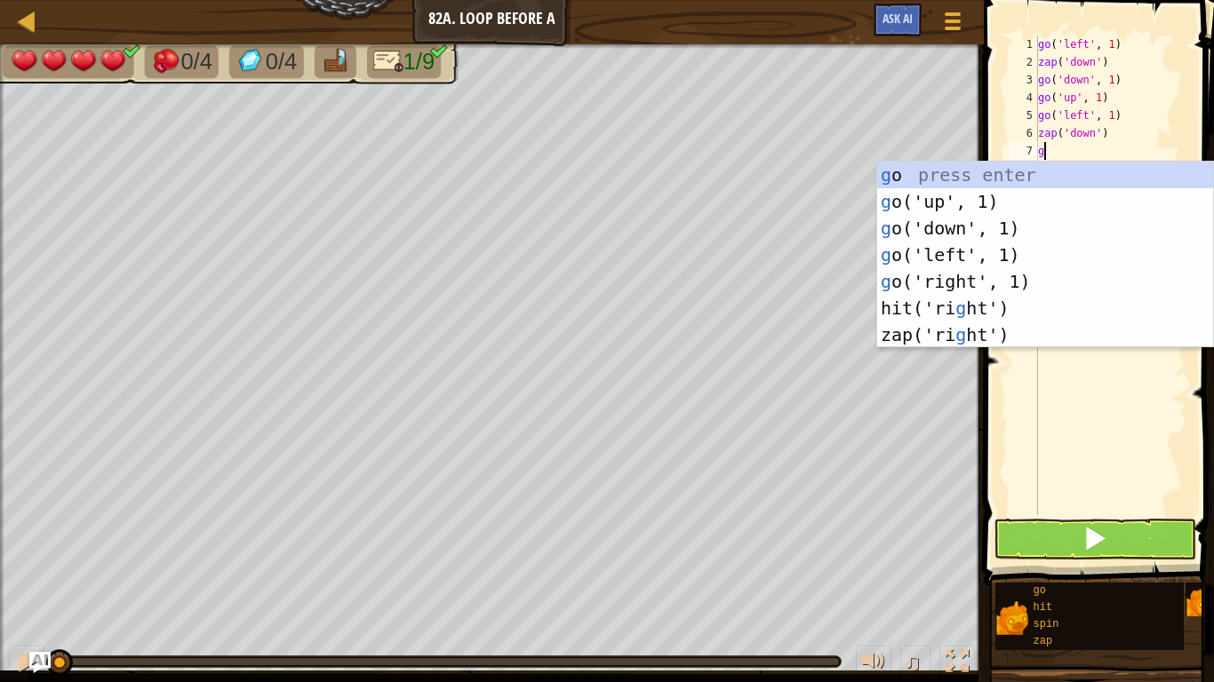
type textarea "gd"
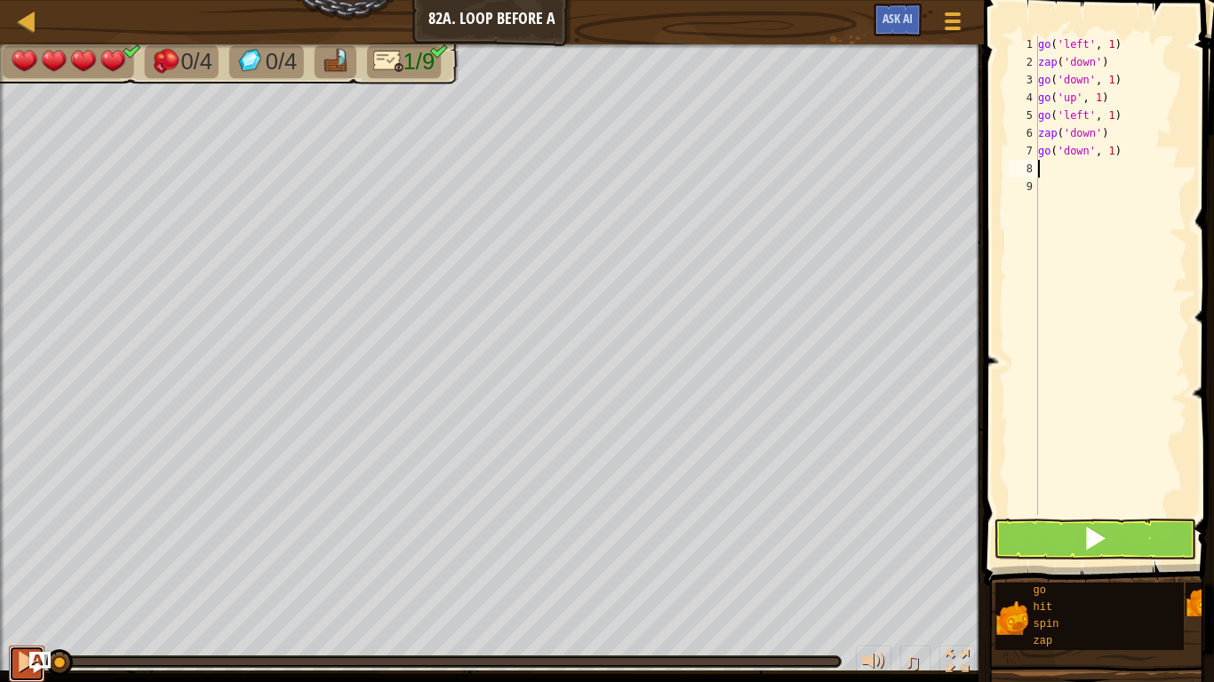
click at [16, 670] on div at bounding box center [26, 661] width 23 height 23
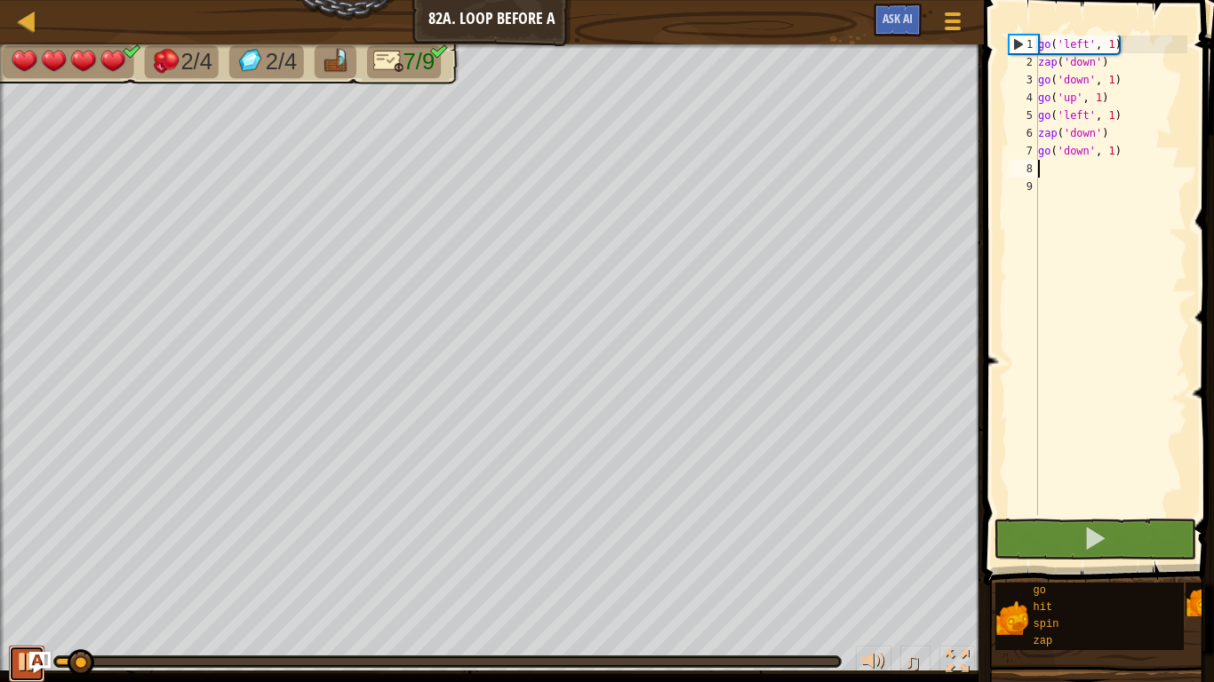
click at [16, 670] on div at bounding box center [26, 661] width 23 height 23
click at [15, 670] on div at bounding box center [26, 661] width 23 height 23
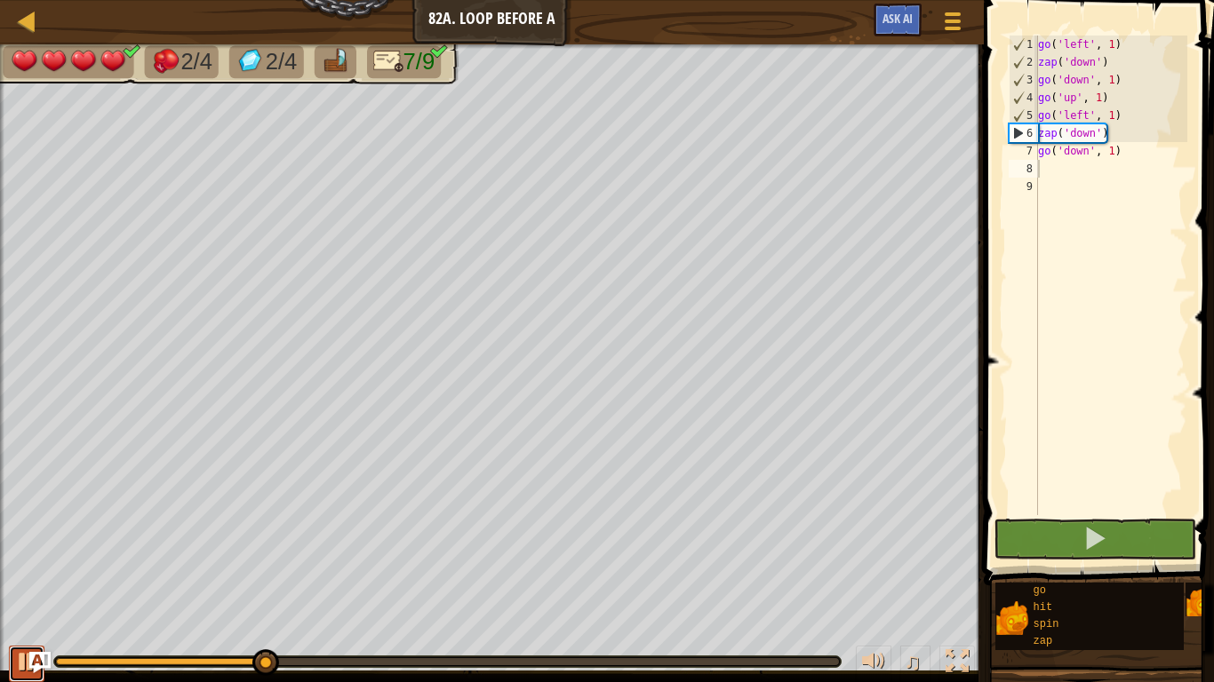
click at [15, 670] on div at bounding box center [26, 661] width 23 height 23
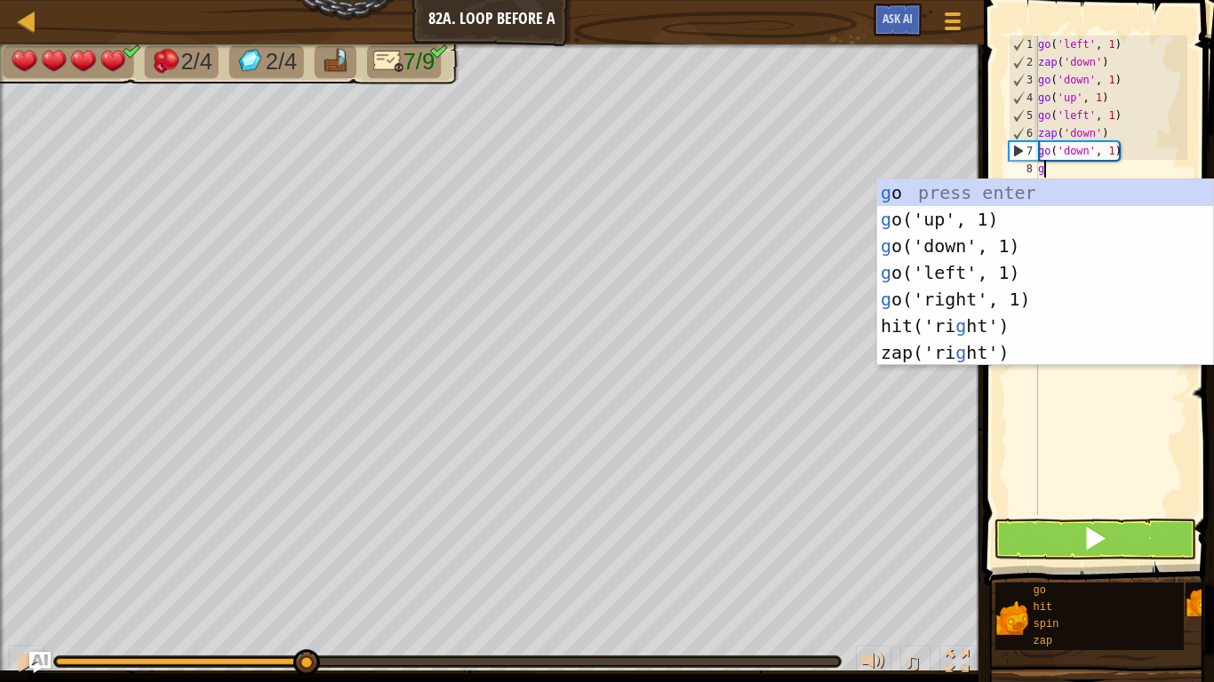
type textarea "gu"
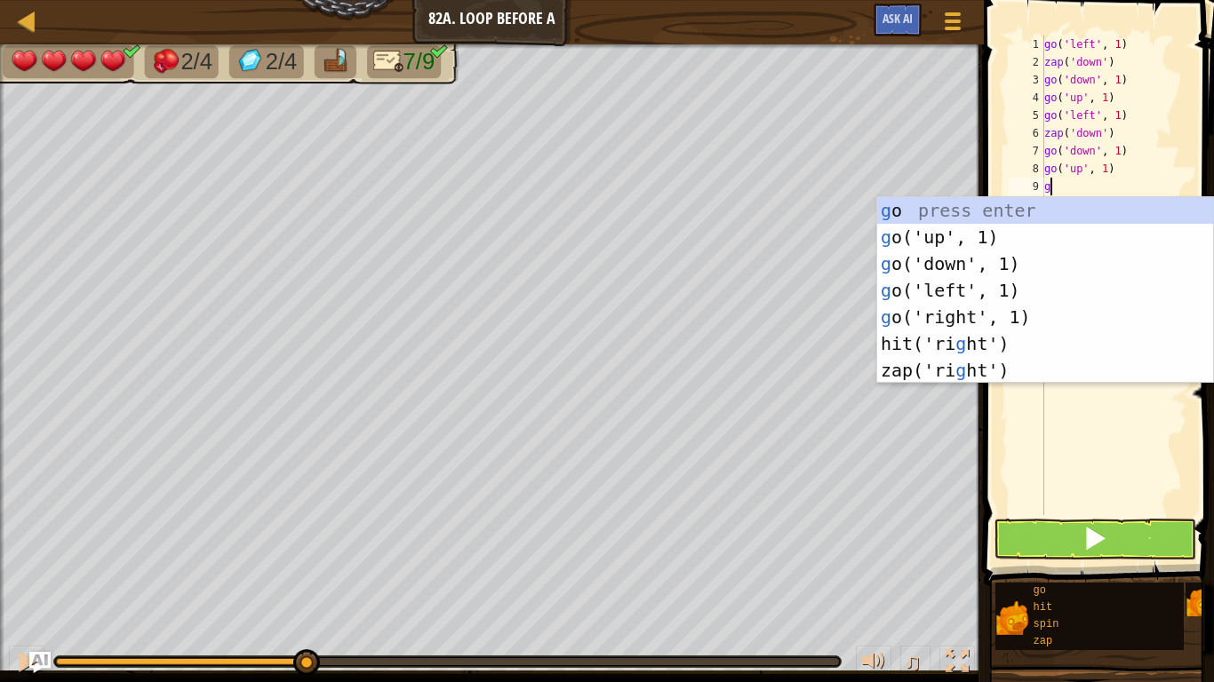
type textarea "gl"
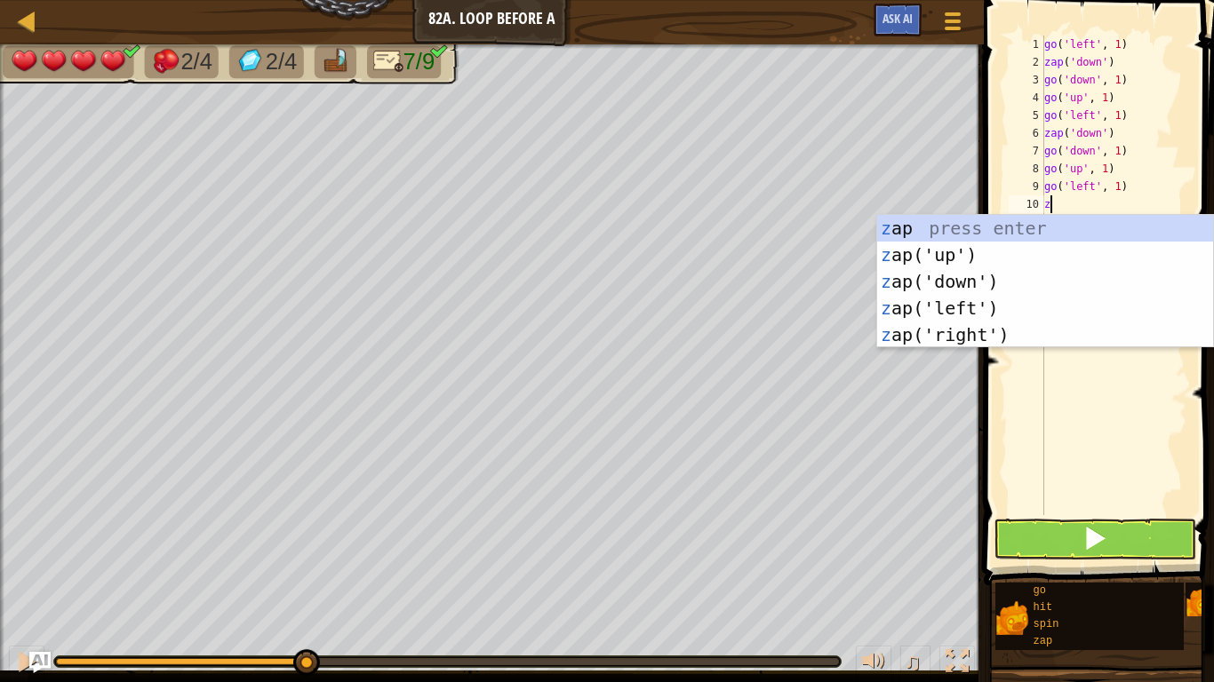
type textarea "zd"
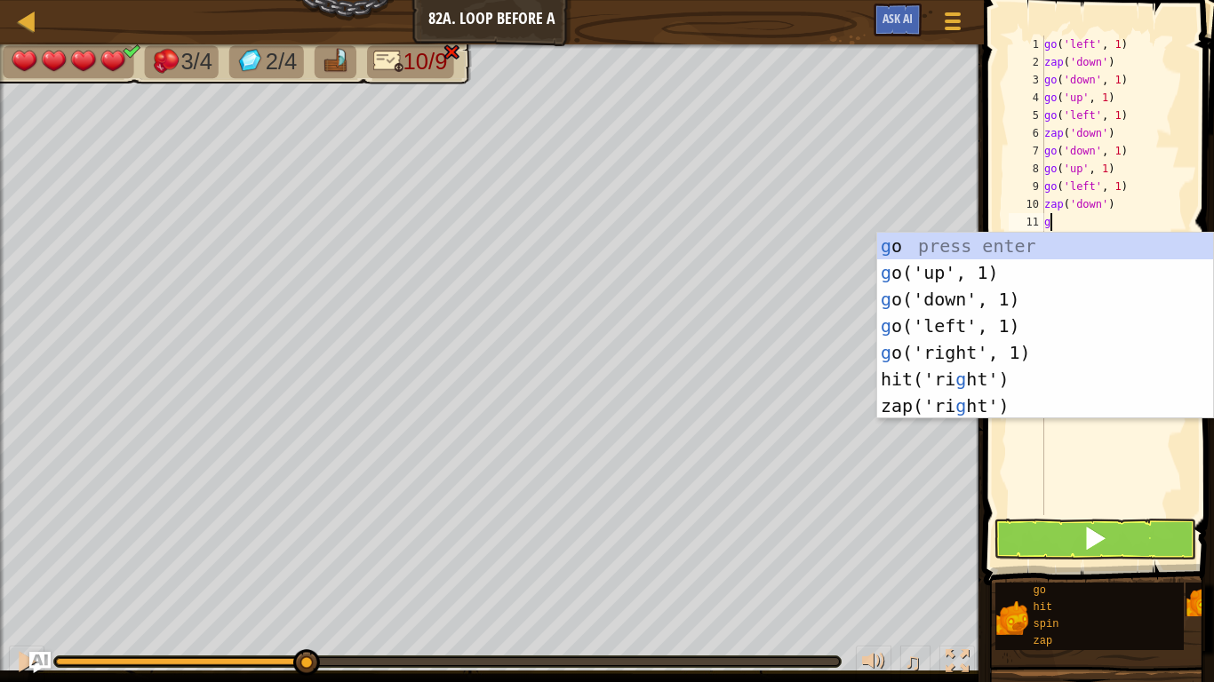
type textarea "gd"
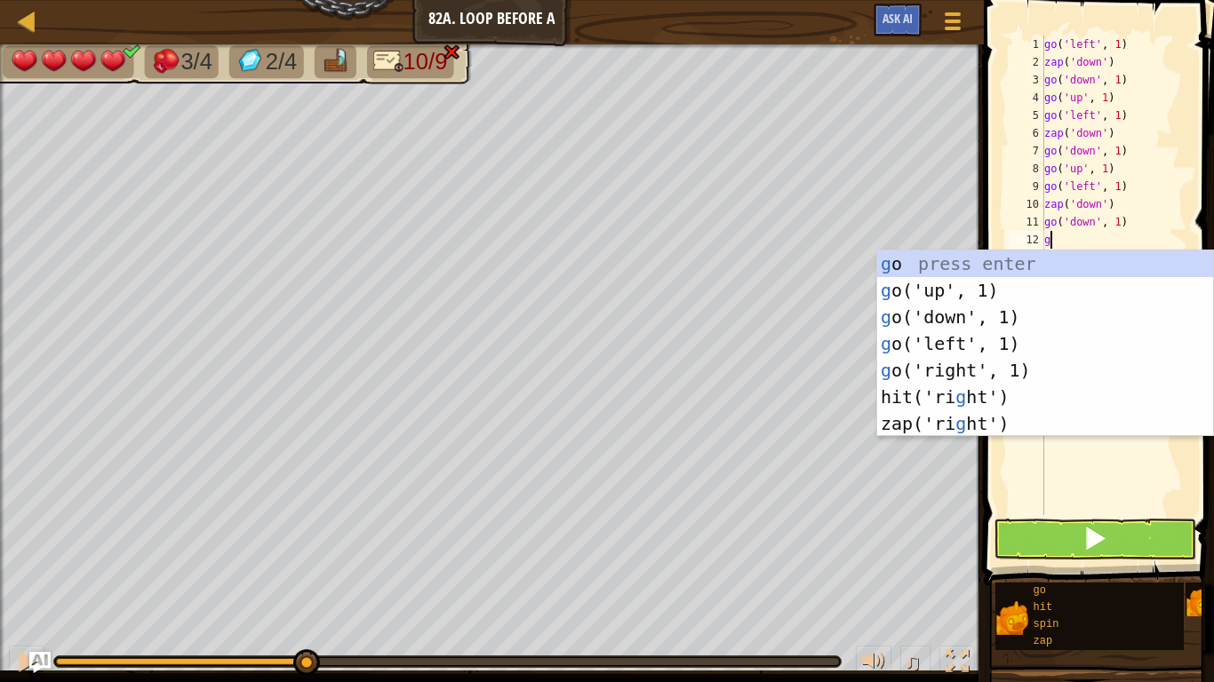
type textarea "gu"
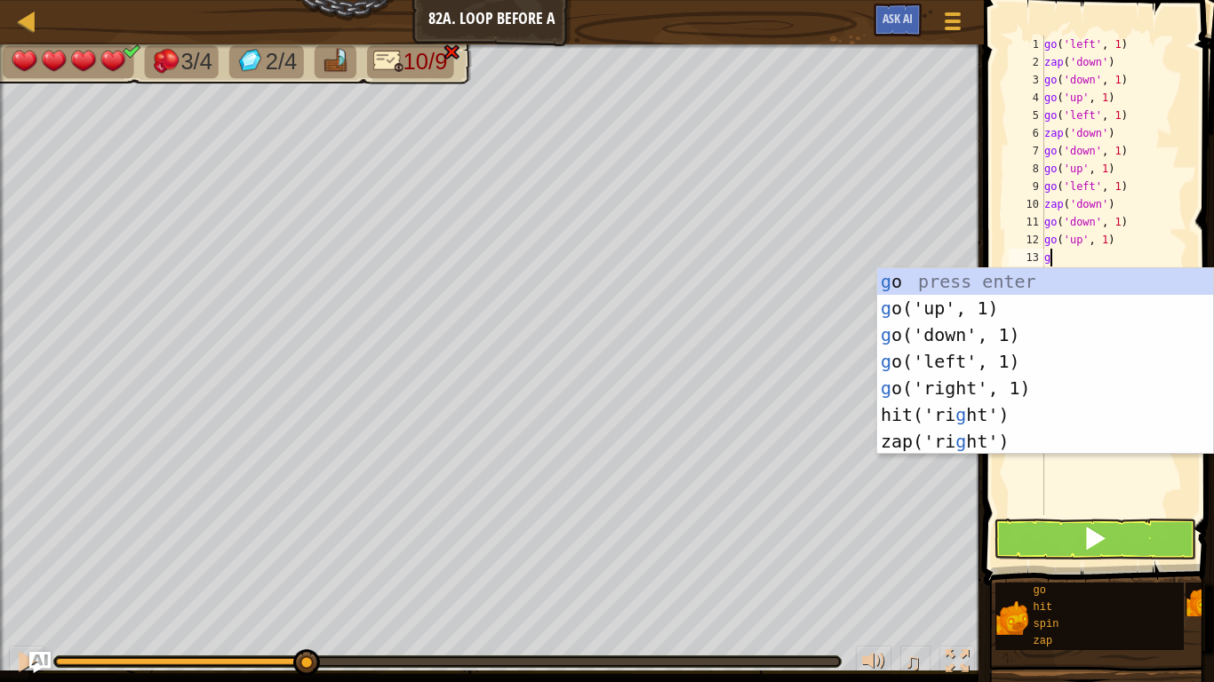
type textarea "gl"
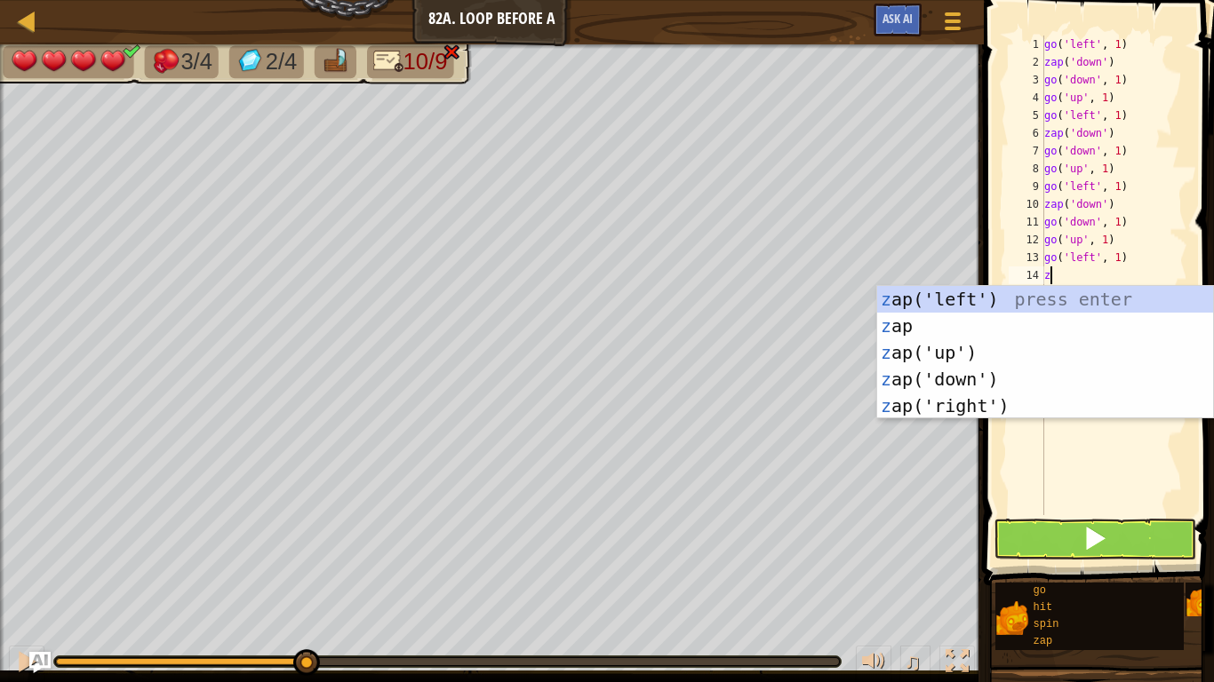
type textarea "zd"
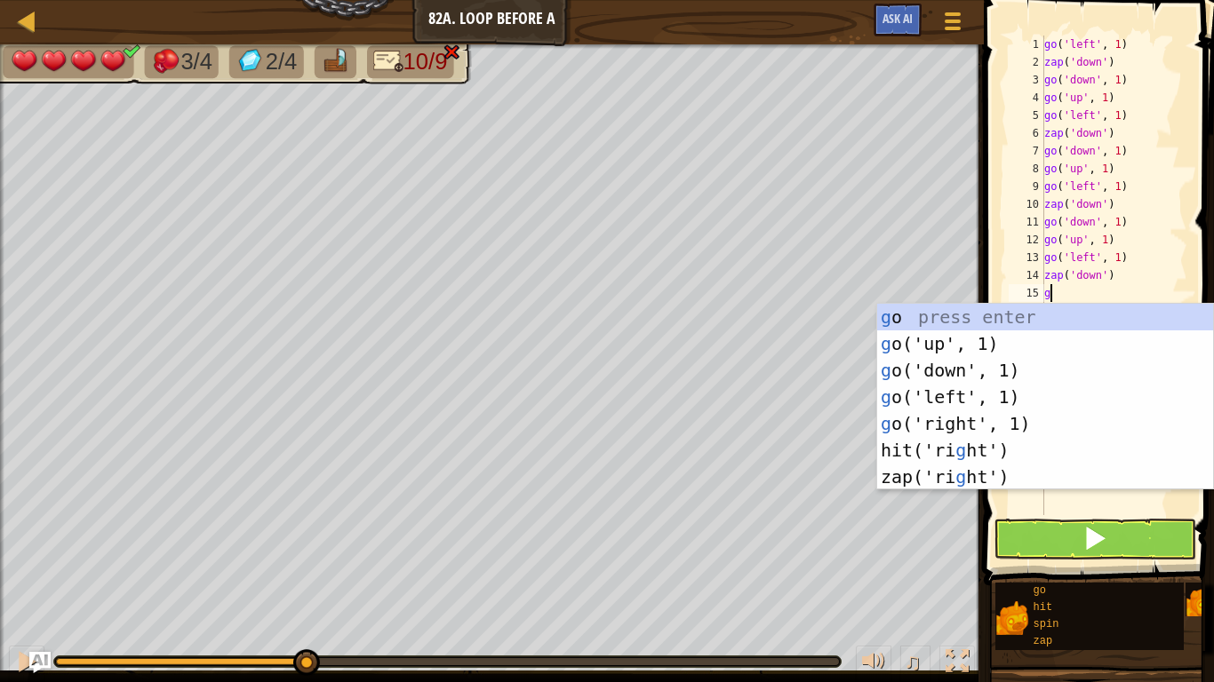
type textarea "gd"
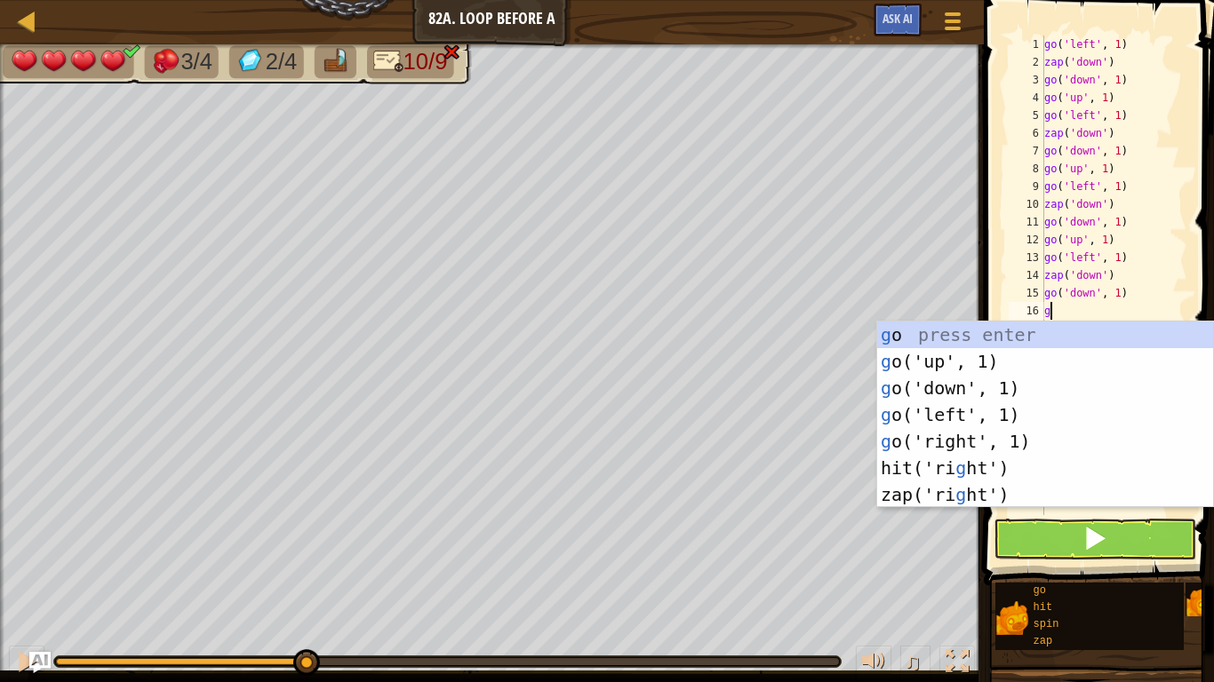
type textarea "gu"
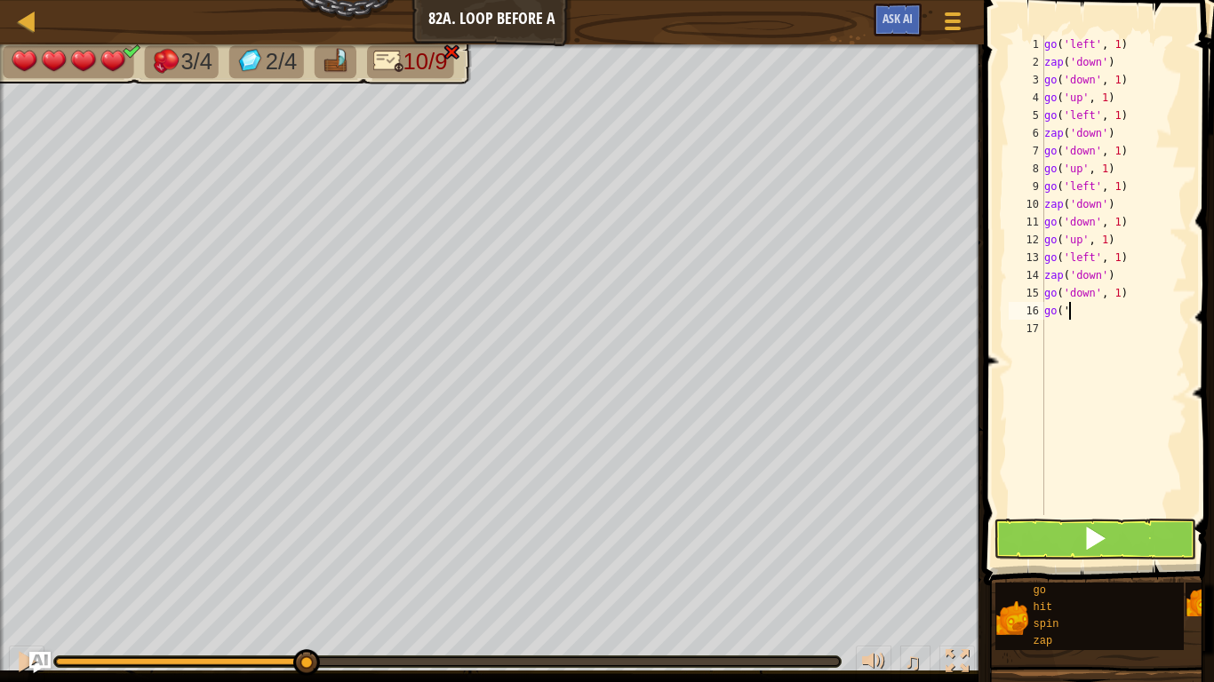
type textarea "g"
type textarea "z"
type textarea "go('down',go('left', 1)"
type textarea "g"
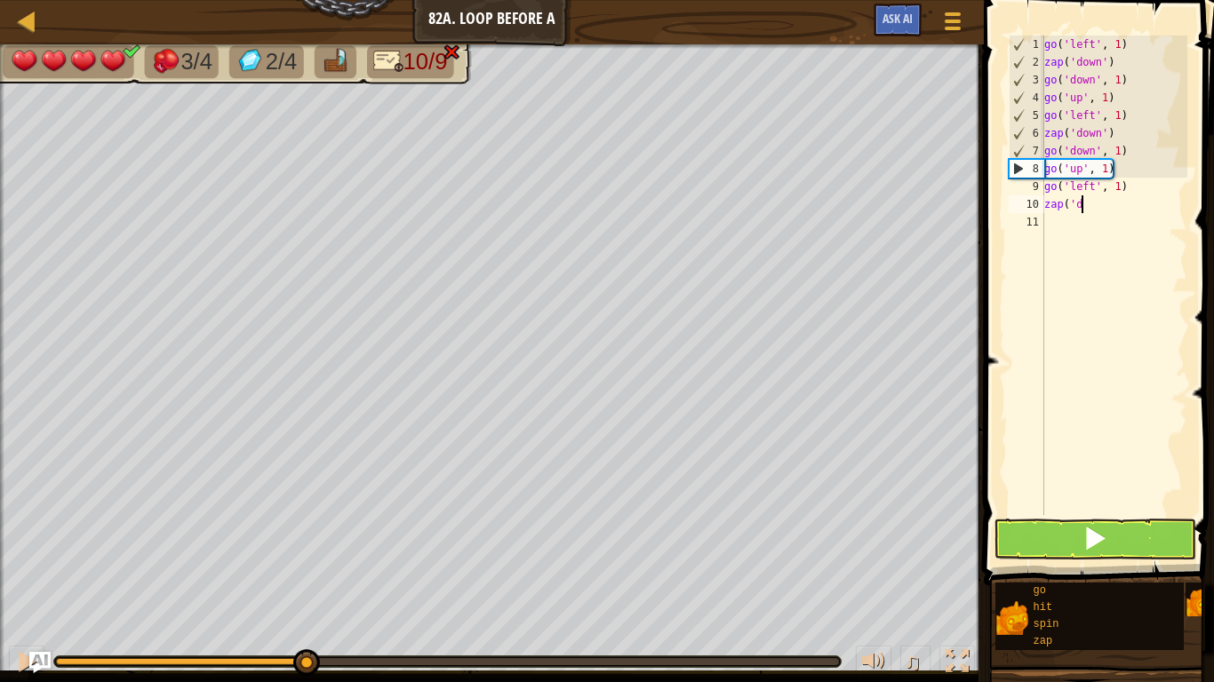
type textarea "z"
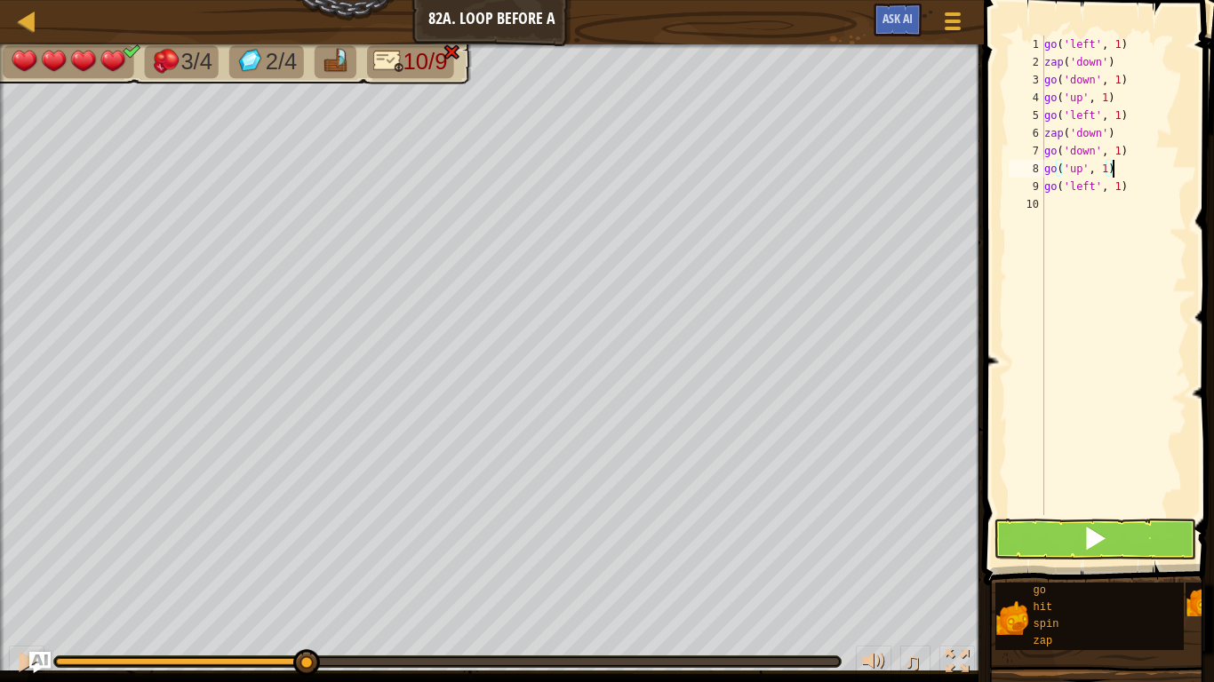
type textarea "go('left', 1)"
click at [1057, 543] on button at bounding box center [1094, 539] width 203 height 41
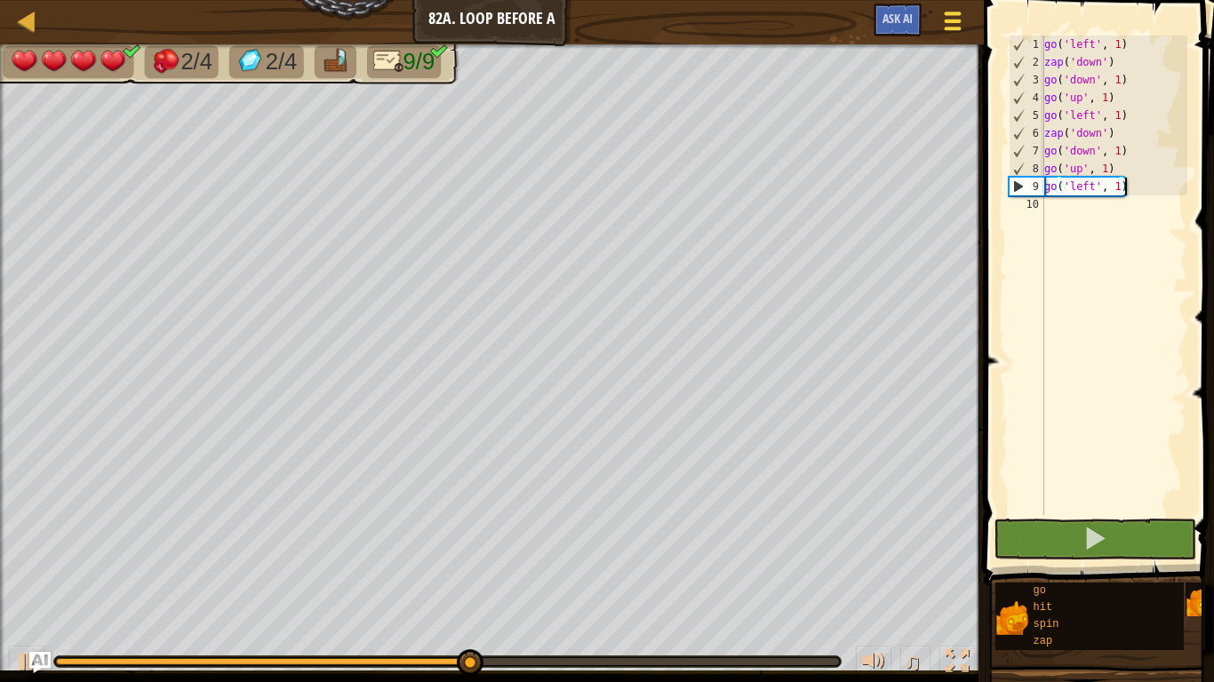
click at [962, 24] on div at bounding box center [952, 21] width 24 height 26
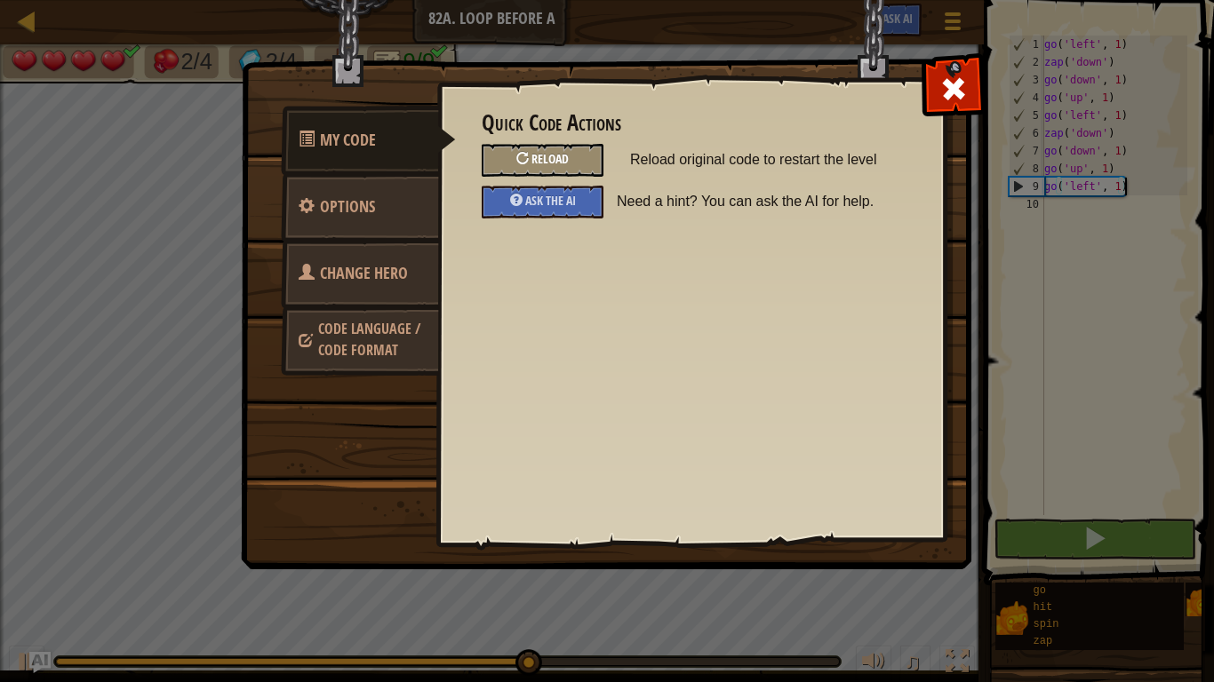
click at [550, 146] on div "Reload" at bounding box center [543, 160] width 122 height 33
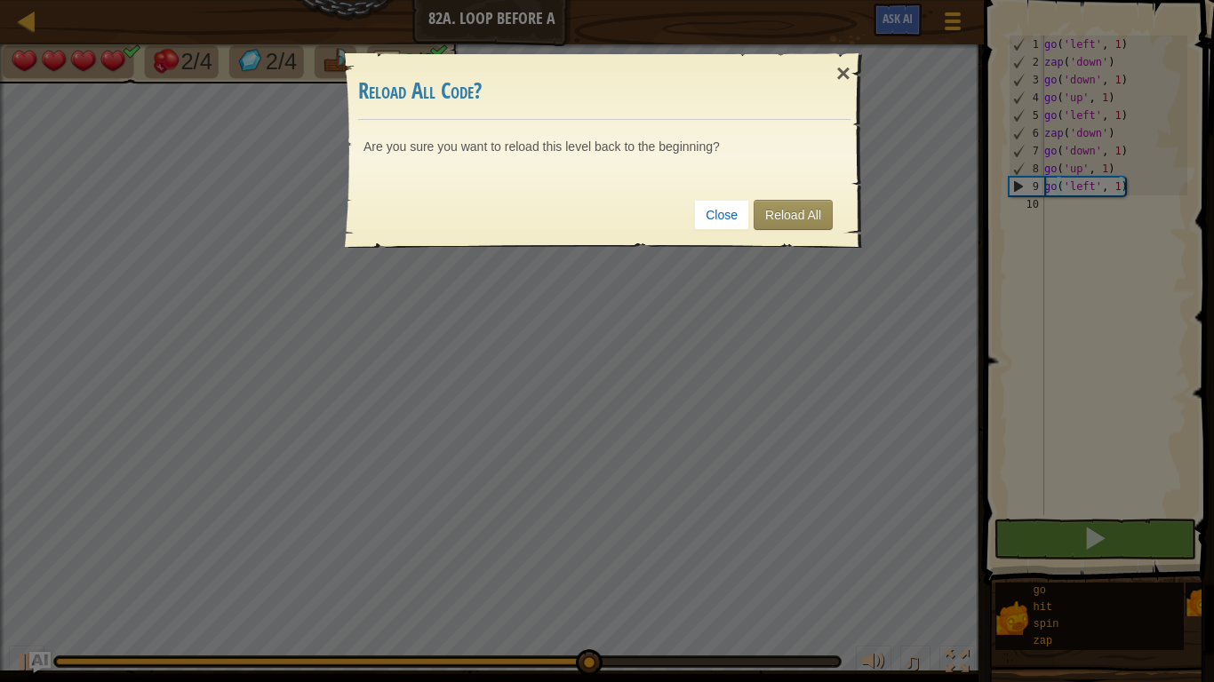
click at [783, 195] on div "Close Reload All" at bounding box center [604, 215] width 492 height 66
click at [776, 214] on link "Reload All" at bounding box center [792, 215] width 79 height 30
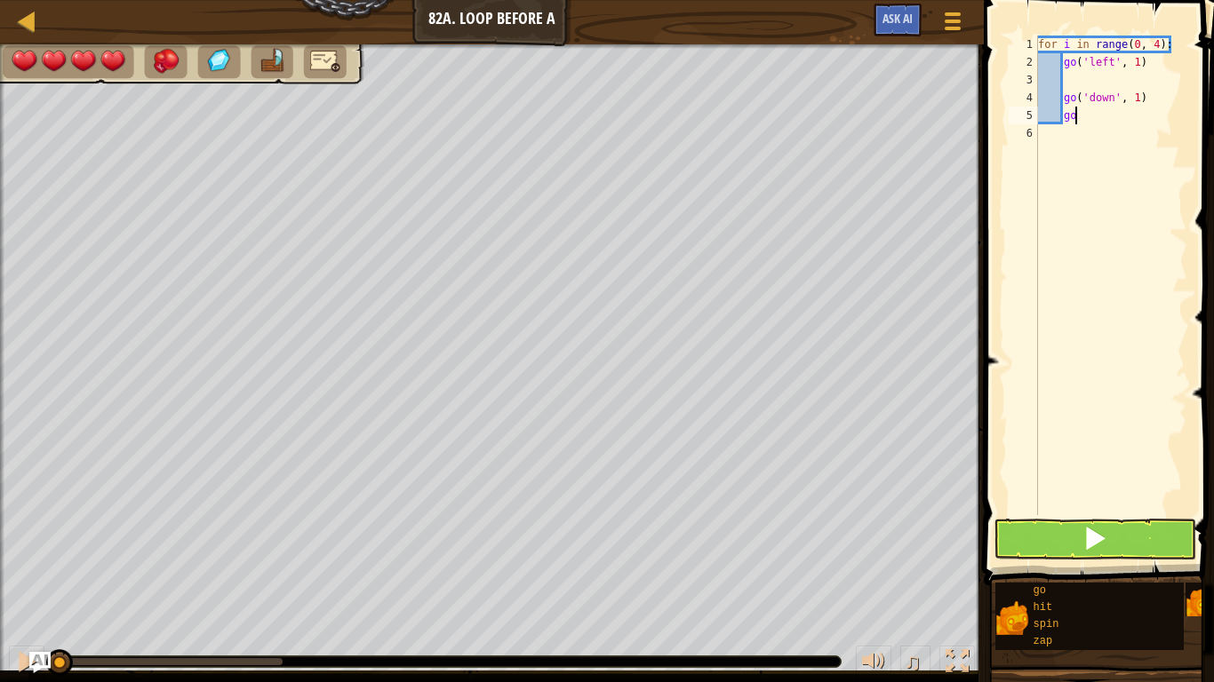
type textarea "g"
